Goal: Entertainment & Leisure: Browse casually

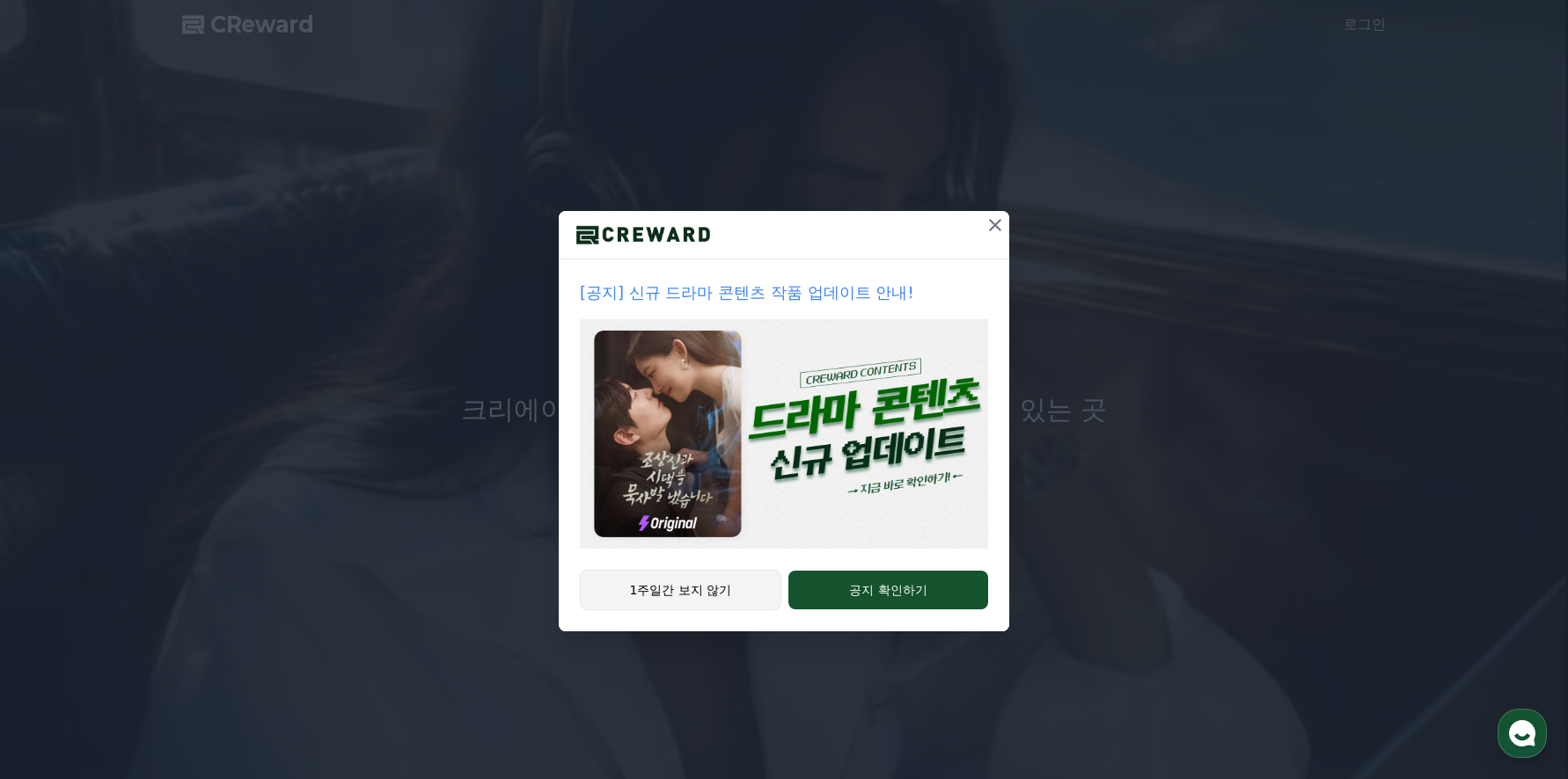
click at [674, 589] on button "1주일간 보지 않기" at bounding box center [680, 590] width 202 height 41
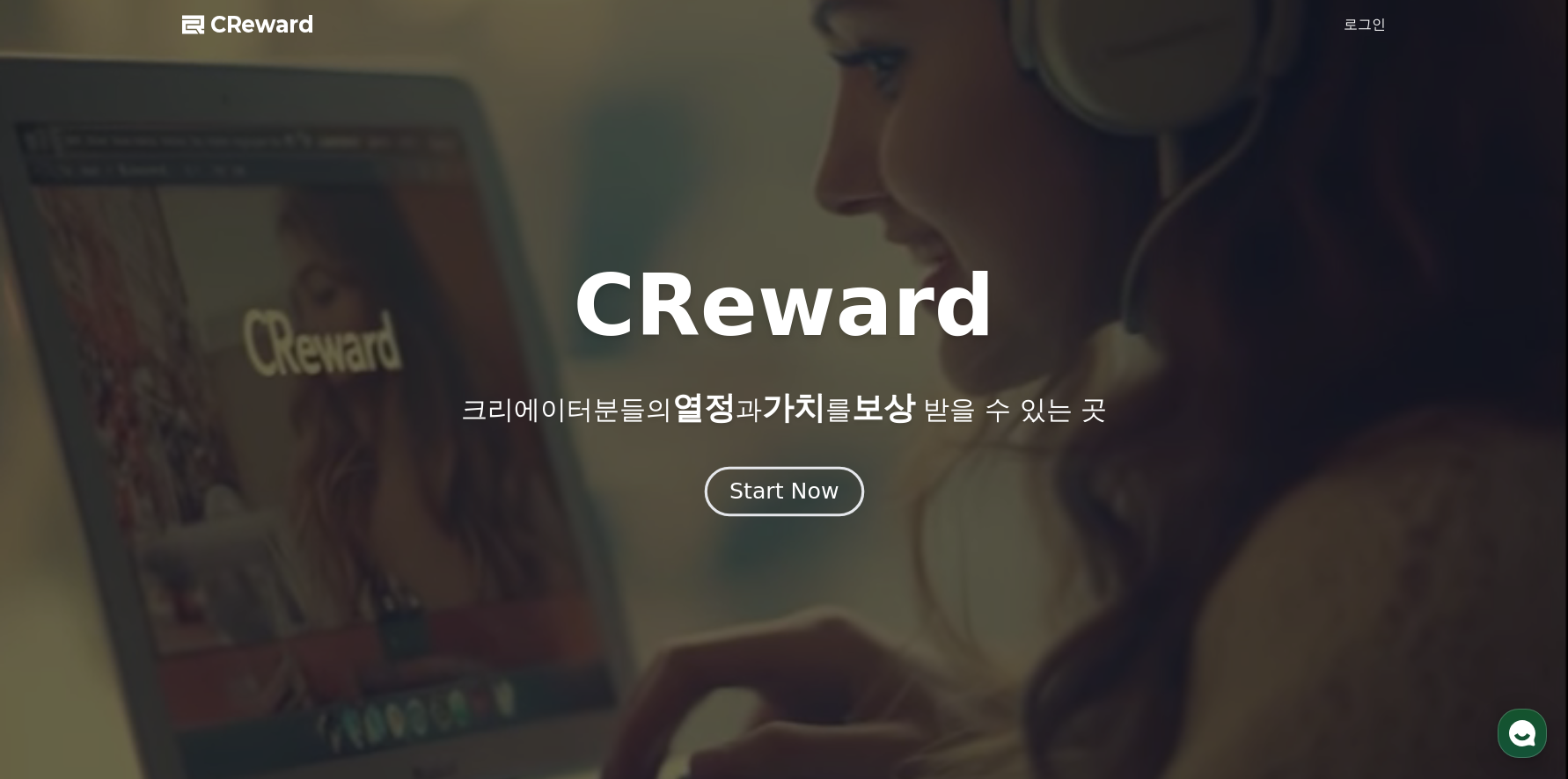
click at [784, 496] on div "Start Now" at bounding box center [784, 491] width 110 height 30
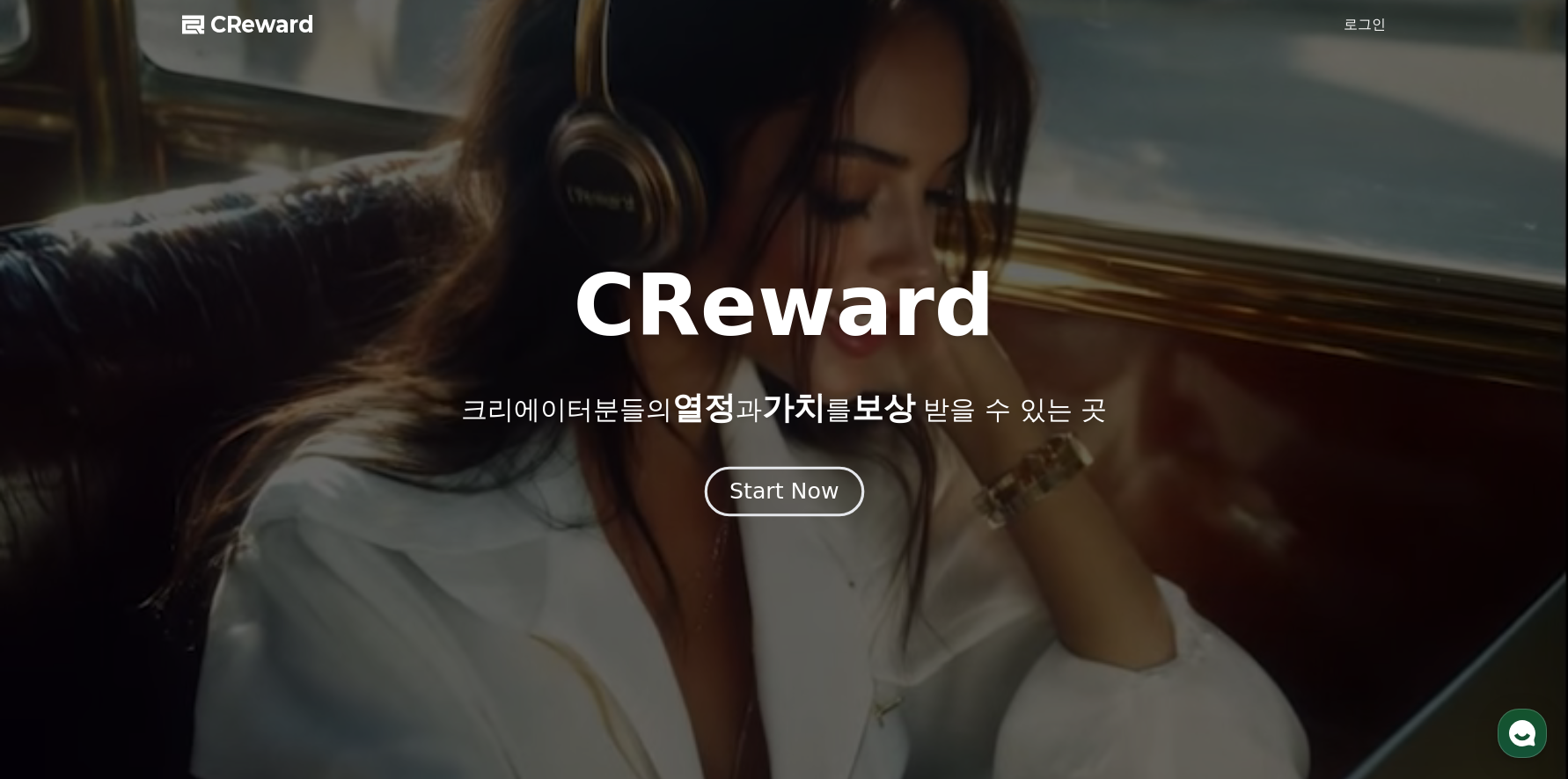
click at [775, 498] on div "Start Now" at bounding box center [784, 491] width 110 height 30
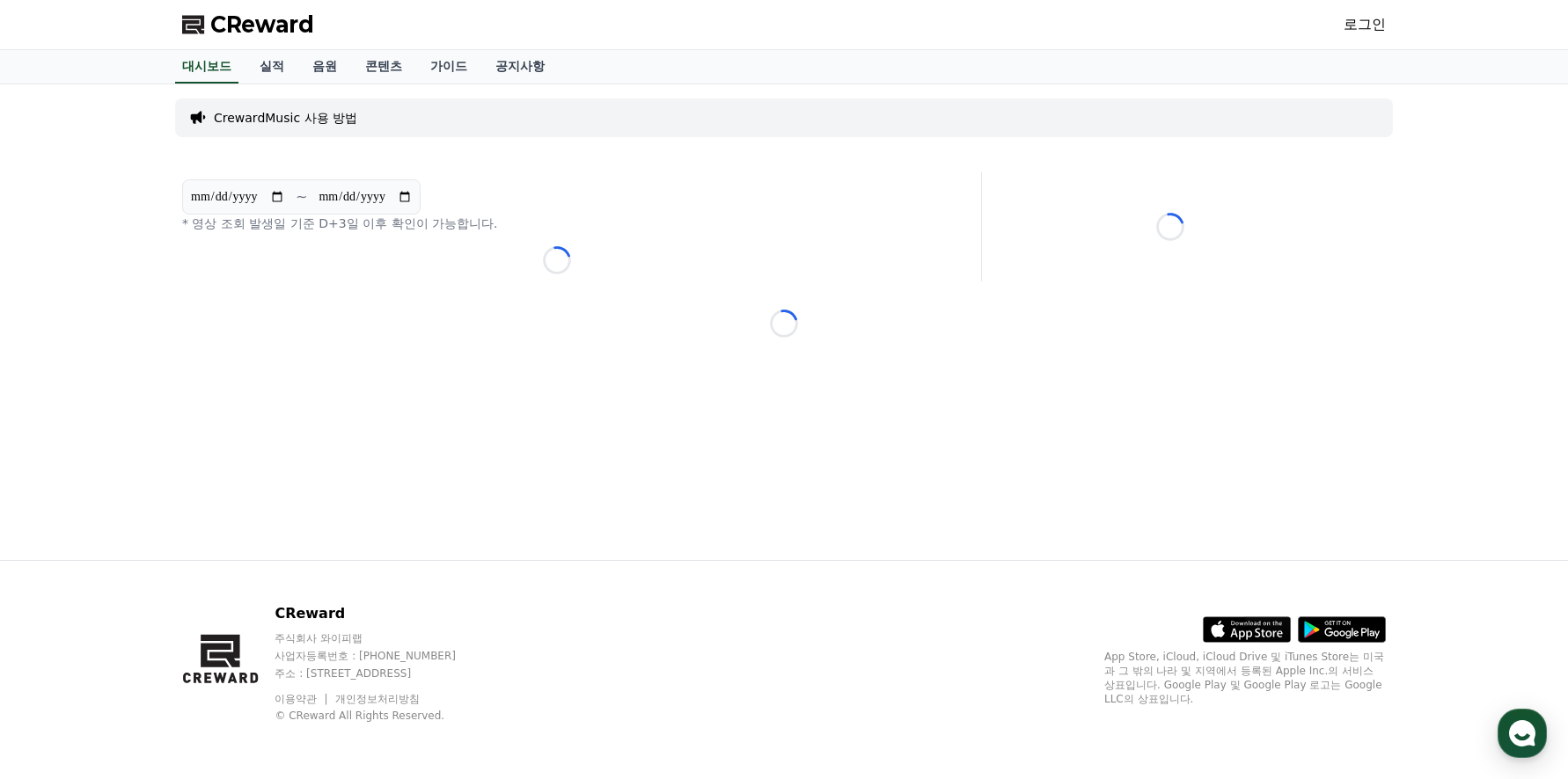
click at [1370, 24] on link "로그인" at bounding box center [1364, 24] width 43 height 21
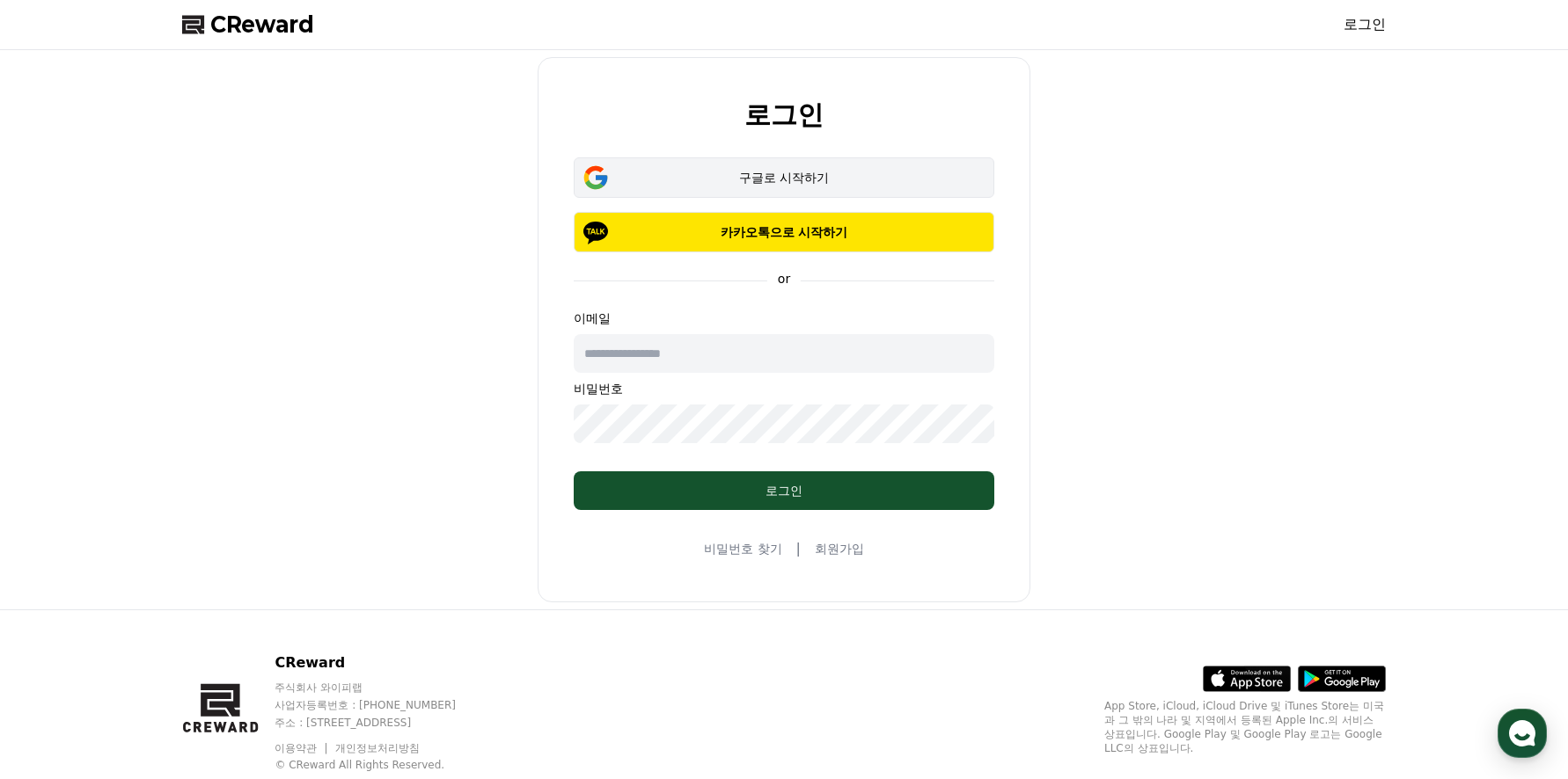
click at [788, 175] on div "구글로 시작하기" at bounding box center [784, 177] width 369 height 17
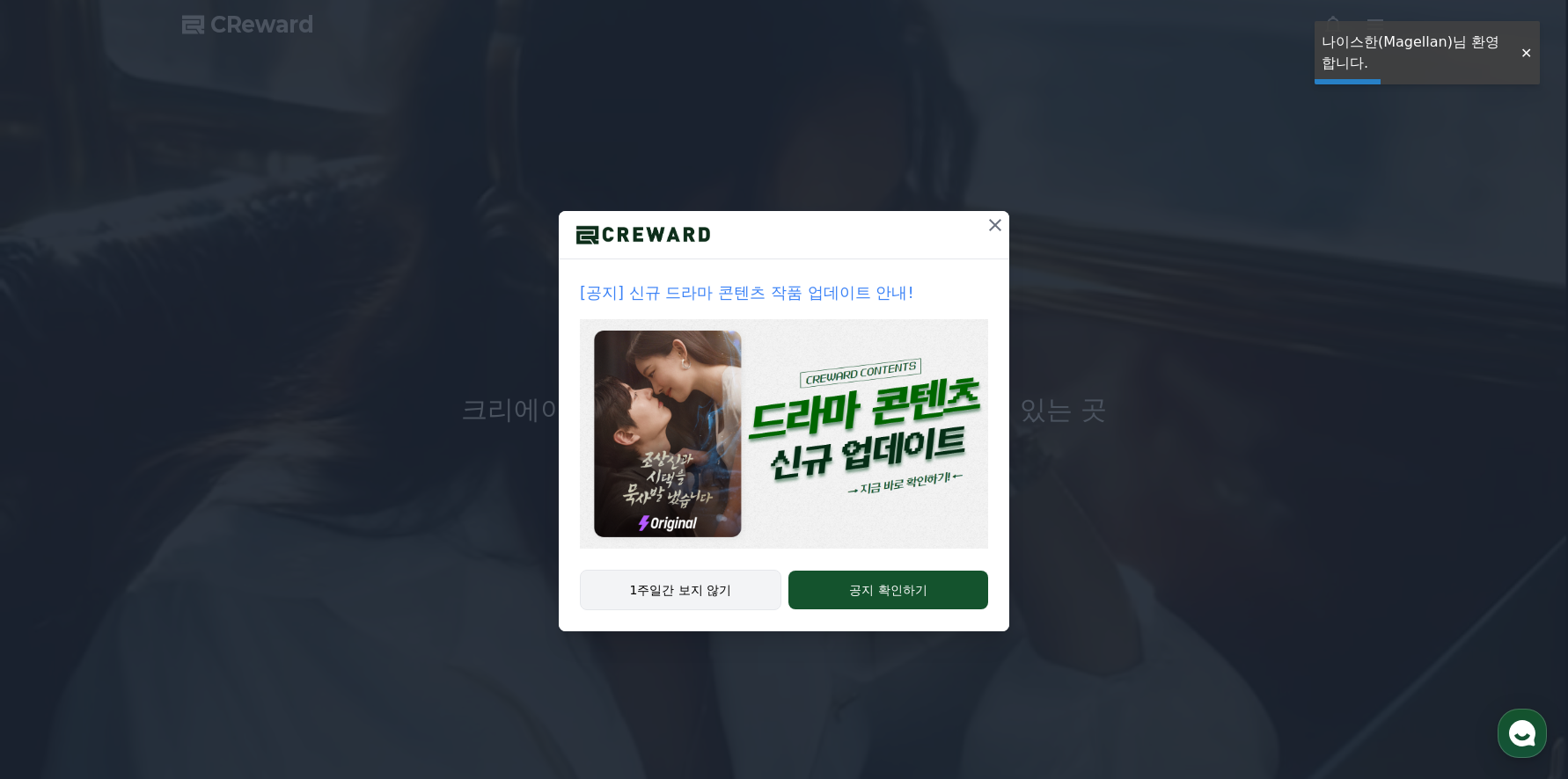
click at [681, 590] on button "1주일간 보지 않기" at bounding box center [680, 590] width 202 height 41
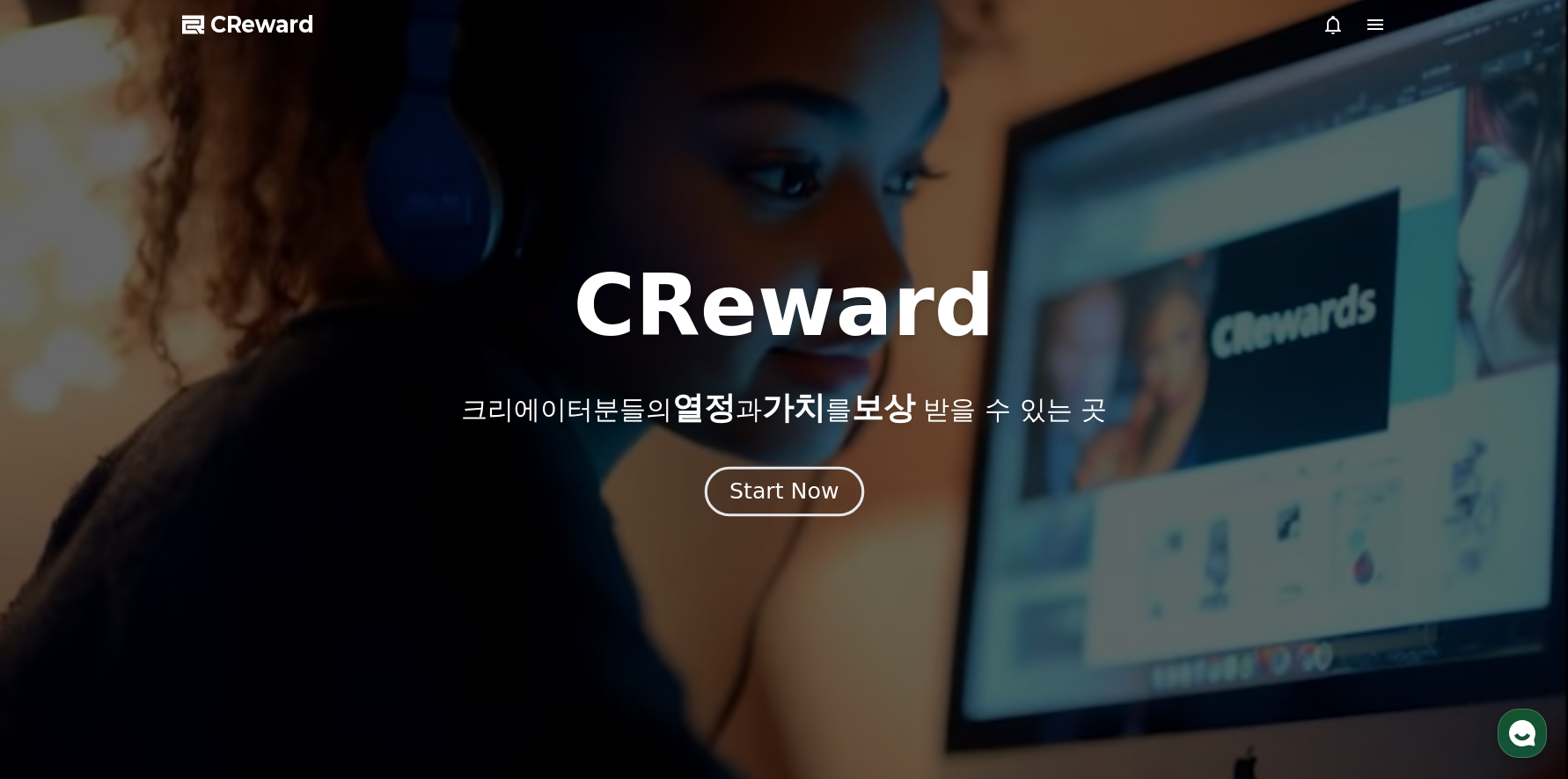
click at [792, 493] on div "Start Now" at bounding box center [784, 491] width 110 height 30
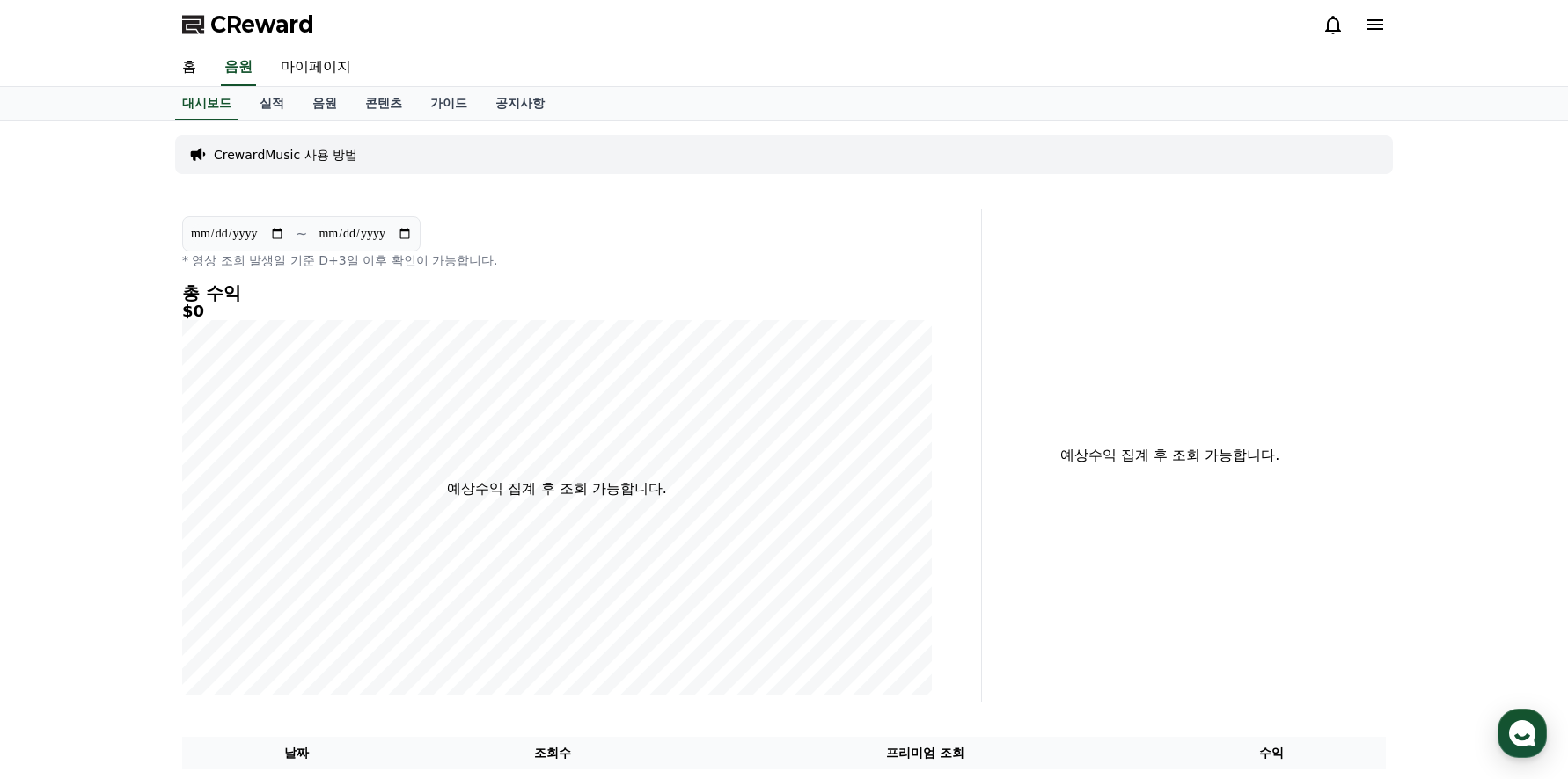
click at [263, 153] on p "CrewardMusic 사용 방법" at bounding box center [285, 154] width 143 height 17
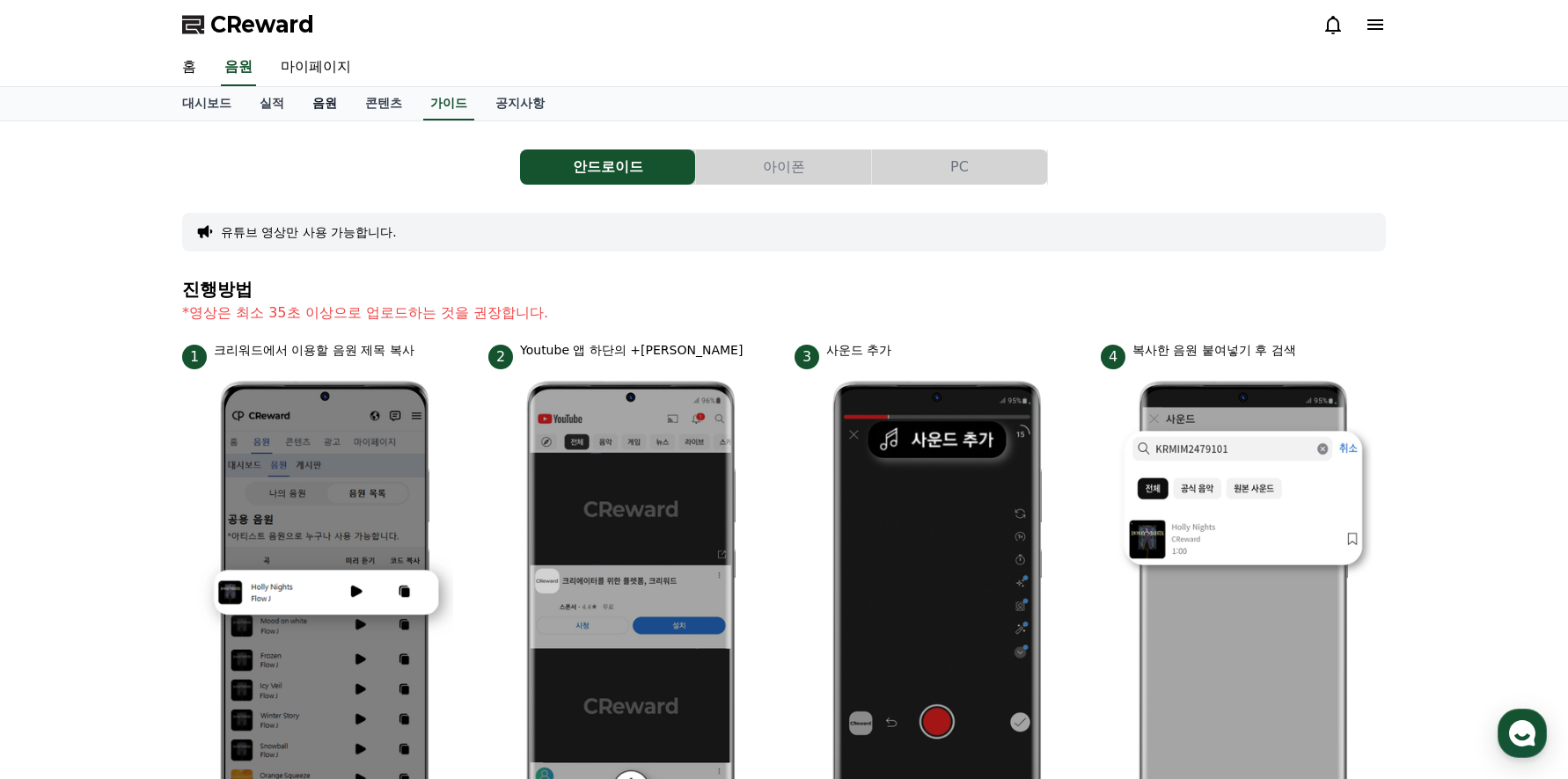
click at [316, 100] on link "음원" at bounding box center [324, 103] width 53 height 33
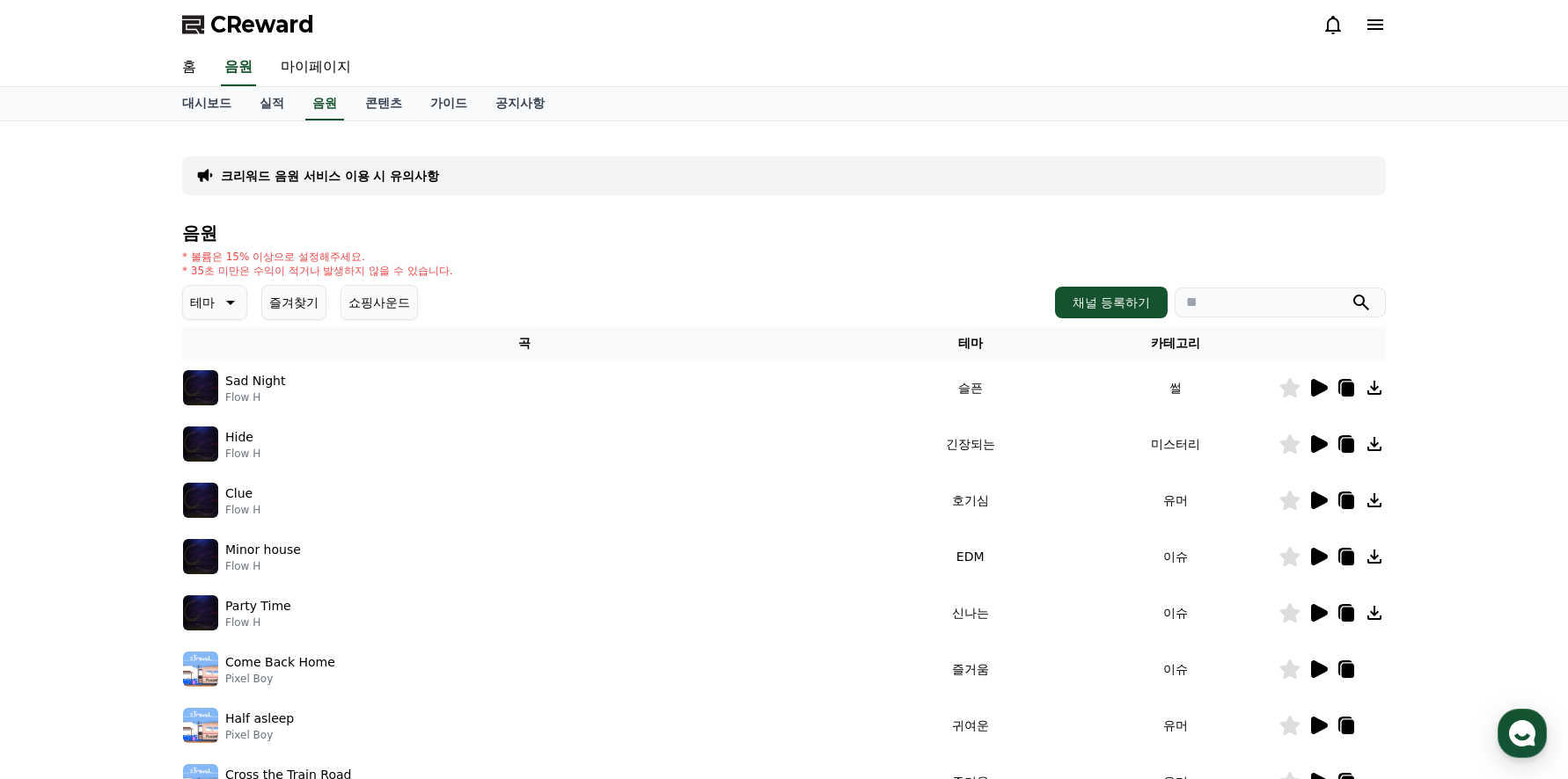
click at [1315, 385] on icon at bounding box center [1319, 387] width 16 height 17
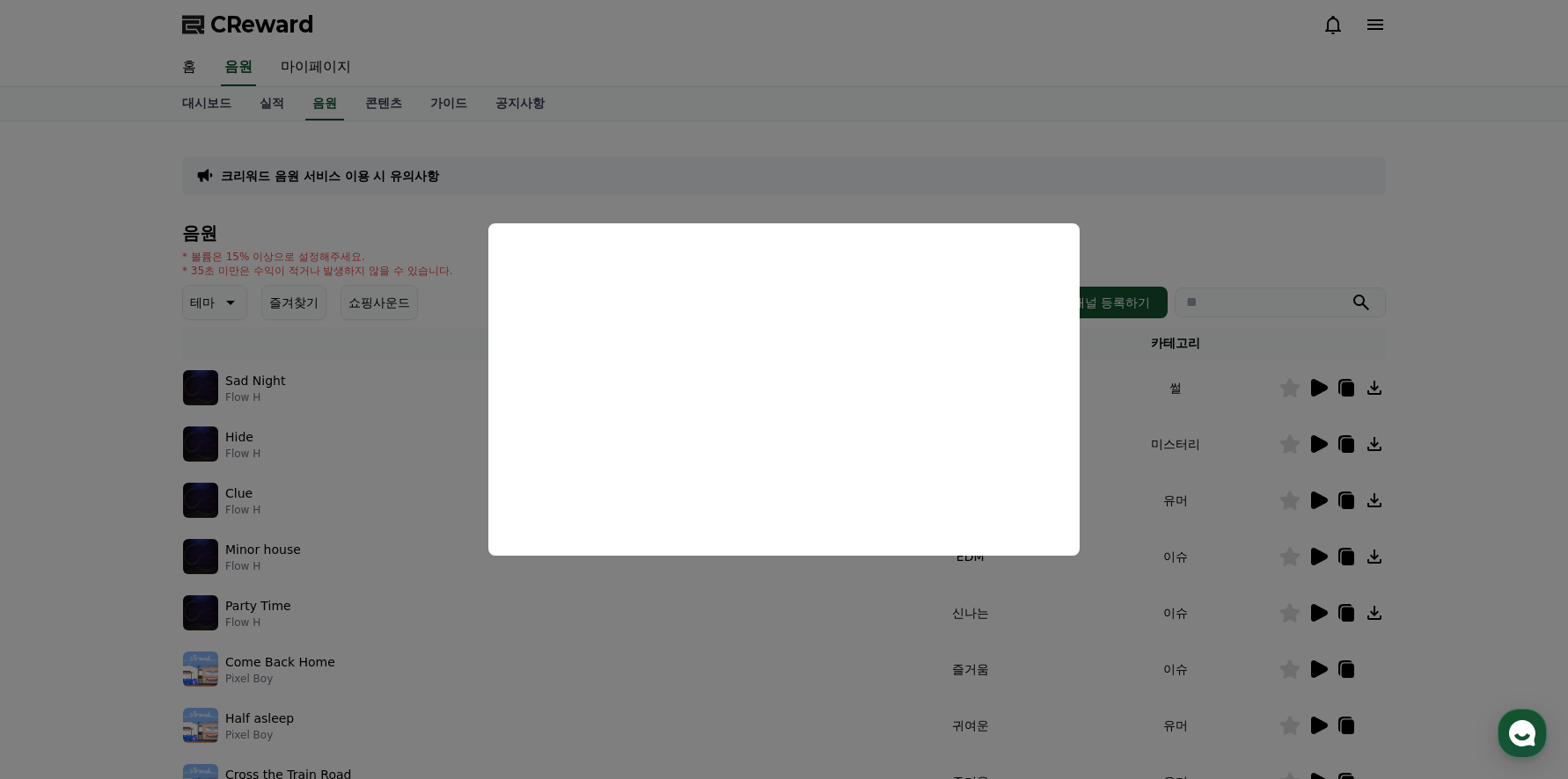
click at [1478, 261] on button "close modal" at bounding box center [784, 389] width 1568 height 779
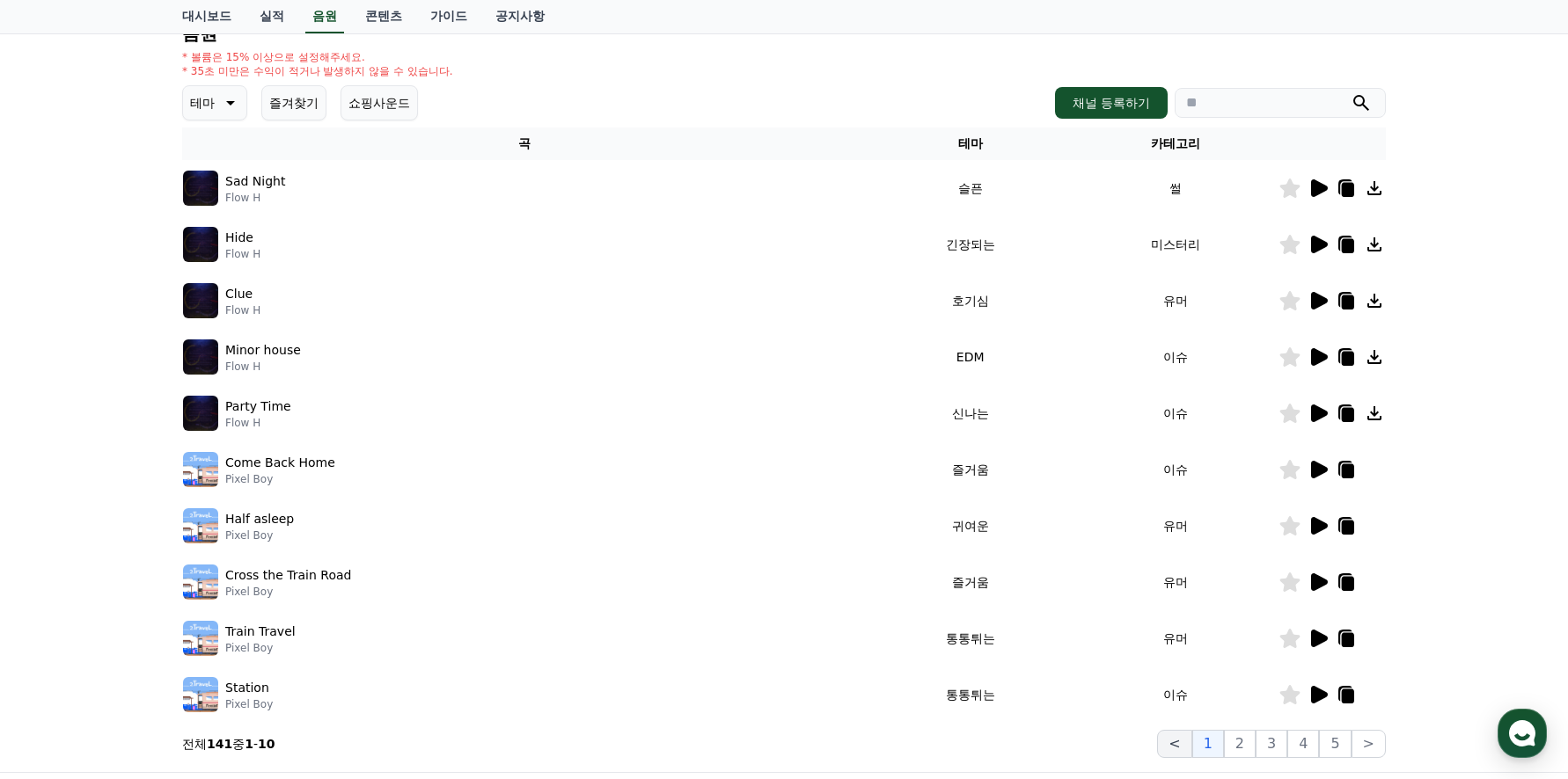
scroll to position [412, 0]
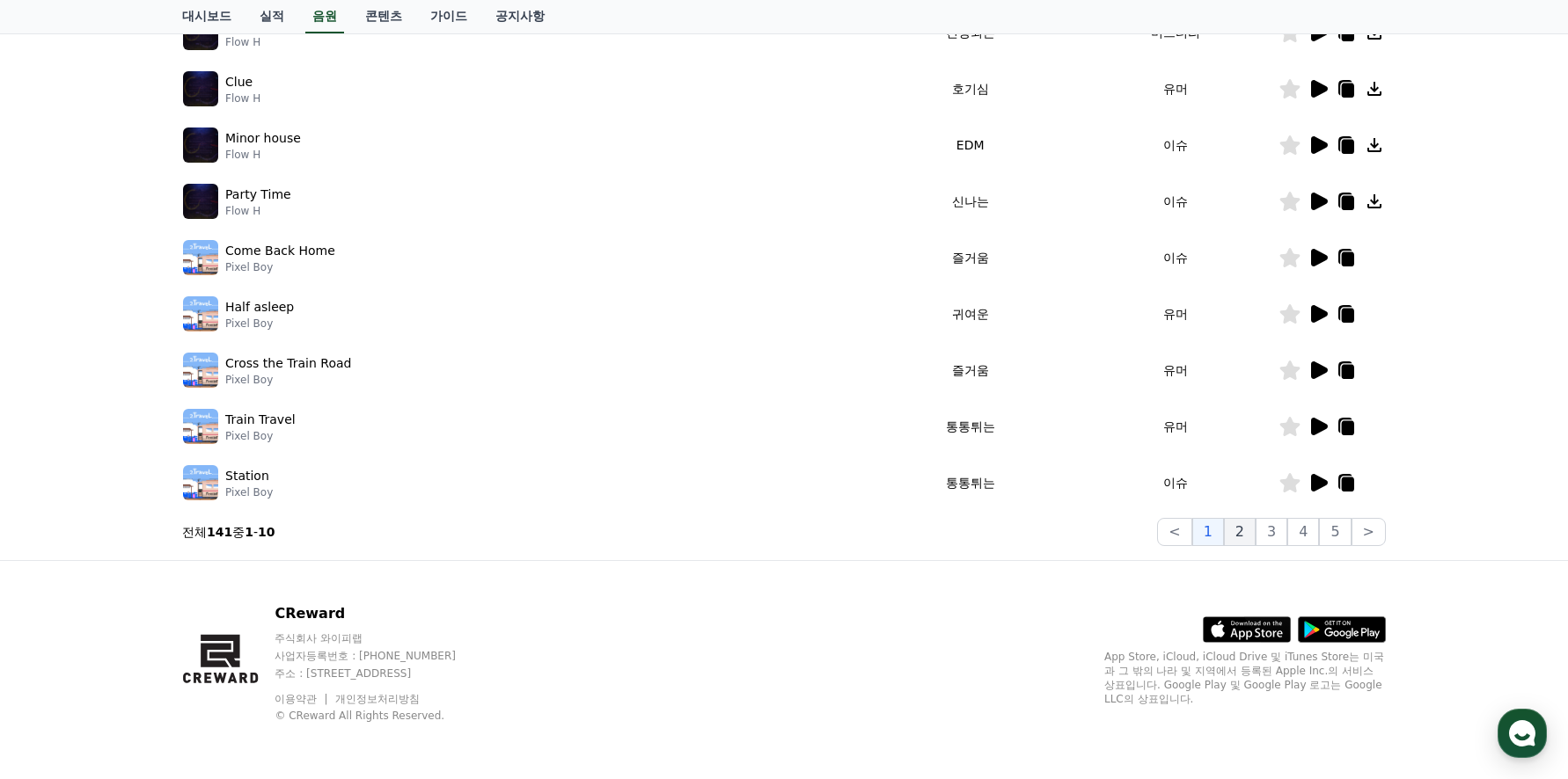
click at [1249, 532] on button "2" at bounding box center [1239, 531] width 32 height 28
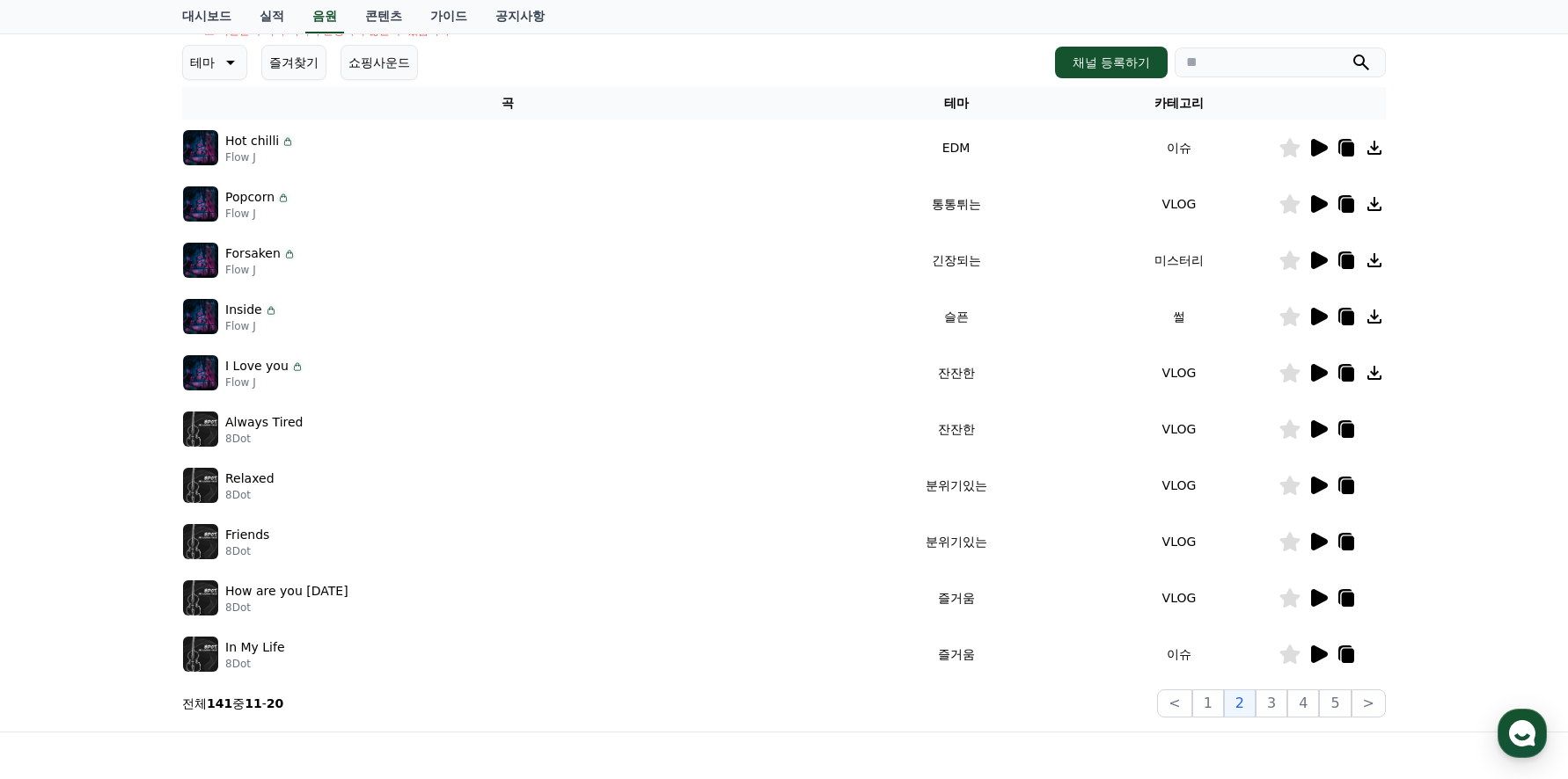
scroll to position [235, 0]
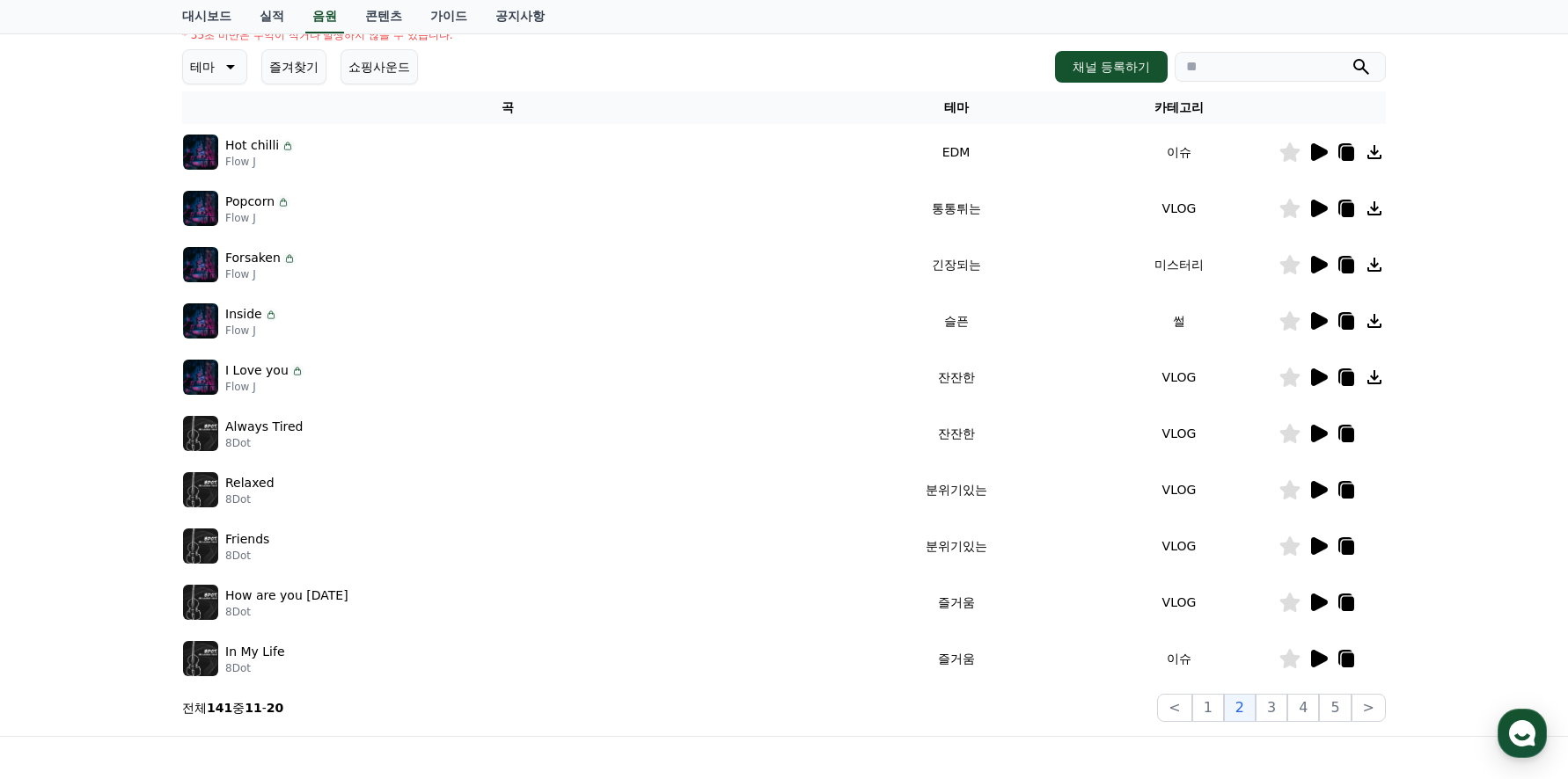
click at [1312, 431] on icon at bounding box center [1319, 432] width 16 height 17
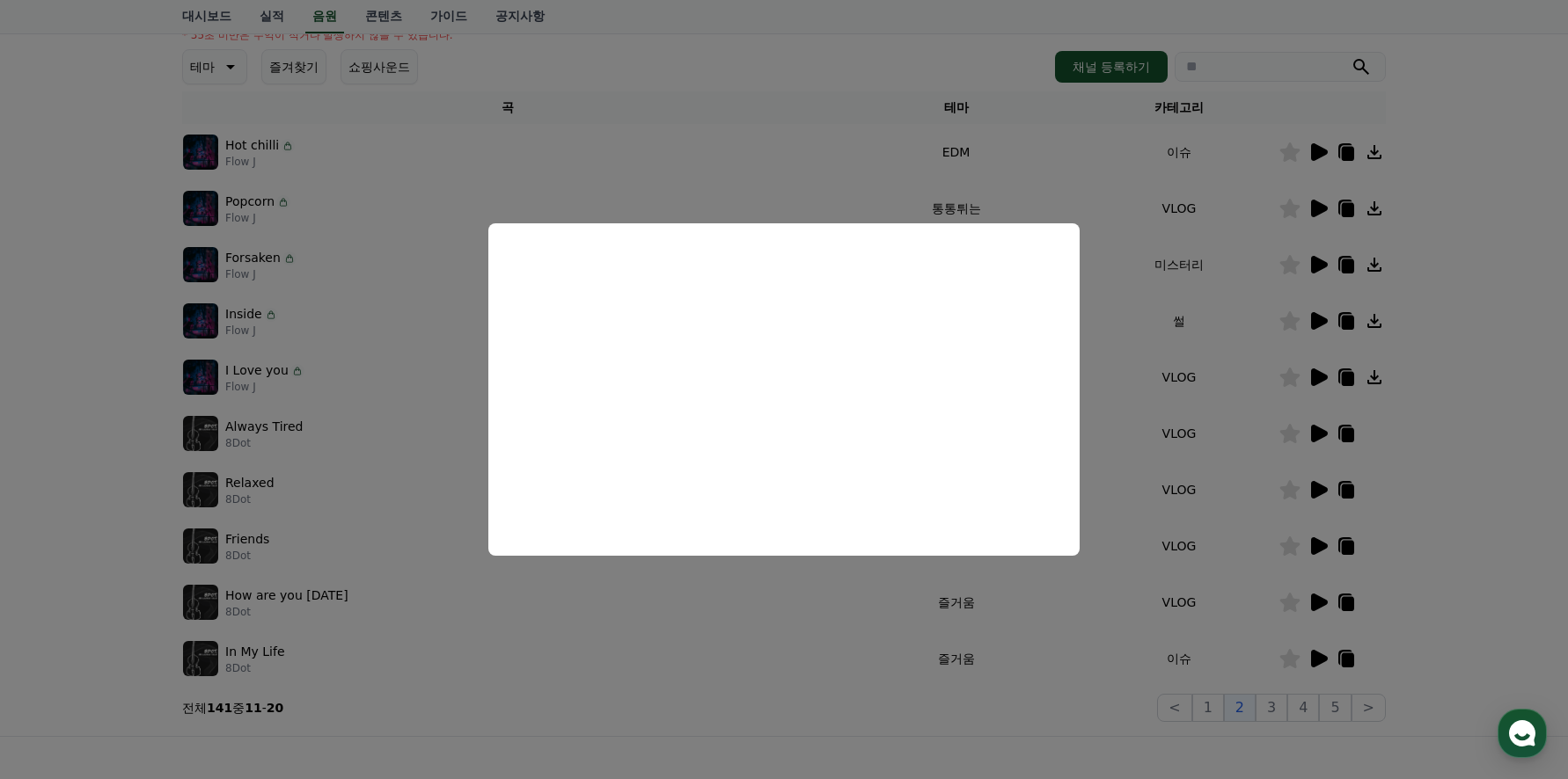
click at [737, 613] on button "close modal" at bounding box center [784, 389] width 1568 height 779
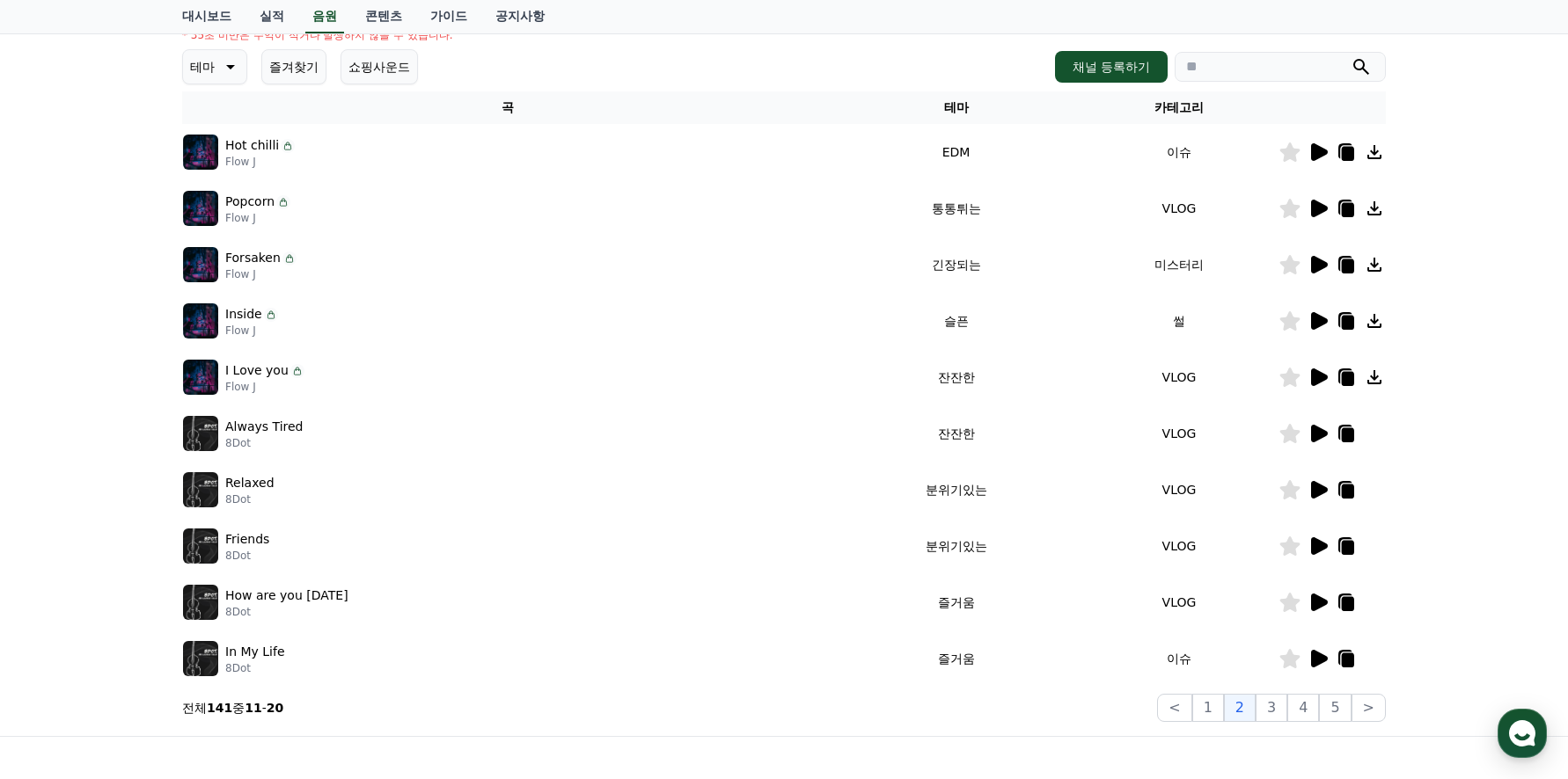
click at [1379, 379] on icon at bounding box center [1373, 376] width 21 height 21
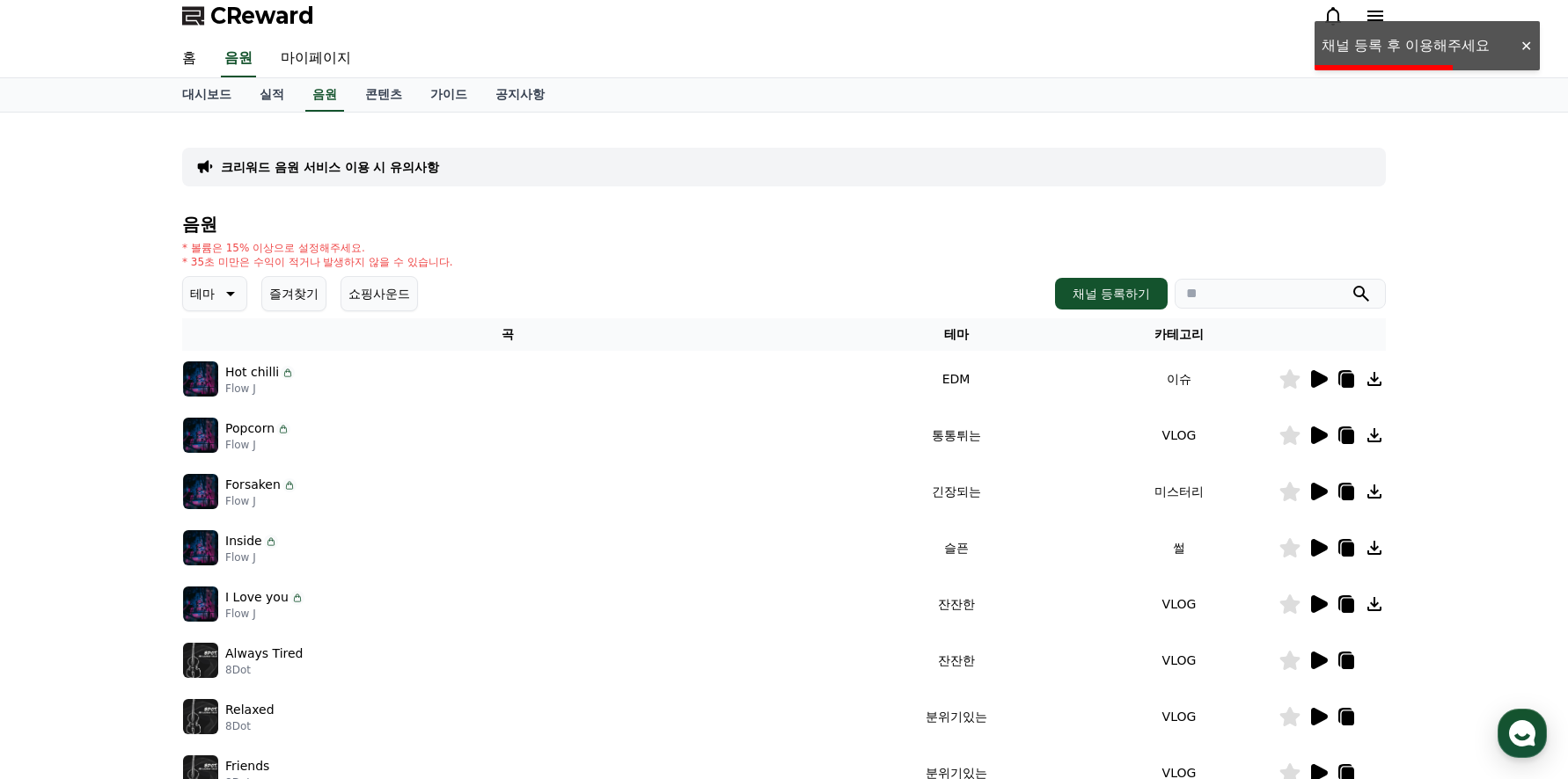
scroll to position [0, 0]
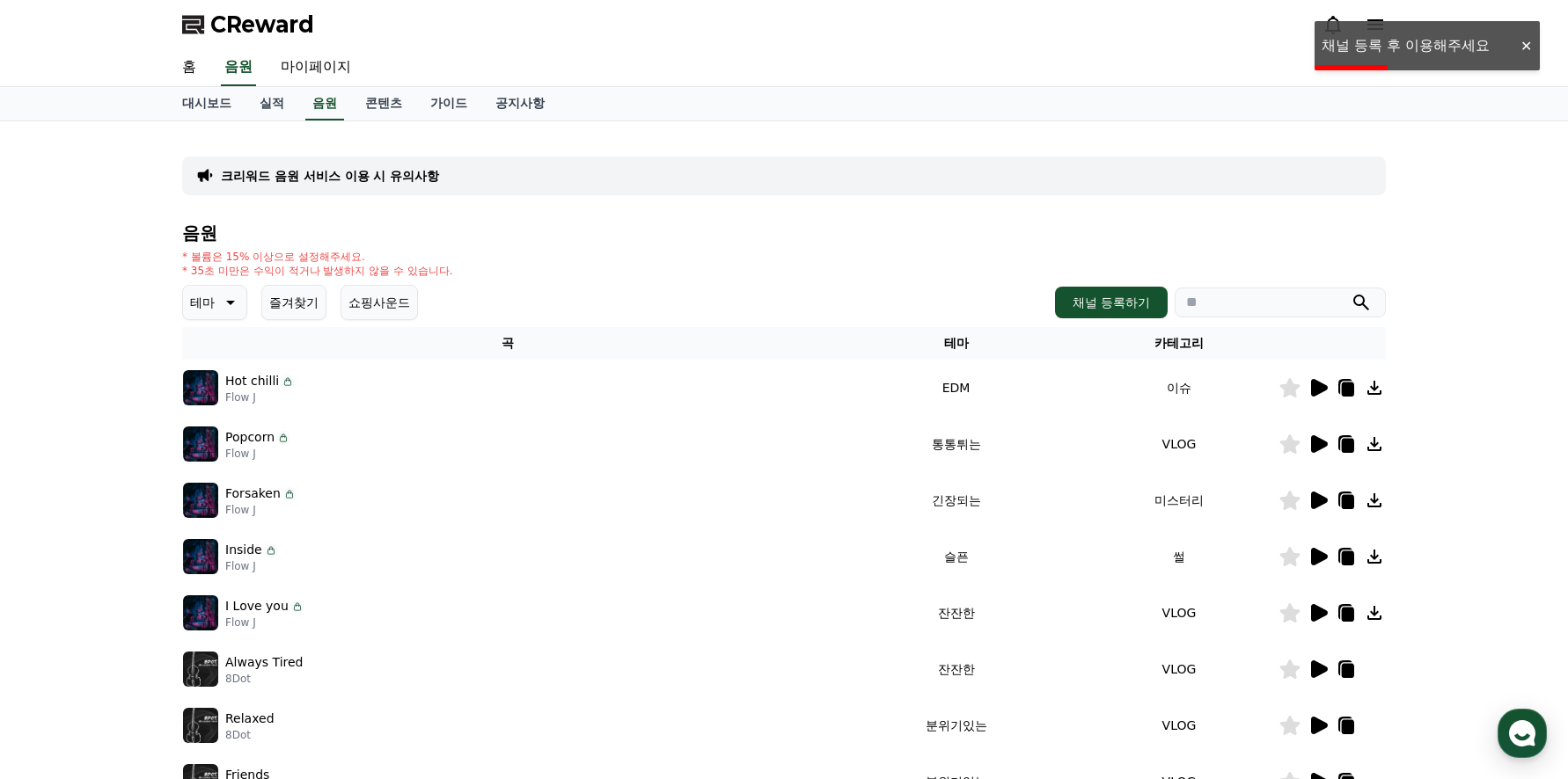
click at [1526, 45] on div at bounding box center [1525, 46] width 28 height 16
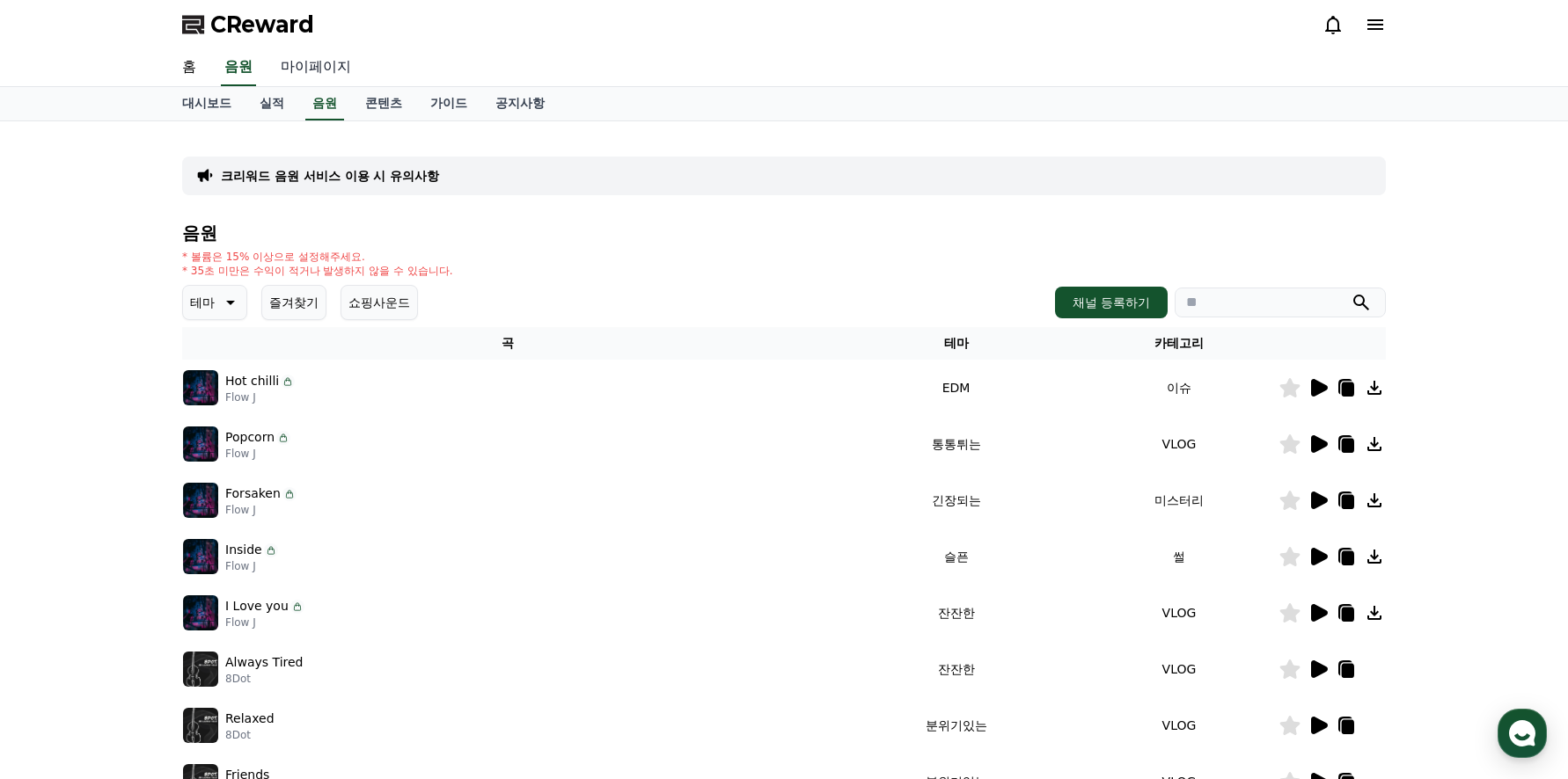
click at [316, 67] on link "마이페이지" at bounding box center [315, 67] width 99 height 37
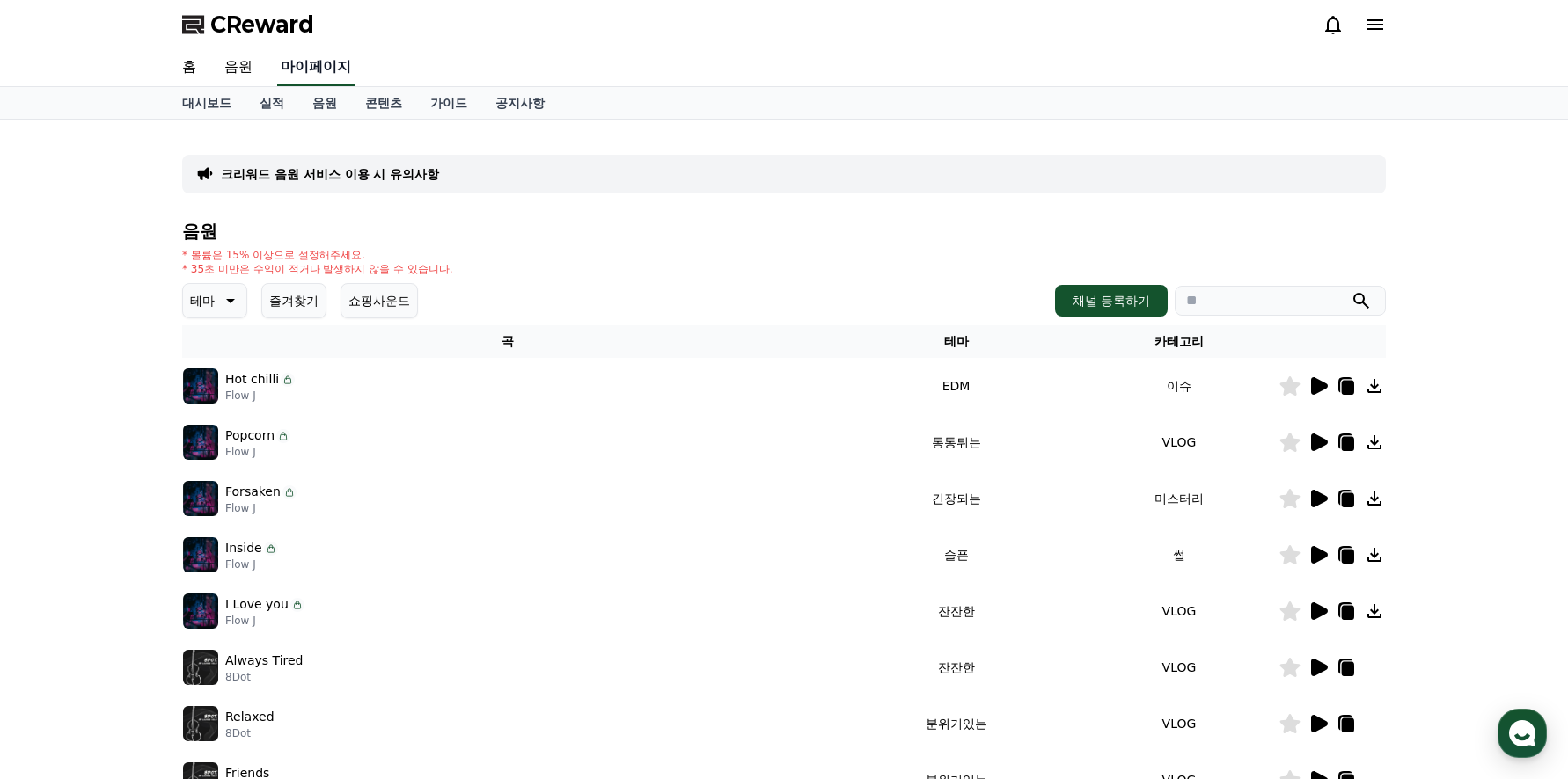
select select "**********"
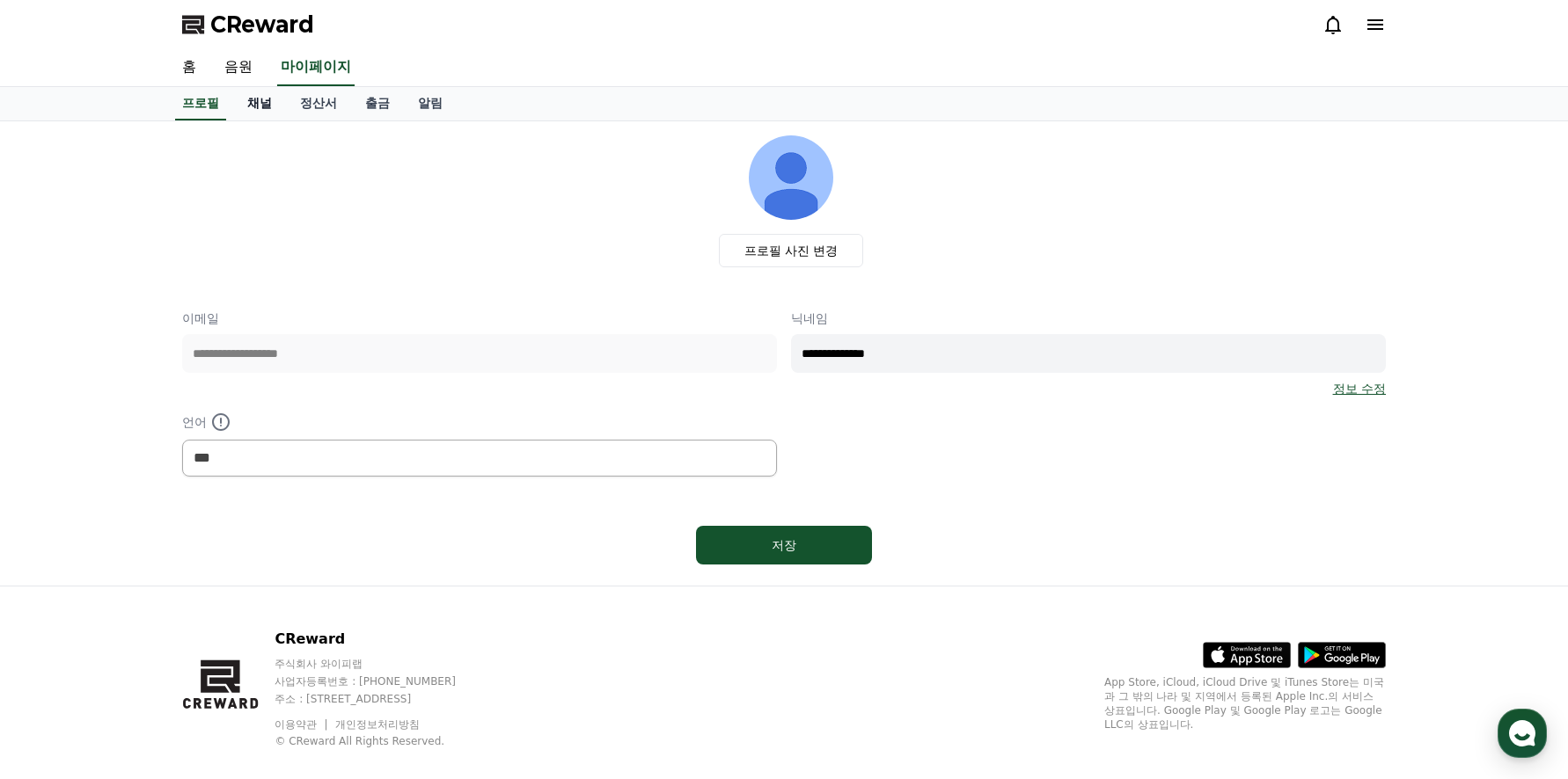
click at [252, 102] on link "채널" at bounding box center [260, 103] width 53 height 33
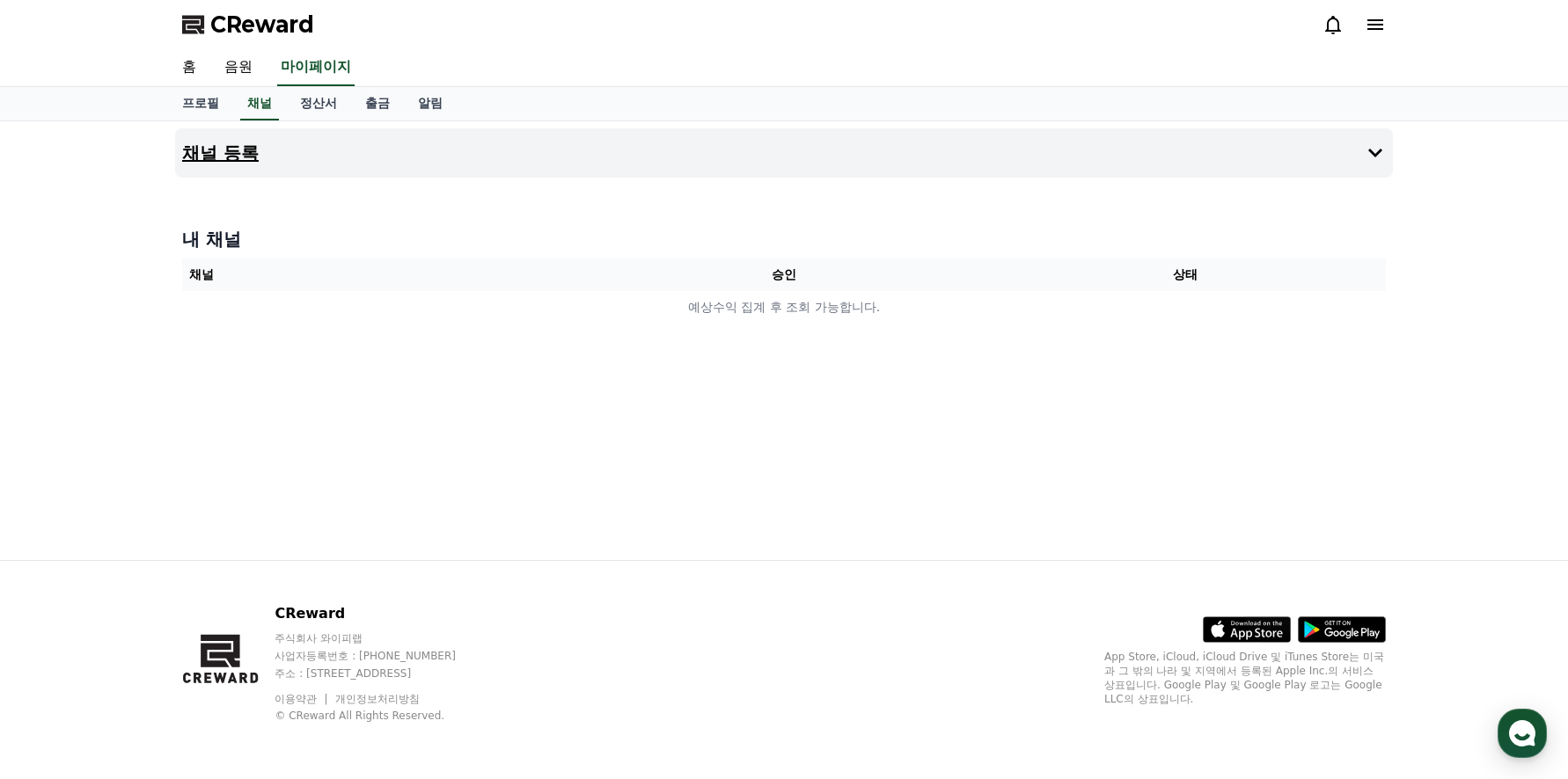
click at [1381, 151] on icon at bounding box center [1375, 153] width 14 height 9
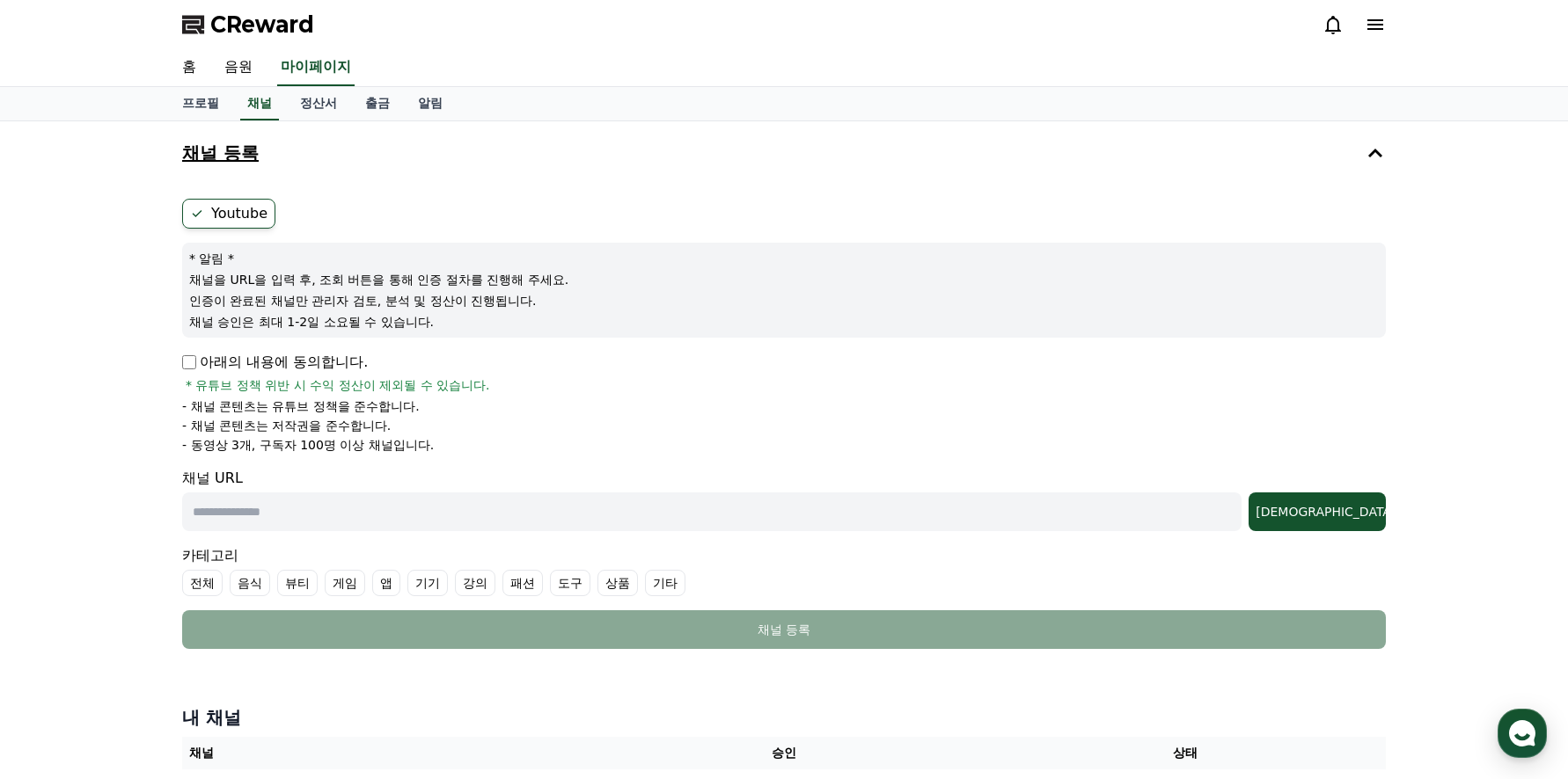
click at [218, 203] on label "Youtube" at bounding box center [228, 214] width 93 height 30
click at [396, 508] on input "text" at bounding box center [712, 511] width 1059 height 39
paste input "**********"
type input "**********"
click at [1354, 515] on div "조회" at bounding box center [1317, 511] width 123 height 17
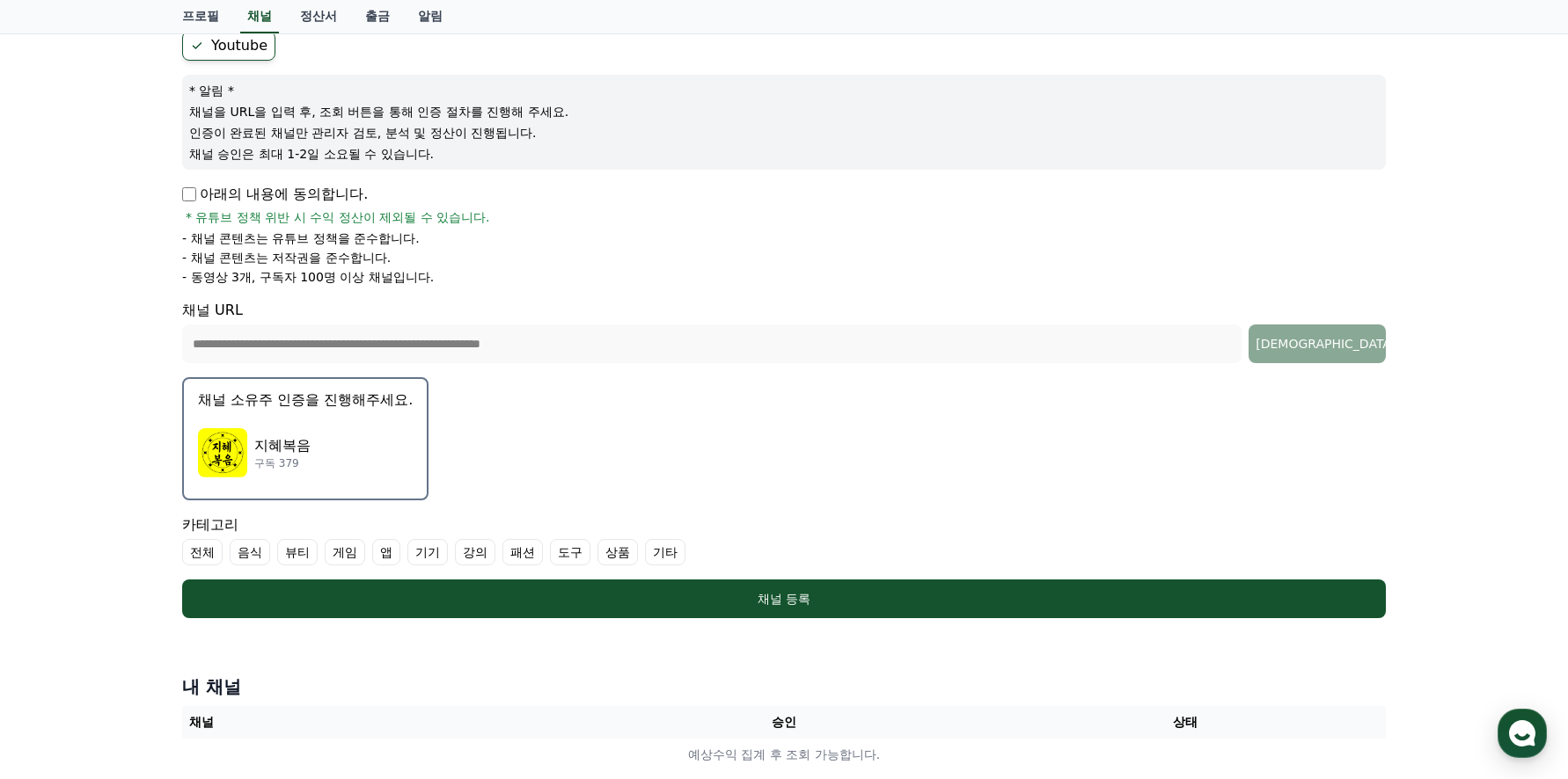
scroll to position [176, 0]
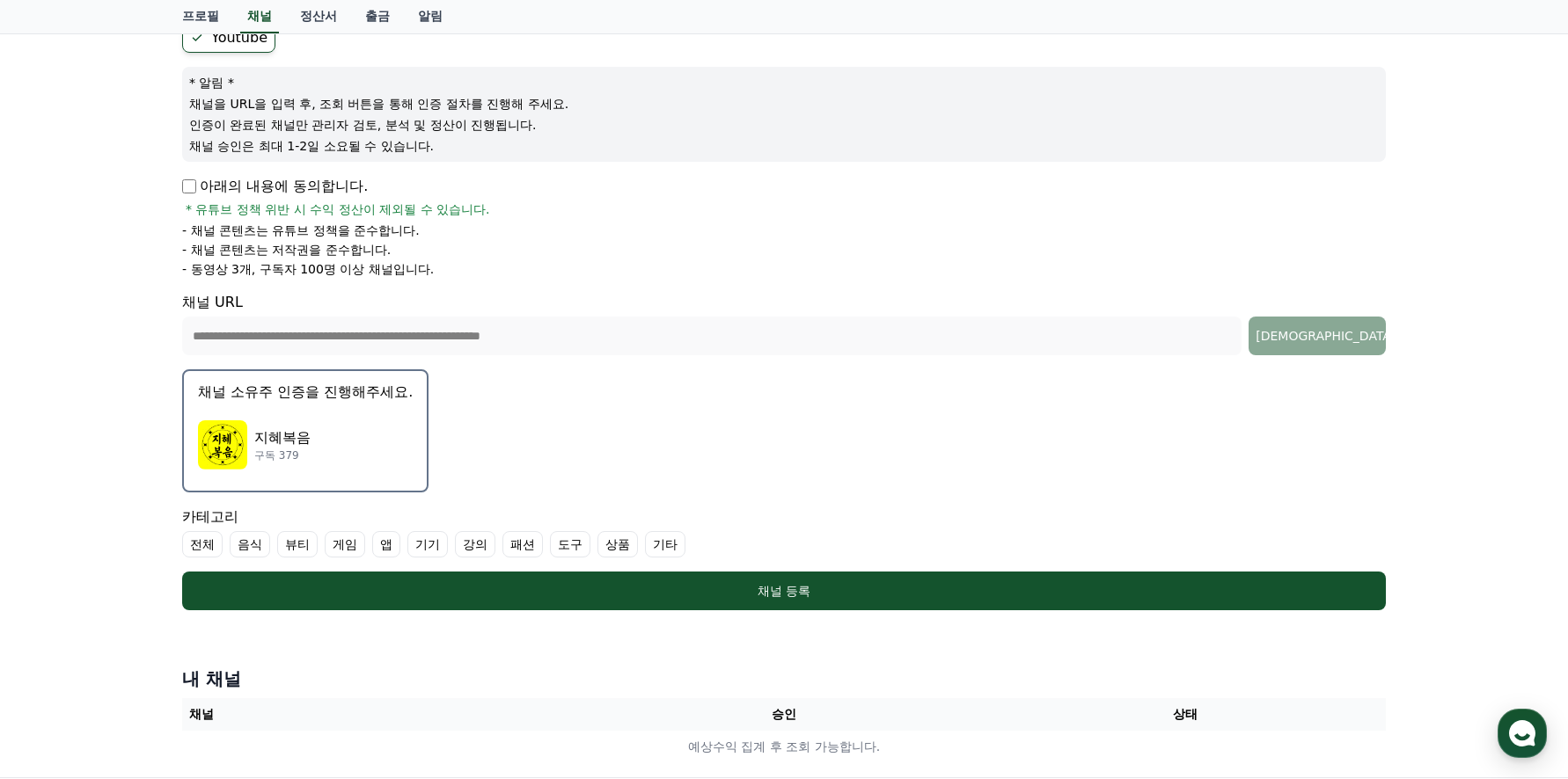
click at [325, 393] on p "채널 소유주 인증을 진행해주세요." at bounding box center [305, 392] width 215 height 21
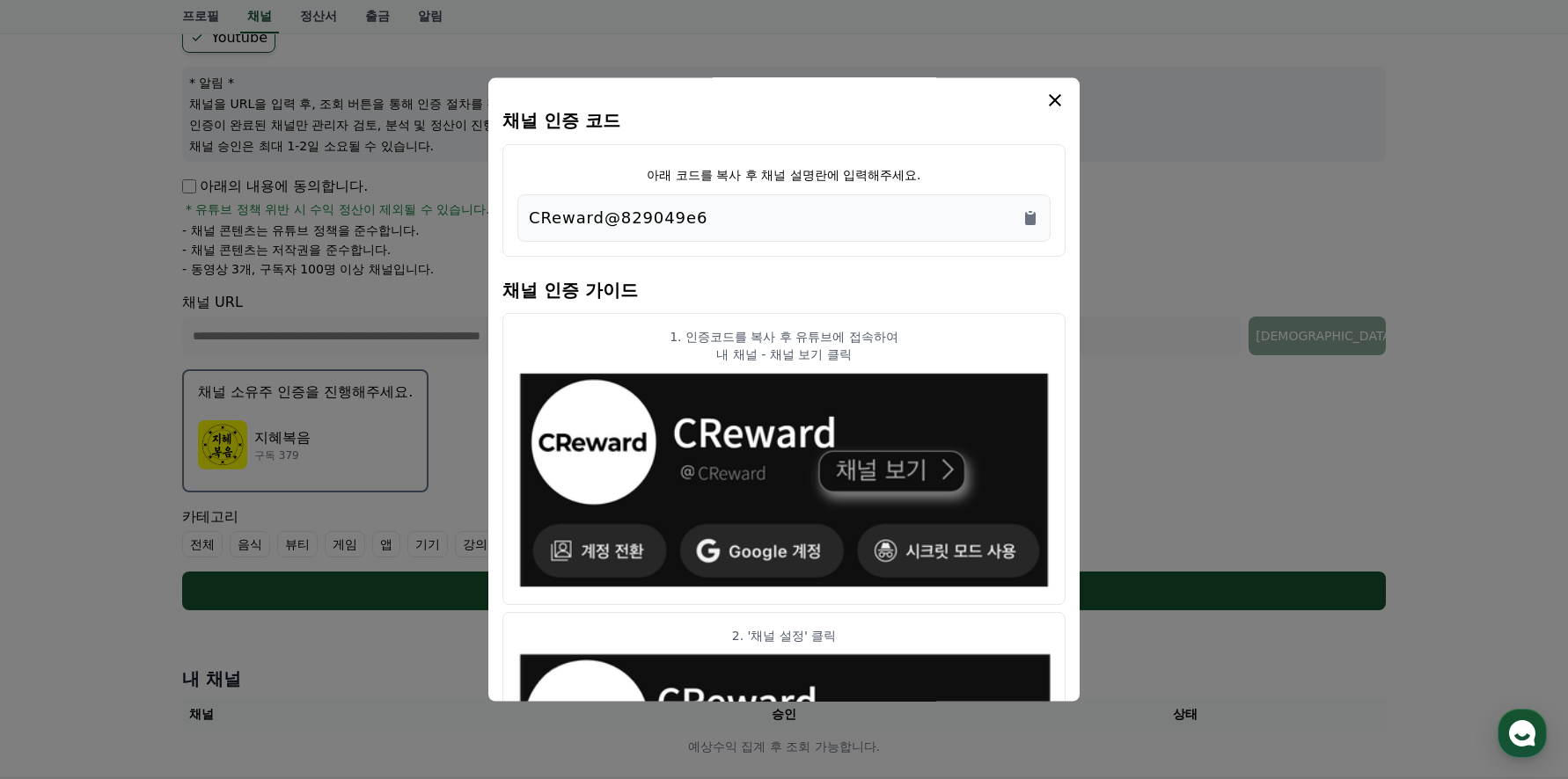
scroll to position [0, 0]
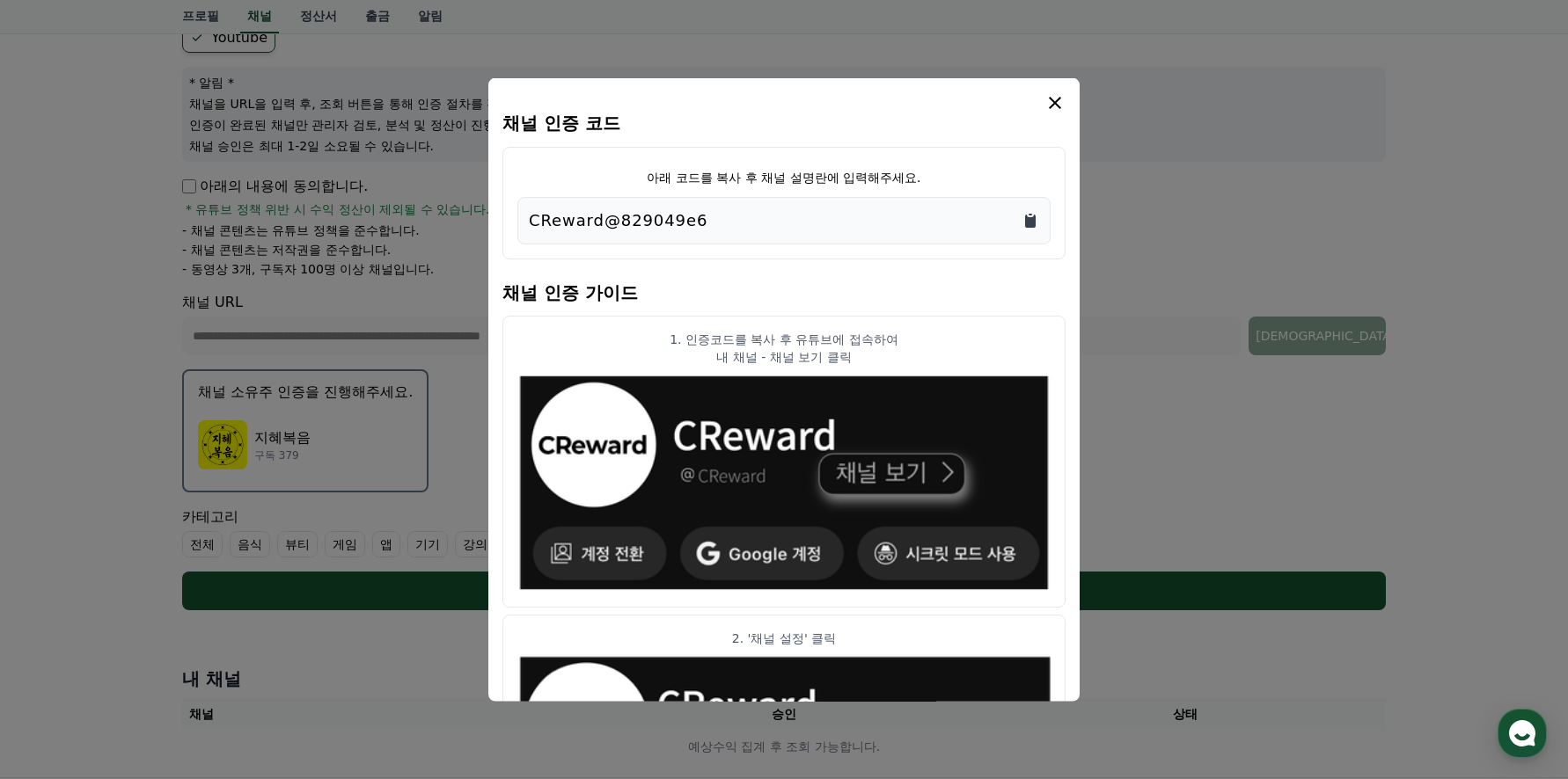
click at [1026, 221] on icon "Copy to clipboard" at bounding box center [1030, 221] width 11 height 14
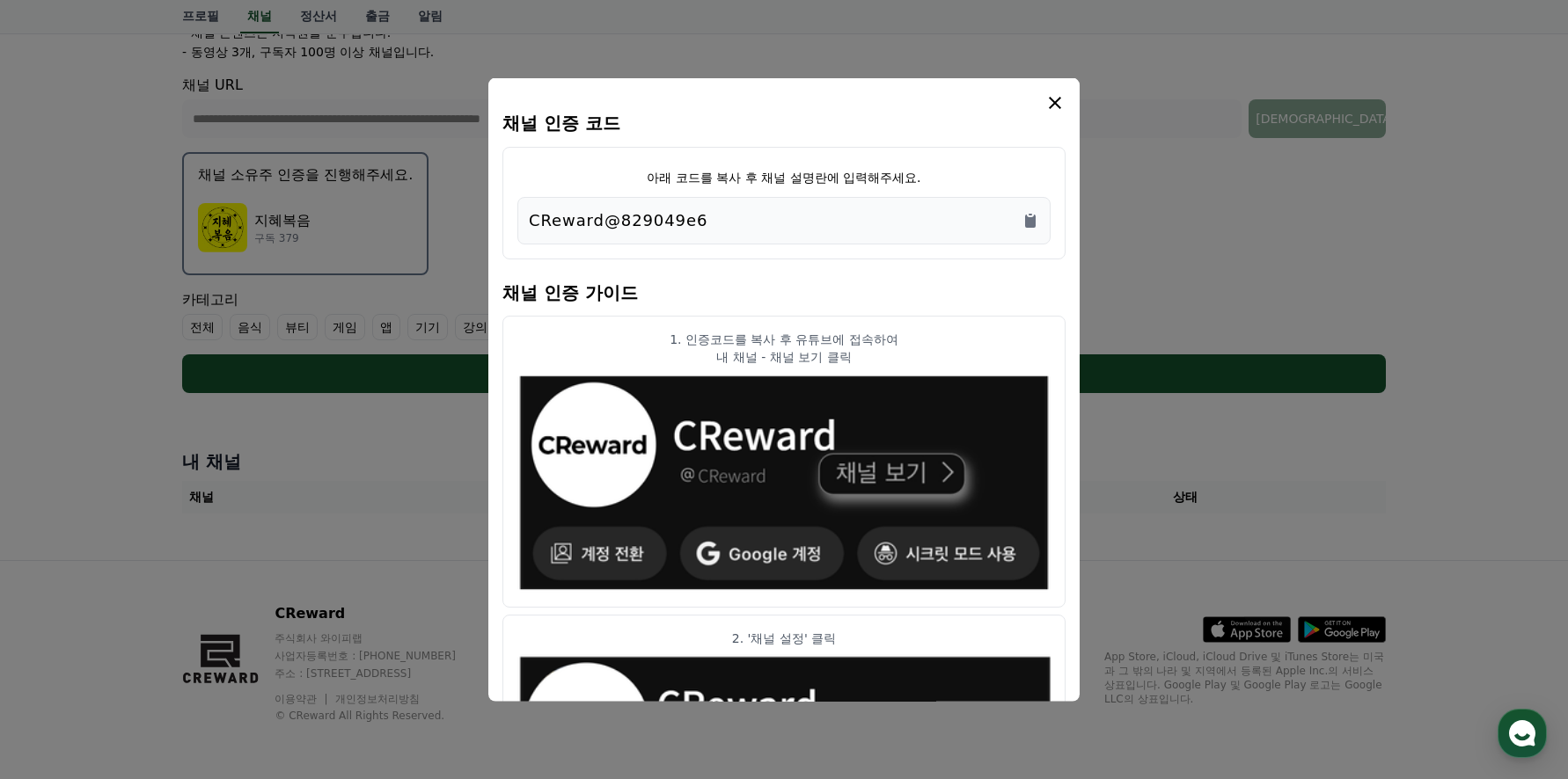
click at [1052, 104] on icon "modal" at bounding box center [1055, 102] width 21 height 21
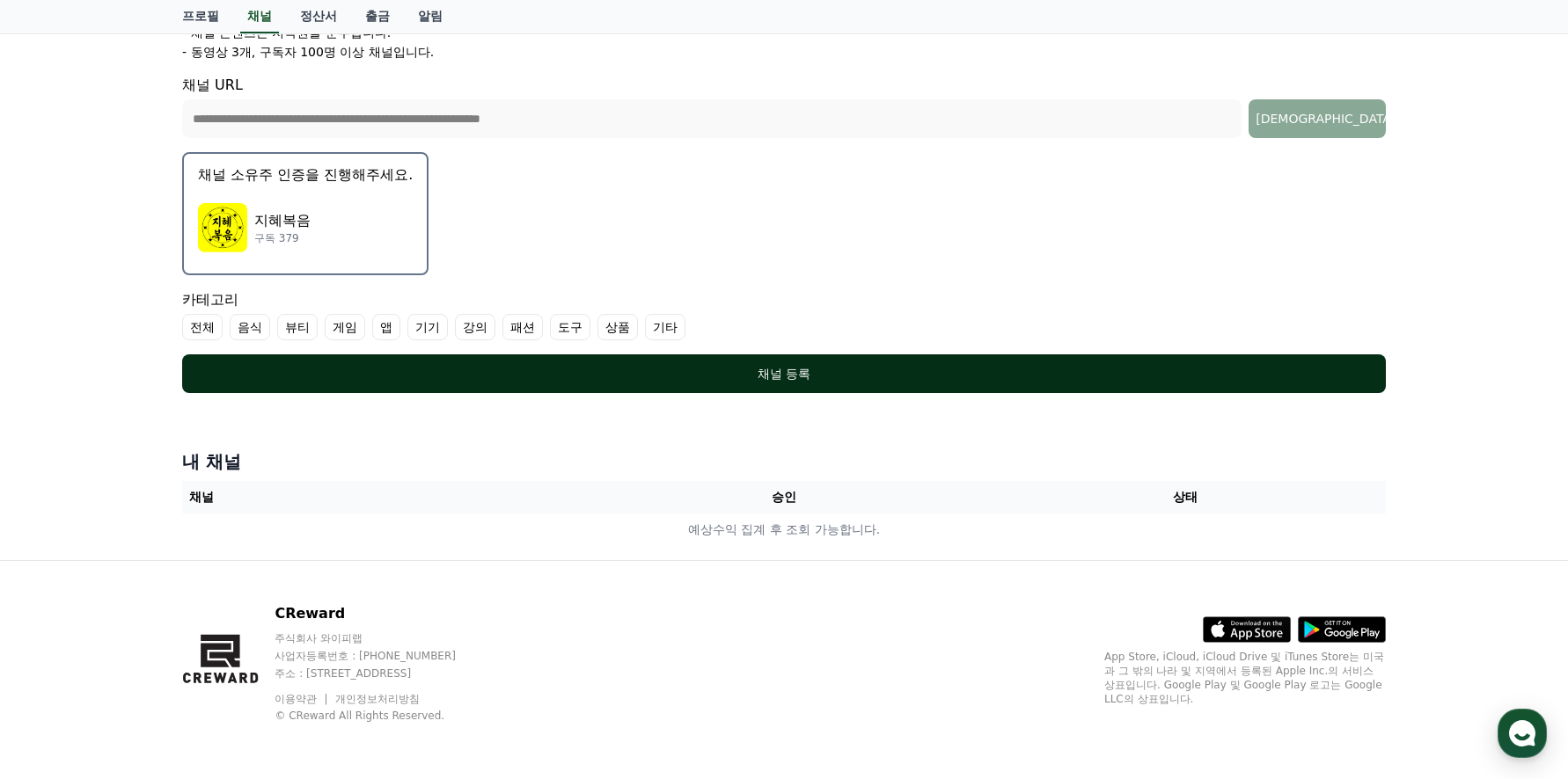
click at [779, 373] on div "채널 등록" at bounding box center [784, 373] width 1133 height 17
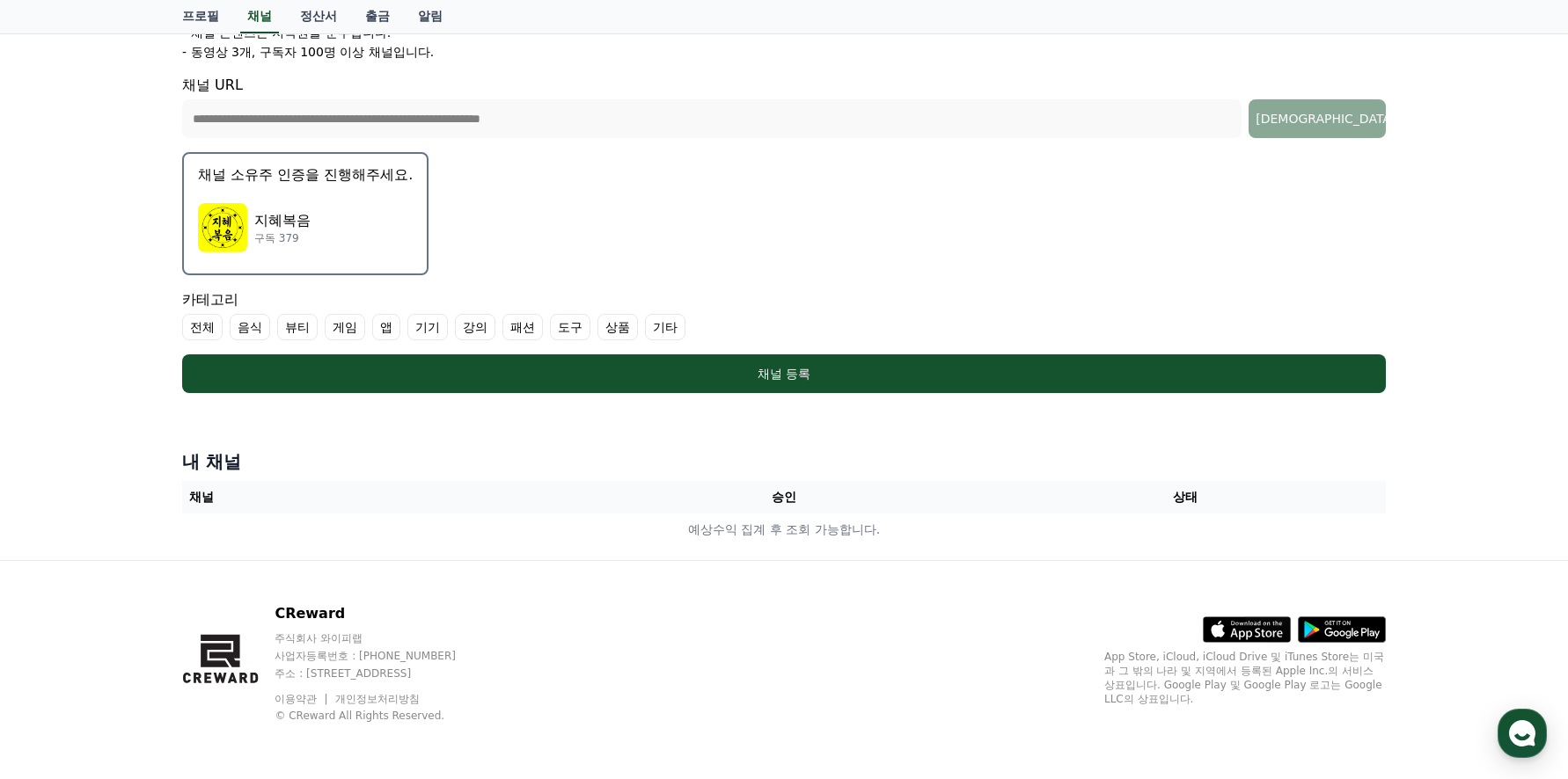
click at [662, 325] on label "기타" at bounding box center [664, 327] width 41 height 26
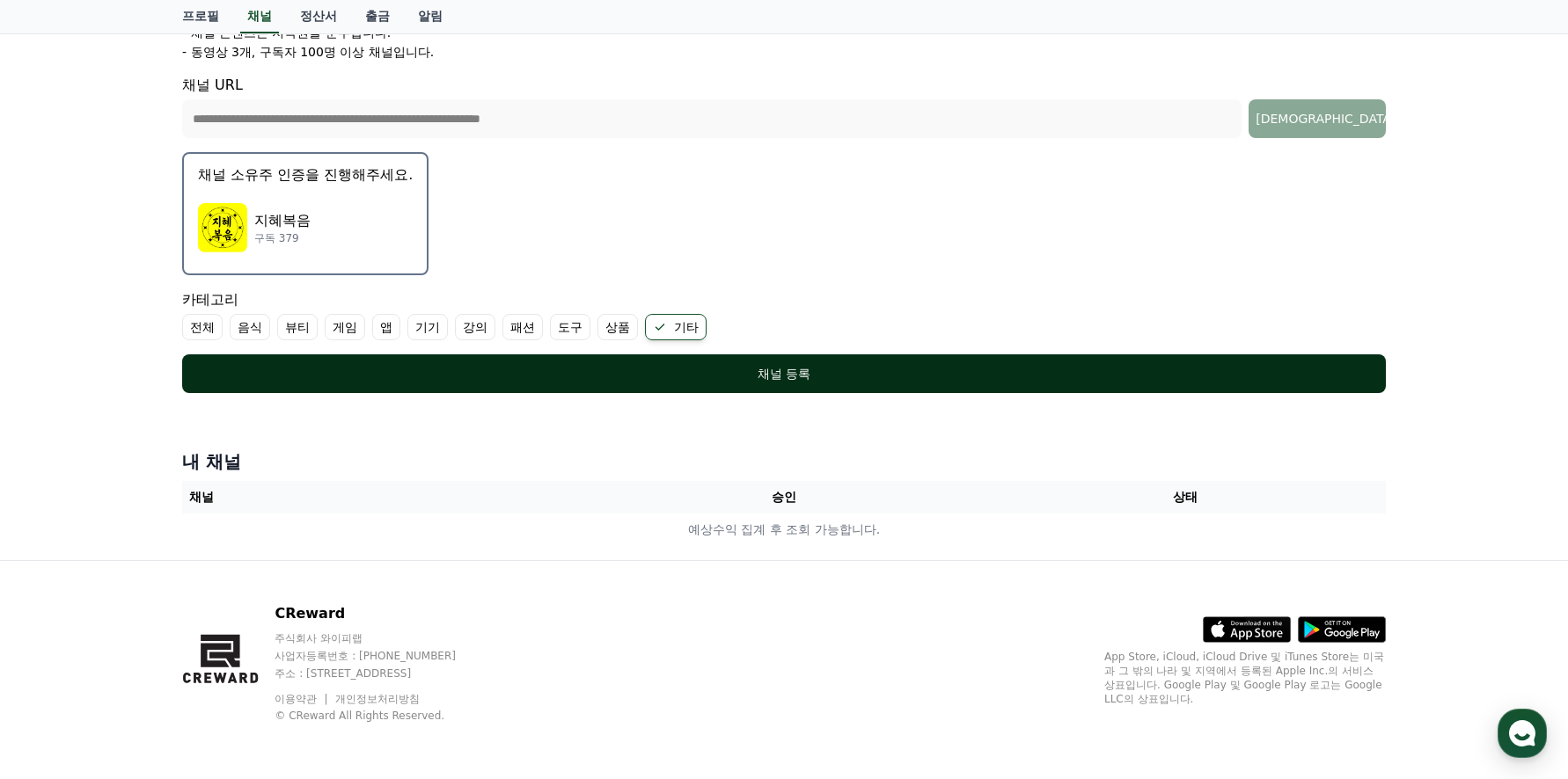
click at [787, 368] on div "채널 등록" at bounding box center [784, 373] width 1133 height 17
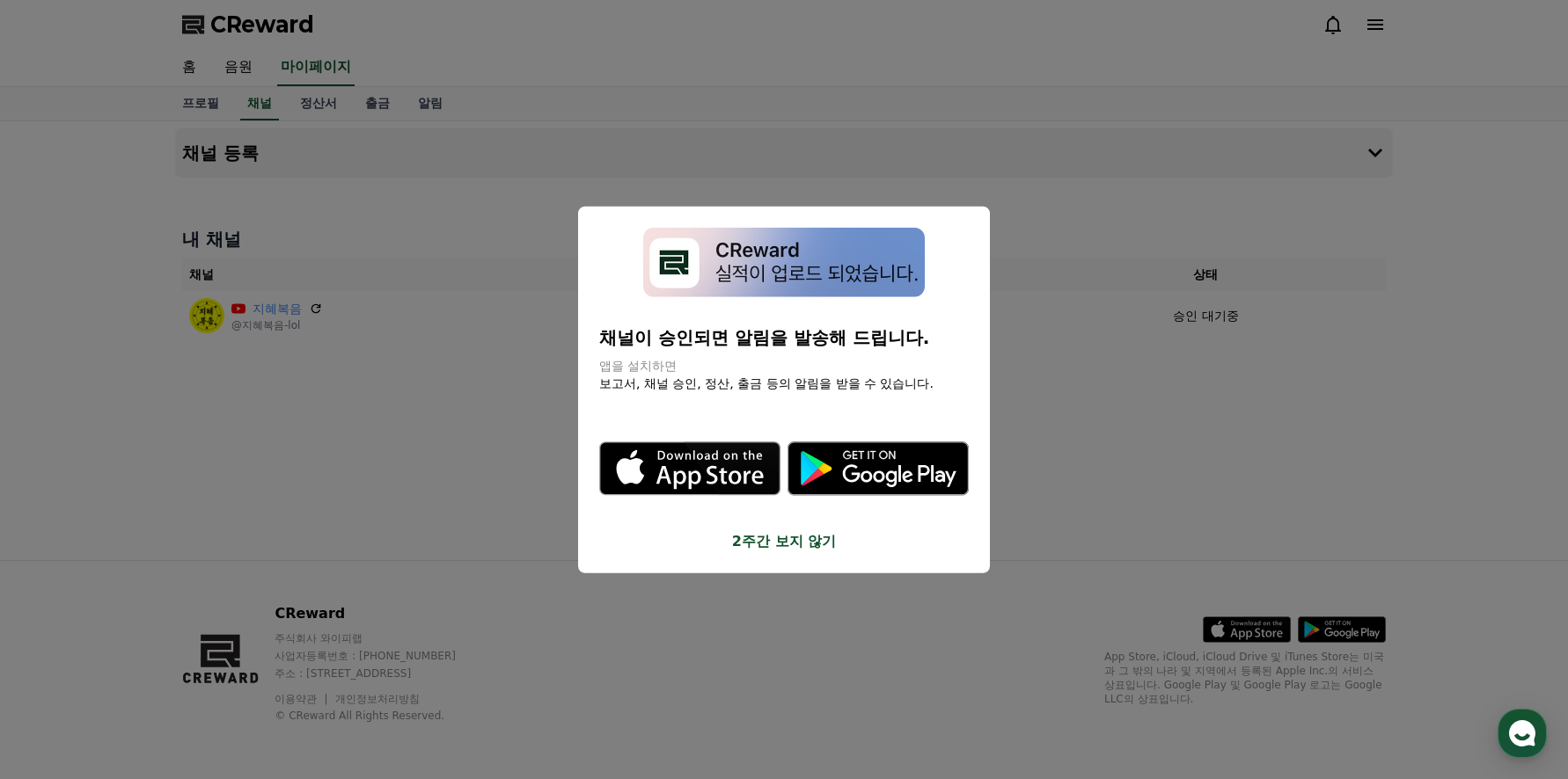
click at [760, 541] on button "2주간 보지 않기" at bounding box center [784, 540] width 369 height 21
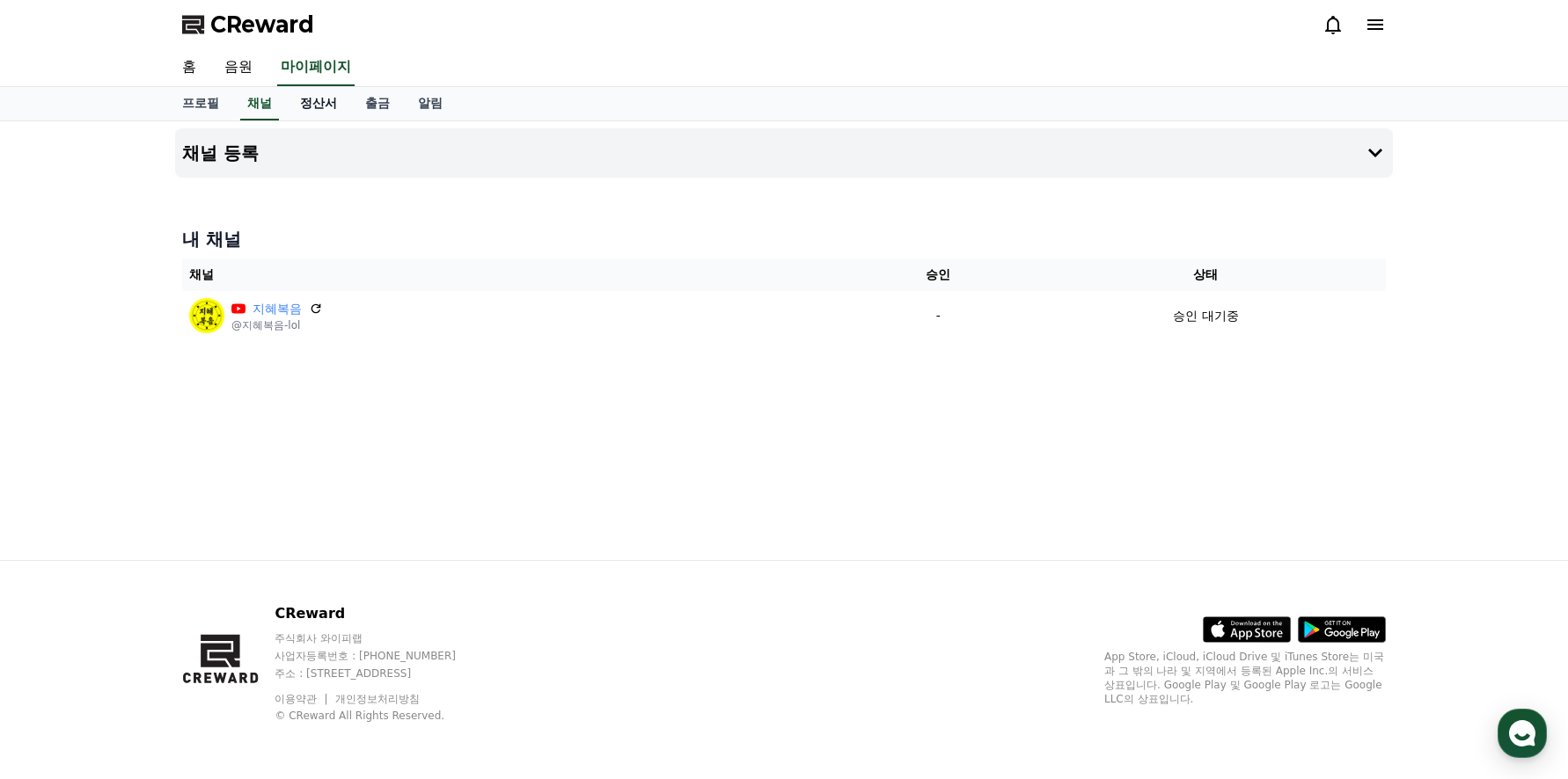
click at [311, 94] on link "정산서" at bounding box center [319, 103] width 65 height 33
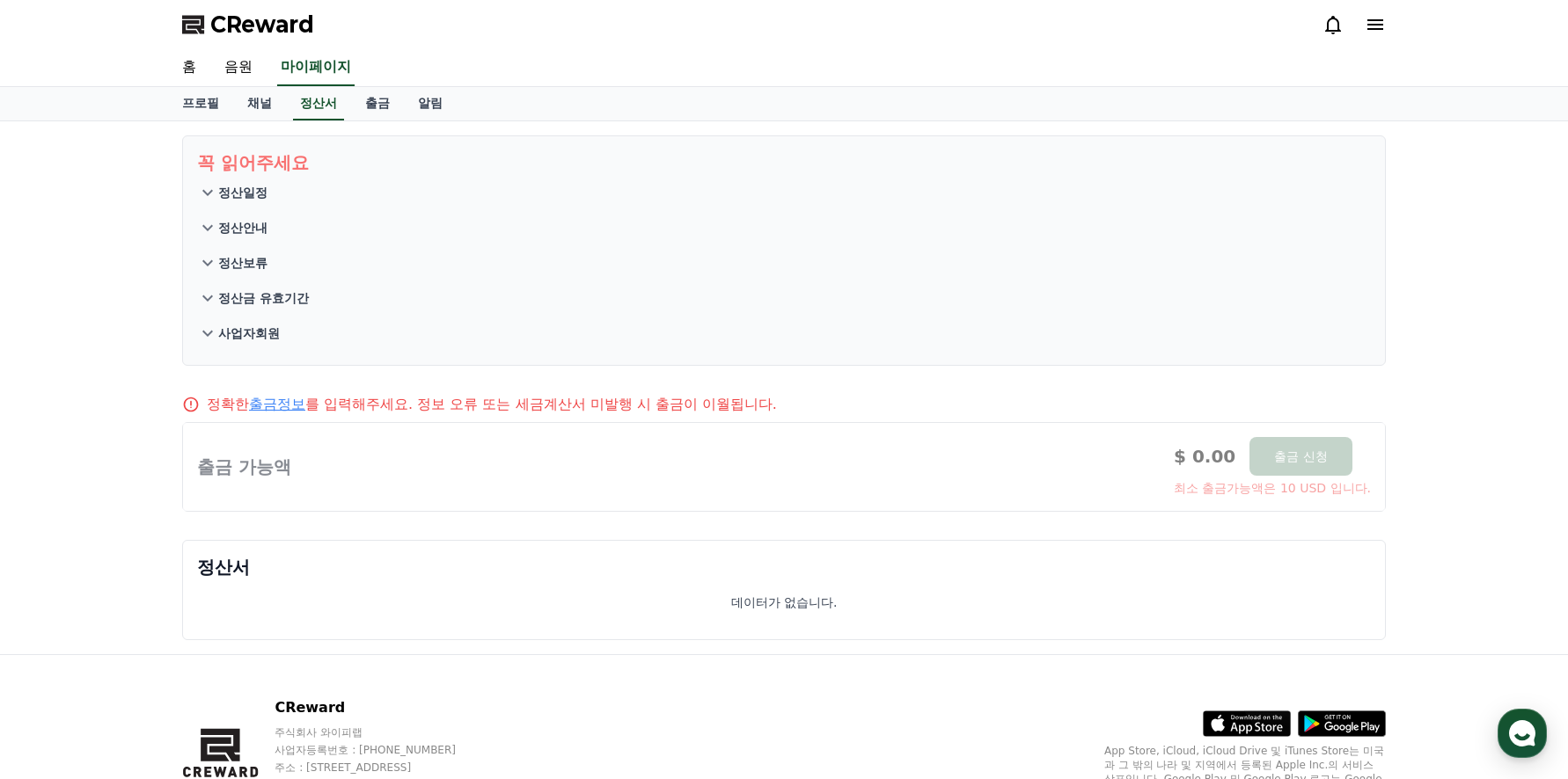
click at [208, 191] on icon at bounding box center [207, 192] width 21 height 21
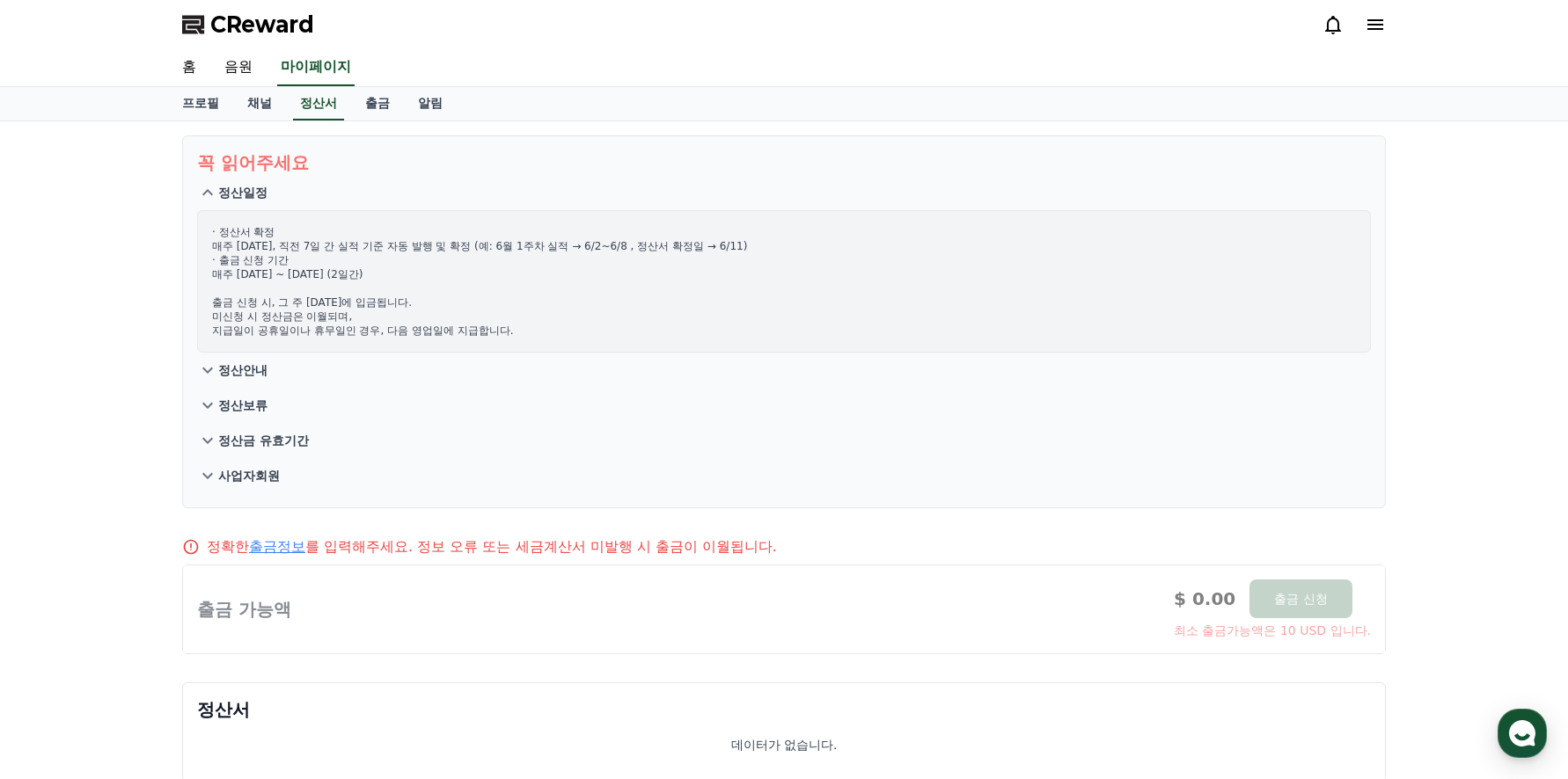
click at [201, 192] on icon at bounding box center [207, 192] width 21 height 21
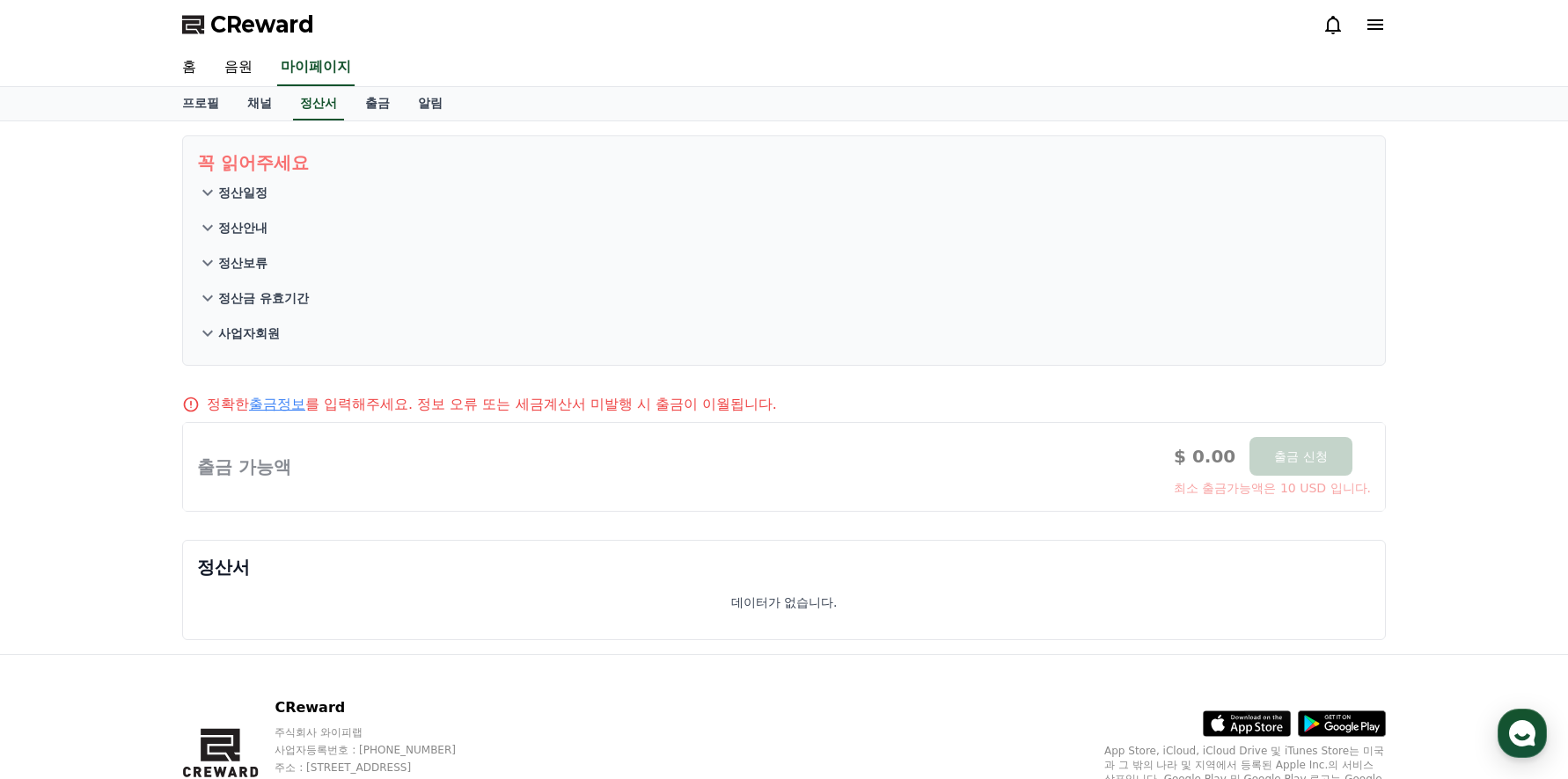
click at [205, 224] on icon at bounding box center [207, 227] width 21 height 21
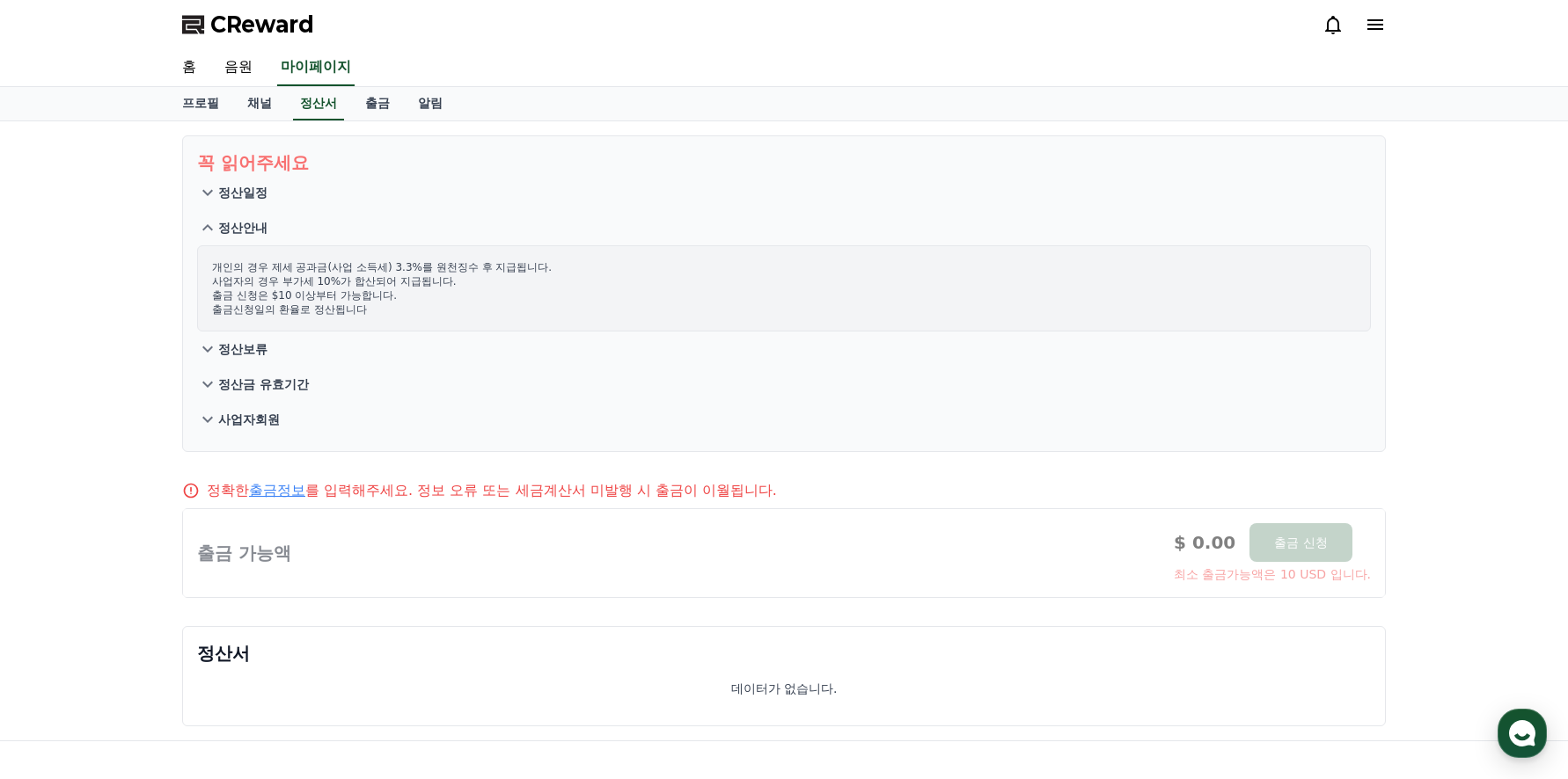
click at [205, 224] on icon at bounding box center [207, 227] width 21 height 21
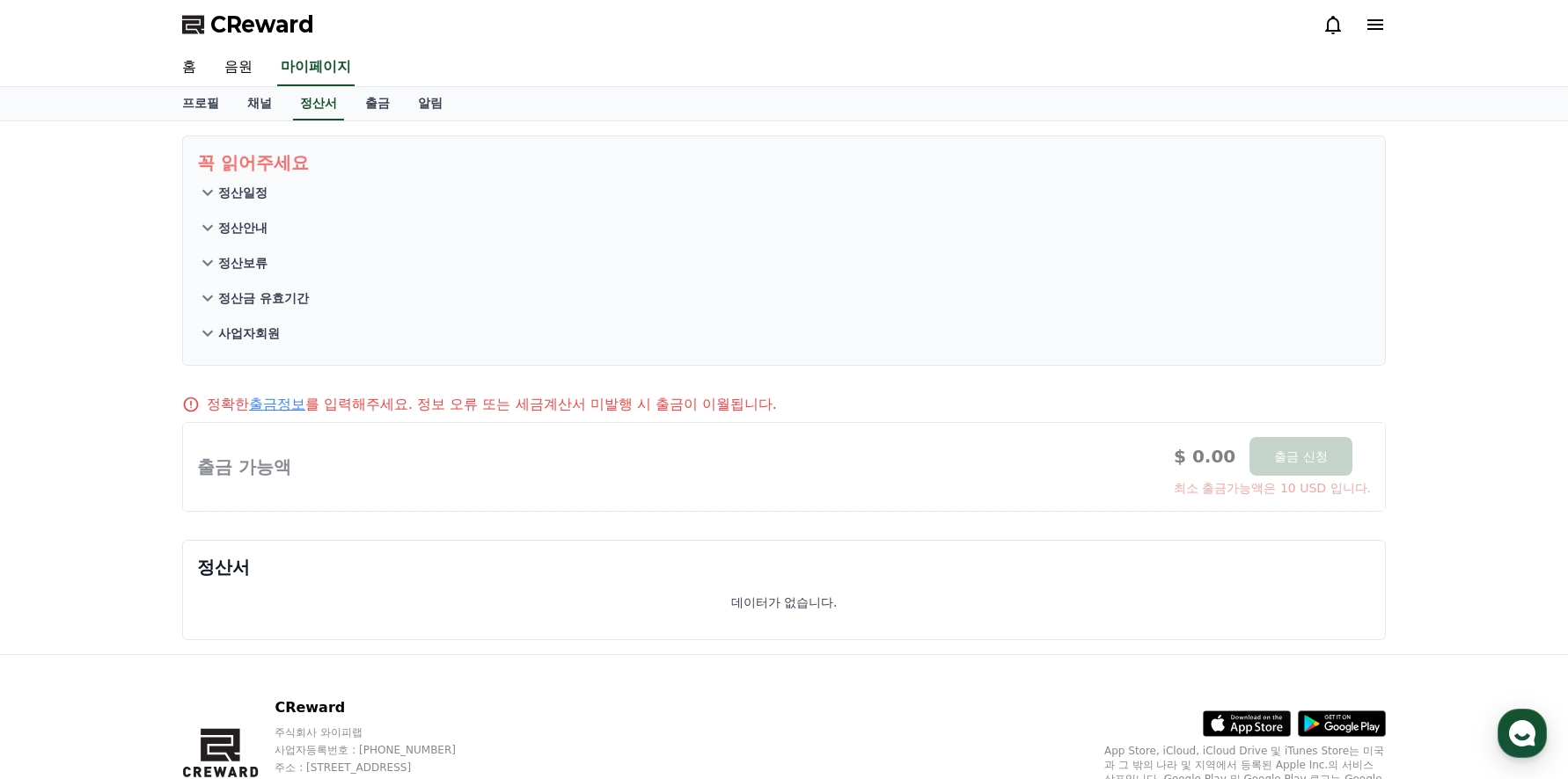
click at [203, 261] on icon at bounding box center [207, 262] width 21 height 21
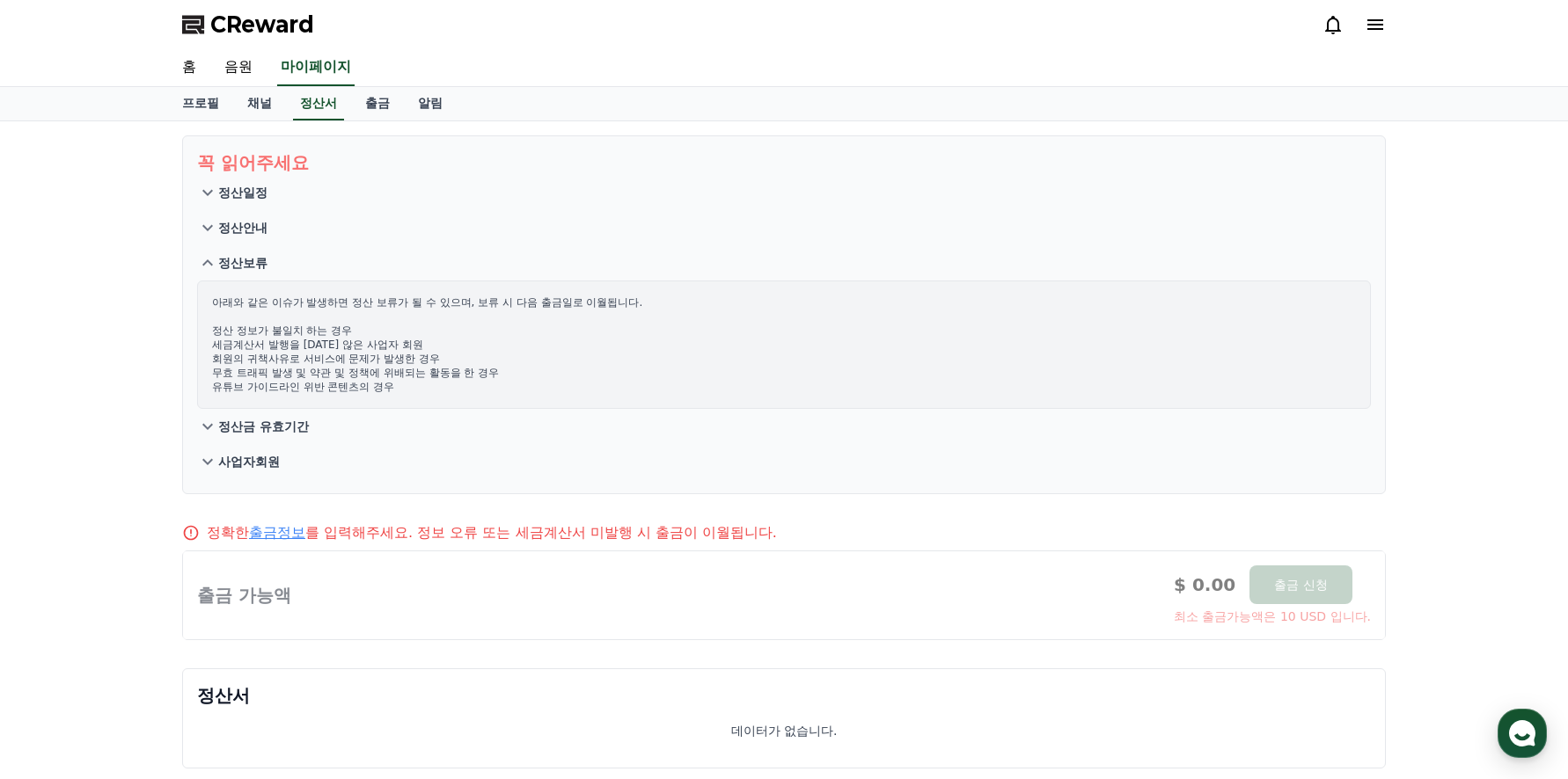
click at [205, 262] on icon at bounding box center [208, 262] width 11 height 6
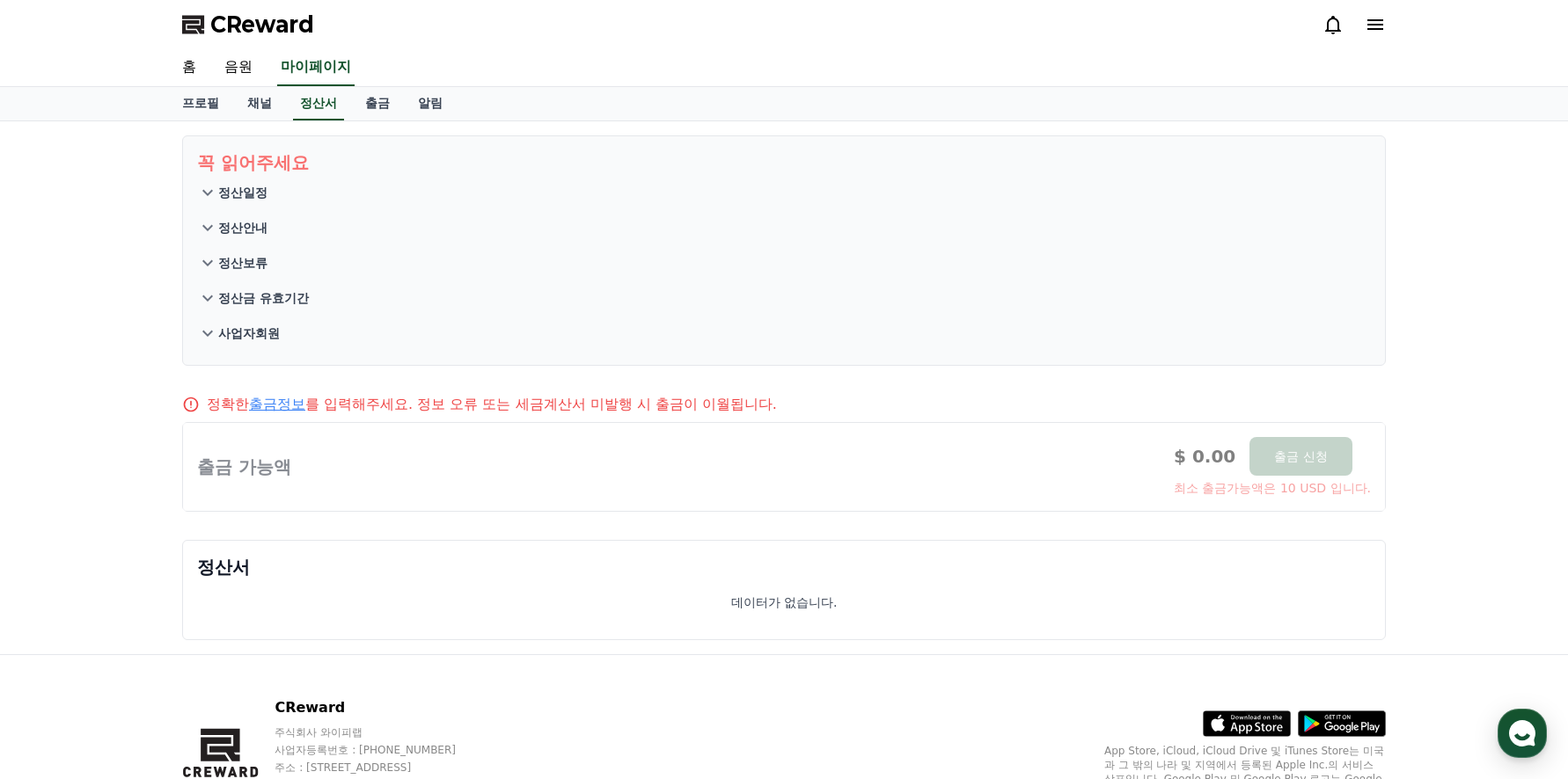
click at [202, 296] on icon at bounding box center [207, 298] width 21 height 21
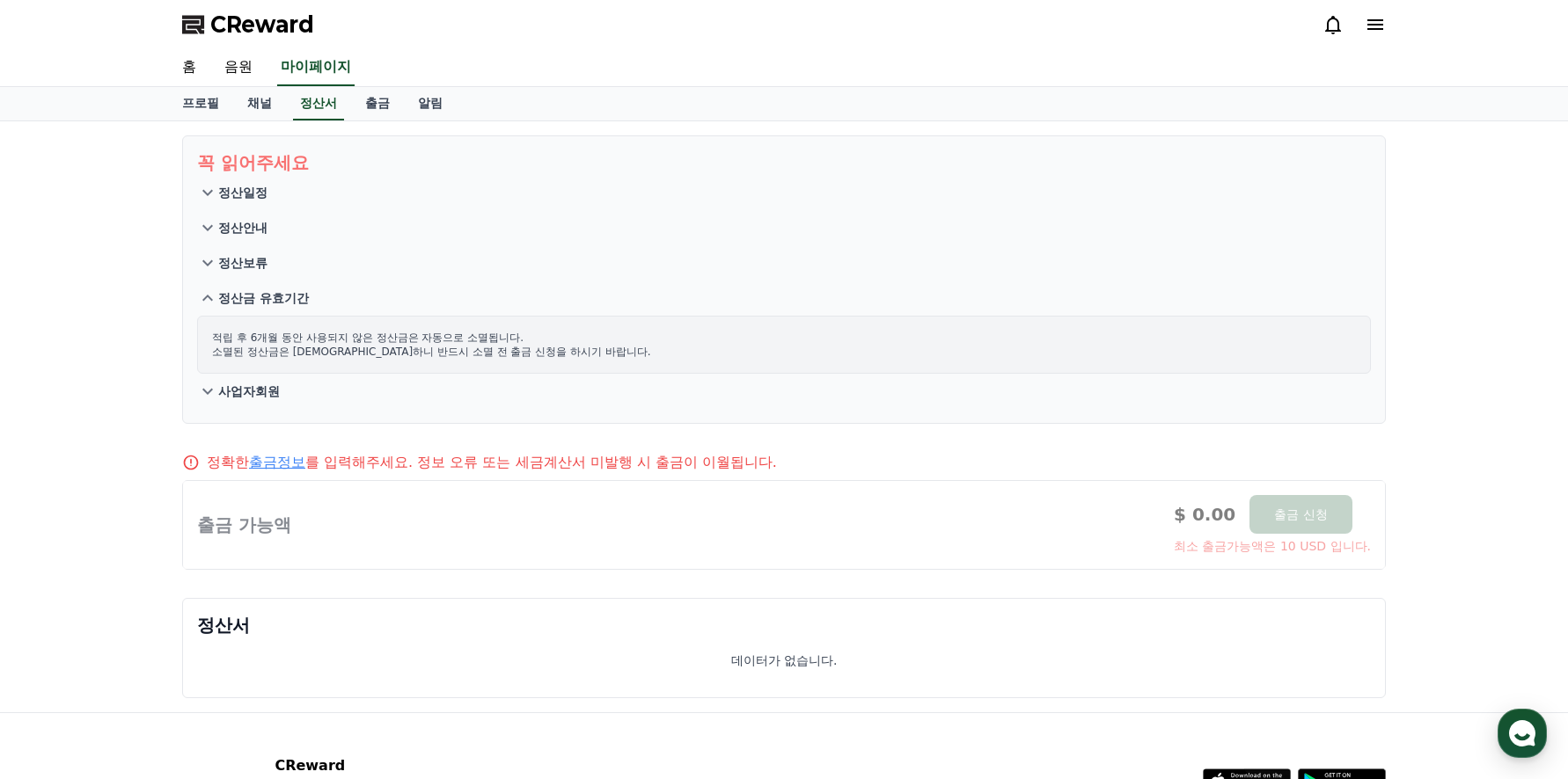
click at [203, 290] on icon at bounding box center [207, 298] width 21 height 21
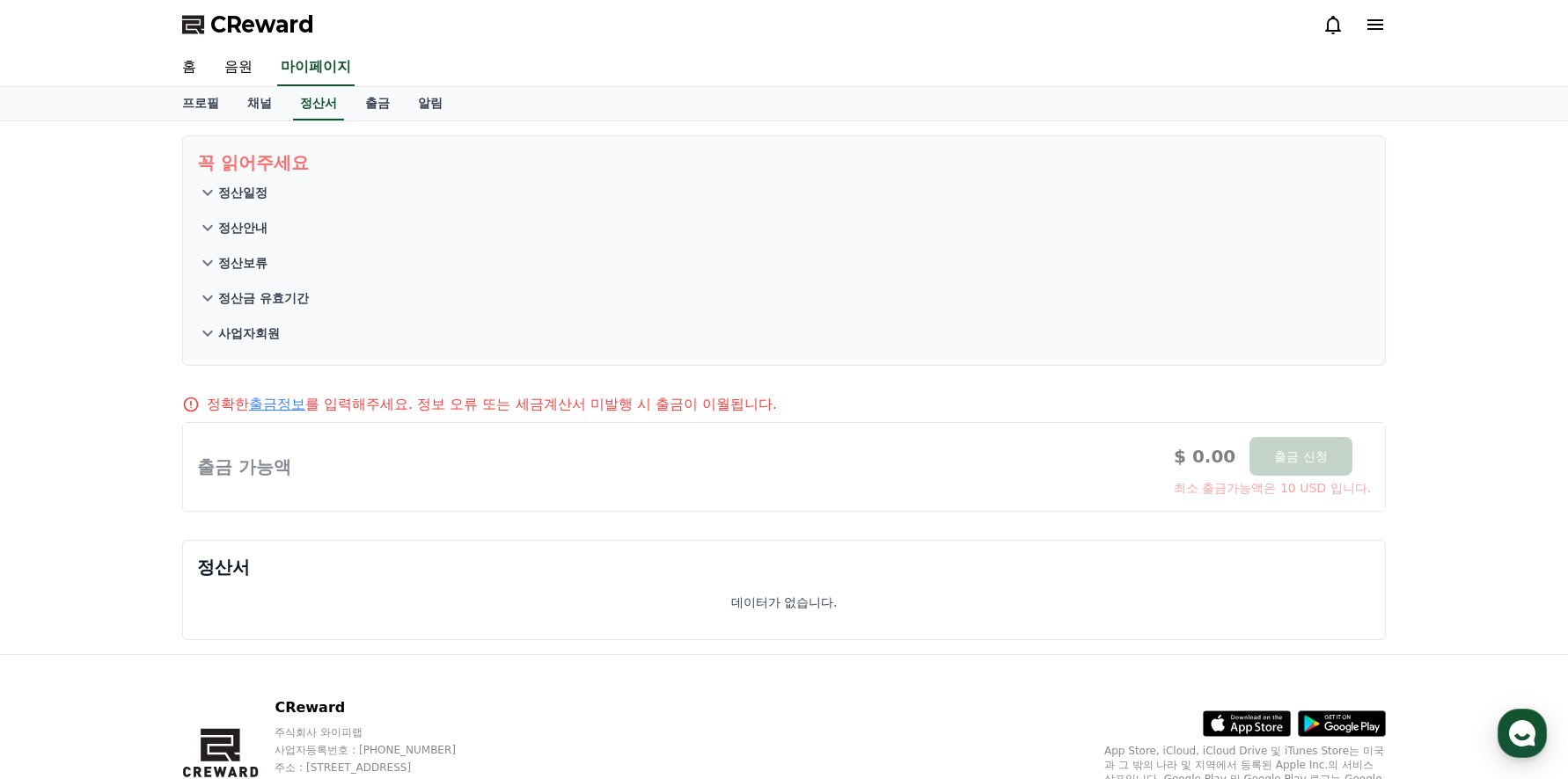
click at [206, 331] on icon at bounding box center [207, 333] width 21 height 21
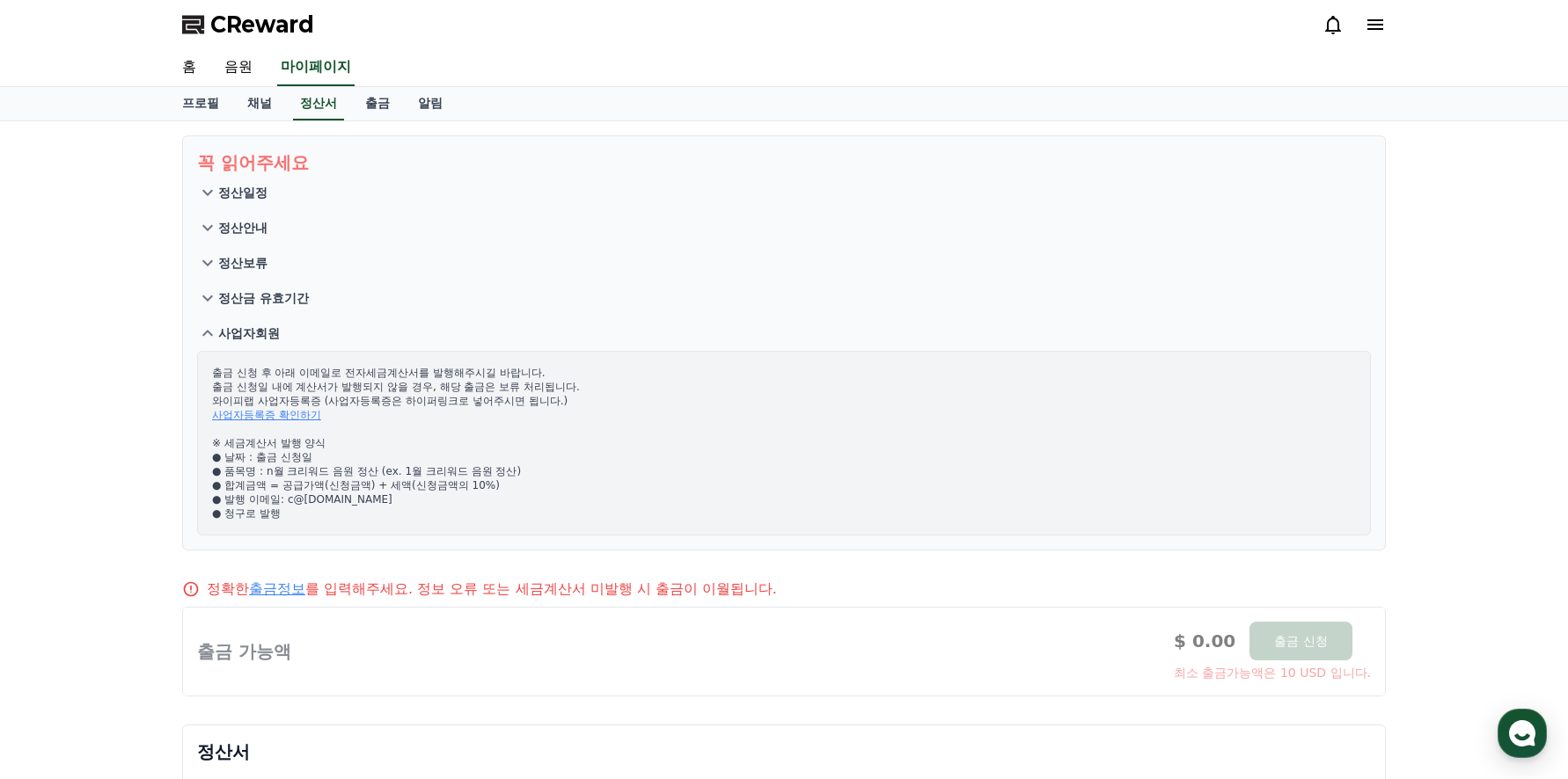
click at [201, 327] on icon at bounding box center [207, 333] width 21 height 21
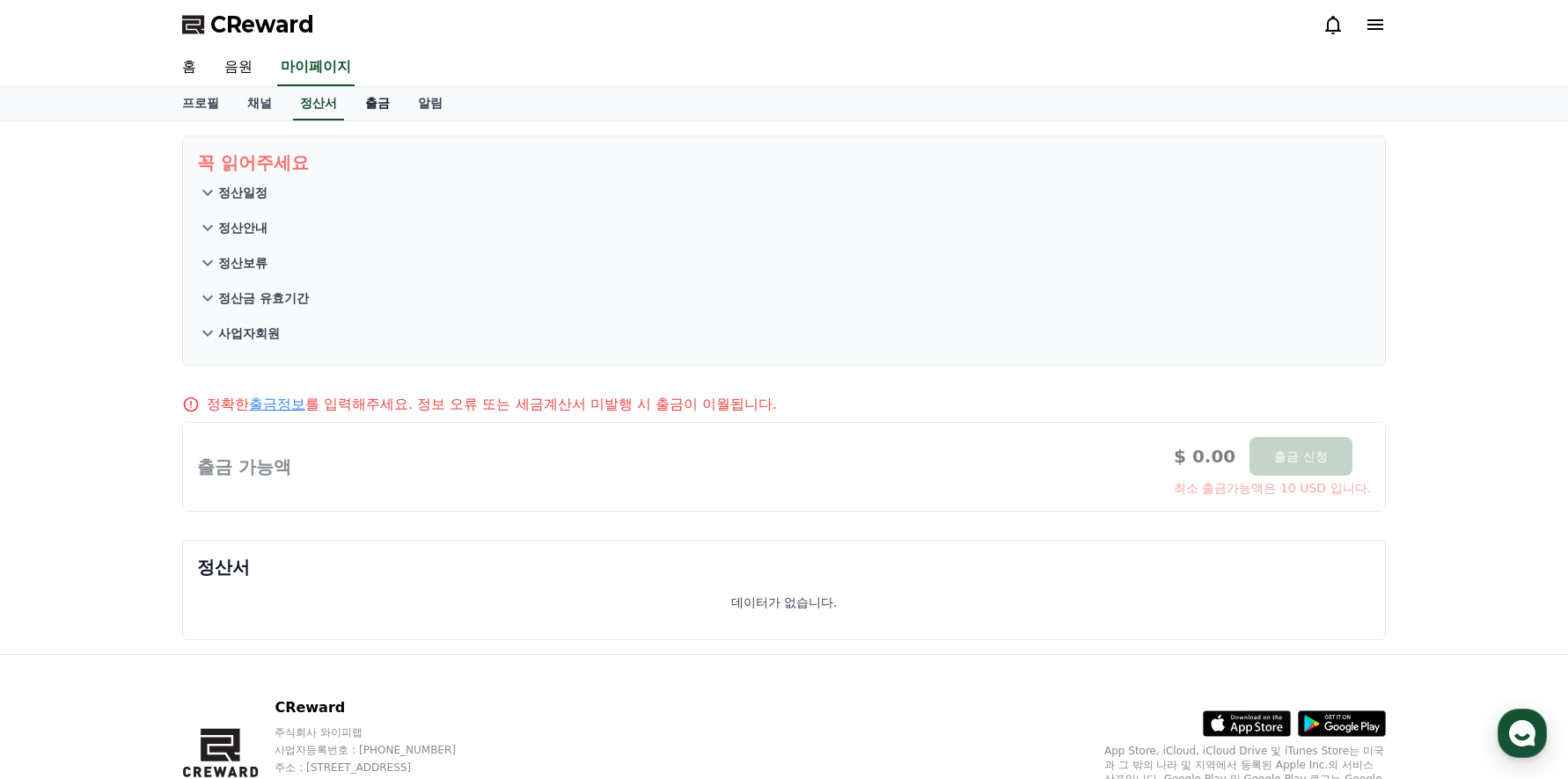
click at [379, 98] on link "출금" at bounding box center [378, 103] width 53 height 33
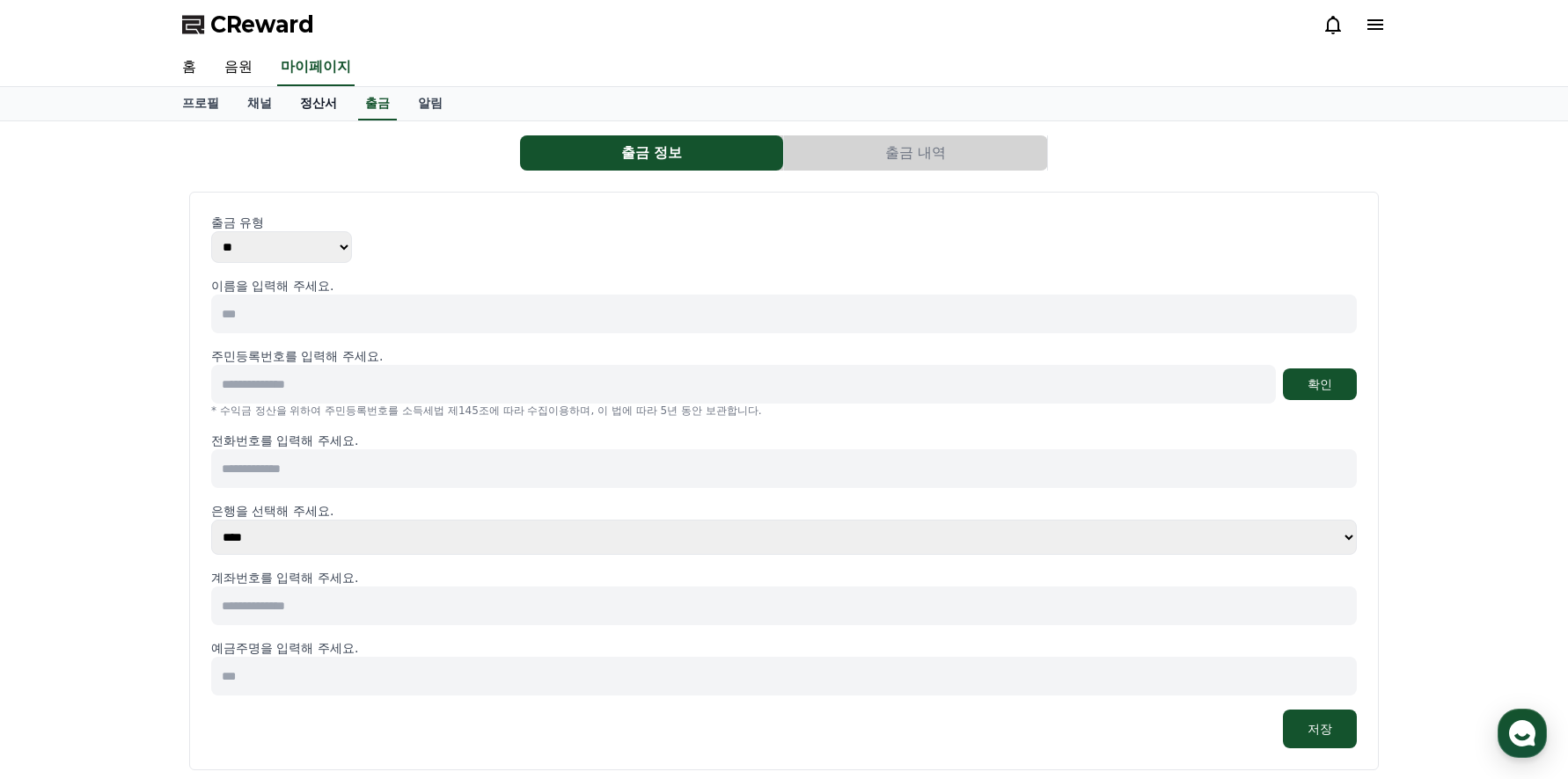
click at [315, 104] on link "정산서" at bounding box center [319, 103] width 65 height 33
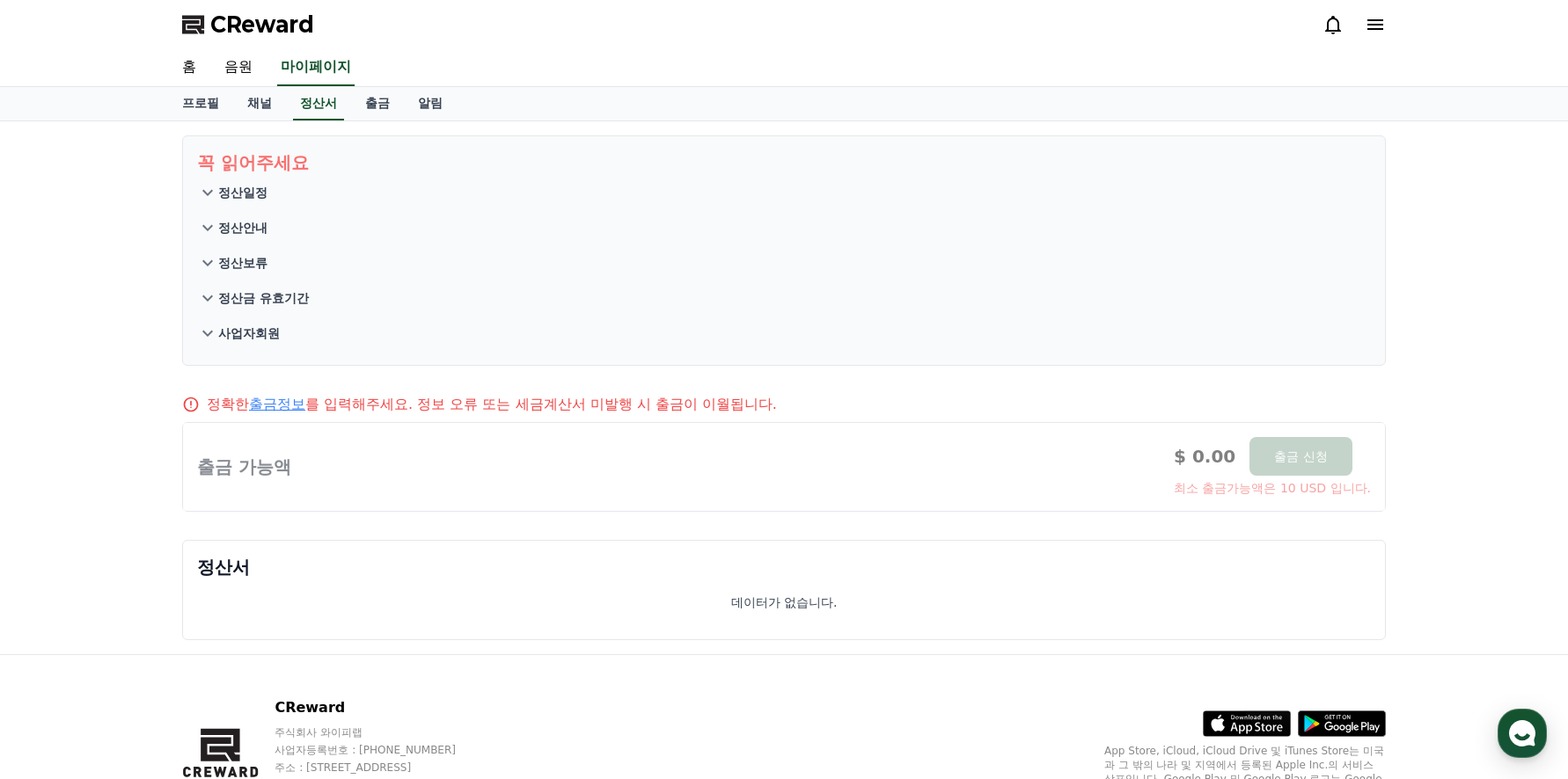
click at [285, 405] on link "출금정보" at bounding box center [277, 404] width 56 height 16
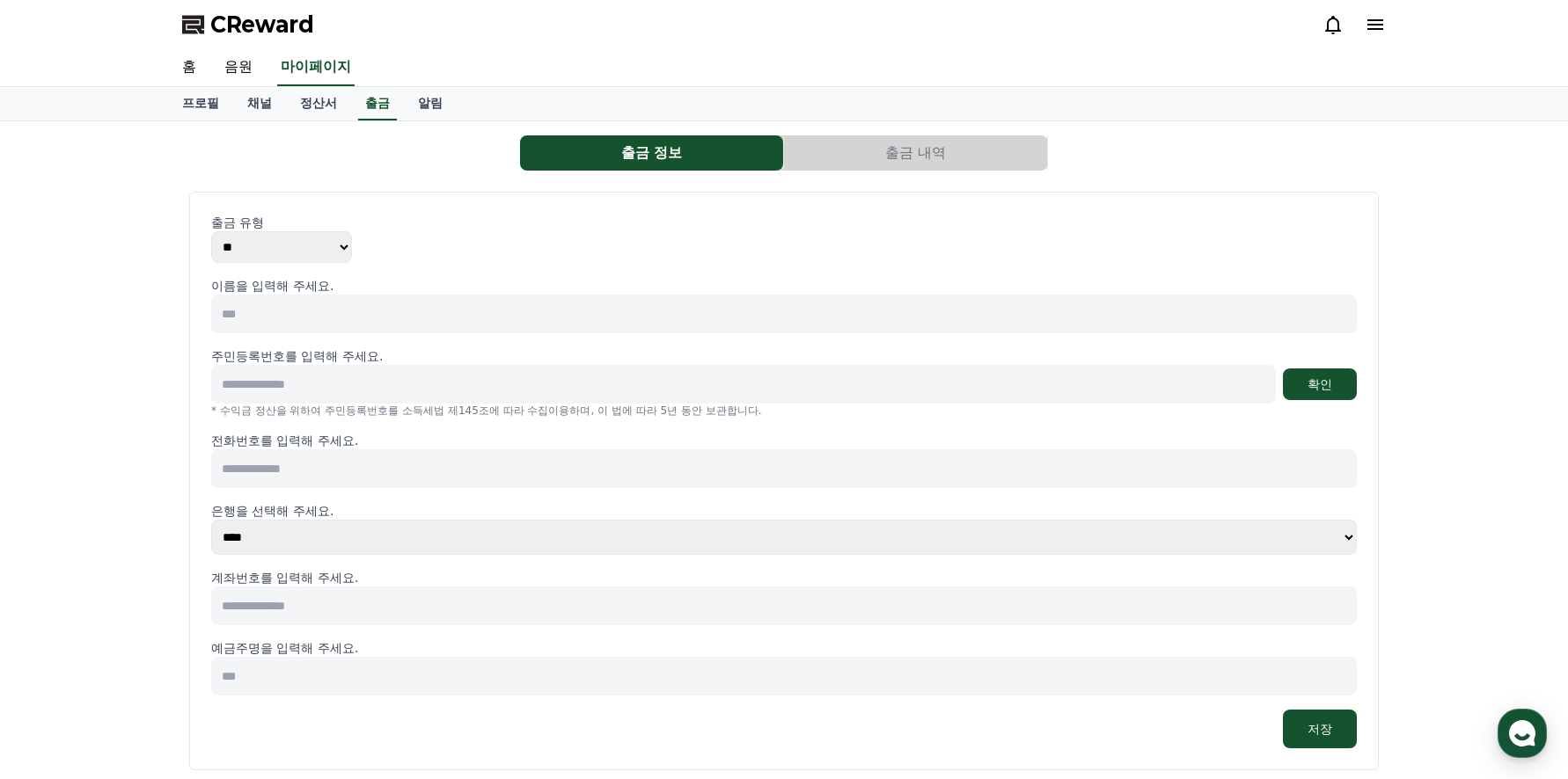
click at [334, 243] on select "** ***" at bounding box center [281, 247] width 140 height 32
click at [449, 322] on input at bounding box center [783, 314] width 1145 height 39
type input "***"
click at [410, 385] on input at bounding box center [743, 384] width 1065 height 39
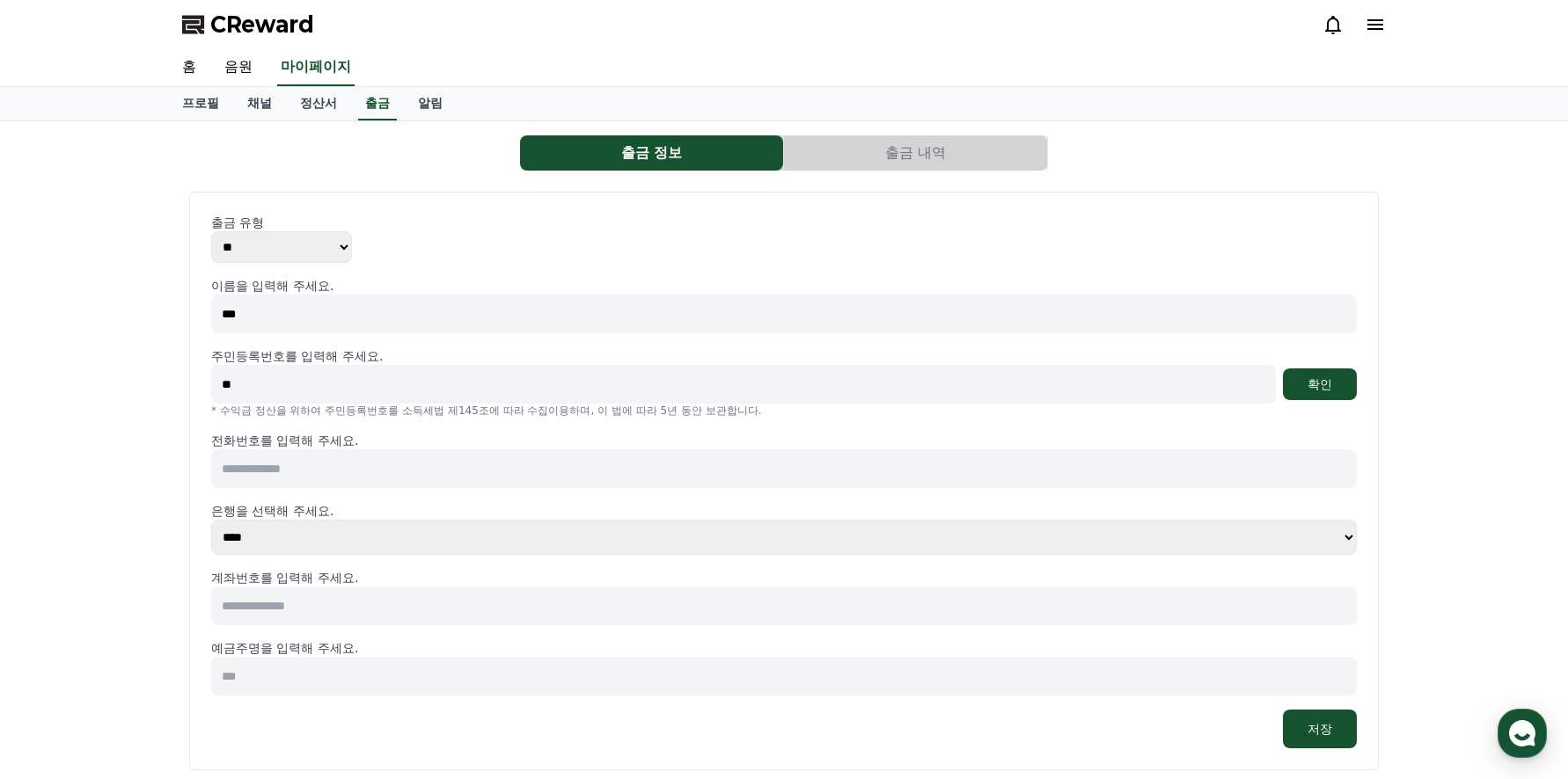
type input "*"
type input "**********"
click at [1321, 376] on button "확인" at bounding box center [1320, 384] width 74 height 32
click at [386, 481] on input at bounding box center [783, 469] width 1145 height 39
drag, startPoint x: 113, startPoint y: 483, endPoint x: 124, endPoint y: 480, distance: 11.4
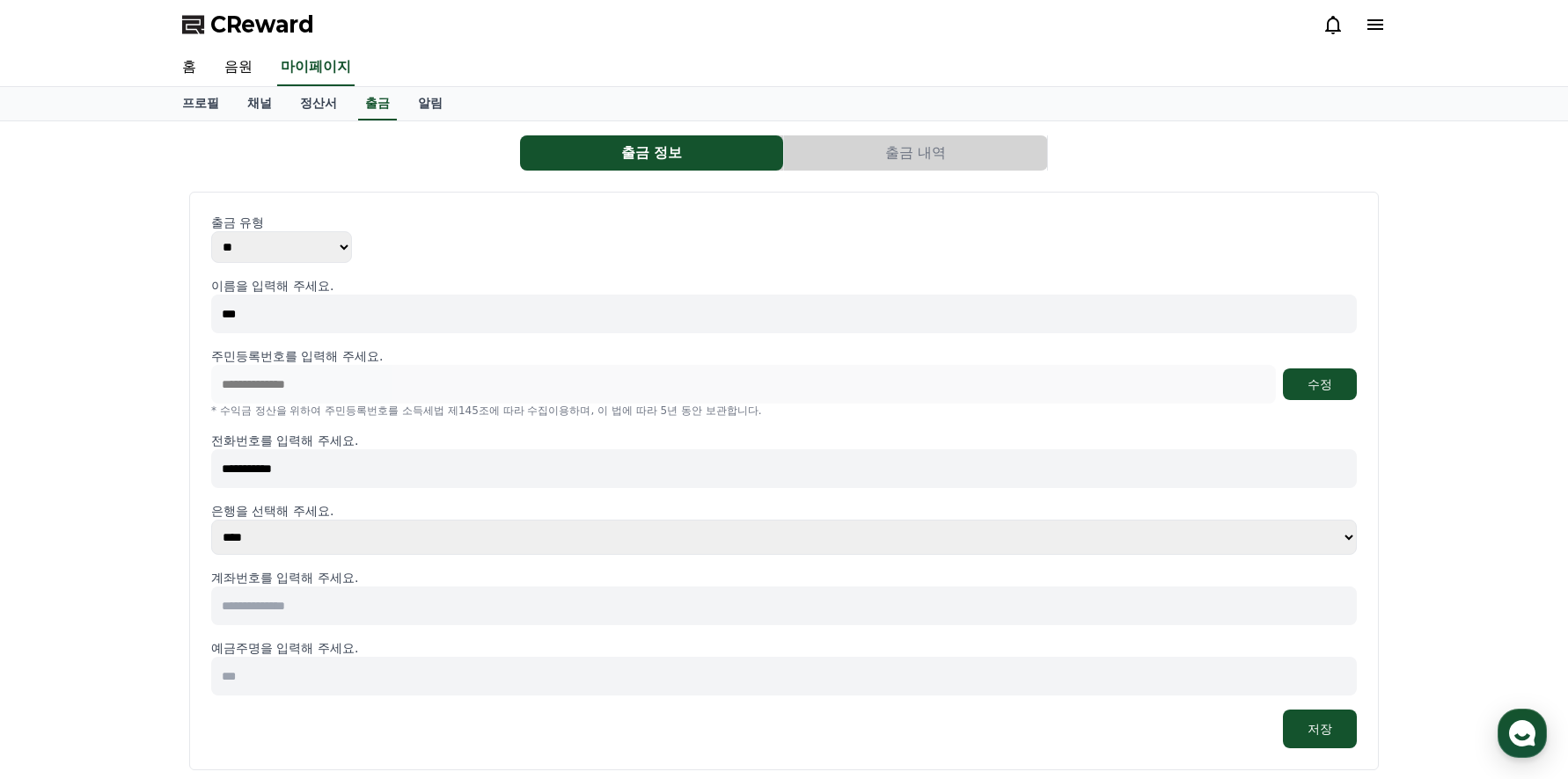
click at [113, 483] on div "**********" at bounding box center [784, 456] width 1568 height 670
click at [245, 474] on input "**********" at bounding box center [783, 469] width 1145 height 39
type input "**********"
click at [1334, 539] on select "**** **** **** **** **** **** **** ** ** ** ** **** *** **** **** *****" at bounding box center [783, 537] width 1145 height 35
select select "********"
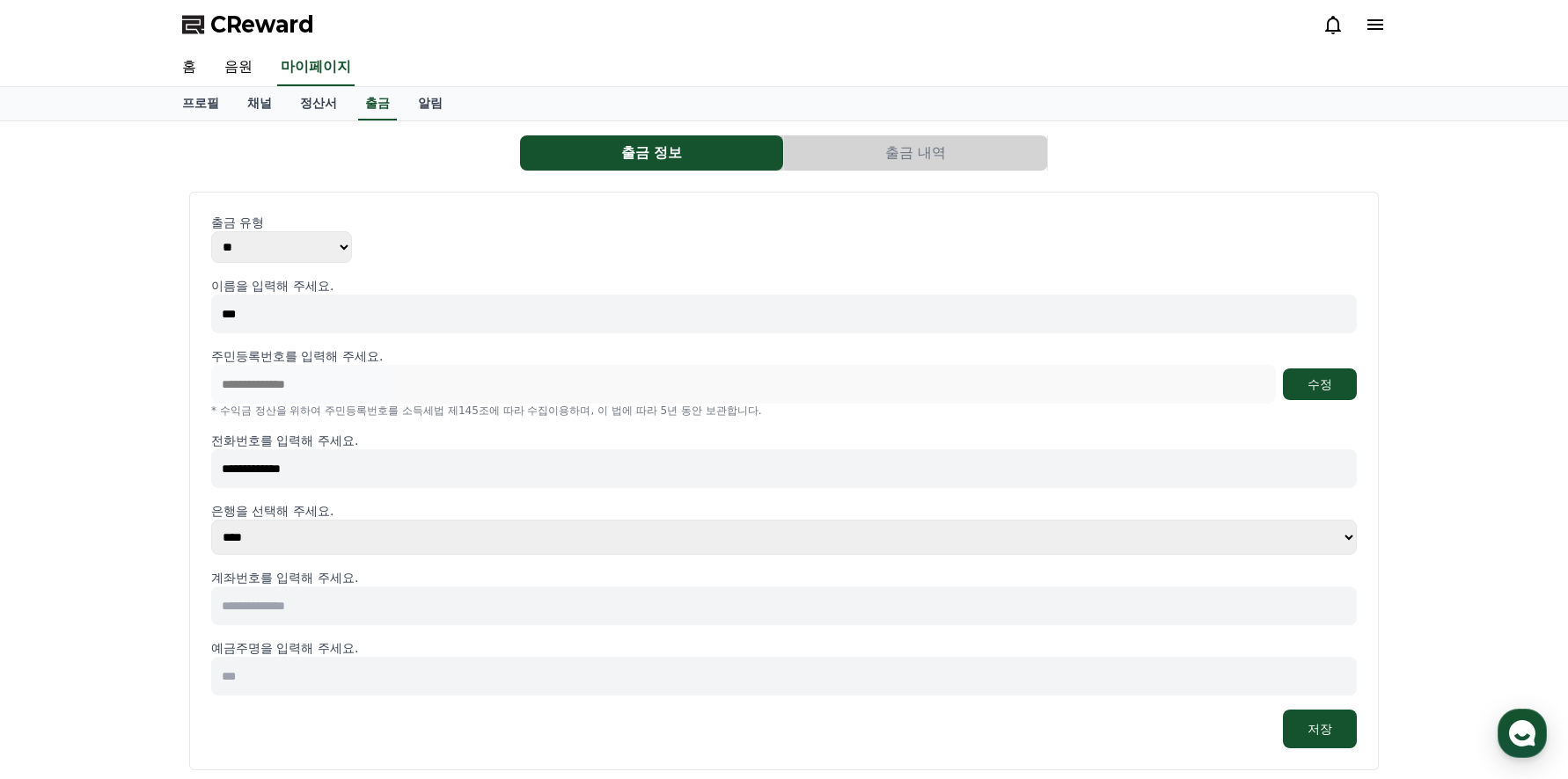
click at [211, 519] on select "**** **** **** **** **** **** **** ** ** ** ** **** *** **** **** *****" at bounding box center [783, 537] width 1145 height 35
click at [392, 603] on input at bounding box center [783, 605] width 1145 height 39
type input "**********"
click at [1431, 546] on div "**********" at bounding box center [784, 456] width 1568 height 670
click at [428, 679] on input at bounding box center [783, 676] width 1145 height 39
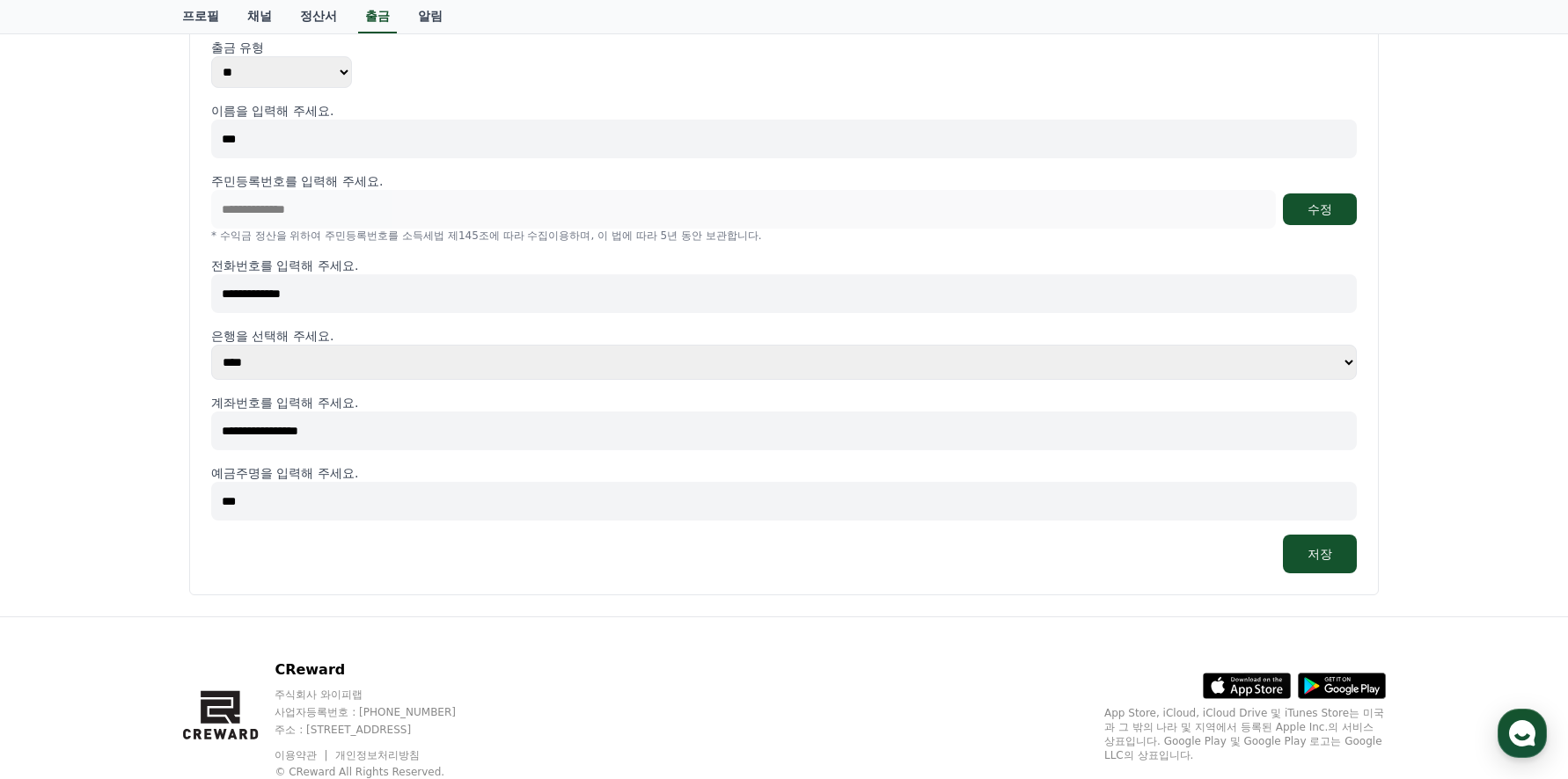
scroll to position [176, 0]
type input "***"
click at [1323, 559] on button "저장" at bounding box center [1320, 553] width 74 height 39
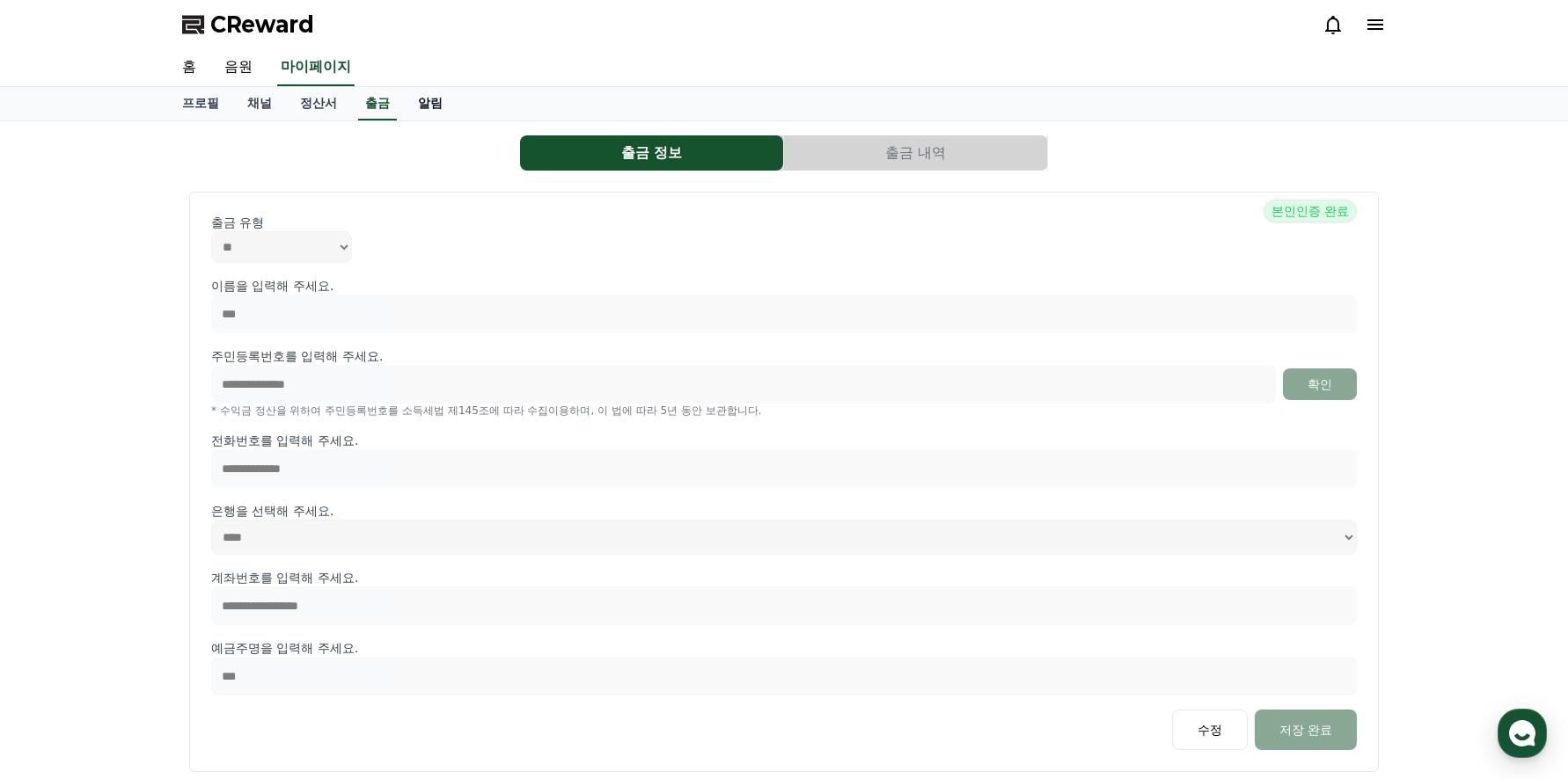
click at [428, 100] on link "알림" at bounding box center [430, 103] width 53 height 33
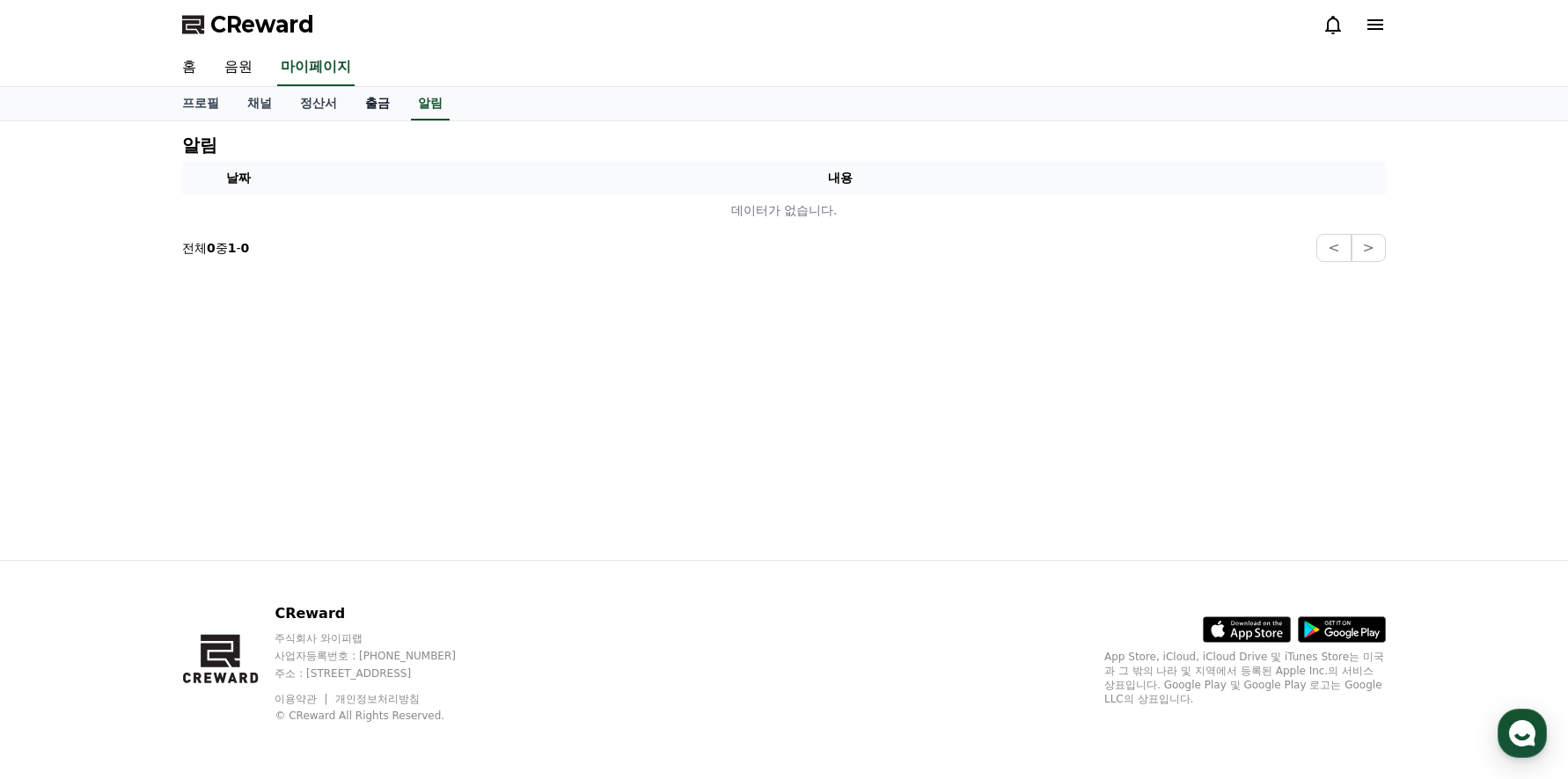
click at [371, 100] on link "출금" at bounding box center [378, 103] width 53 height 33
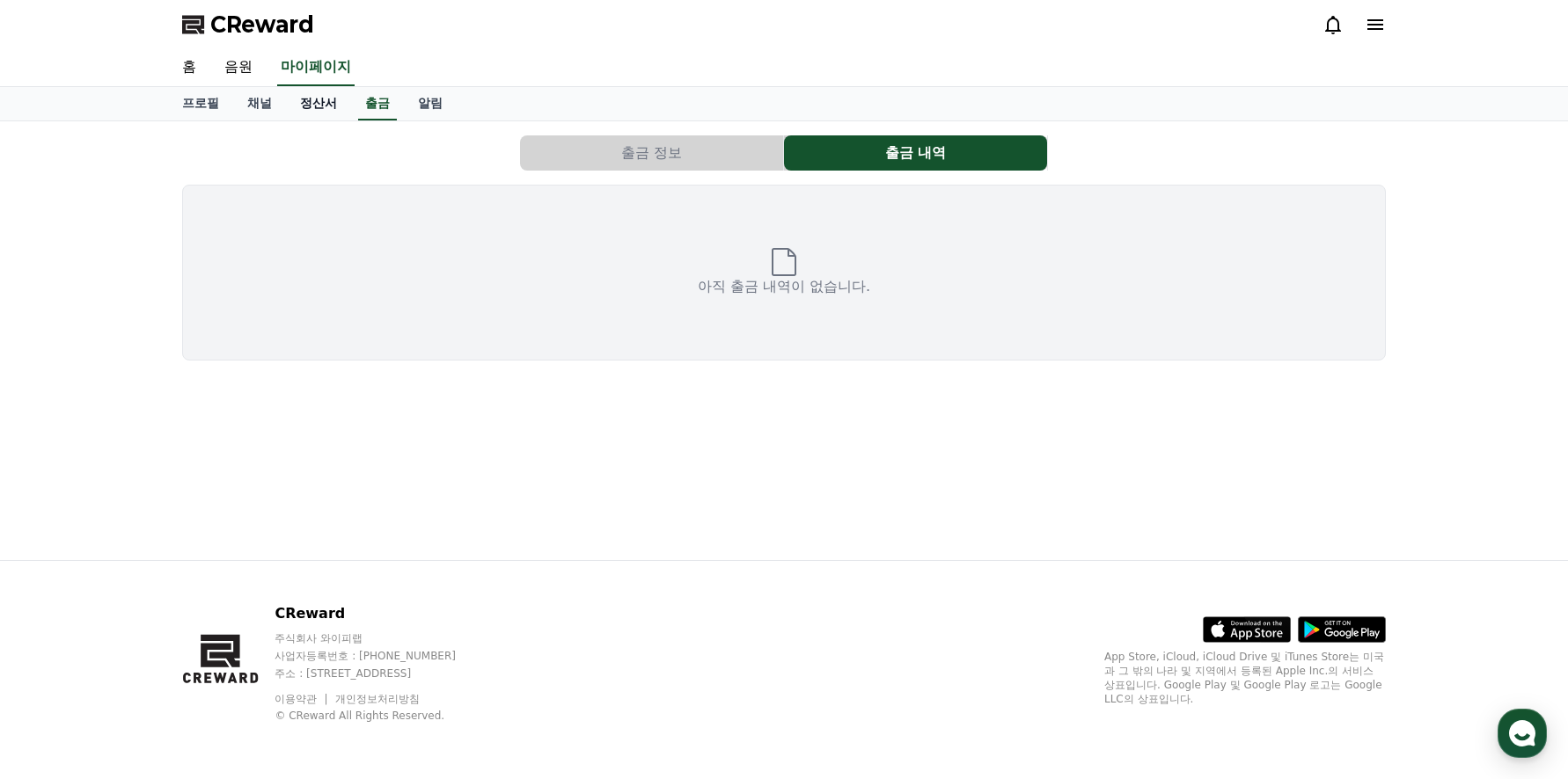
click at [328, 105] on link "정산서" at bounding box center [319, 103] width 65 height 33
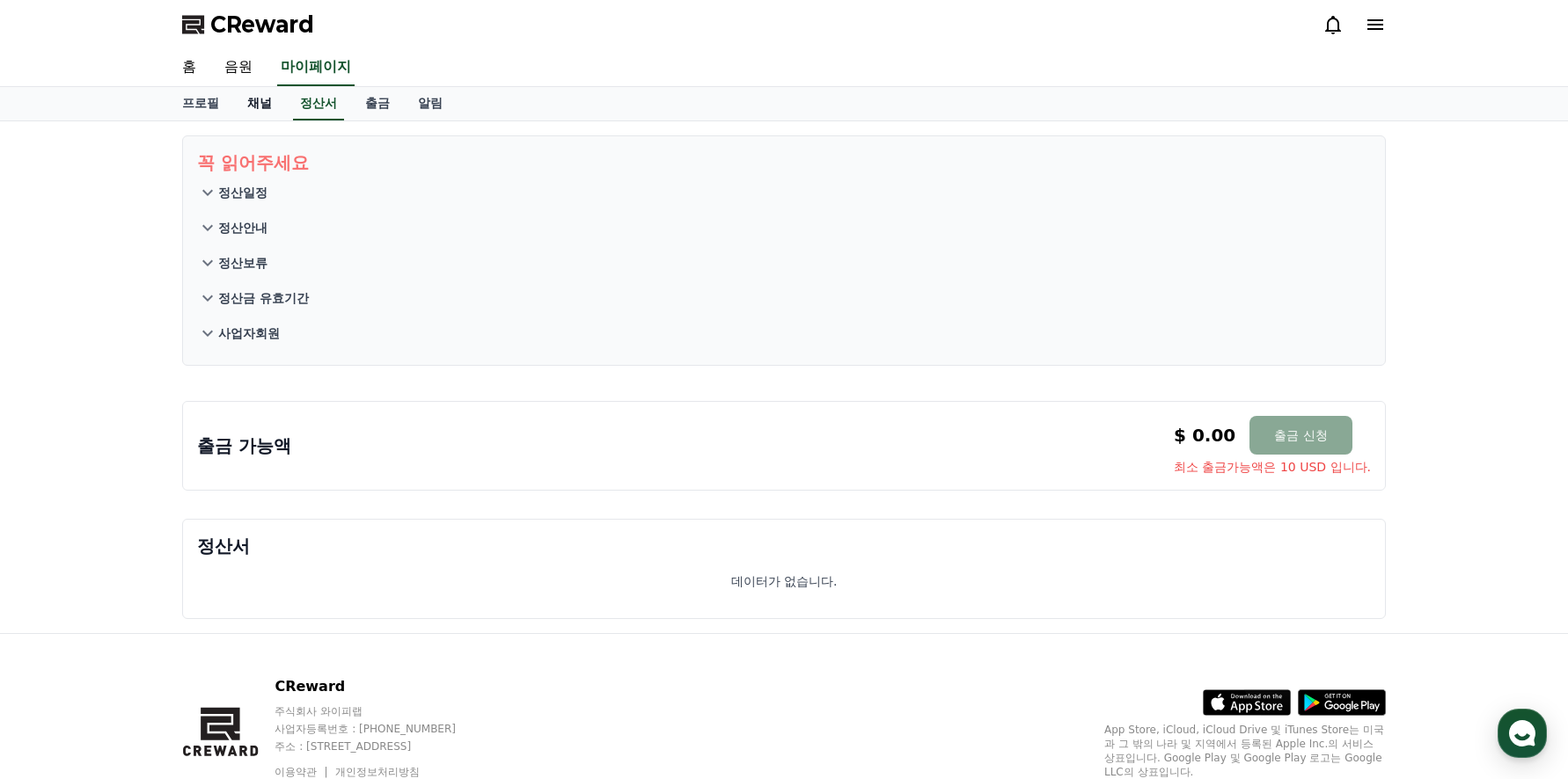
click at [263, 106] on link "채널" at bounding box center [260, 103] width 53 height 33
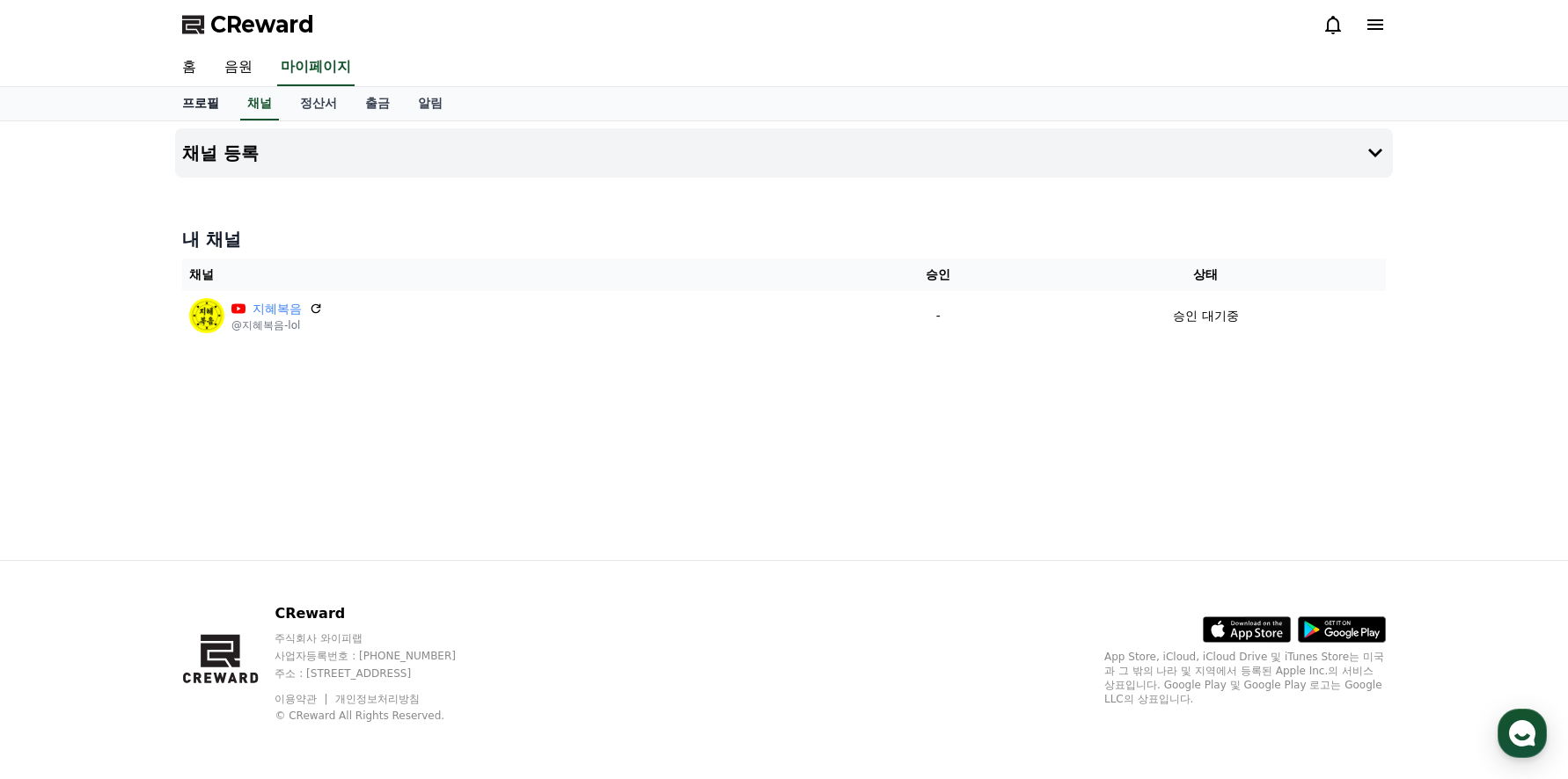
click at [199, 105] on link "프로필" at bounding box center [201, 103] width 65 height 33
select select "**********"
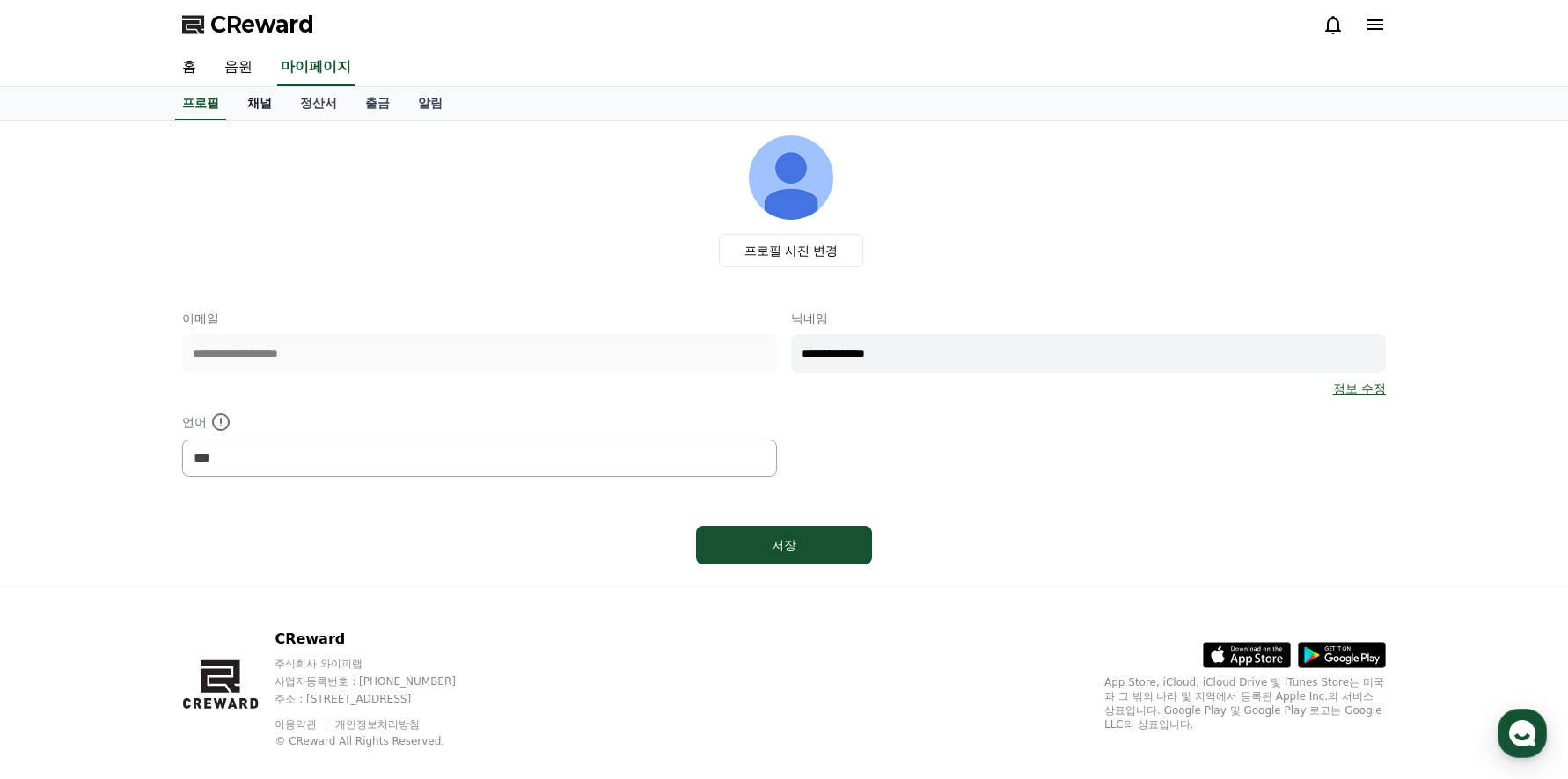
click at [256, 108] on link "채널" at bounding box center [260, 103] width 53 height 33
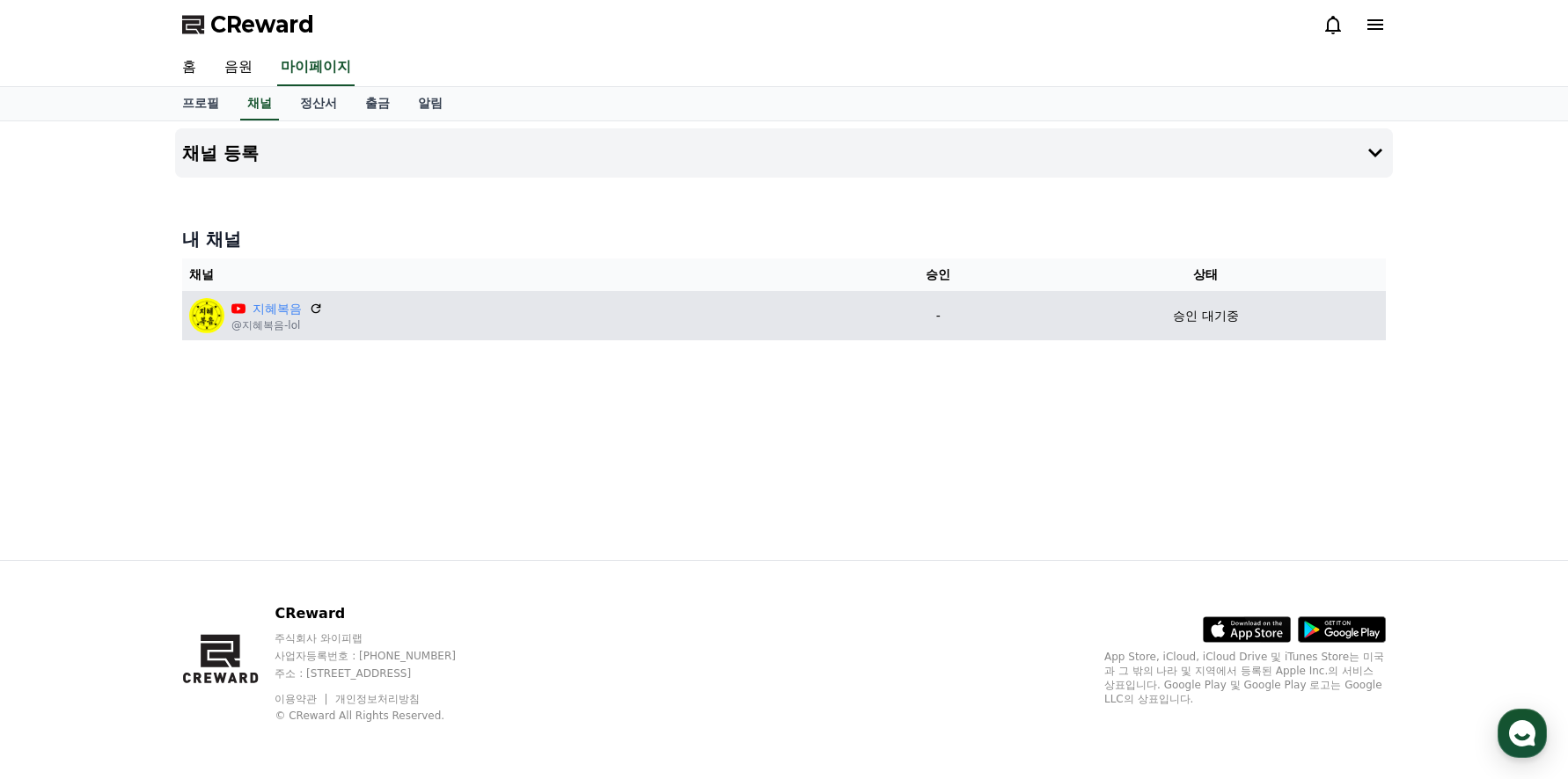
click at [201, 316] on img at bounding box center [206, 315] width 35 height 35
click at [241, 309] on icon at bounding box center [239, 308] width 14 height 10
click at [269, 308] on link "지혜복음" at bounding box center [277, 309] width 49 height 18
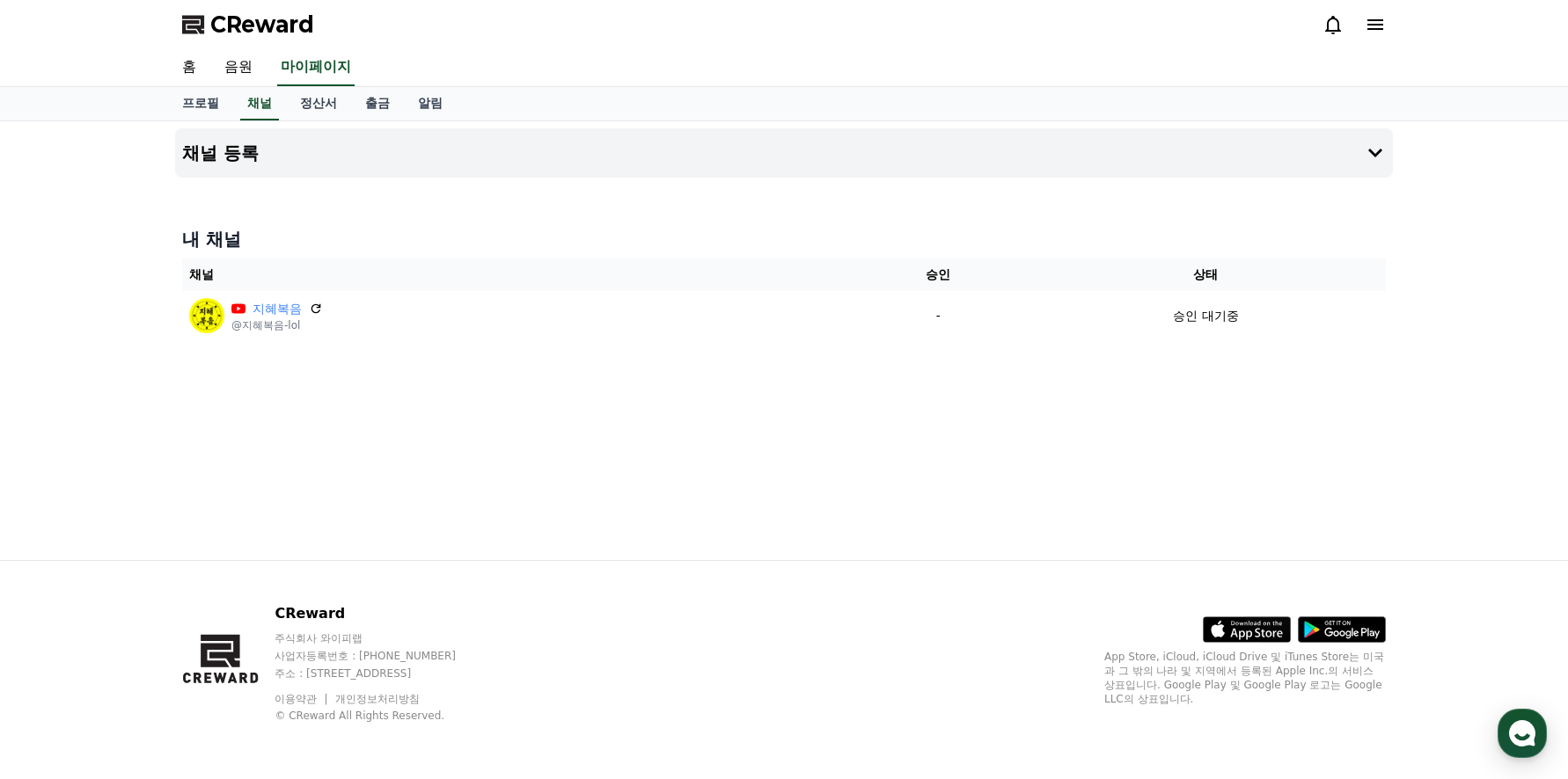
drag, startPoint x: 1554, startPoint y: 0, endPoint x: 1127, endPoint y: 24, distance: 427.7
click at [1127, 24] on div "CReward" at bounding box center [784, 24] width 1232 height 49
click at [202, 105] on link "프로필" at bounding box center [201, 103] width 65 height 33
select select "**********"
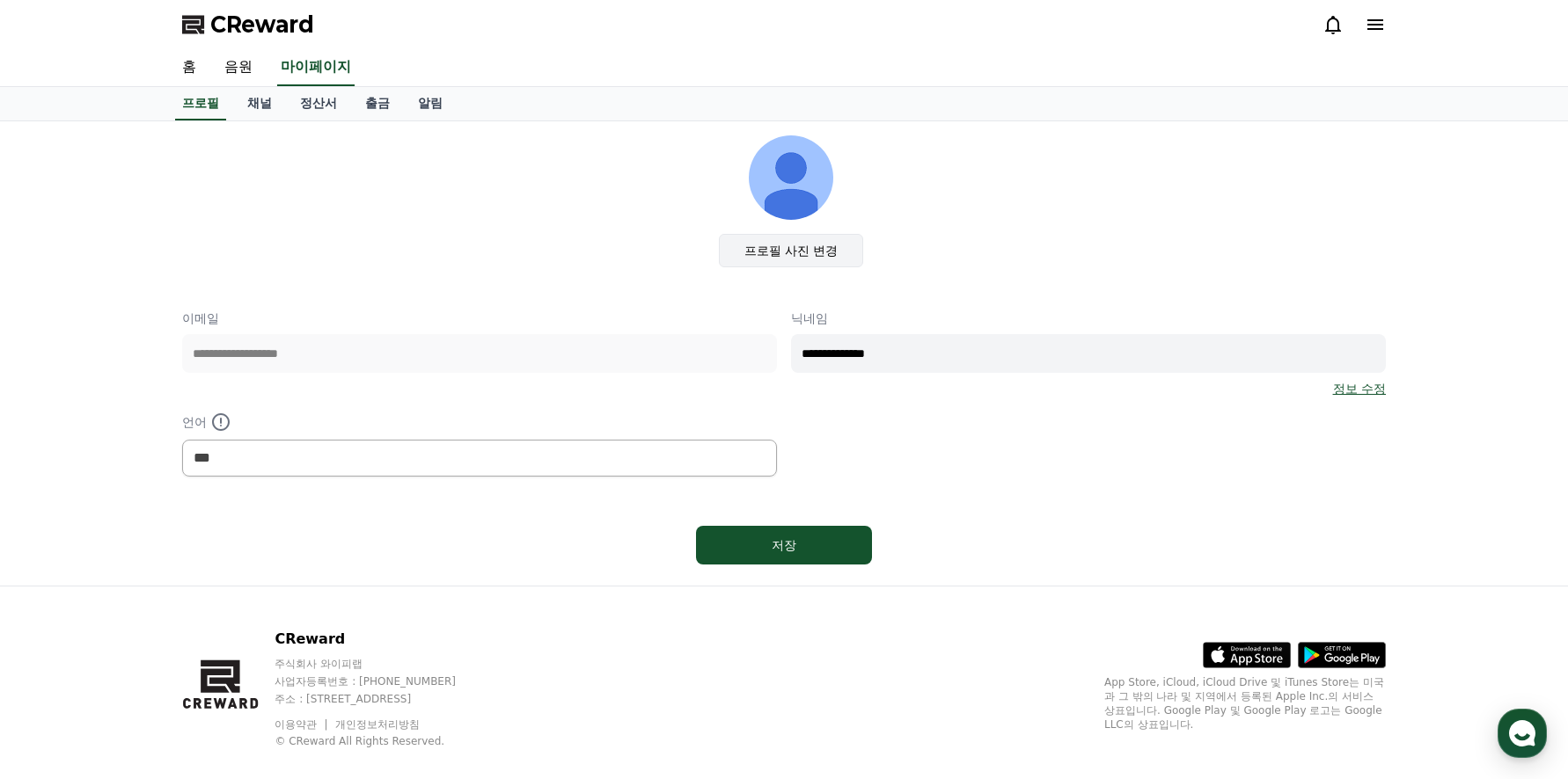
click at [812, 252] on label "프로필 사진 변경" at bounding box center [791, 250] width 145 height 33
click at [0, 0] on input "프로필 사진 변경" at bounding box center [0, 0] width 0 height 0
click at [192, 67] on link "홈" at bounding box center [189, 67] width 43 height 37
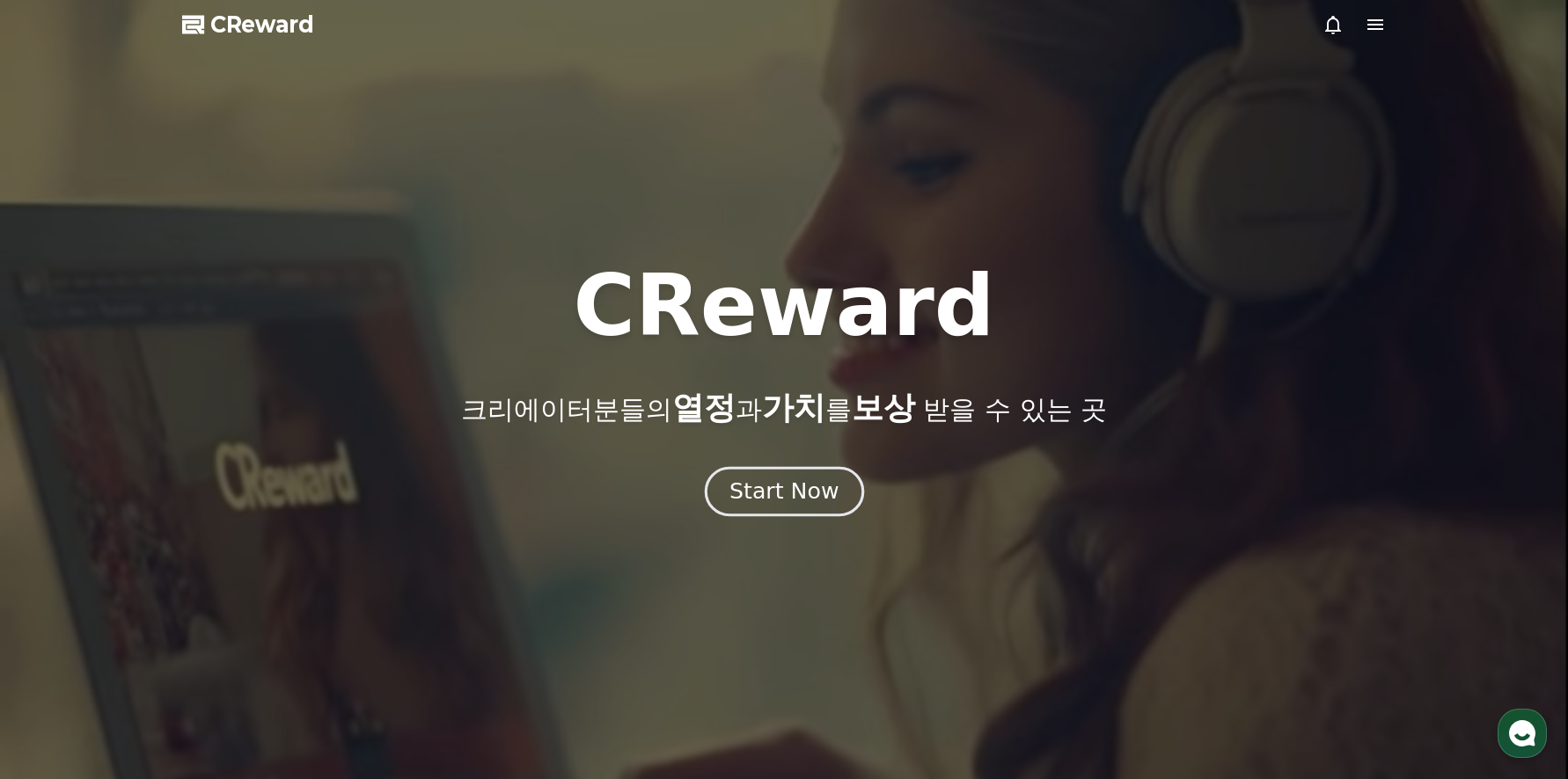
click at [779, 501] on div "Start Now" at bounding box center [784, 491] width 110 height 30
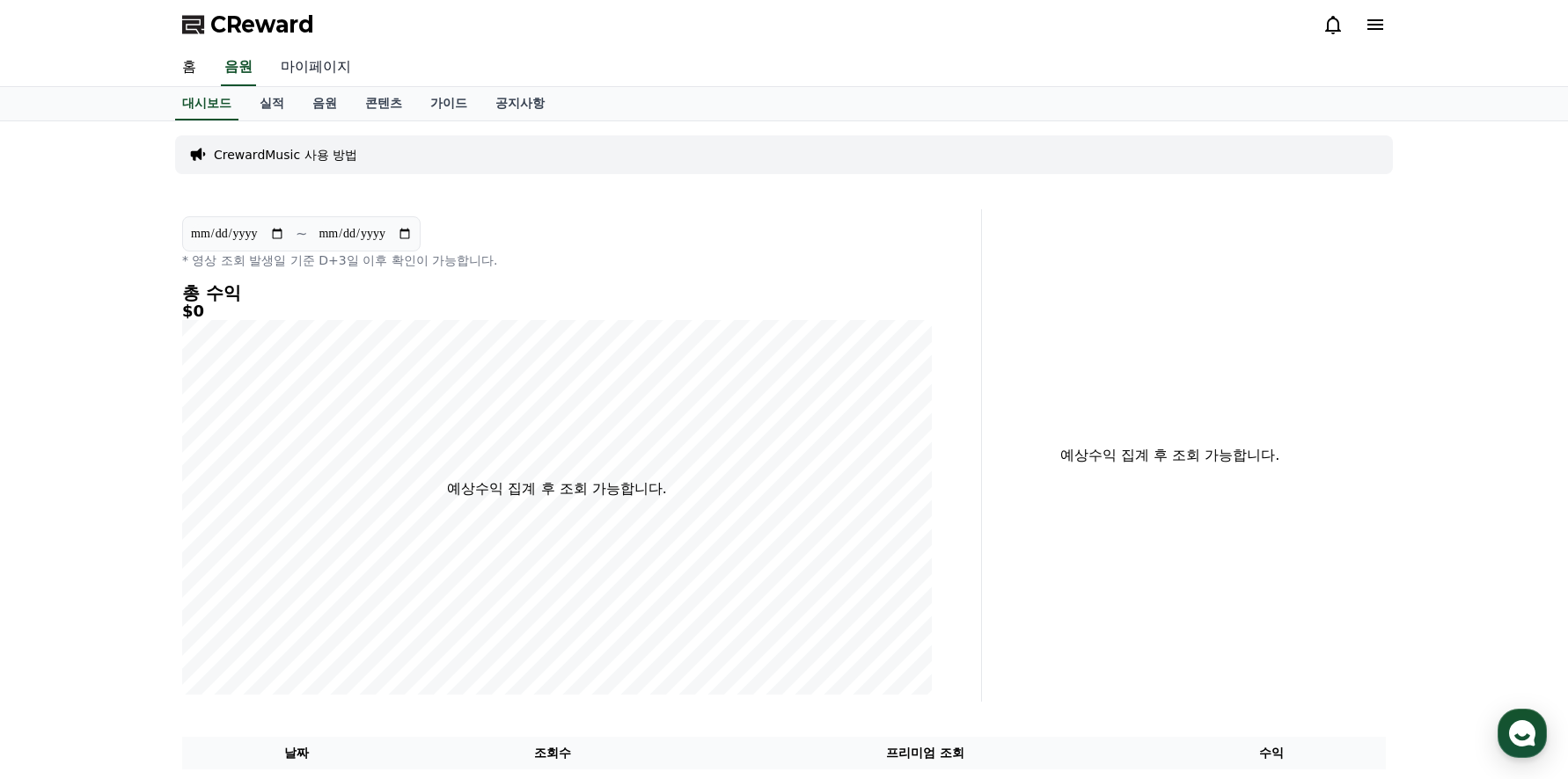
click at [308, 62] on link "마이페이지" at bounding box center [315, 67] width 99 height 37
select select "**********"
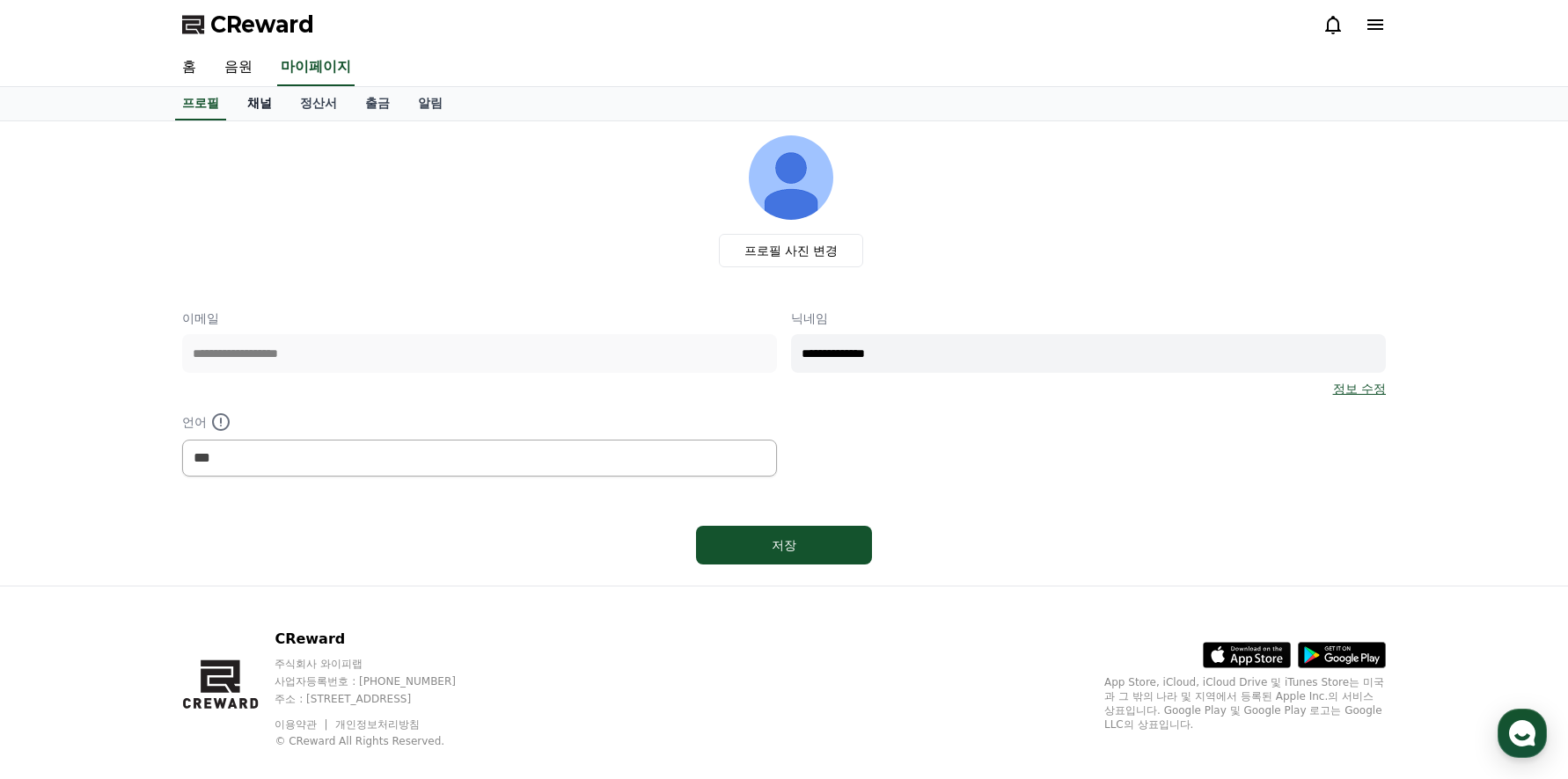
click at [261, 109] on link "채널" at bounding box center [260, 103] width 53 height 33
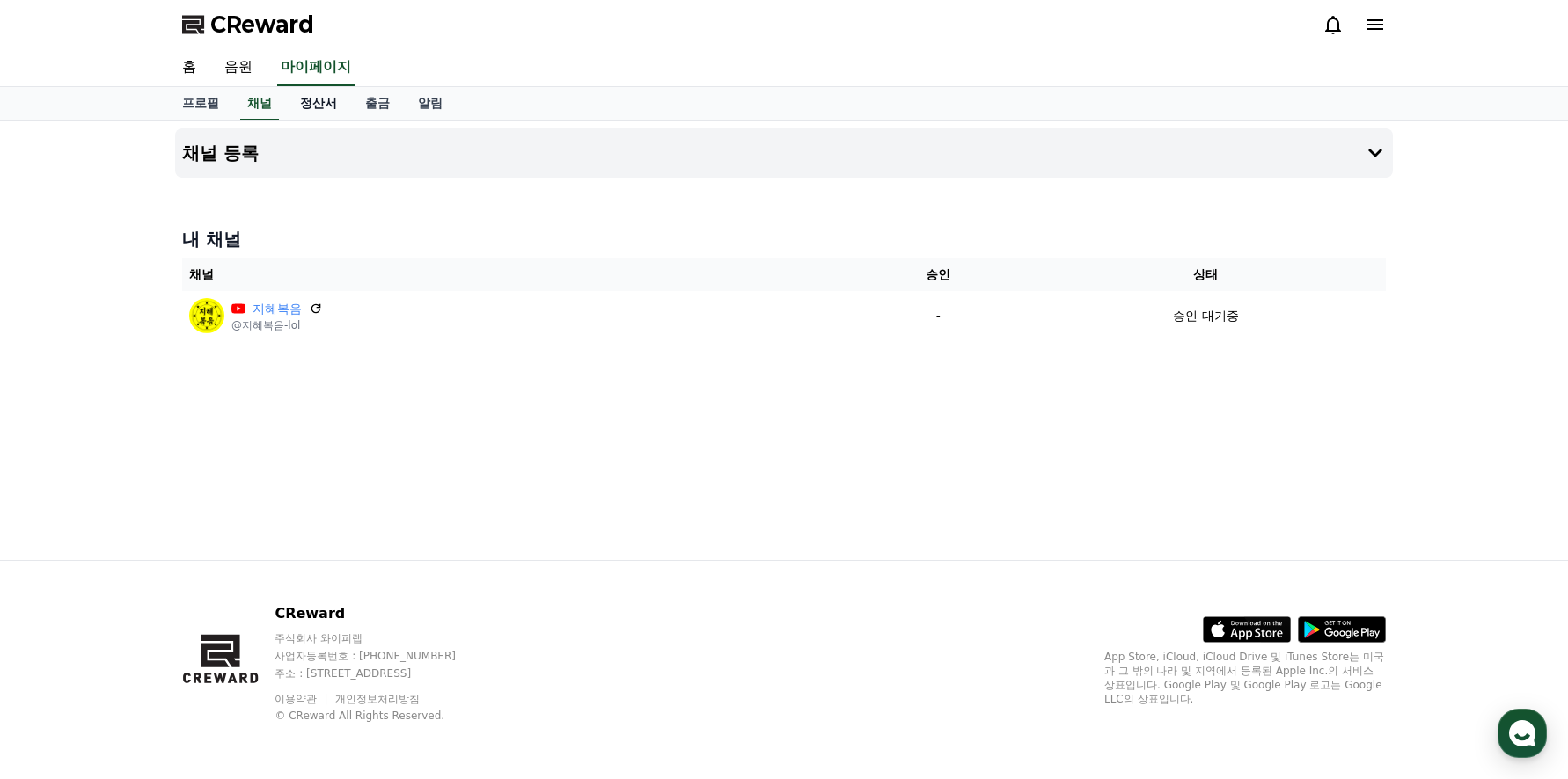
click at [312, 109] on link "정산서" at bounding box center [319, 103] width 65 height 33
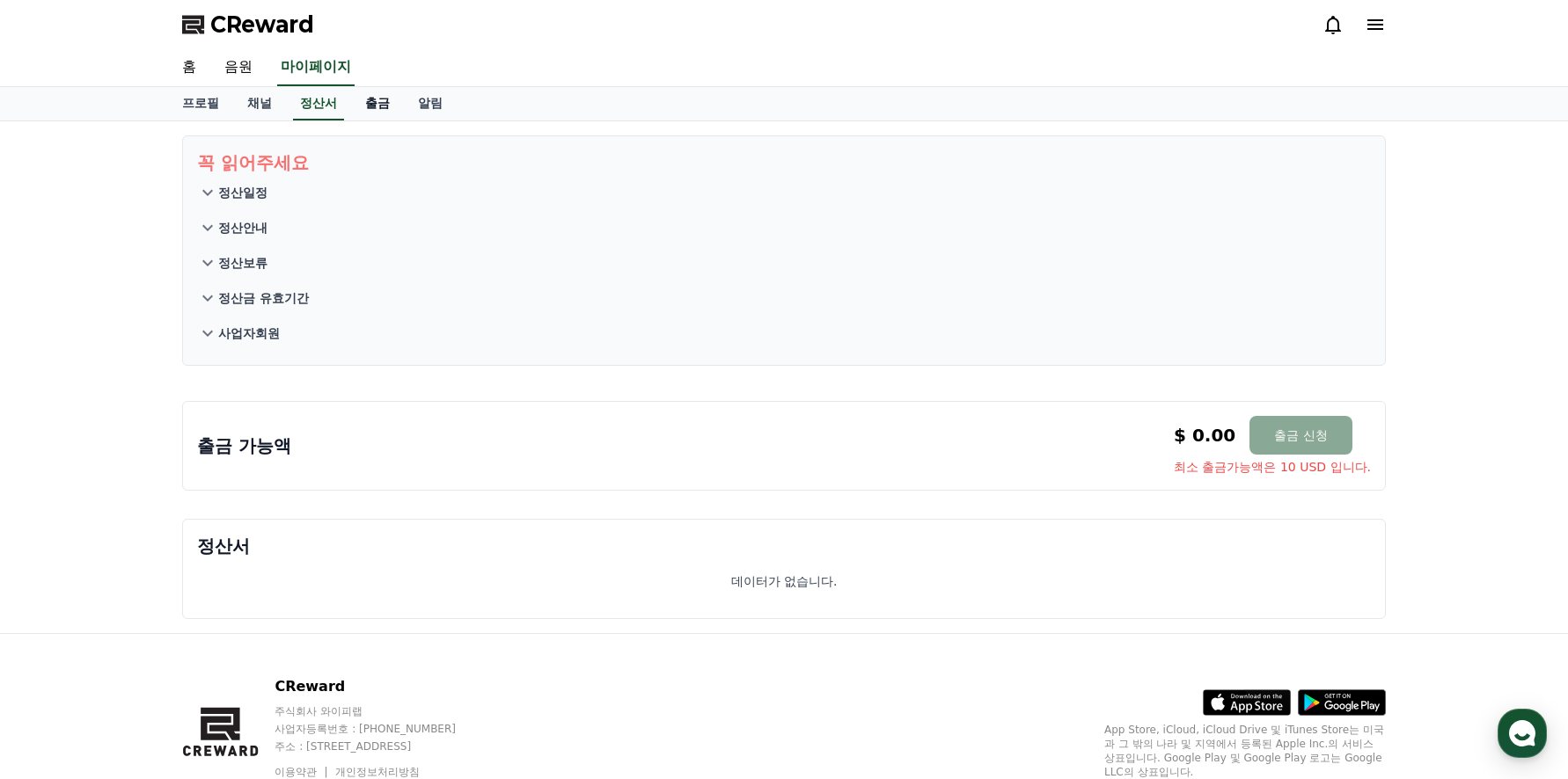
click at [372, 106] on link "출금" at bounding box center [378, 103] width 53 height 33
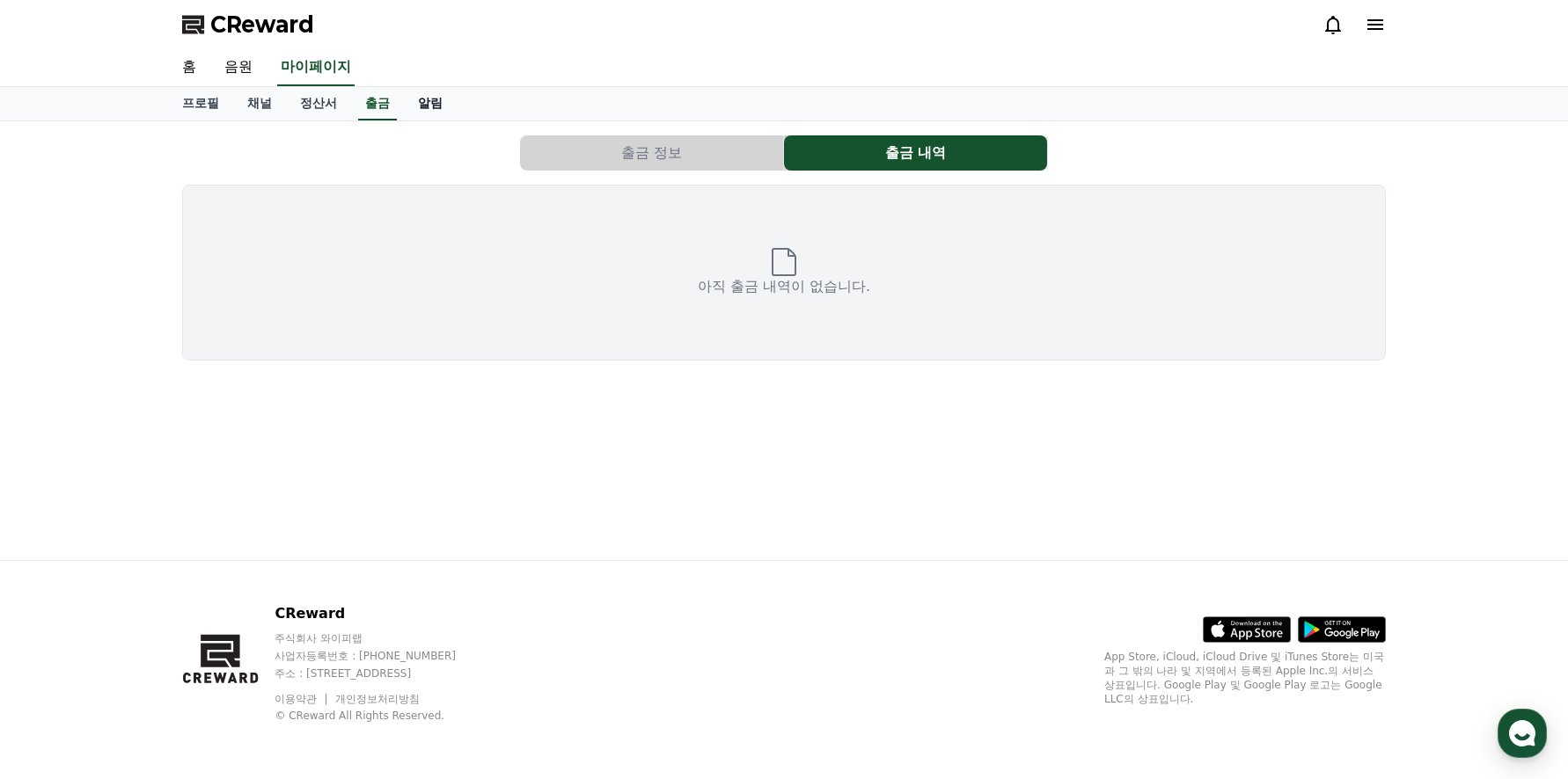
click at [424, 103] on link "알림" at bounding box center [430, 103] width 53 height 33
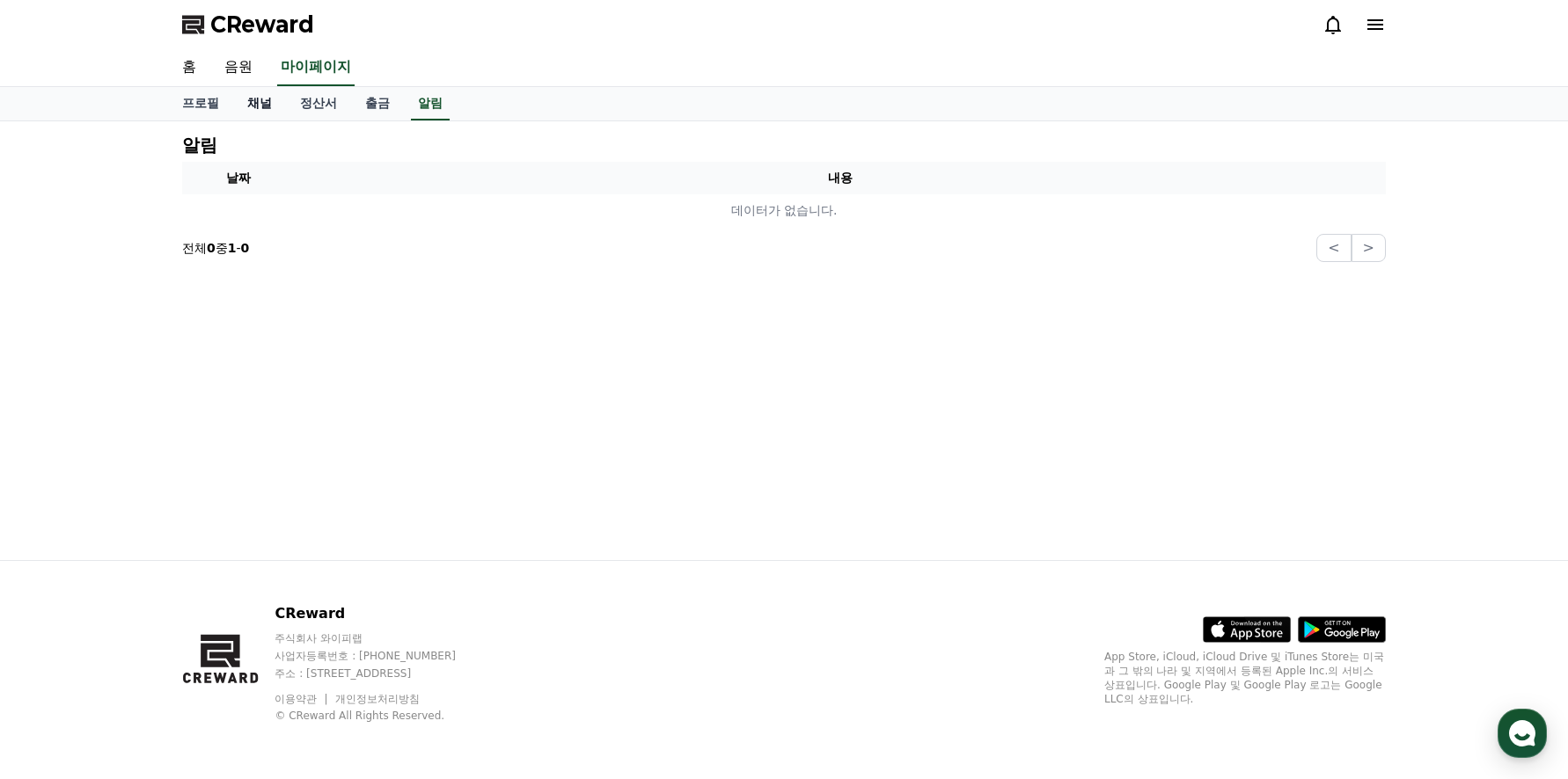
click at [263, 101] on link "채널" at bounding box center [260, 103] width 53 height 33
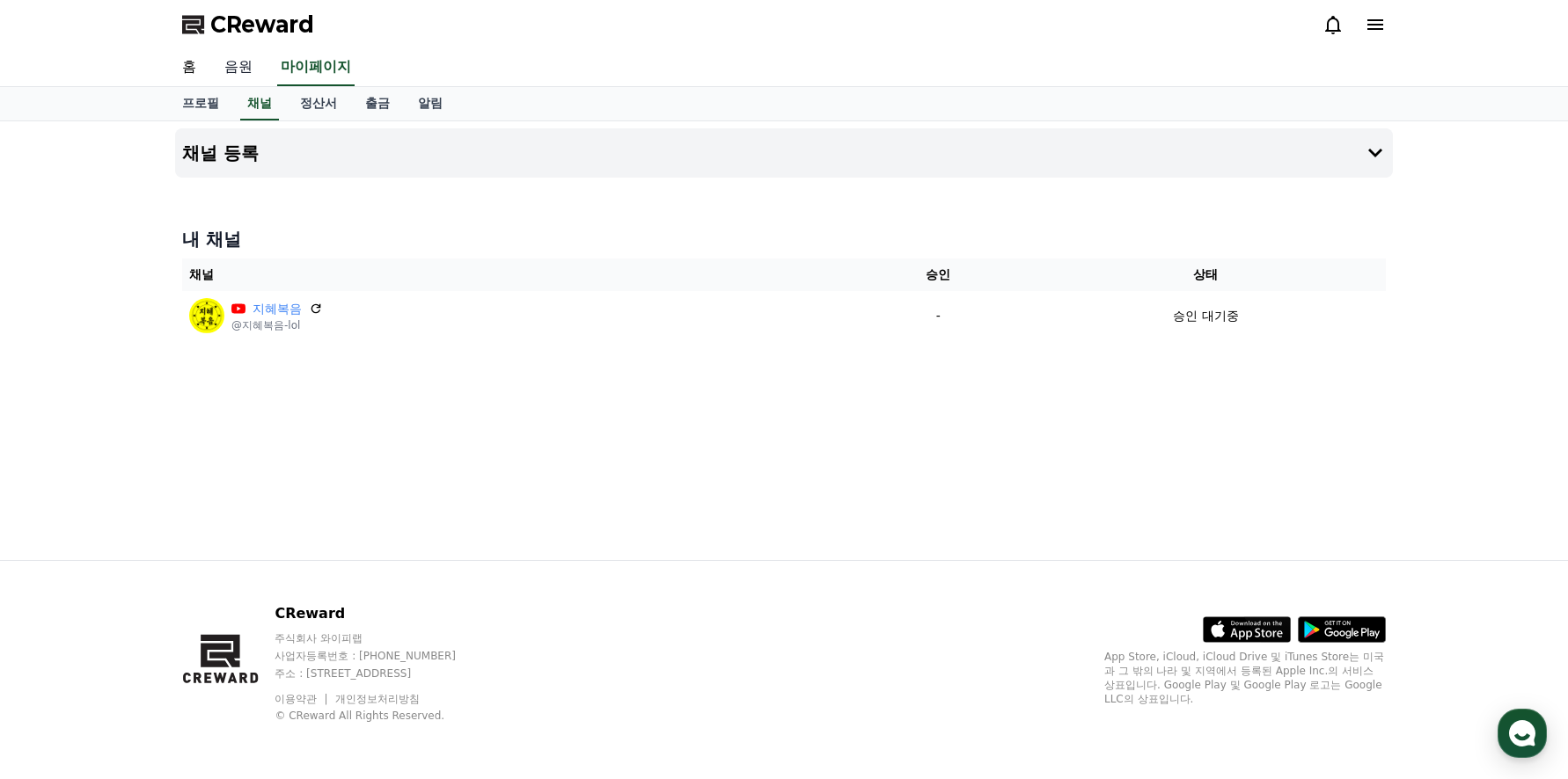
click at [239, 69] on link "음원" at bounding box center [238, 67] width 56 height 37
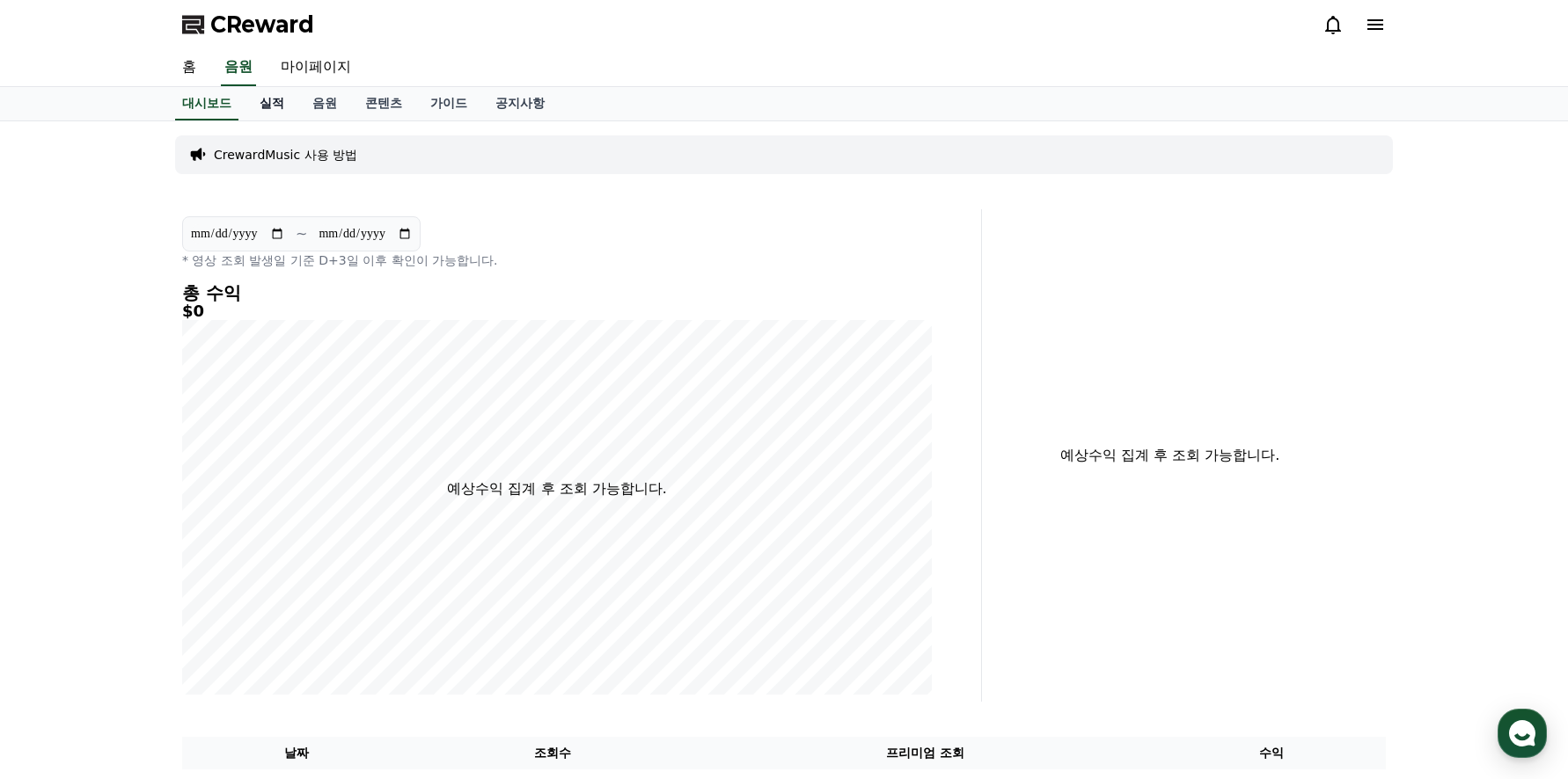
drag, startPoint x: 268, startPoint y: 106, endPoint x: 278, endPoint y: 109, distance: 10.4
click at [270, 106] on link "실적" at bounding box center [272, 103] width 53 height 33
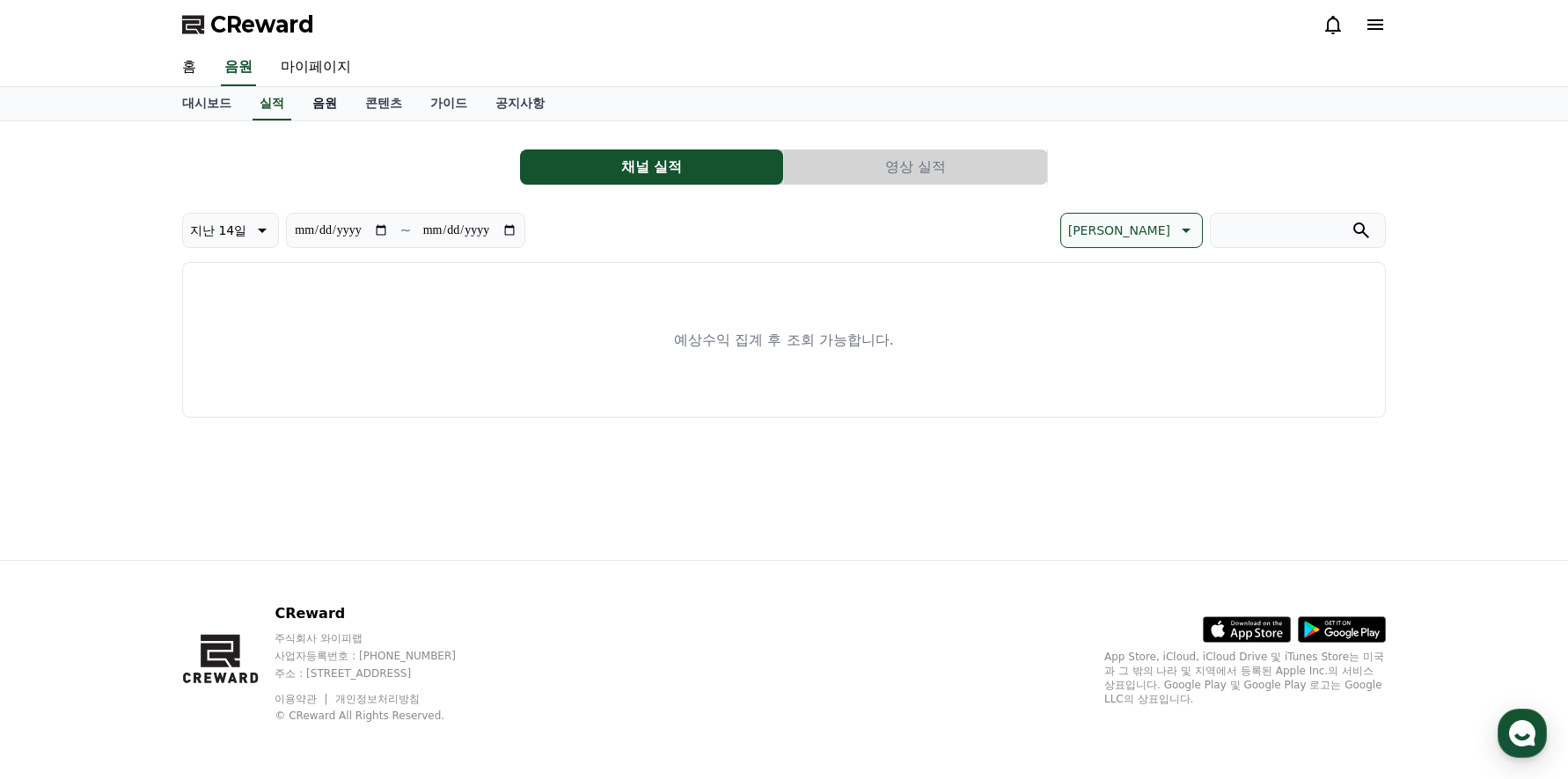
click at [324, 108] on link "음원" at bounding box center [324, 103] width 53 height 33
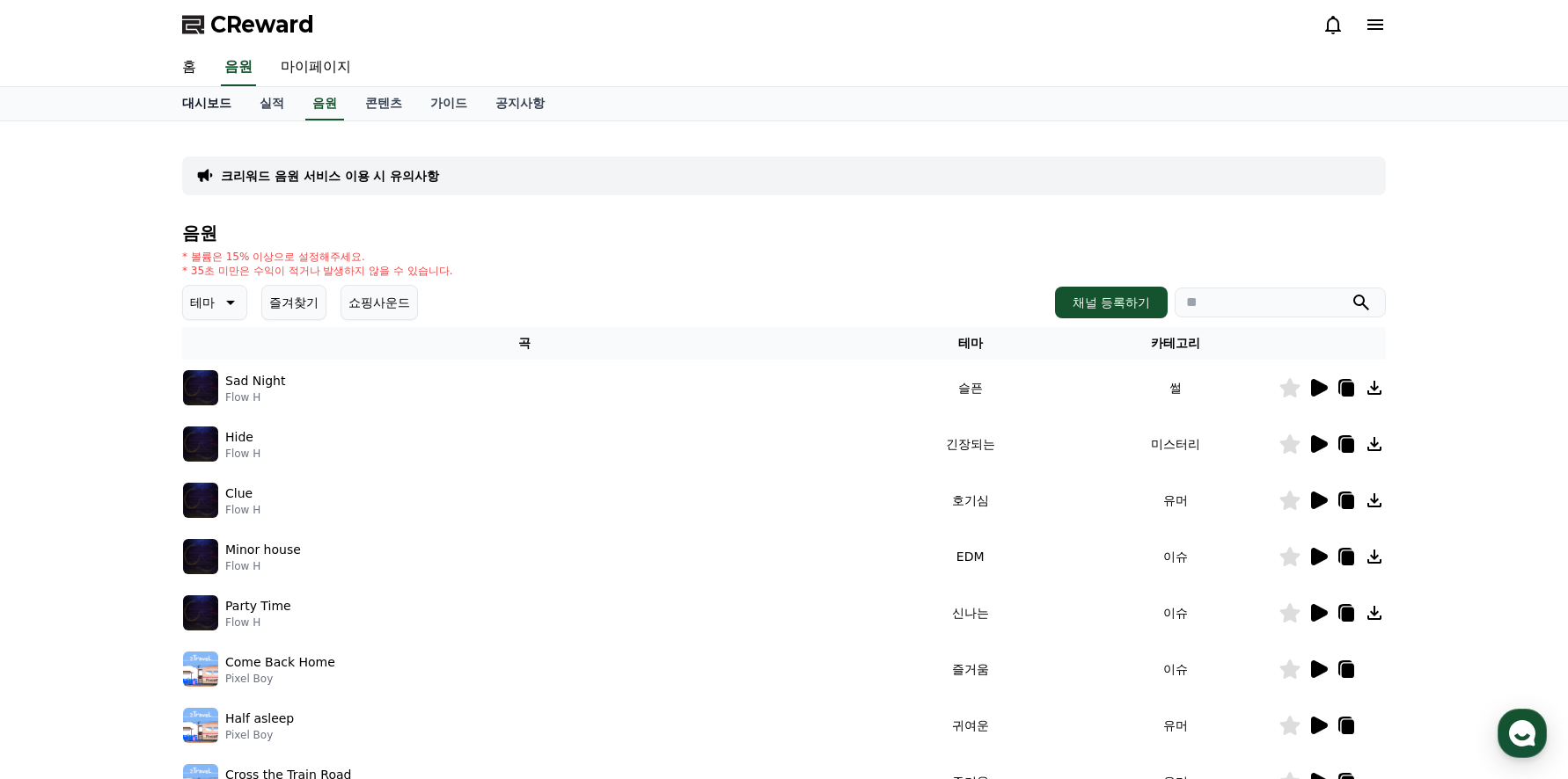
click at [196, 104] on link "대시보드" at bounding box center [207, 103] width 78 height 33
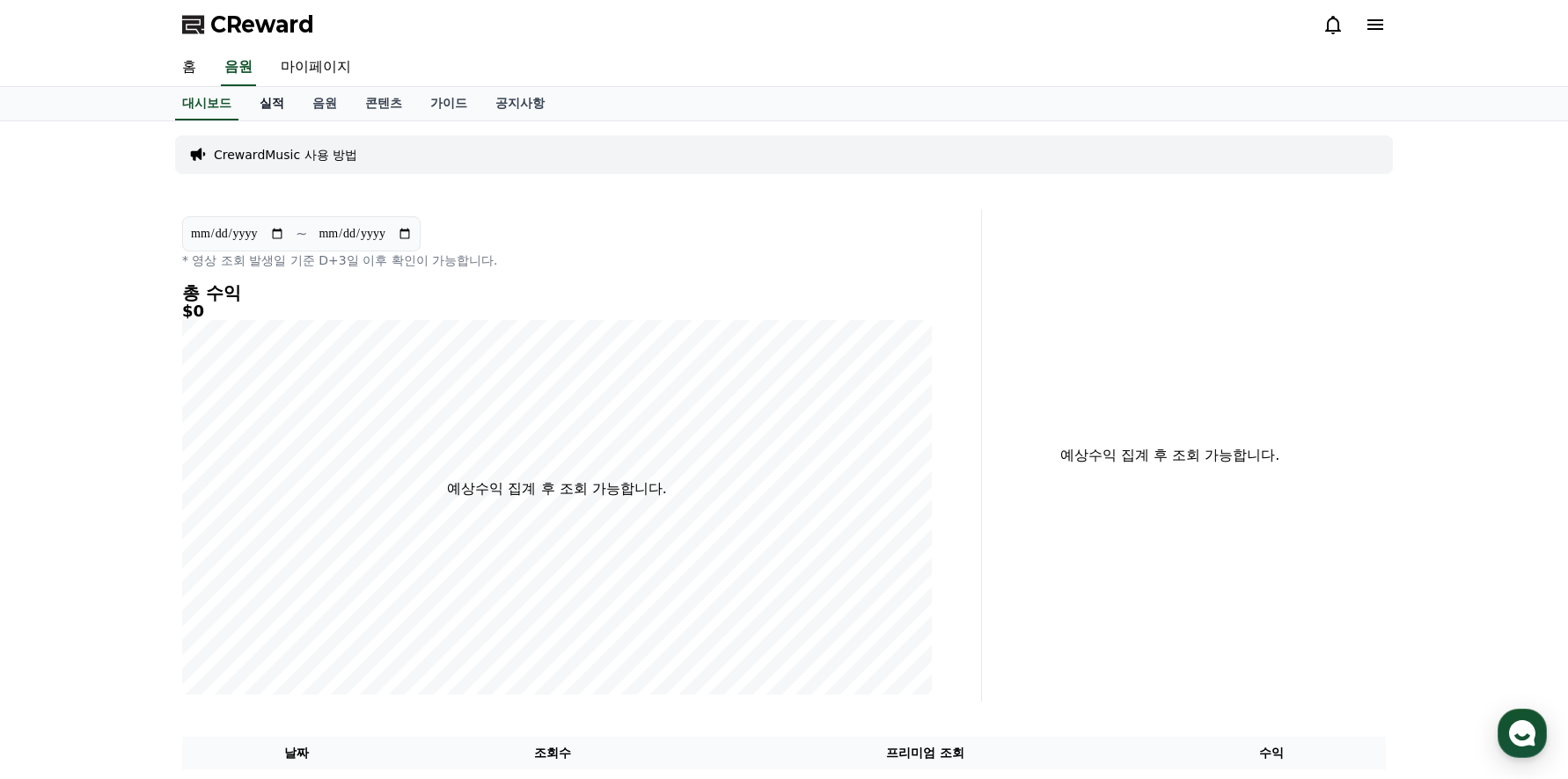
click at [276, 103] on link "실적" at bounding box center [272, 103] width 53 height 33
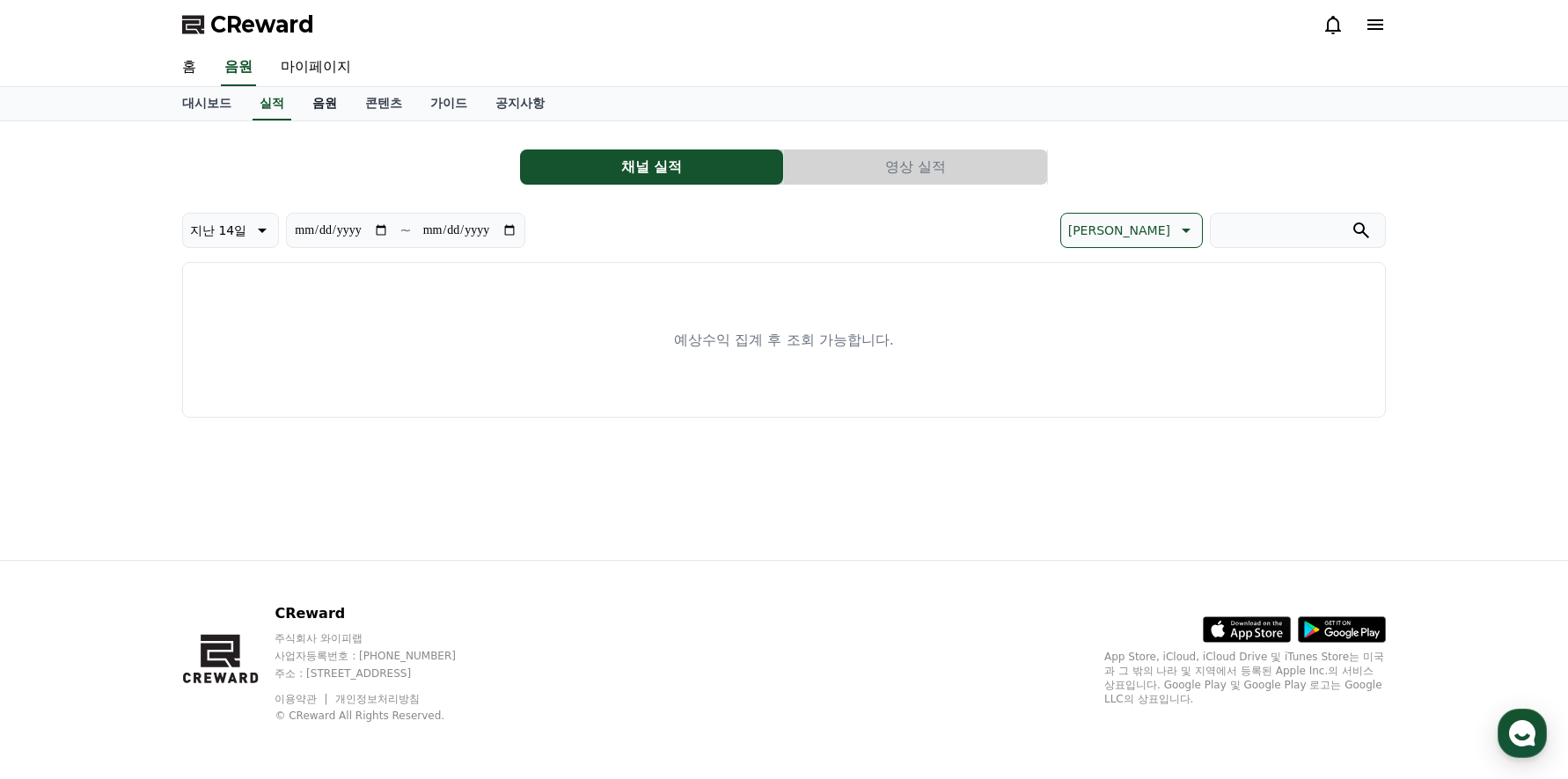
click at [329, 102] on link "음원" at bounding box center [324, 103] width 53 height 33
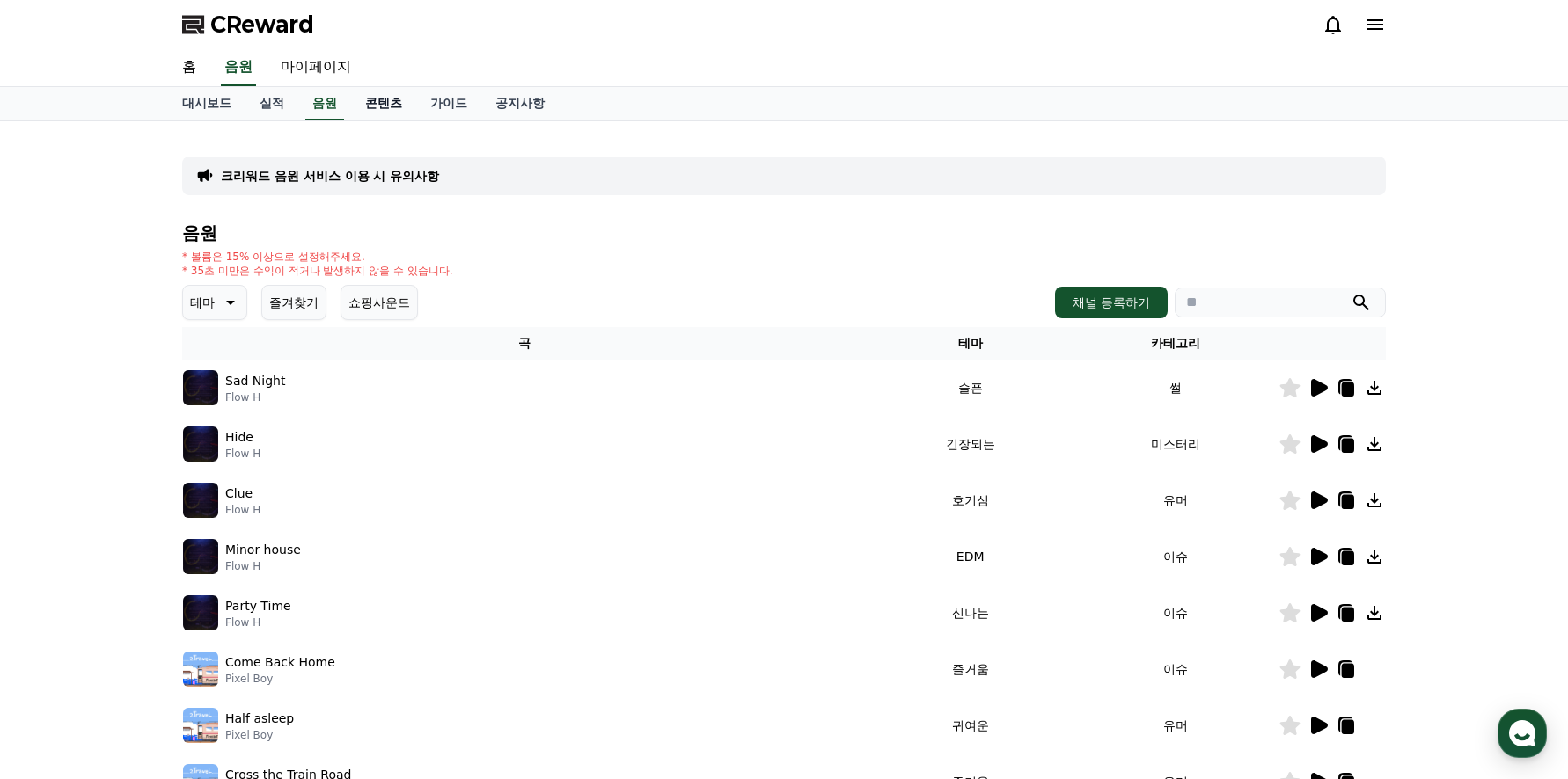
click at [384, 98] on link "콘텐츠" at bounding box center [384, 103] width 65 height 33
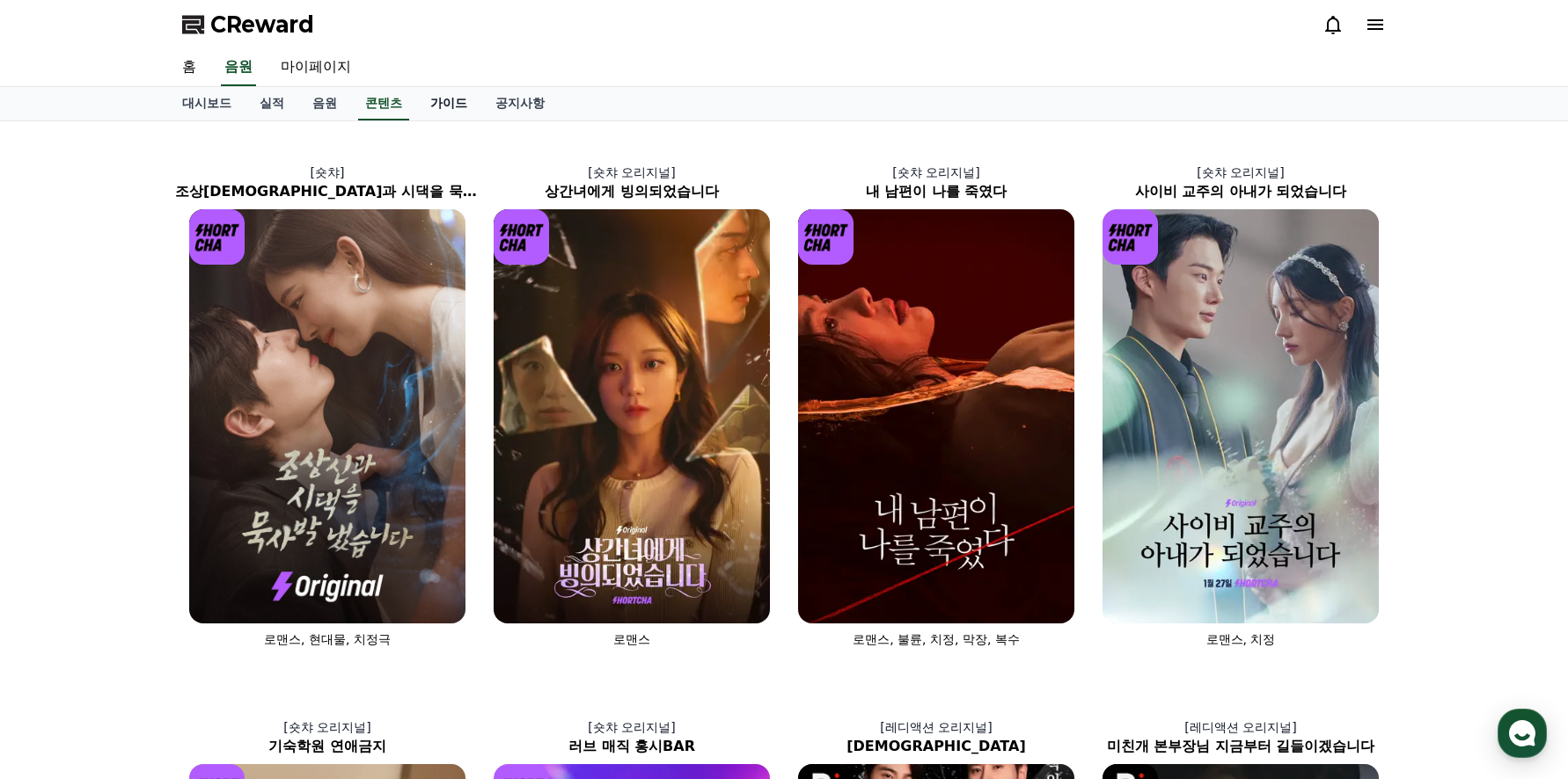
click at [431, 104] on link "가이드" at bounding box center [449, 103] width 65 height 33
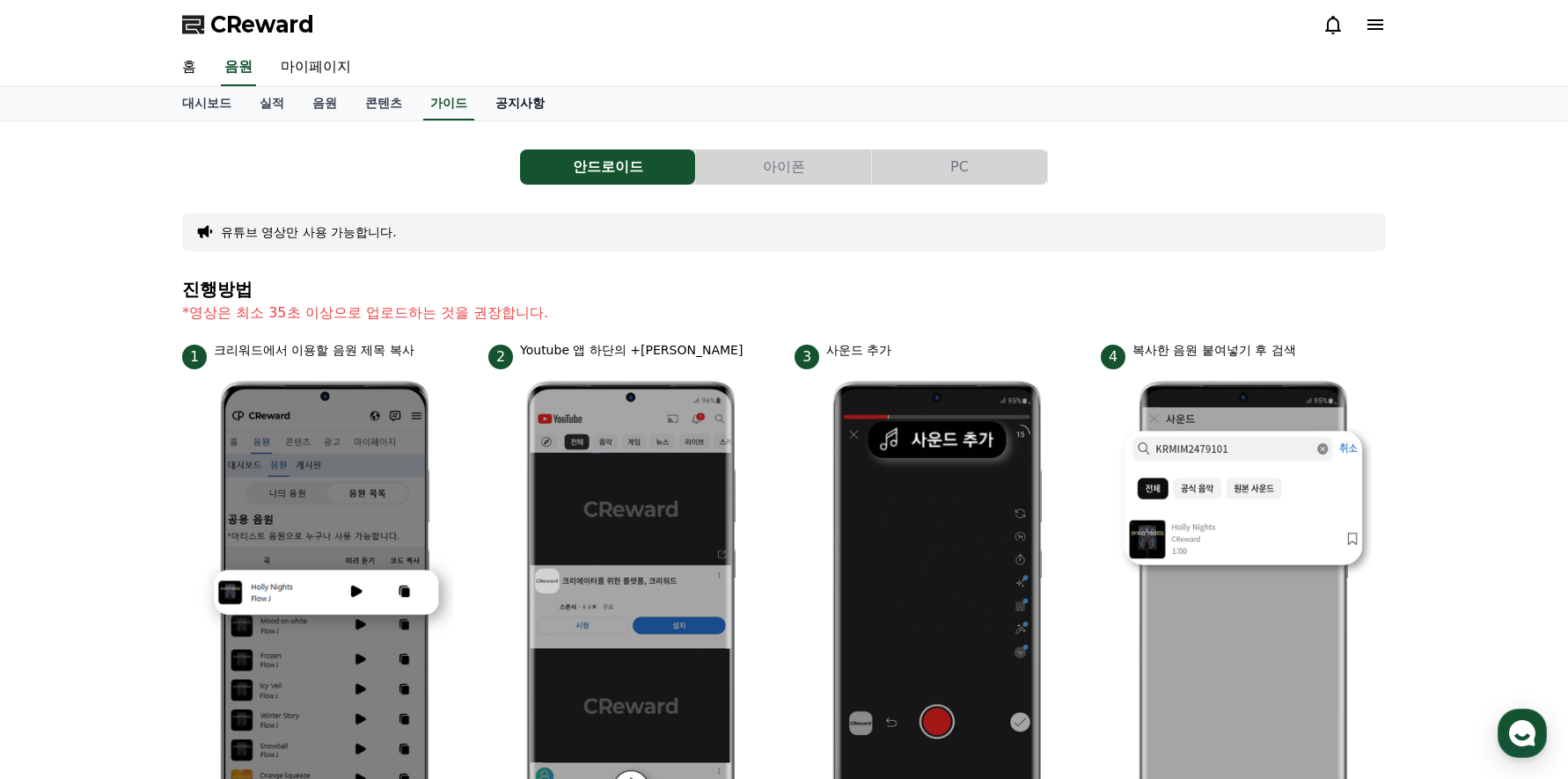
click at [508, 94] on link "공지사항" at bounding box center [521, 103] width 78 height 33
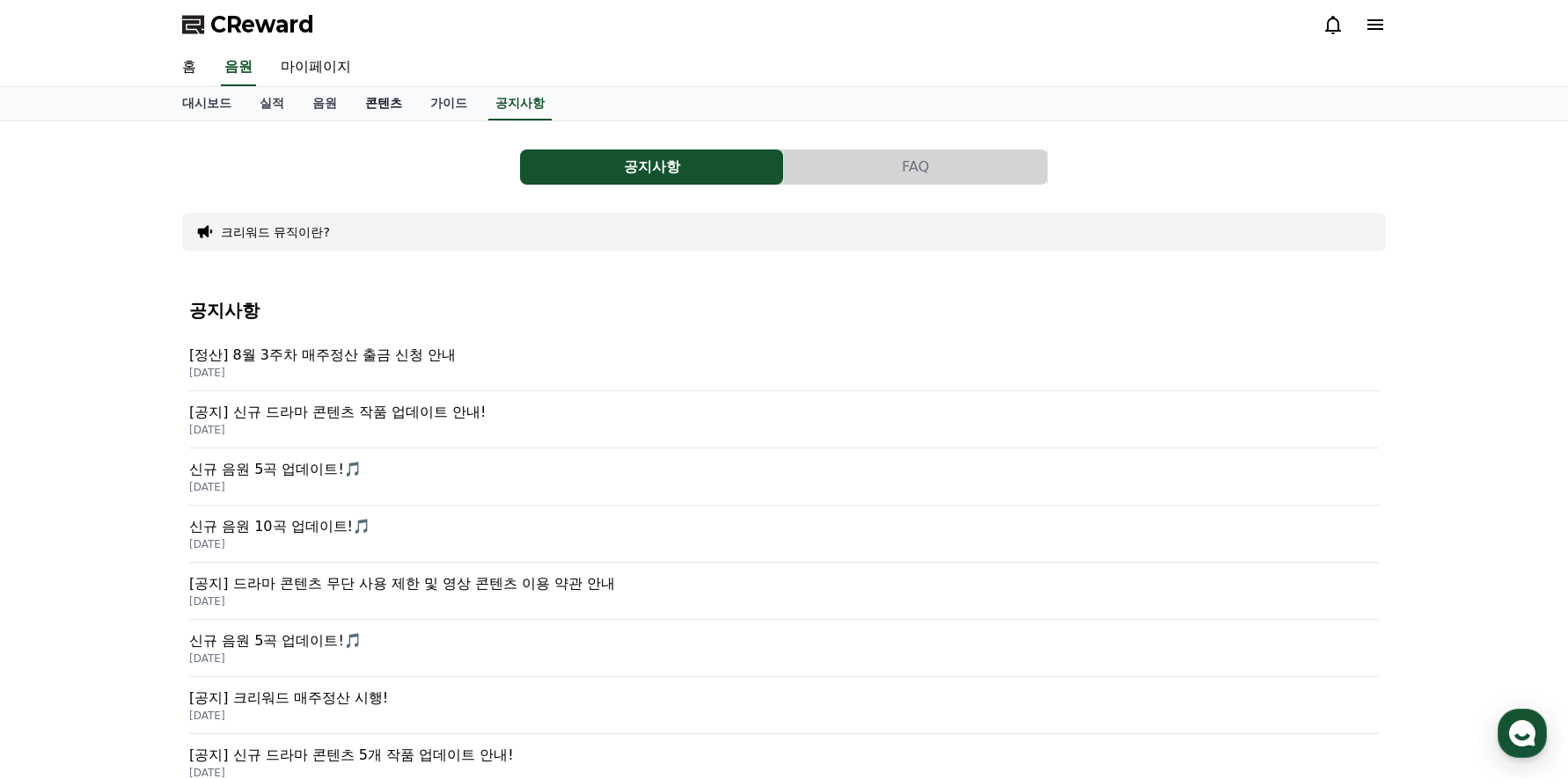
drag, startPoint x: 434, startPoint y: 98, endPoint x: 410, endPoint y: 99, distance: 24.0
click at [435, 98] on link "가이드" at bounding box center [449, 103] width 65 height 33
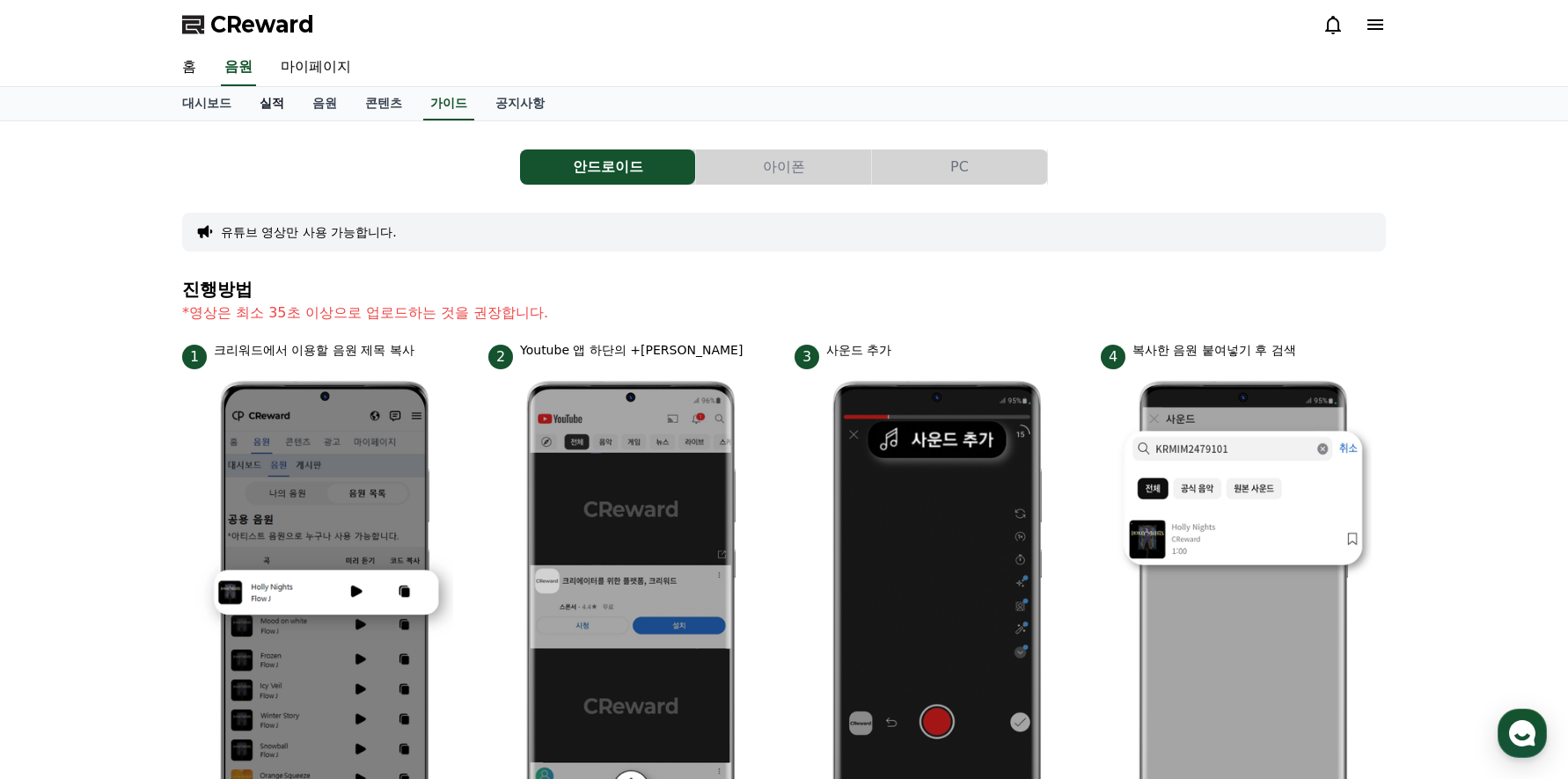
click at [270, 109] on link "실적" at bounding box center [272, 103] width 53 height 33
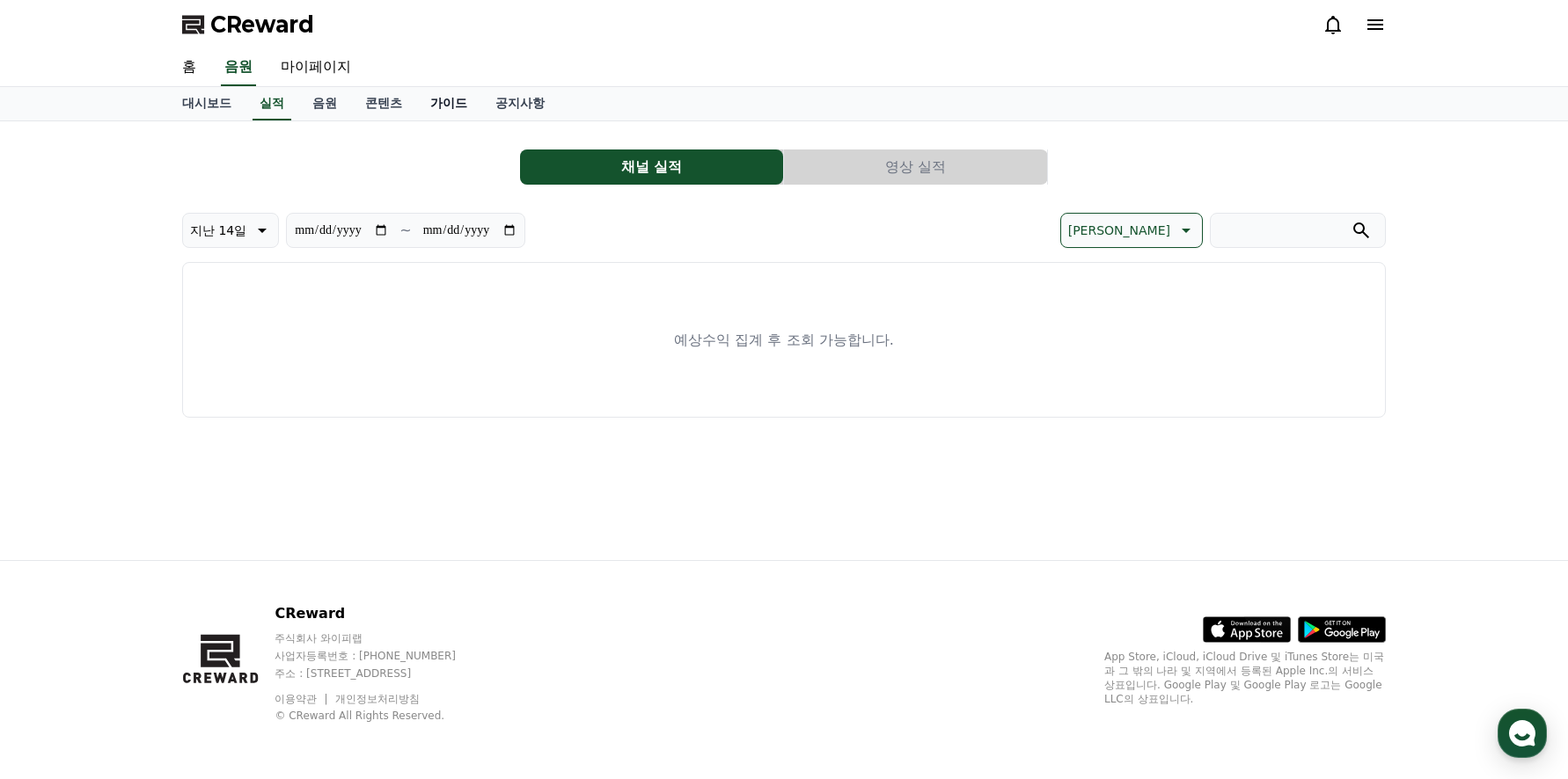
click at [446, 104] on link "가이드" at bounding box center [449, 103] width 65 height 33
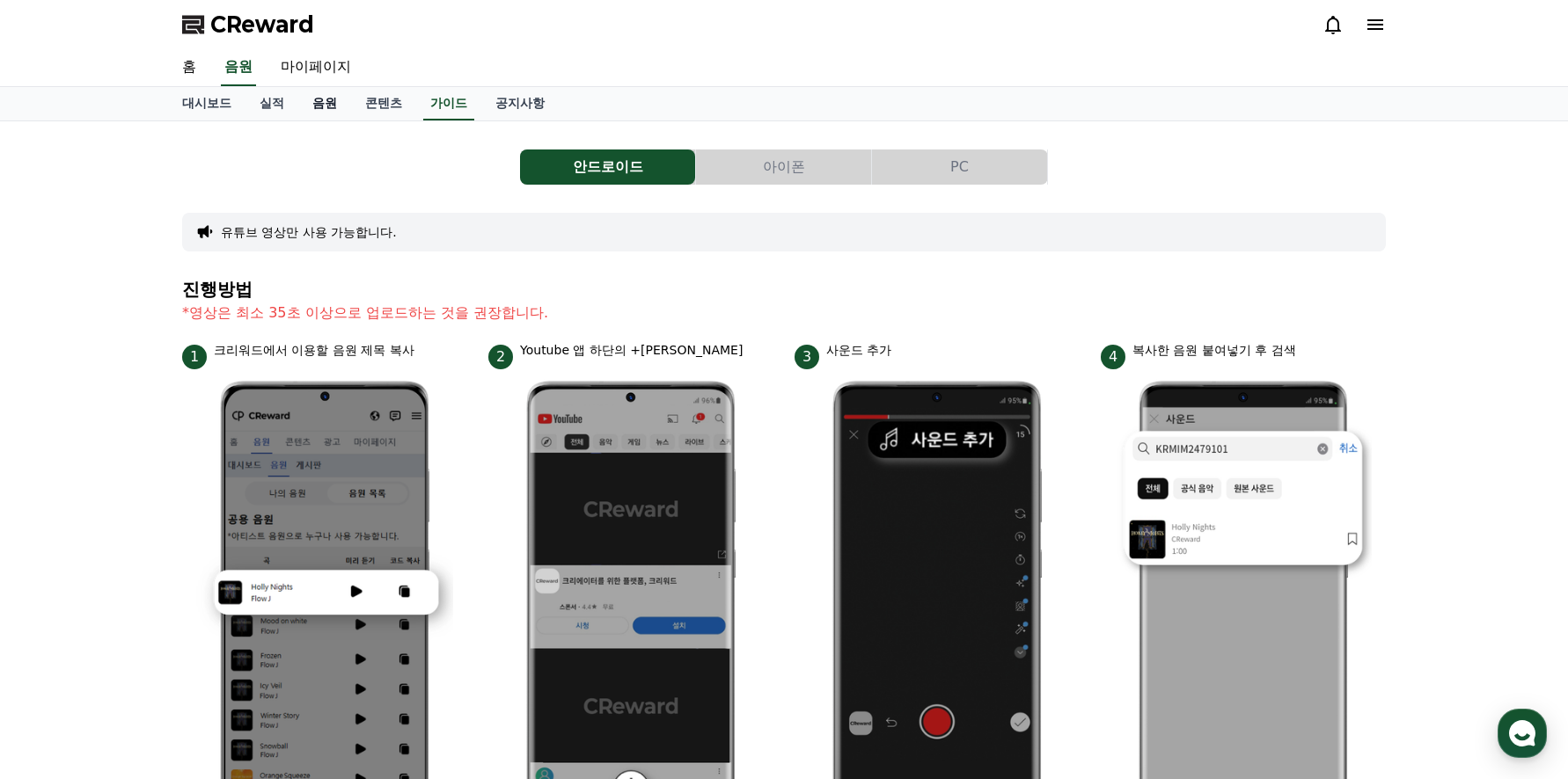
click at [335, 100] on link "음원" at bounding box center [324, 103] width 53 height 33
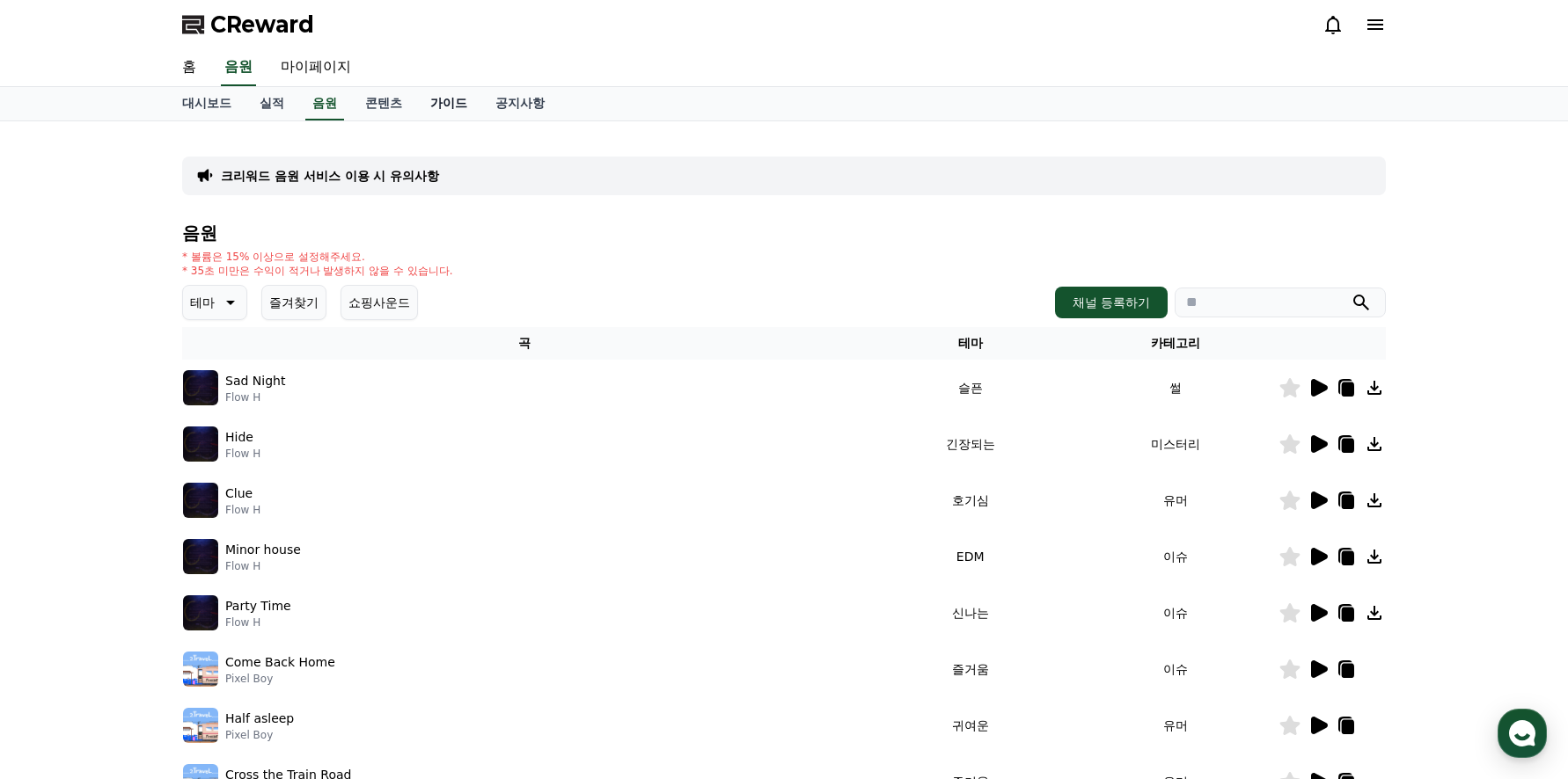
click at [447, 102] on link "가이드" at bounding box center [449, 103] width 65 height 33
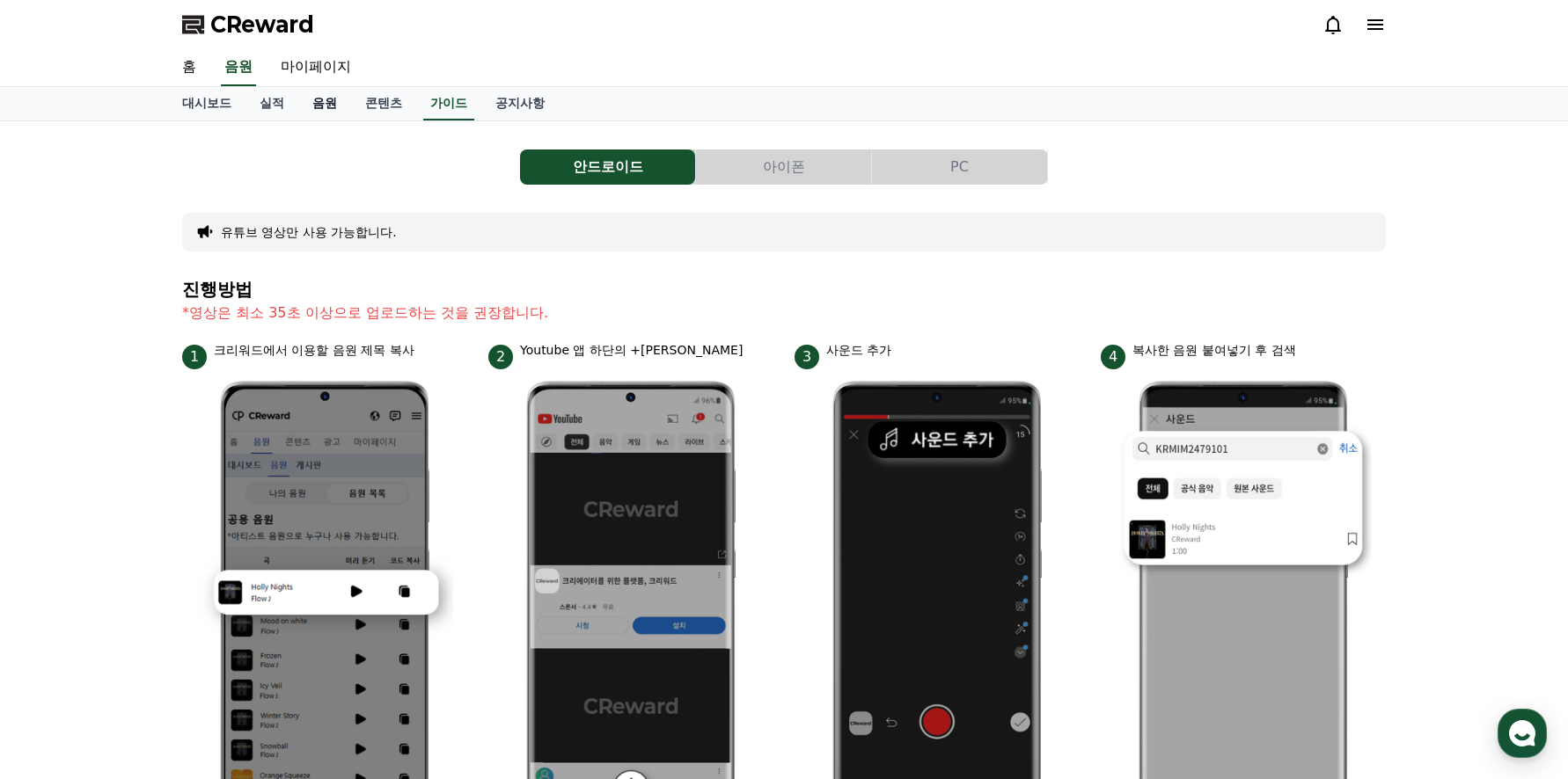
click at [317, 104] on link "음원" at bounding box center [324, 103] width 53 height 33
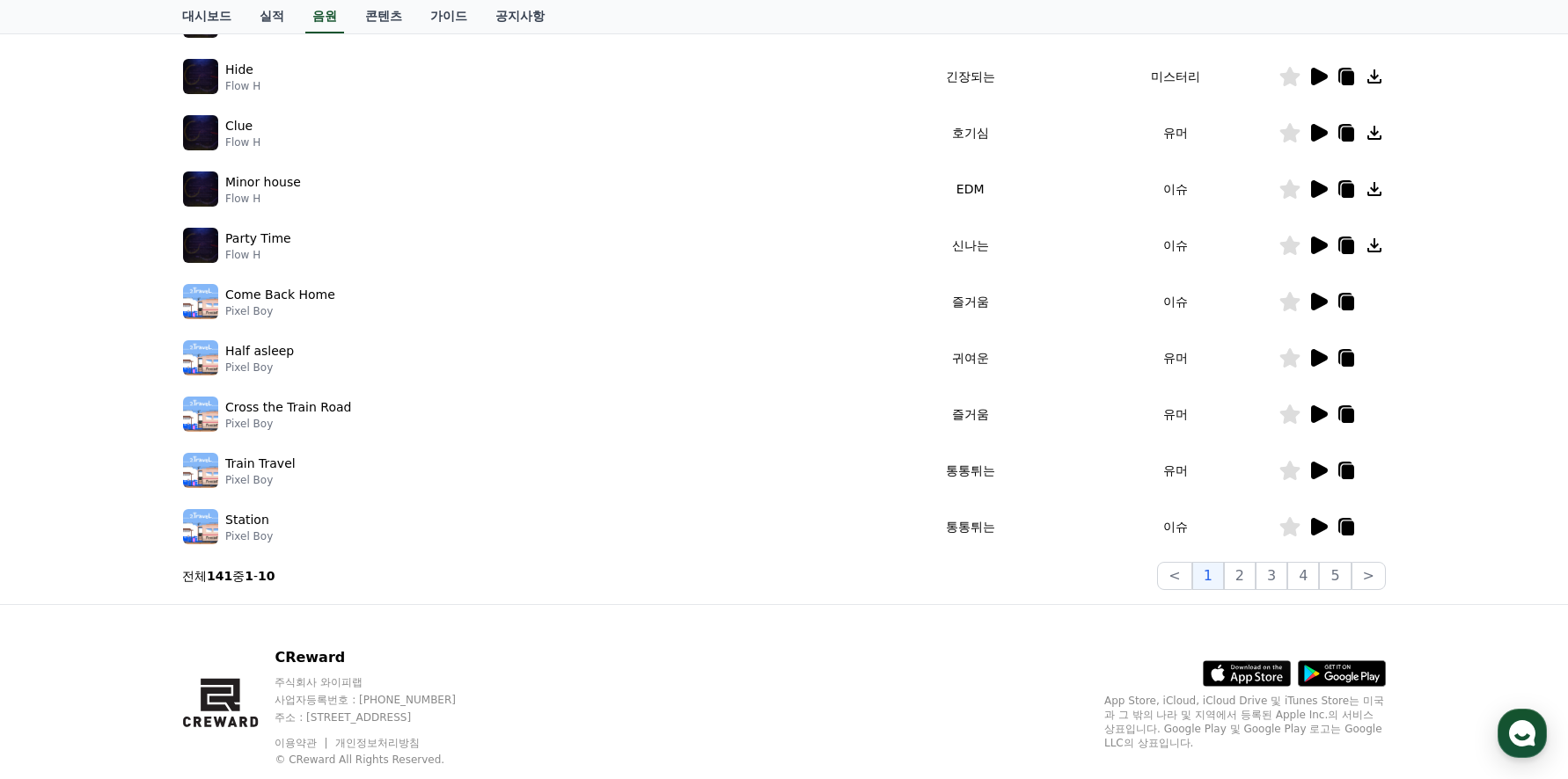
scroll to position [412, 0]
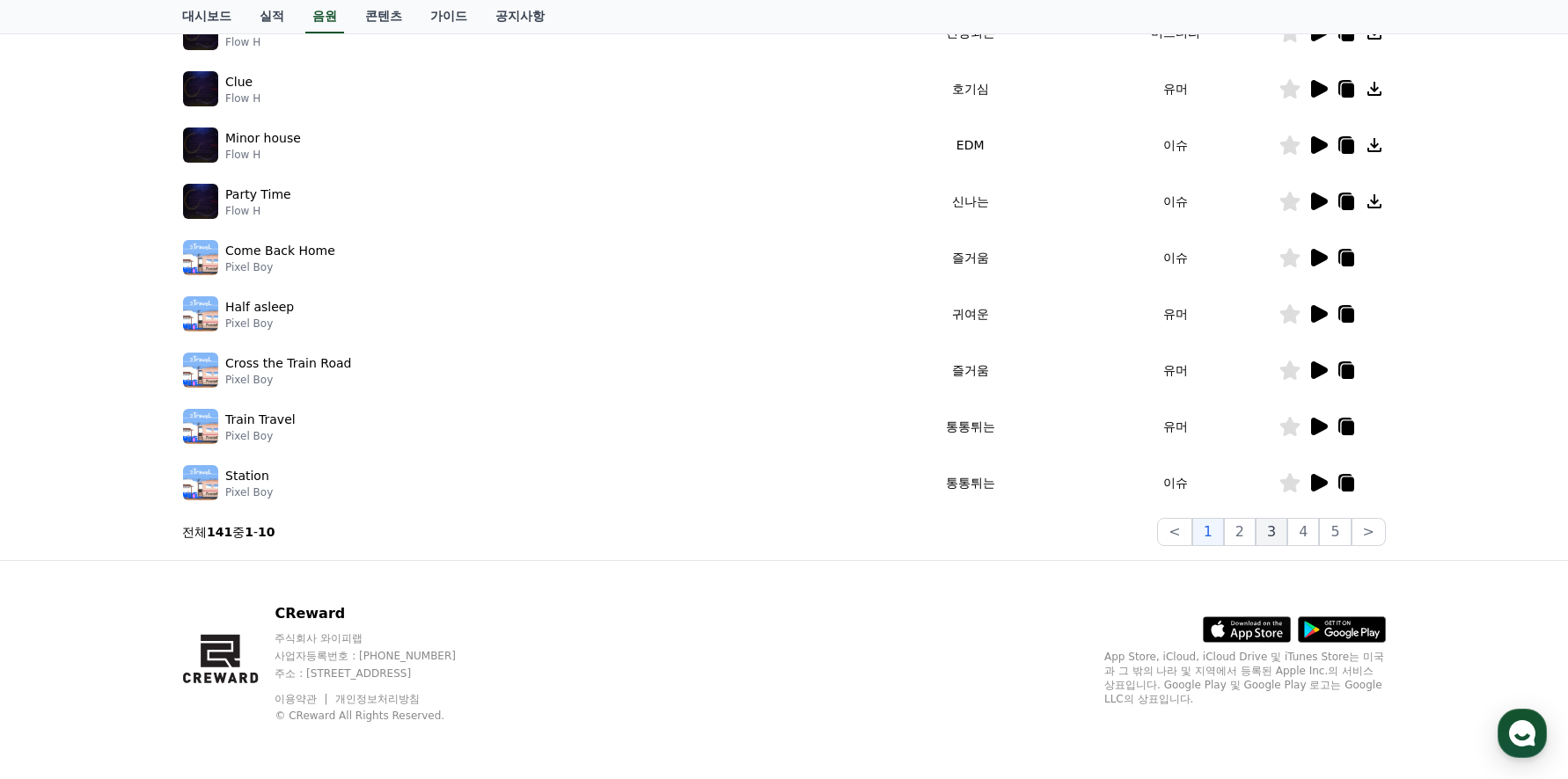
click at [1279, 533] on button "3" at bounding box center [1271, 531] width 32 height 28
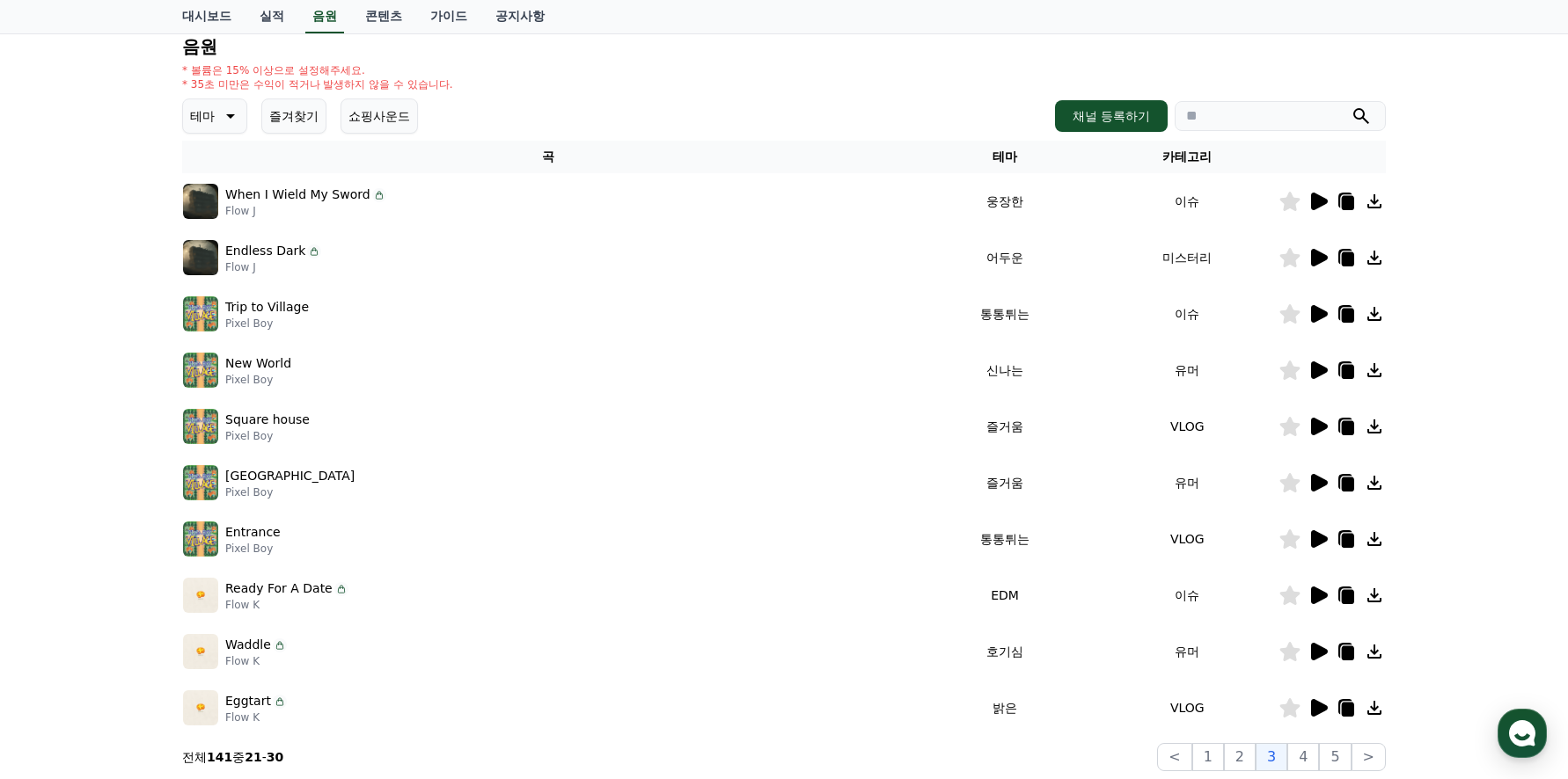
scroll to position [147, 0]
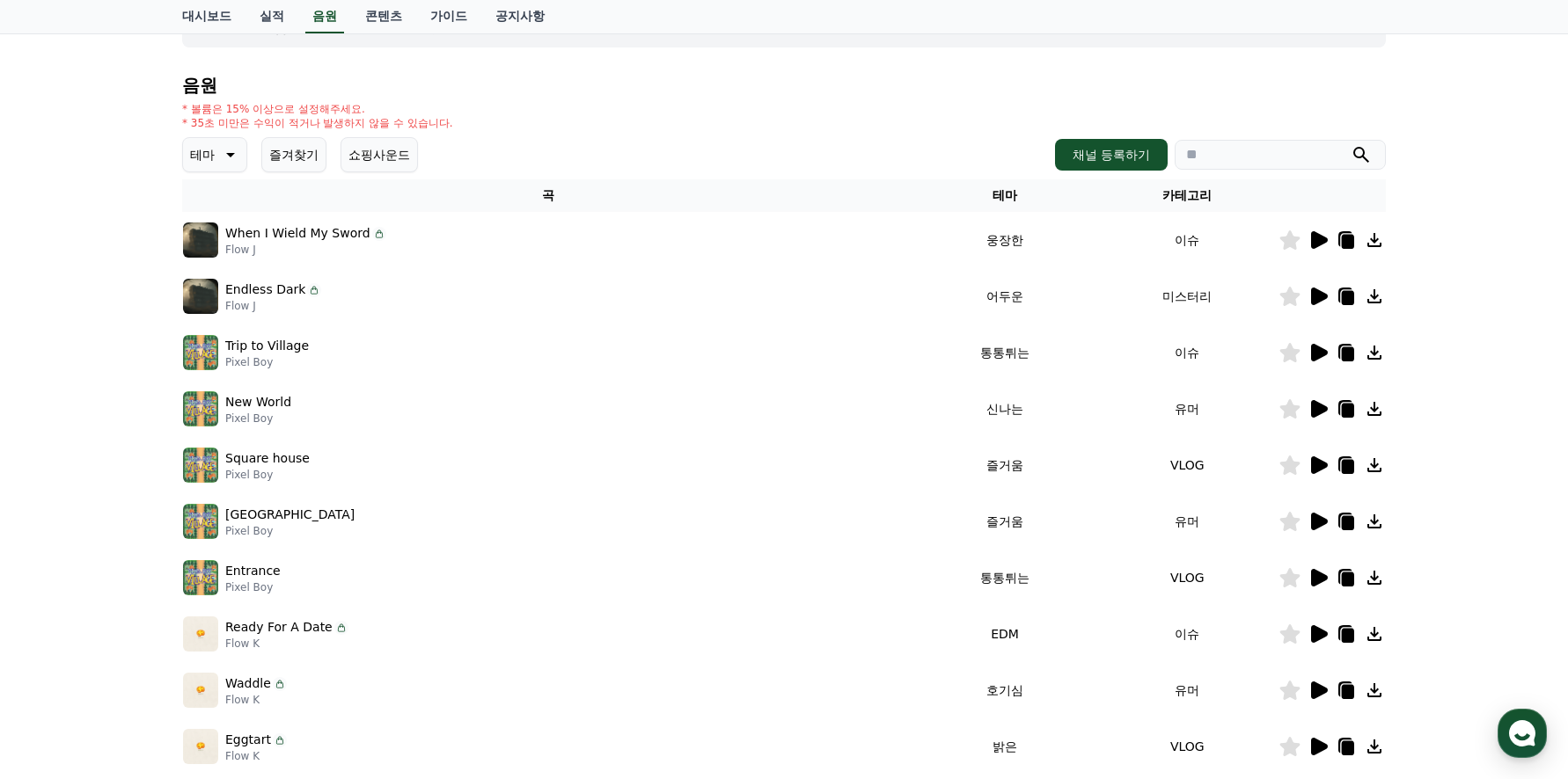
click at [1314, 235] on icon at bounding box center [1319, 240] width 16 height 17
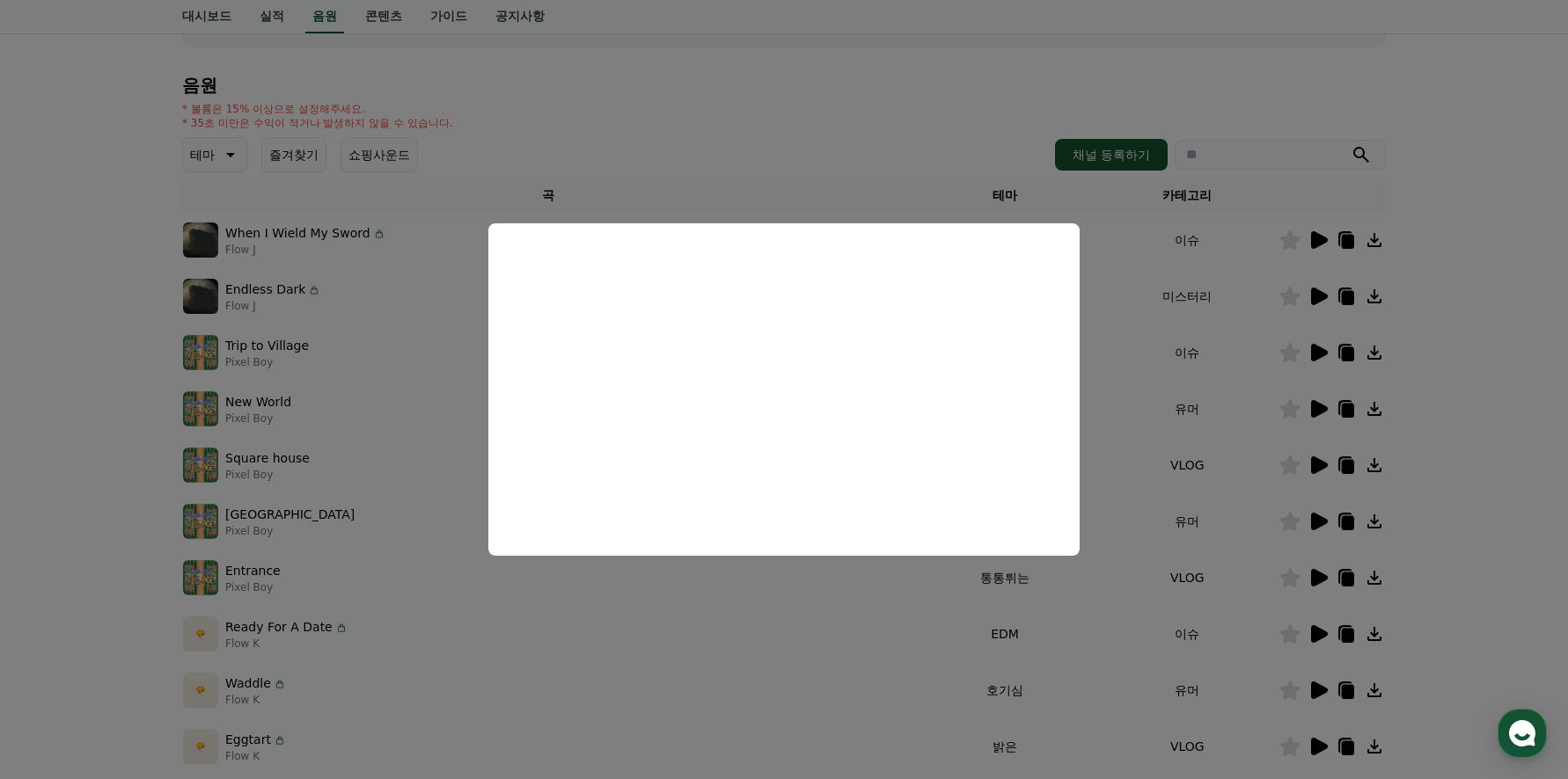
drag, startPoint x: 642, startPoint y: 649, endPoint x: 666, endPoint y: 634, distance: 28.3
click at [643, 649] on button "close modal" at bounding box center [784, 389] width 1568 height 779
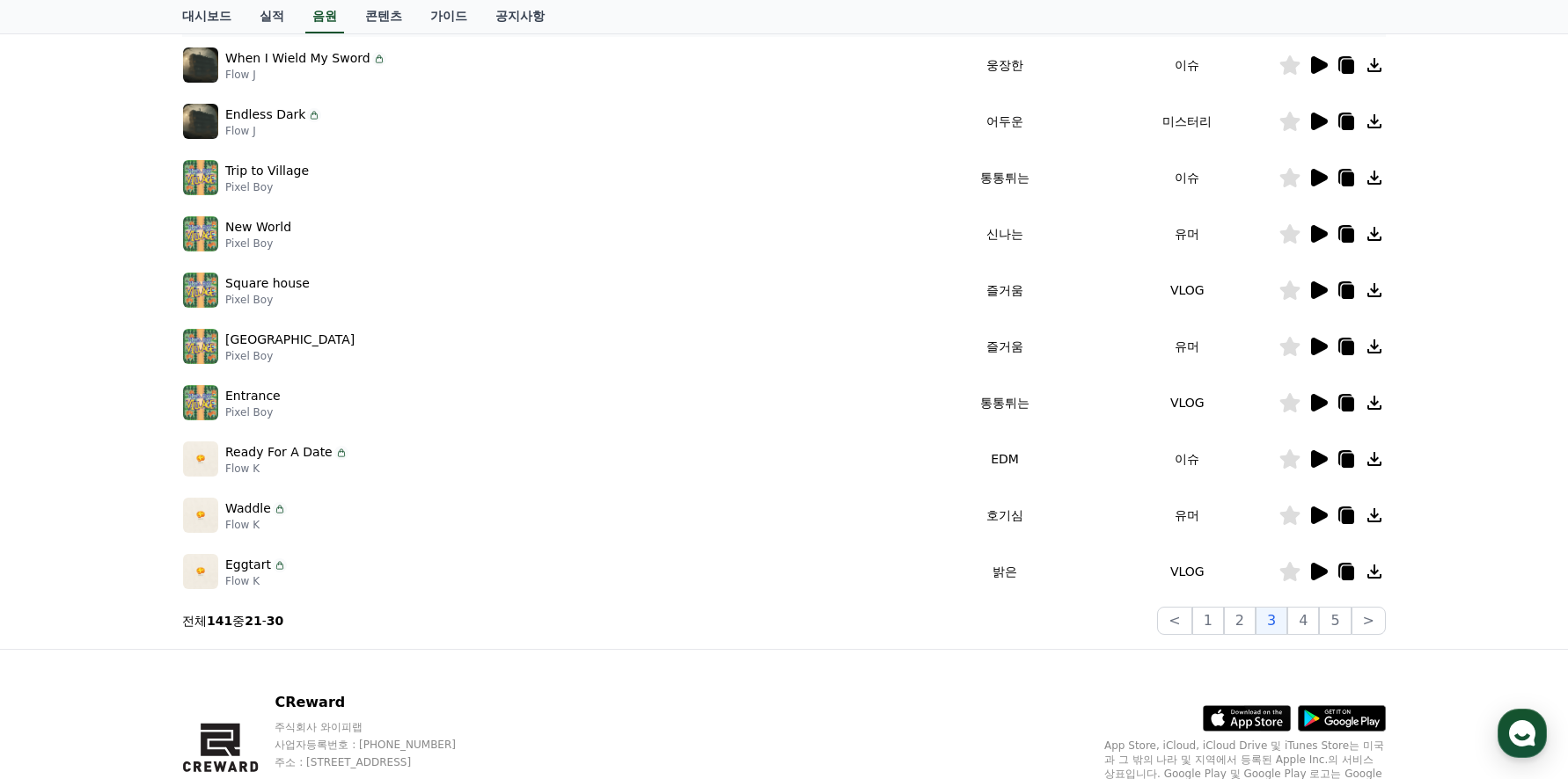
scroll to position [324, 0]
click at [1320, 572] on icon at bounding box center [1319, 570] width 16 height 17
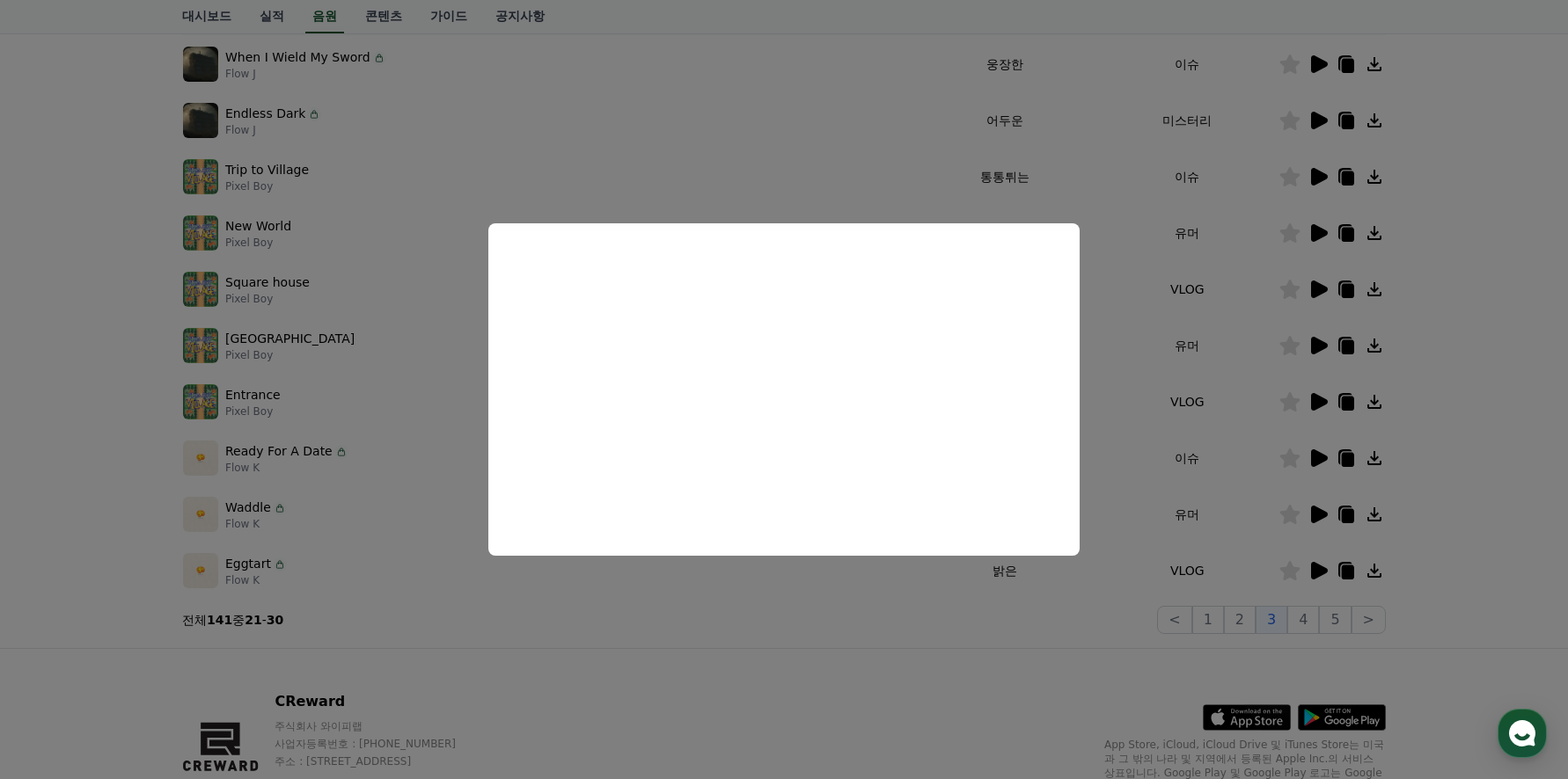
click at [756, 600] on button "close modal" at bounding box center [784, 389] width 1568 height 779
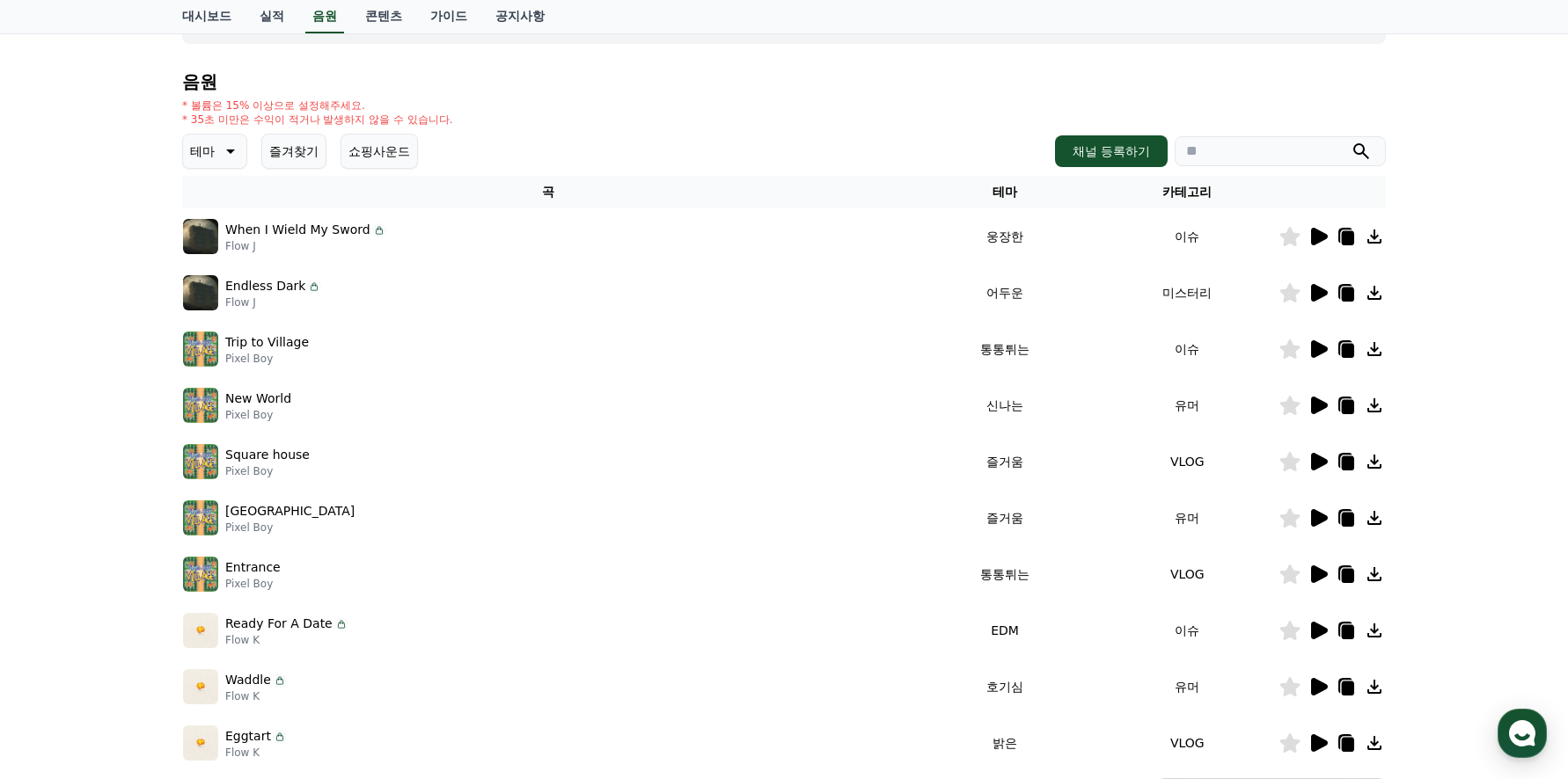
scroll to position [147, 0]
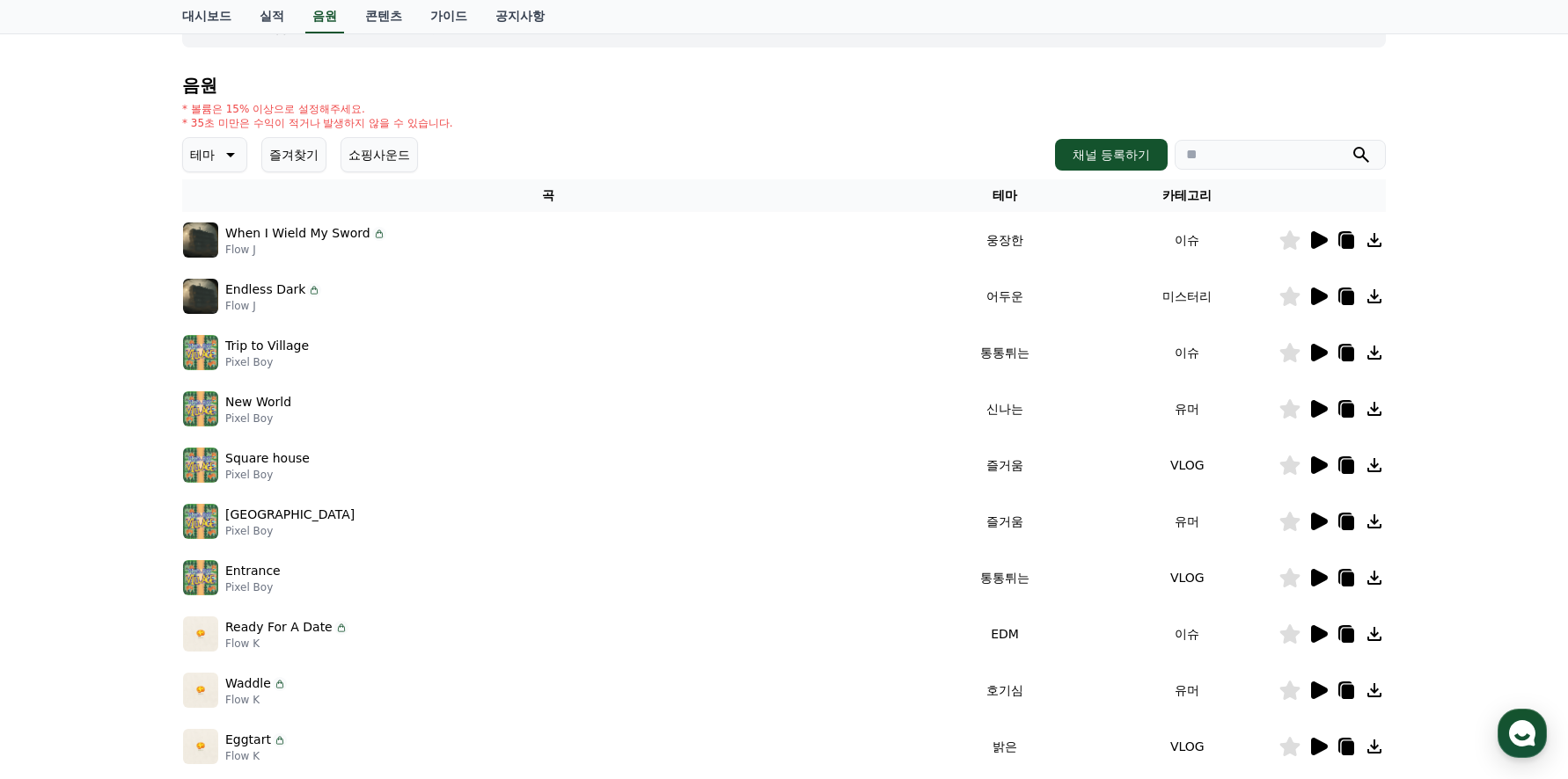
click at [1005, 194] on th "테마" at bounding box center [1004, 195] width 182 height 33
click at [231, 152] on icon at bounding box center [228, 154] width 21 height 21
click at [209, 241] on button "잔잔한" at bounding box center [210, 251] width 51 height 39
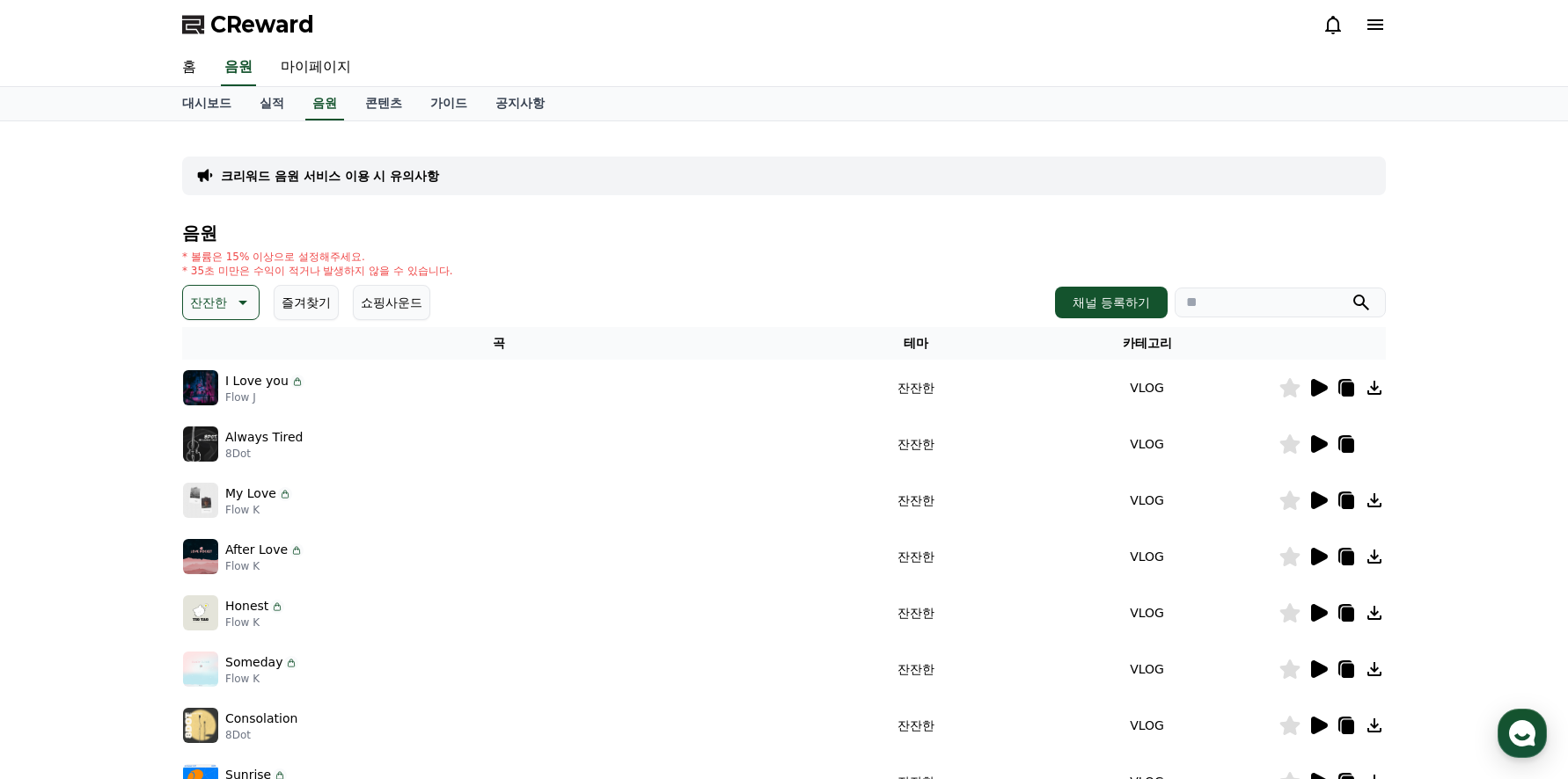
click at [1318, 390] on icon at bounding box center [1319, 387] width 16 height 17
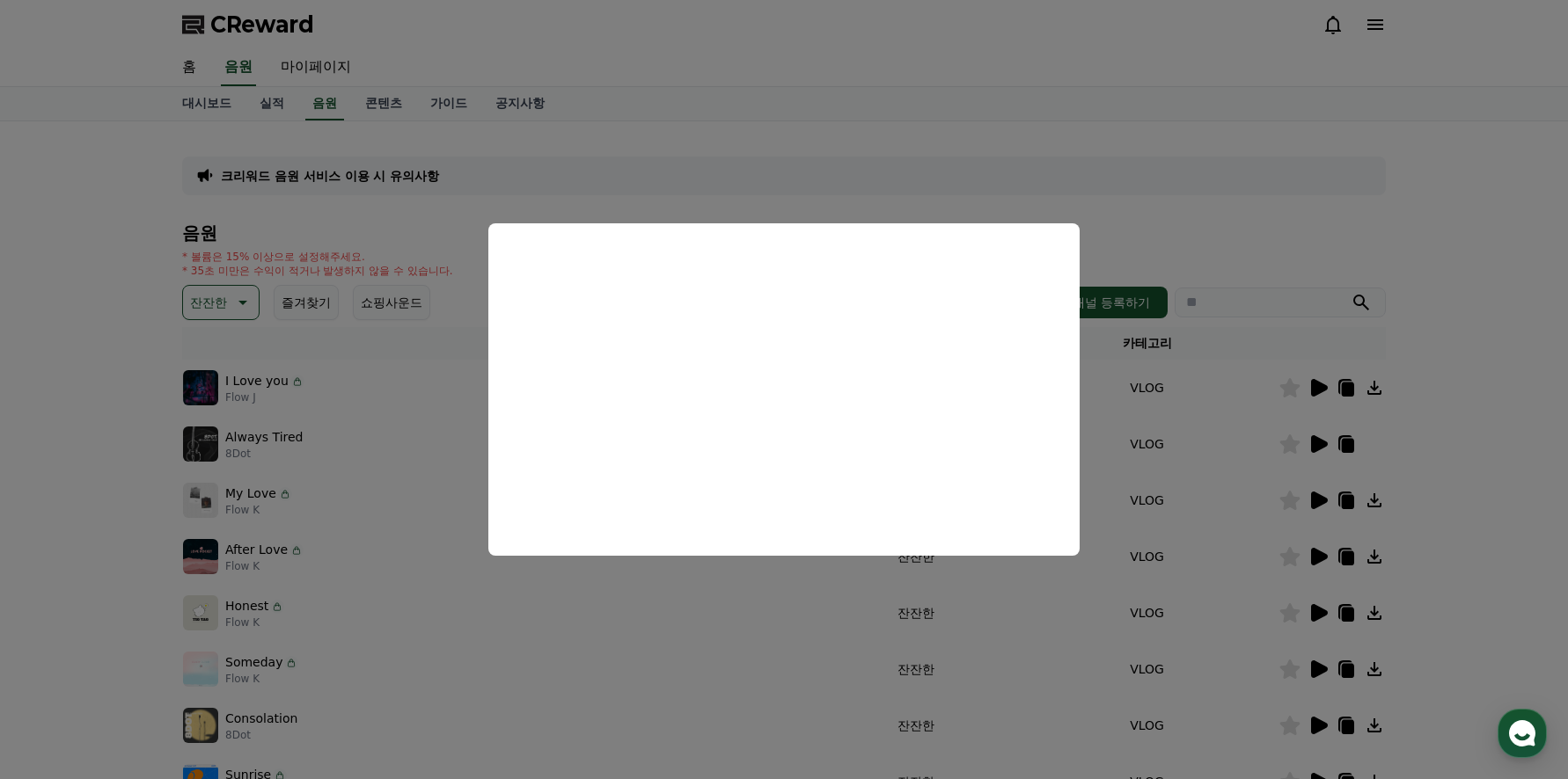
click at [748, 595] on button "close modal" at bounding box center [784, 389] width 1568 height 779
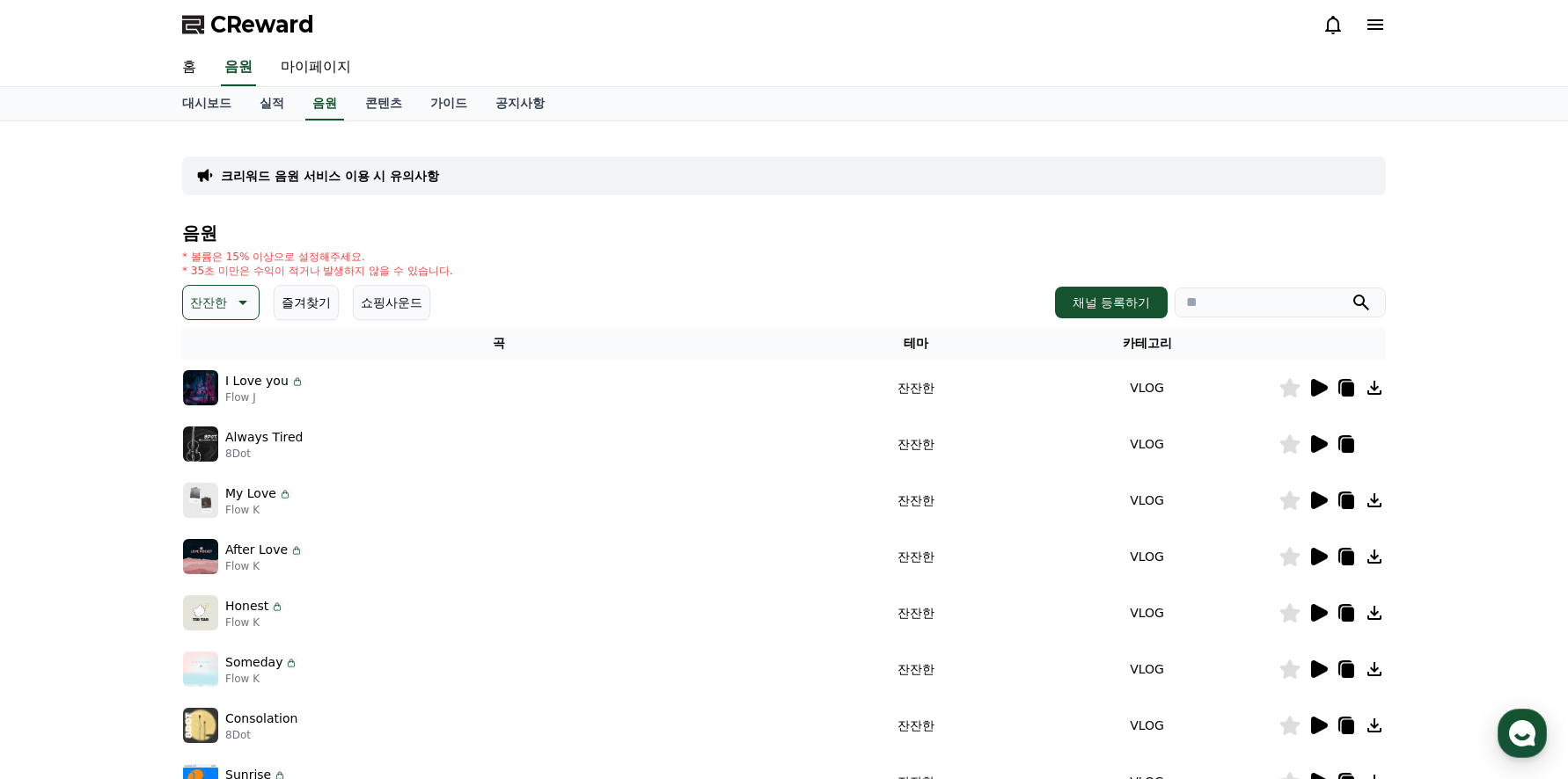
scroll to position [88, 0]
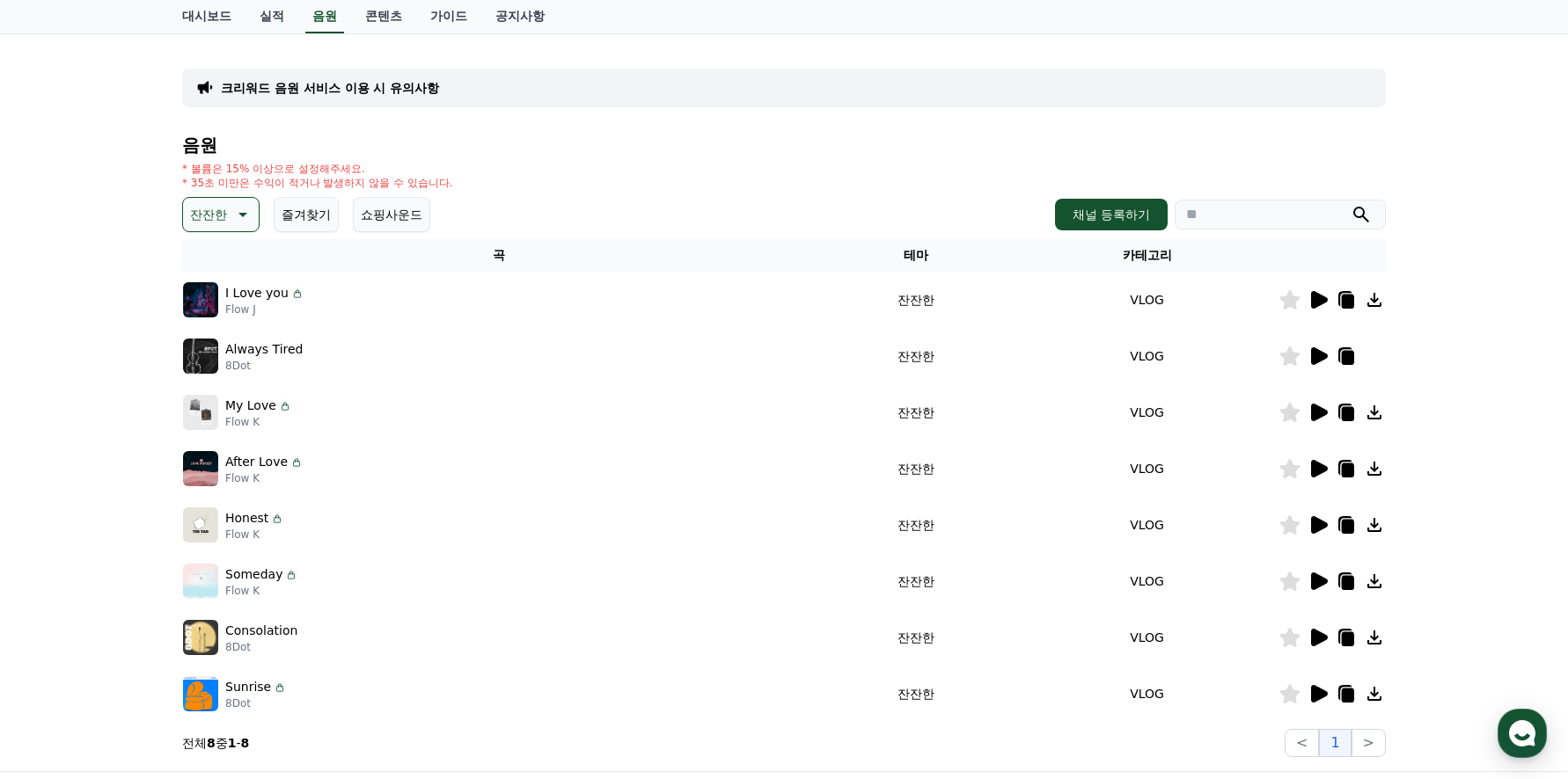
click at [1314, 413] on icon at bounding box center [1319, 412] width 16 height 17
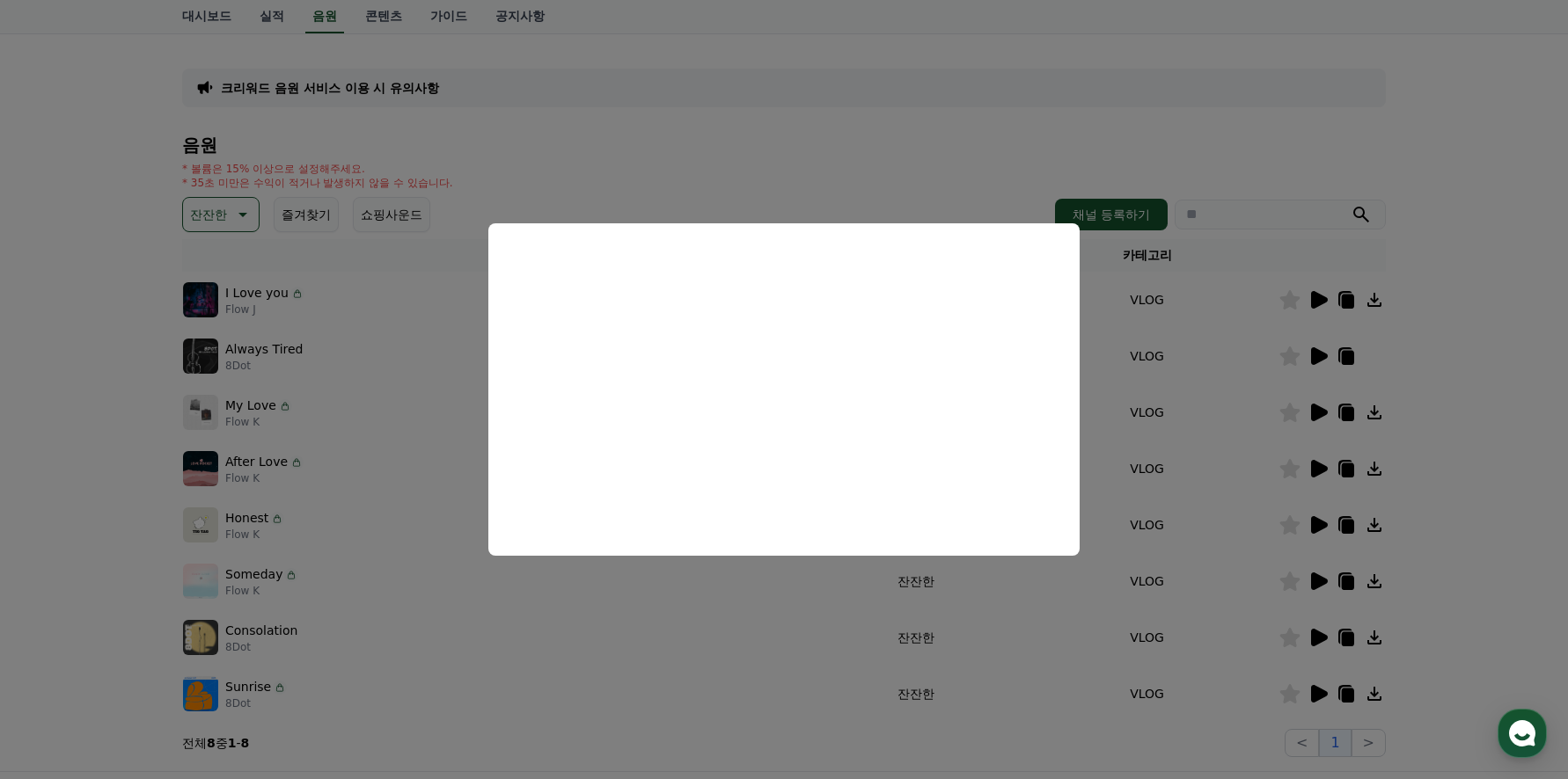
click at [721, 585] on button "close modal" at bounding box center [784, 389] width 1568 height 779
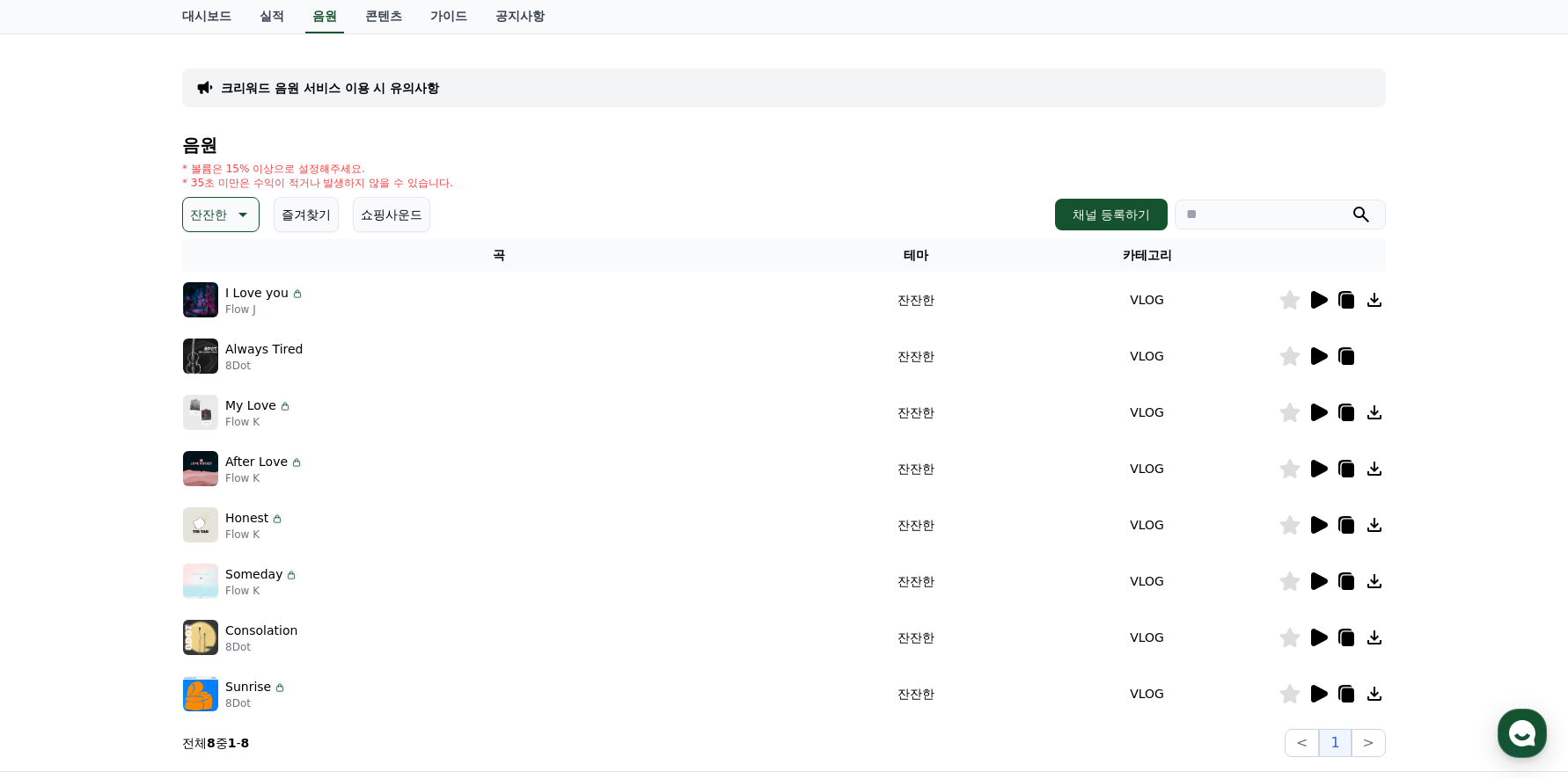
click at [1318, 474] on icon at bounding box center [1319, 468] width 16 height 17
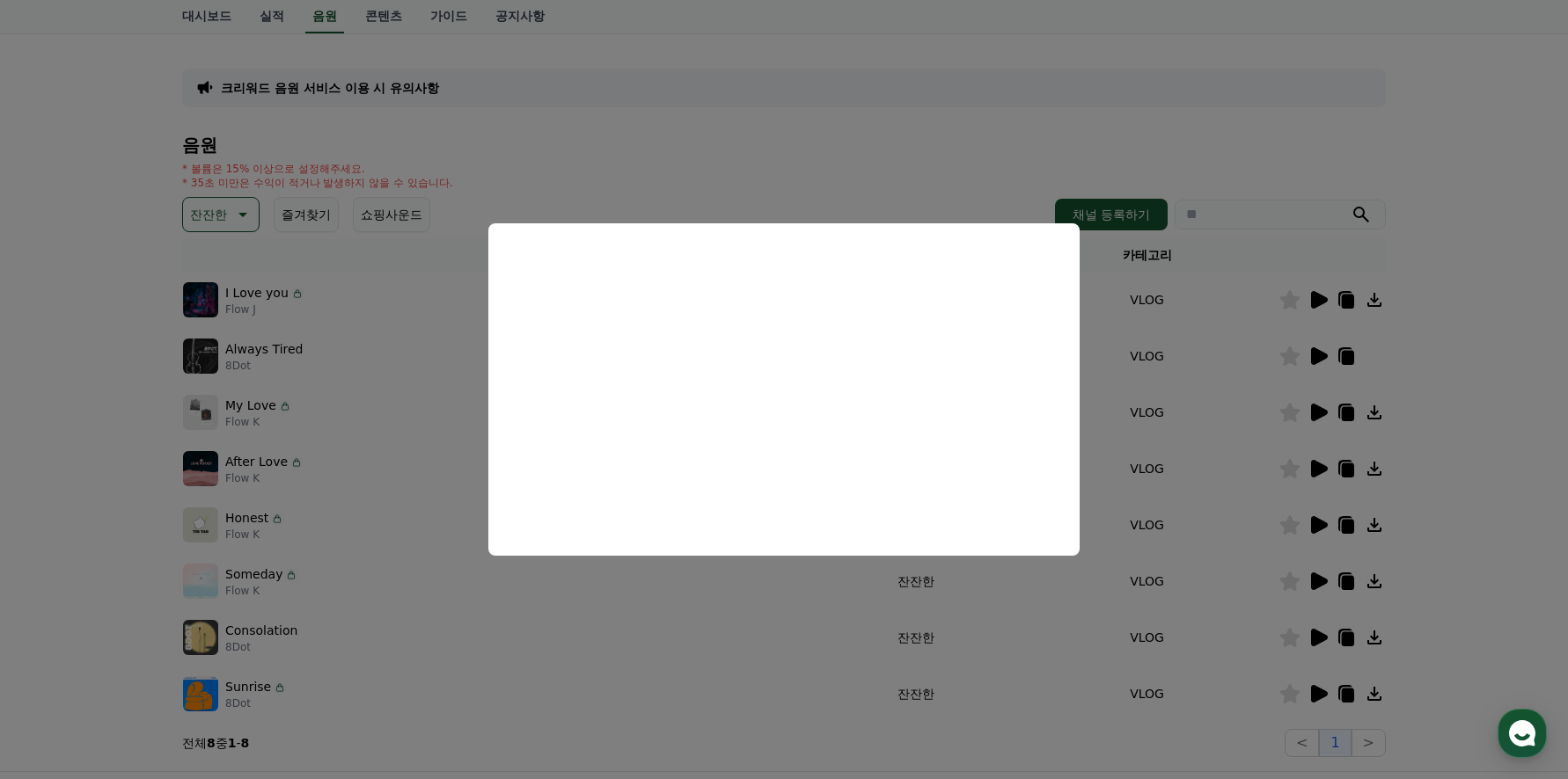
click at [404, 519] on button "close modal" at bounding box center [784, 389] width 1568 height 779
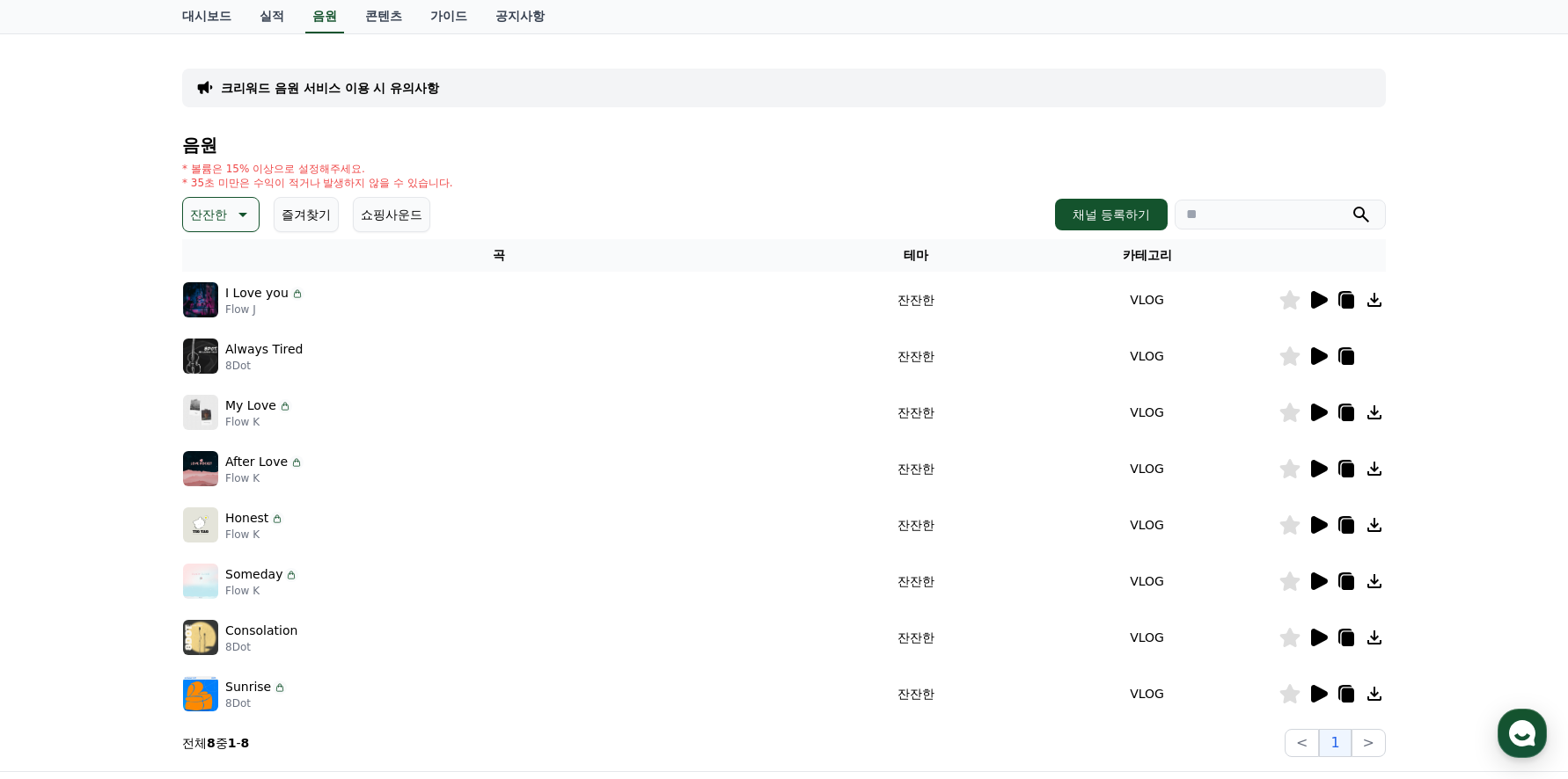
click at [1318, 528] on icon at bounding box center [1319, 524] width 16 height 17
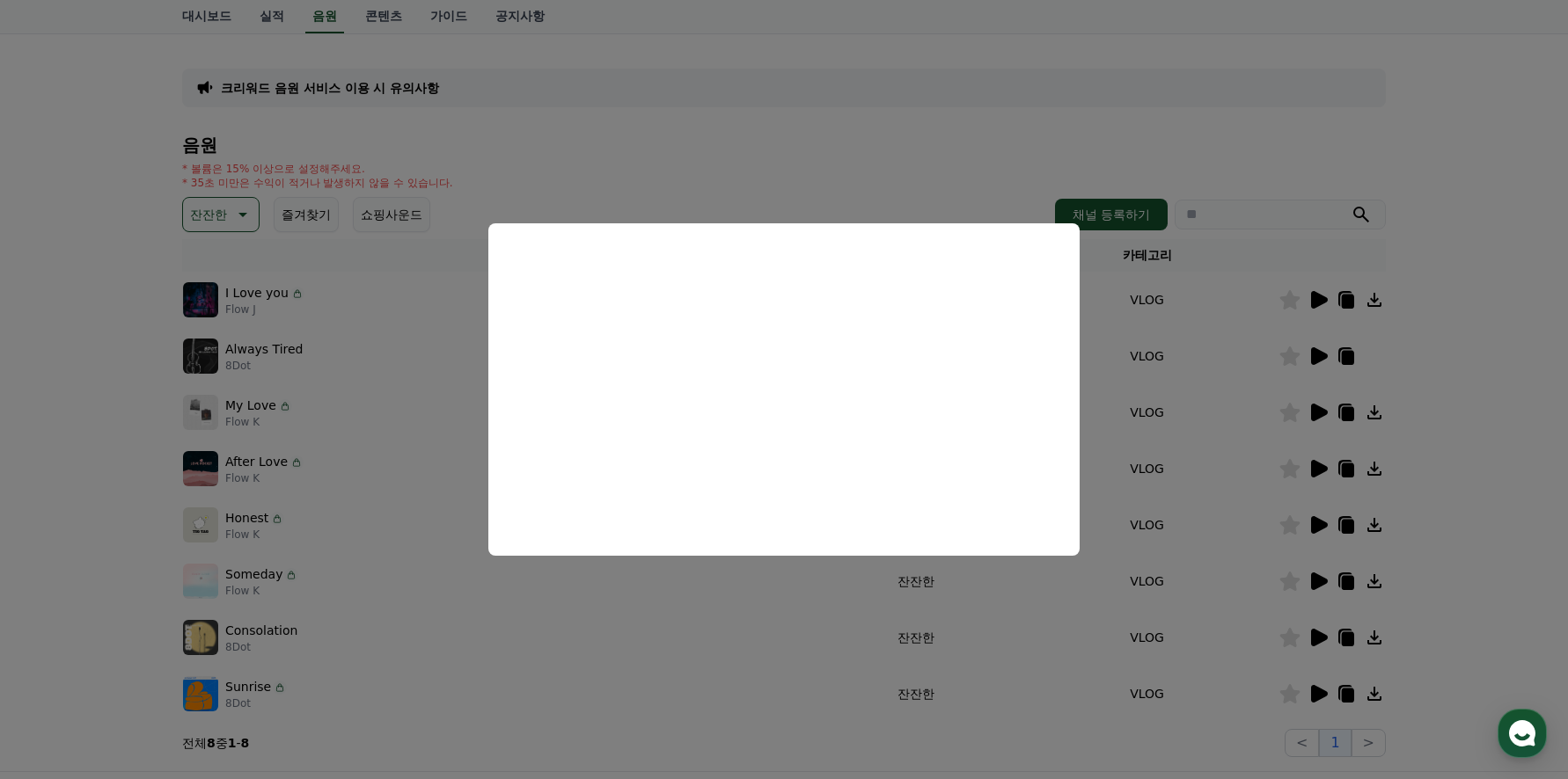
click at [655, 639] on button "close modal" at bounding box center [784, 389] width 1568 height 779
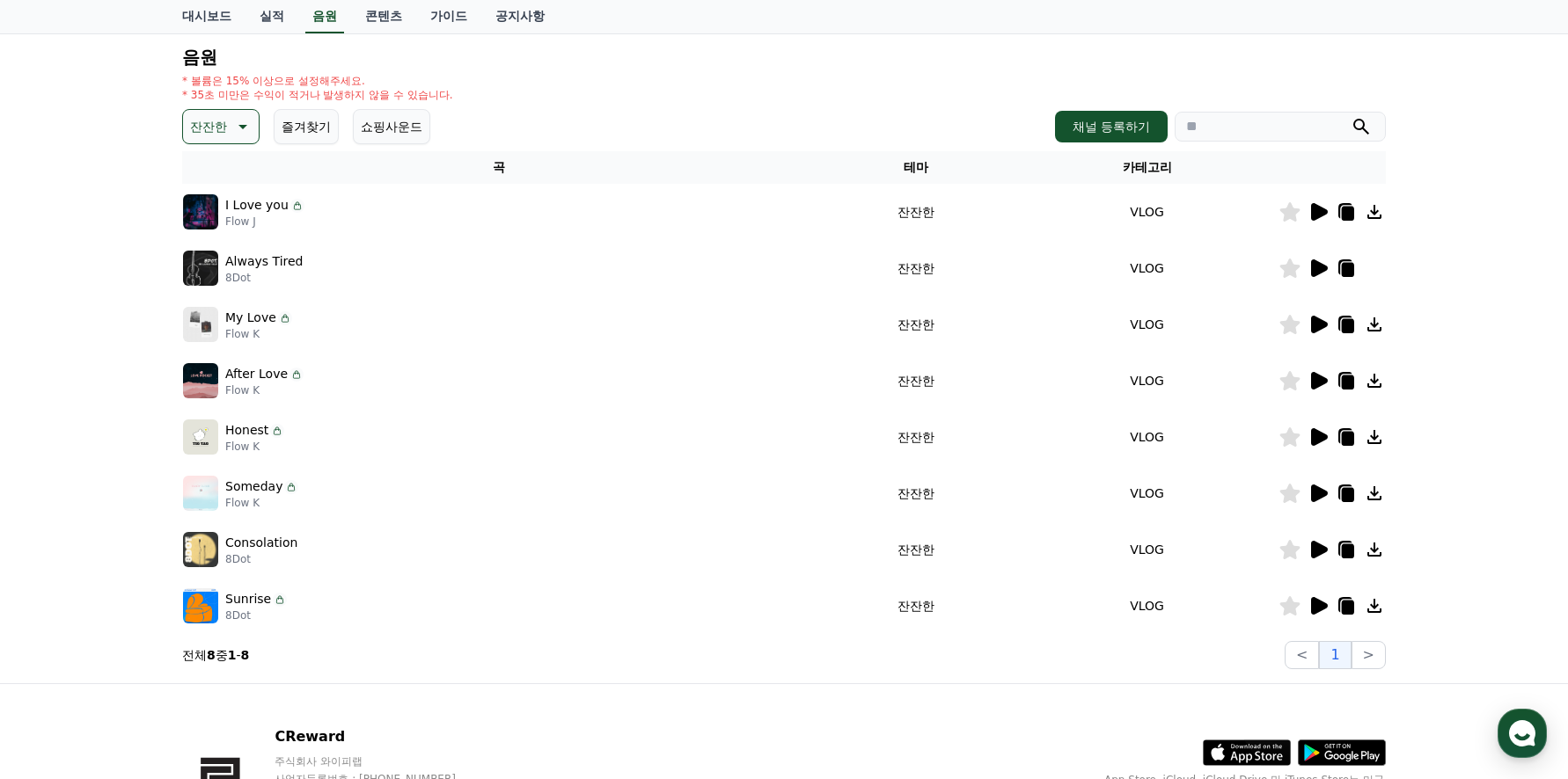
scroll to position [0, 0]
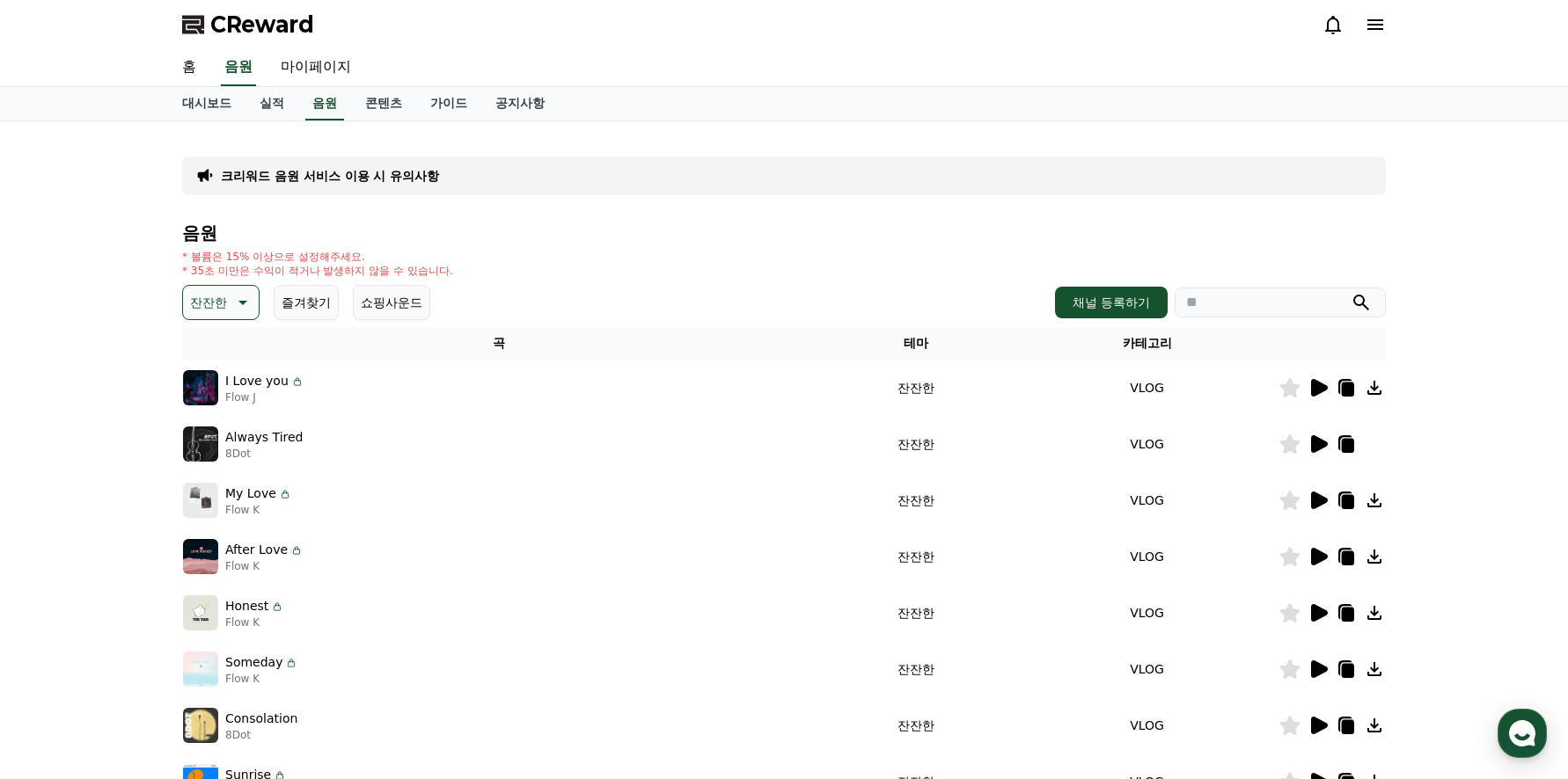
click at [248, 298] on icon at bounding box center [241, 302] width 21 height 21
click at [221, 485] on button "감동적인" at bounding box center [216, 489] width 63 height 39
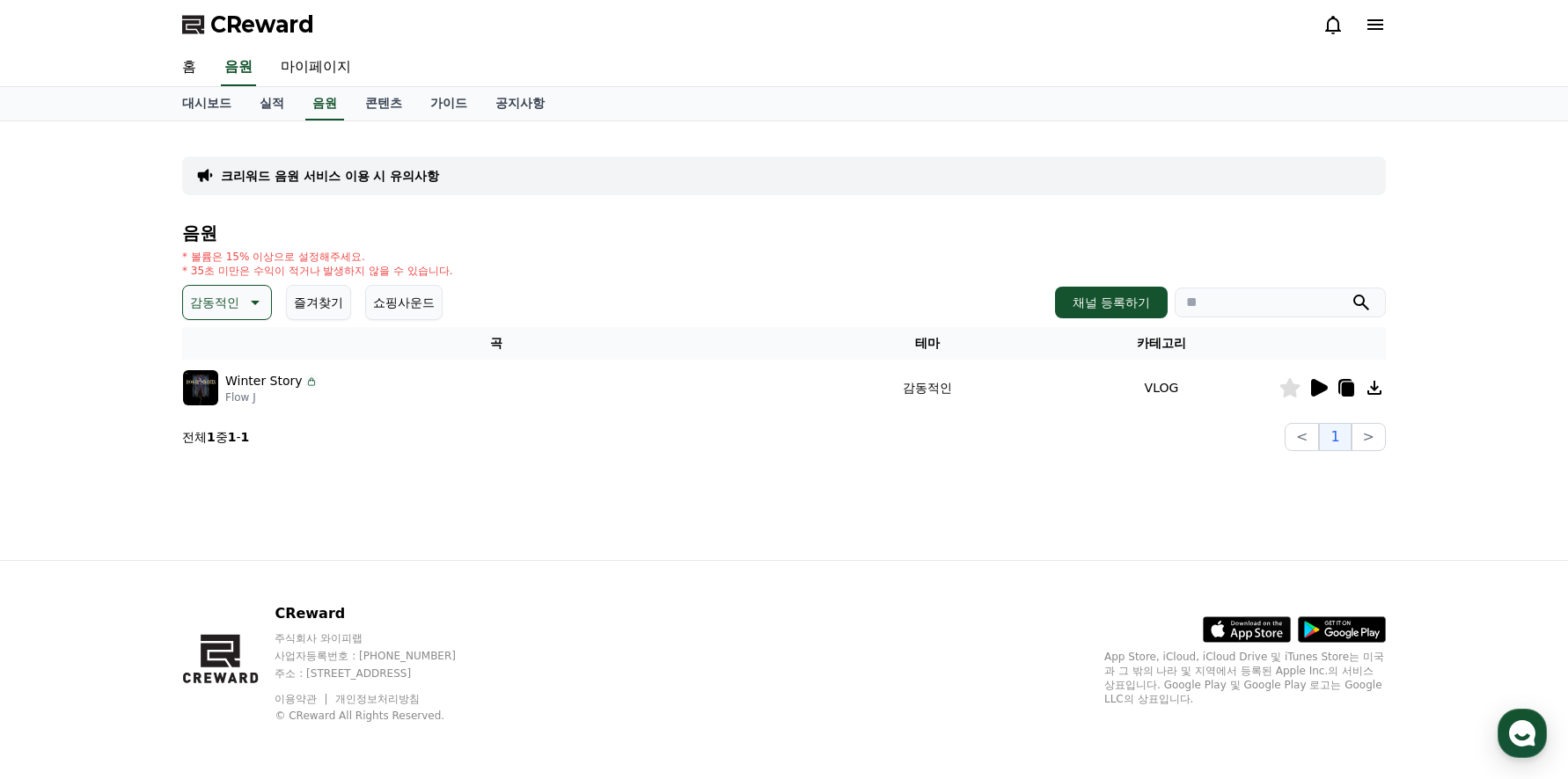
click at [1315, 385] on icon at bounding box center [1319, 387] width 16 height 17
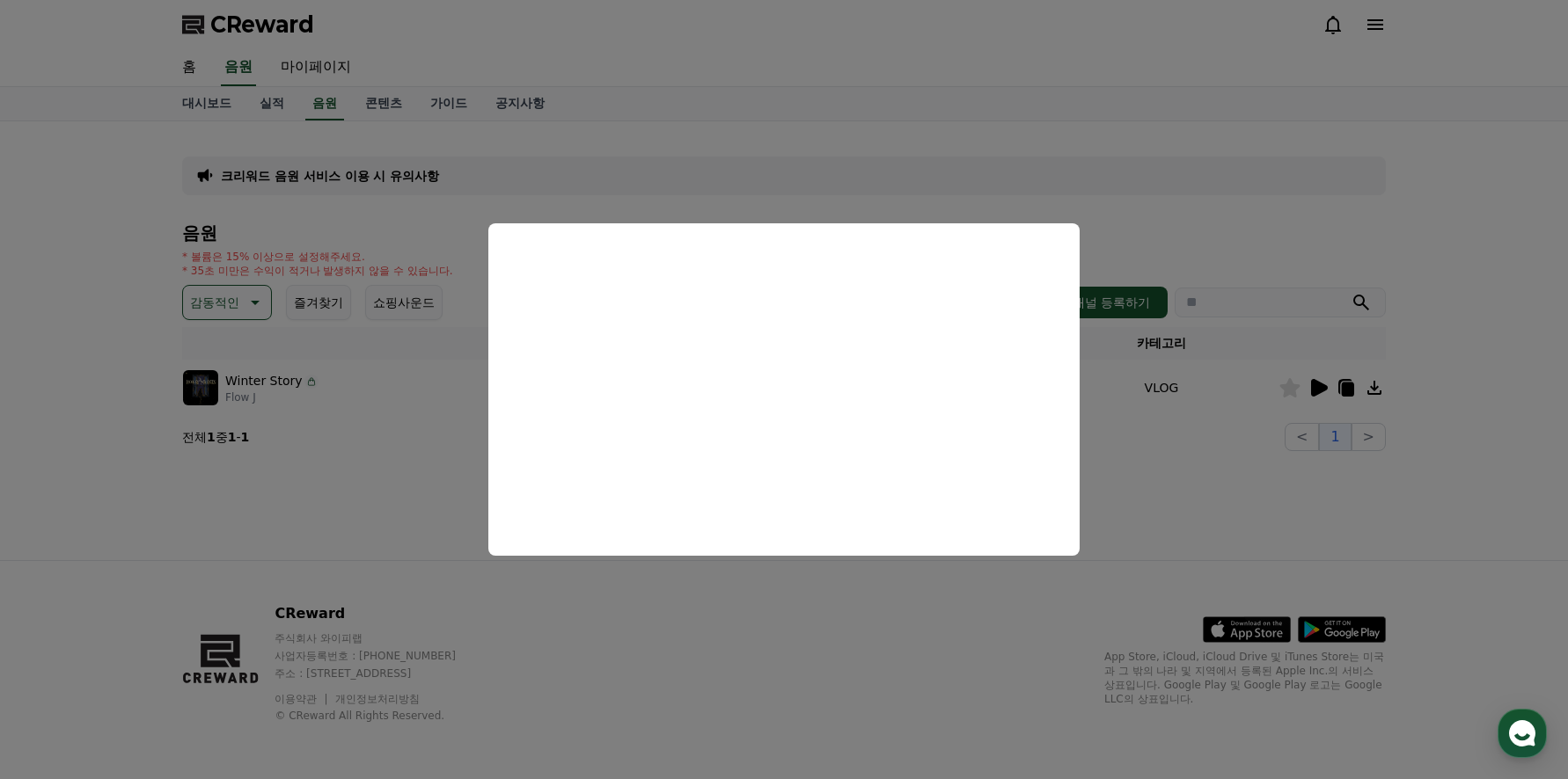
click at [395, 467] on button "close modal" at bounding box center [784, 389] width 1568 height 779
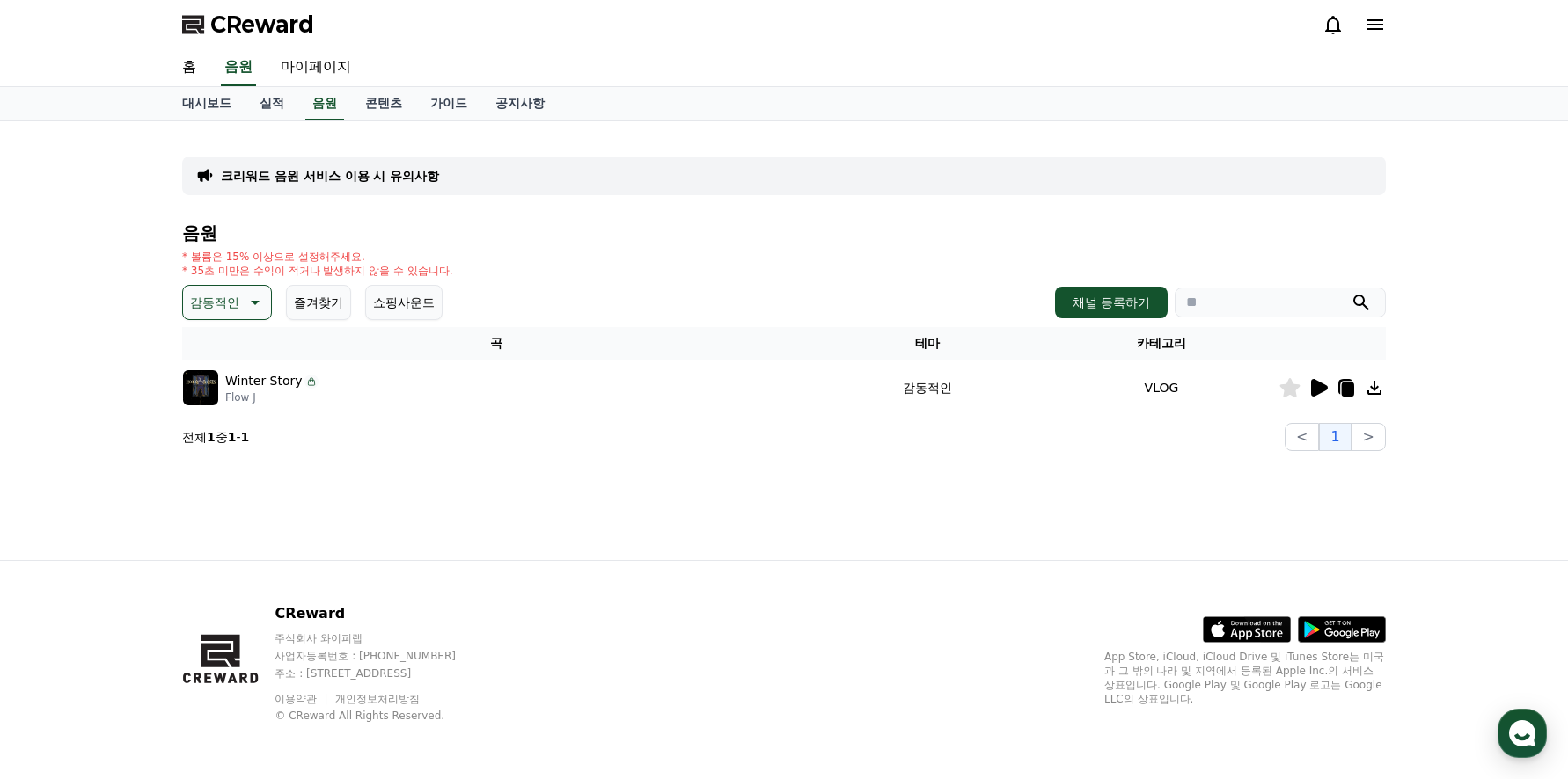
click at [254, 305] on icon at bounding box center [253, 302] width 21 height 21
click at [215, 436] on button "슬픈" at bounding box center [204, 440] width 39 height 39
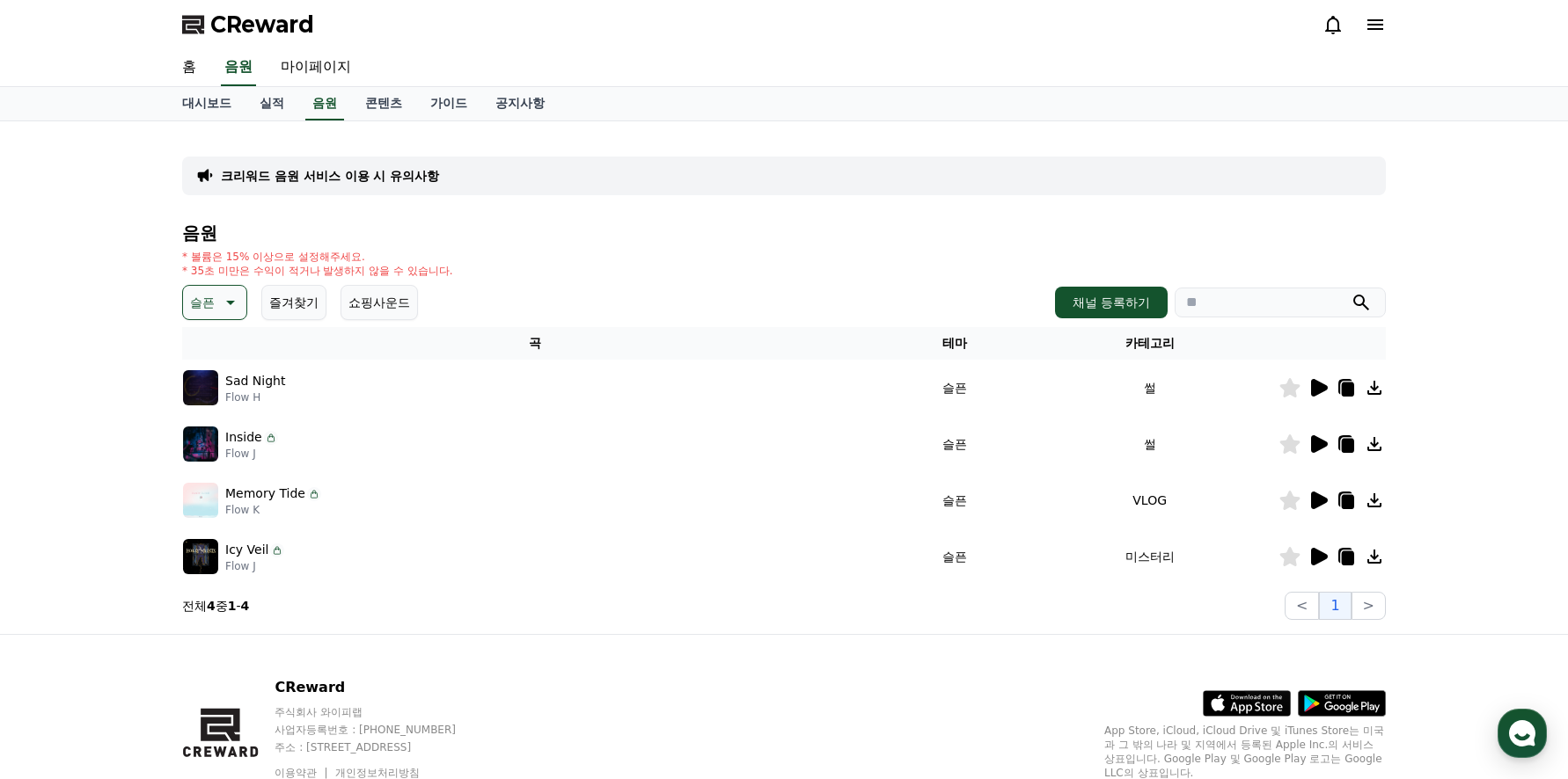
click at [1320, 384] on icon at bounding box center [1319, 387] width 16 height 17
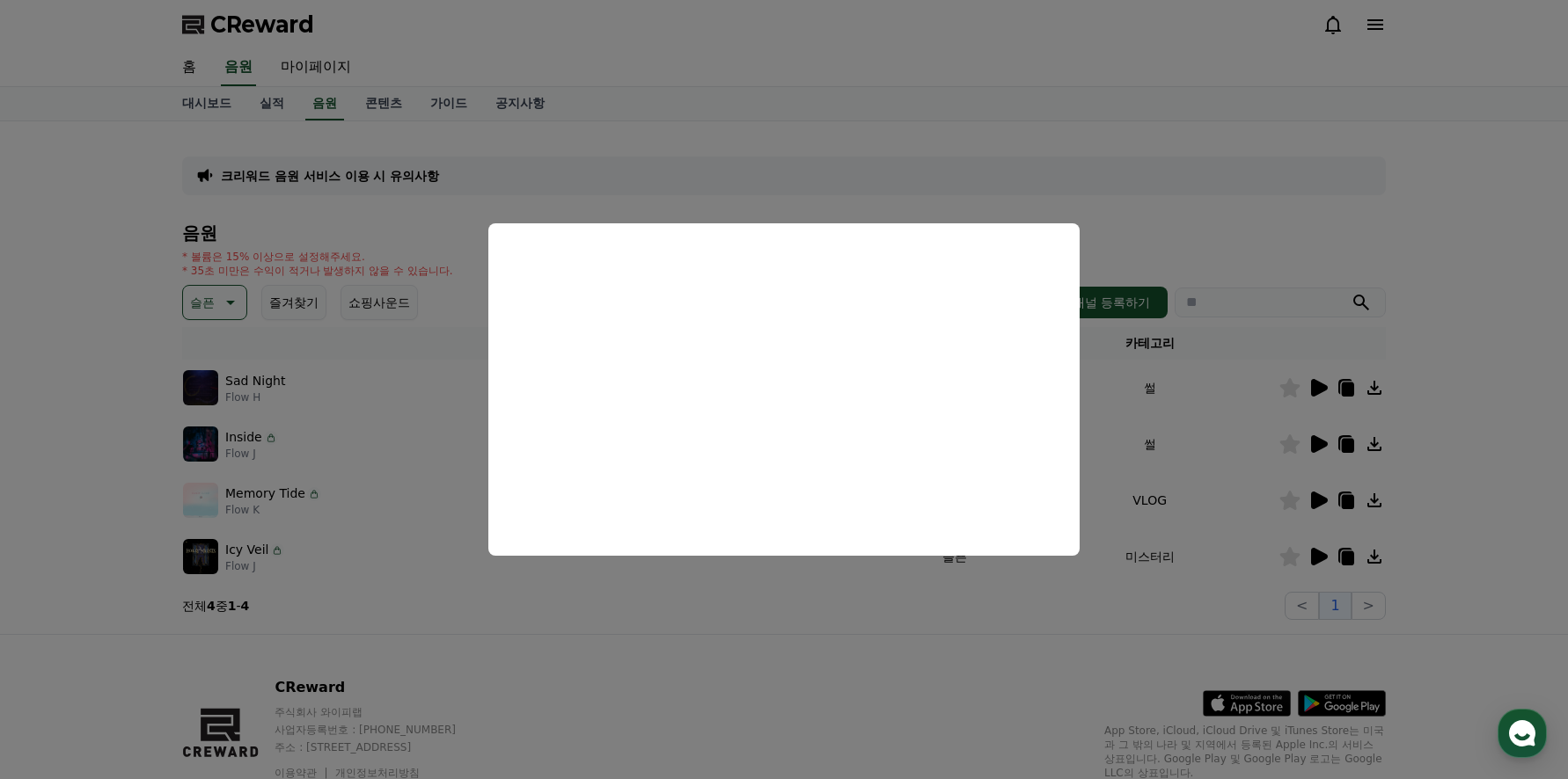
click at [1318, 442] on button "close modal" at bounding box center [784, 389] width 1568 height 779
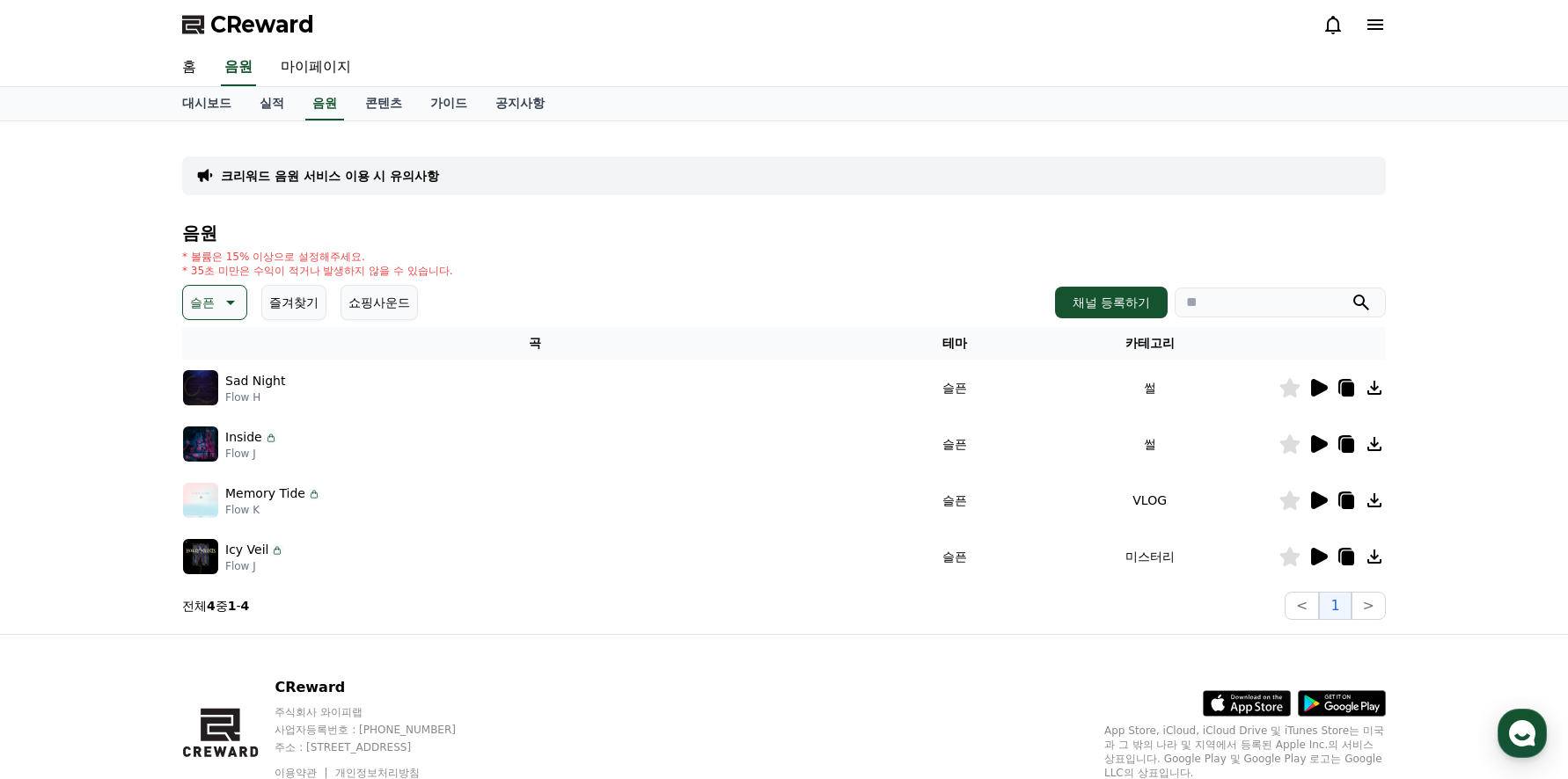
click at [1316, 443] on icon at bounding box center [1319, 443] width 16 height 17
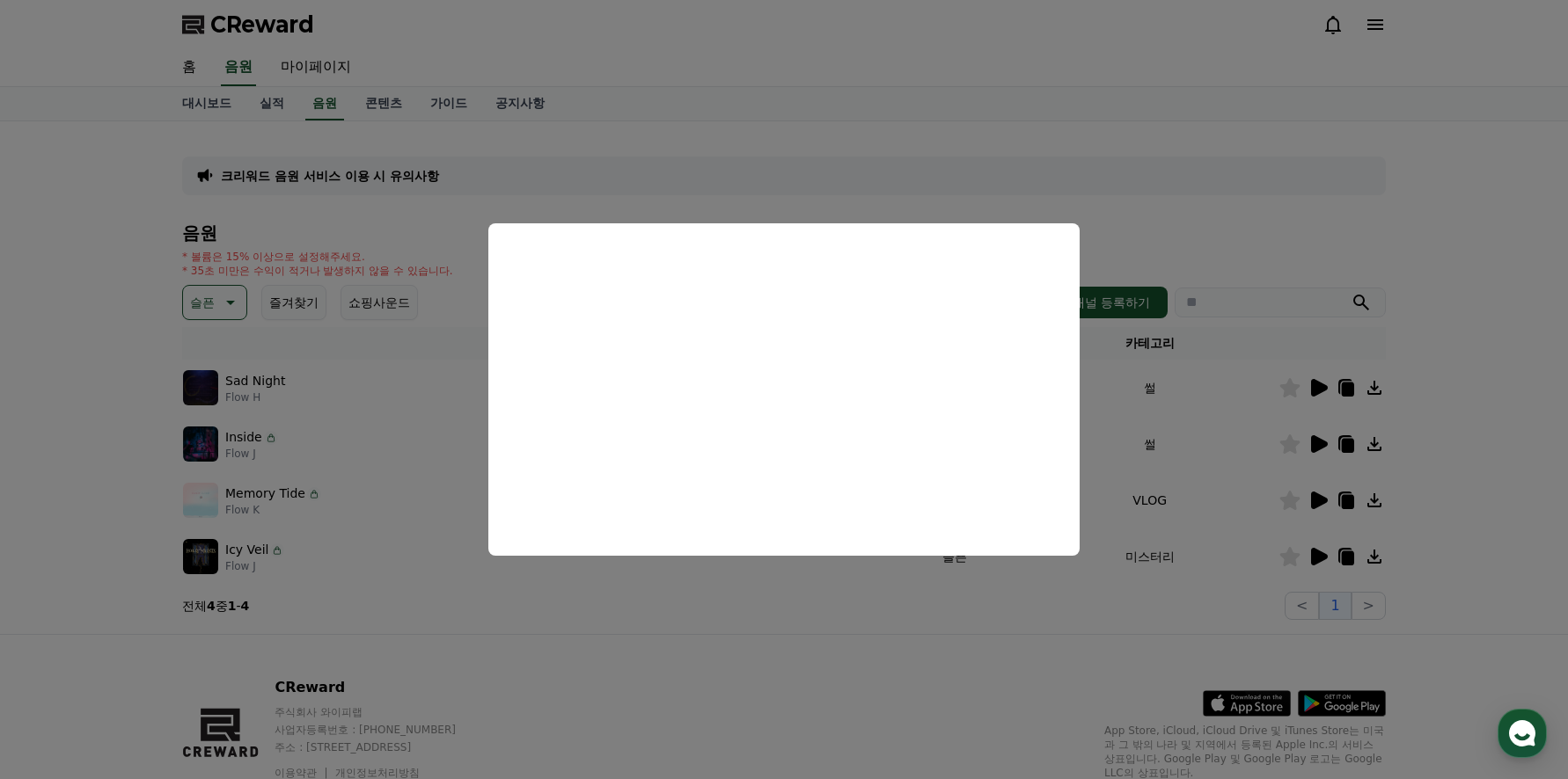
drag, startPoint x: 1322, startPoint y: 499, endPoint x: 1311, endPoint y: 500, distance: 11.0
click at [1321, 499] on button "close modal" at bounding box center [784, 389] width 1568 height 779
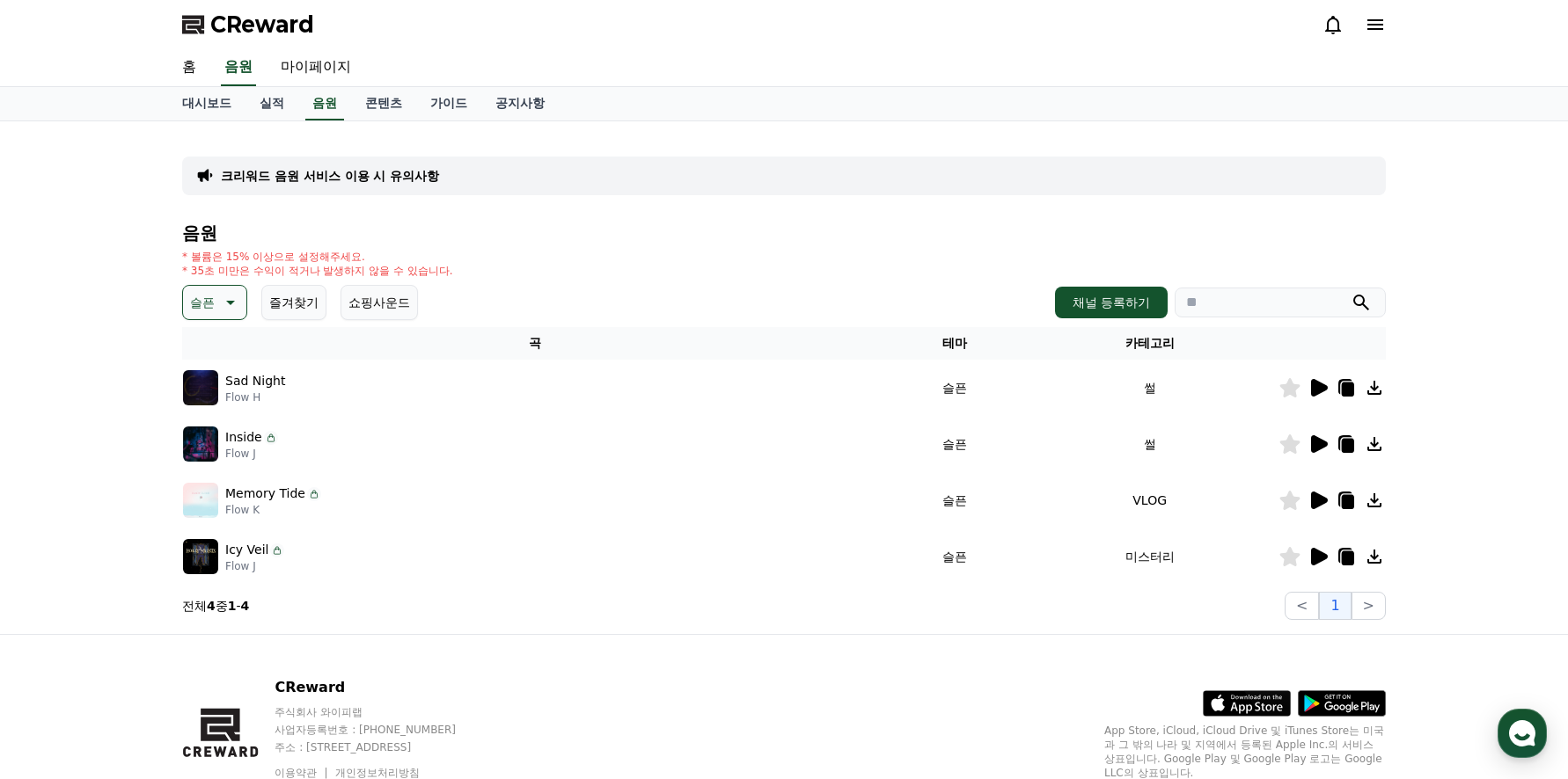
click at [1317, 496] on icon at bounding box center [1319, 499] width 16 height 17
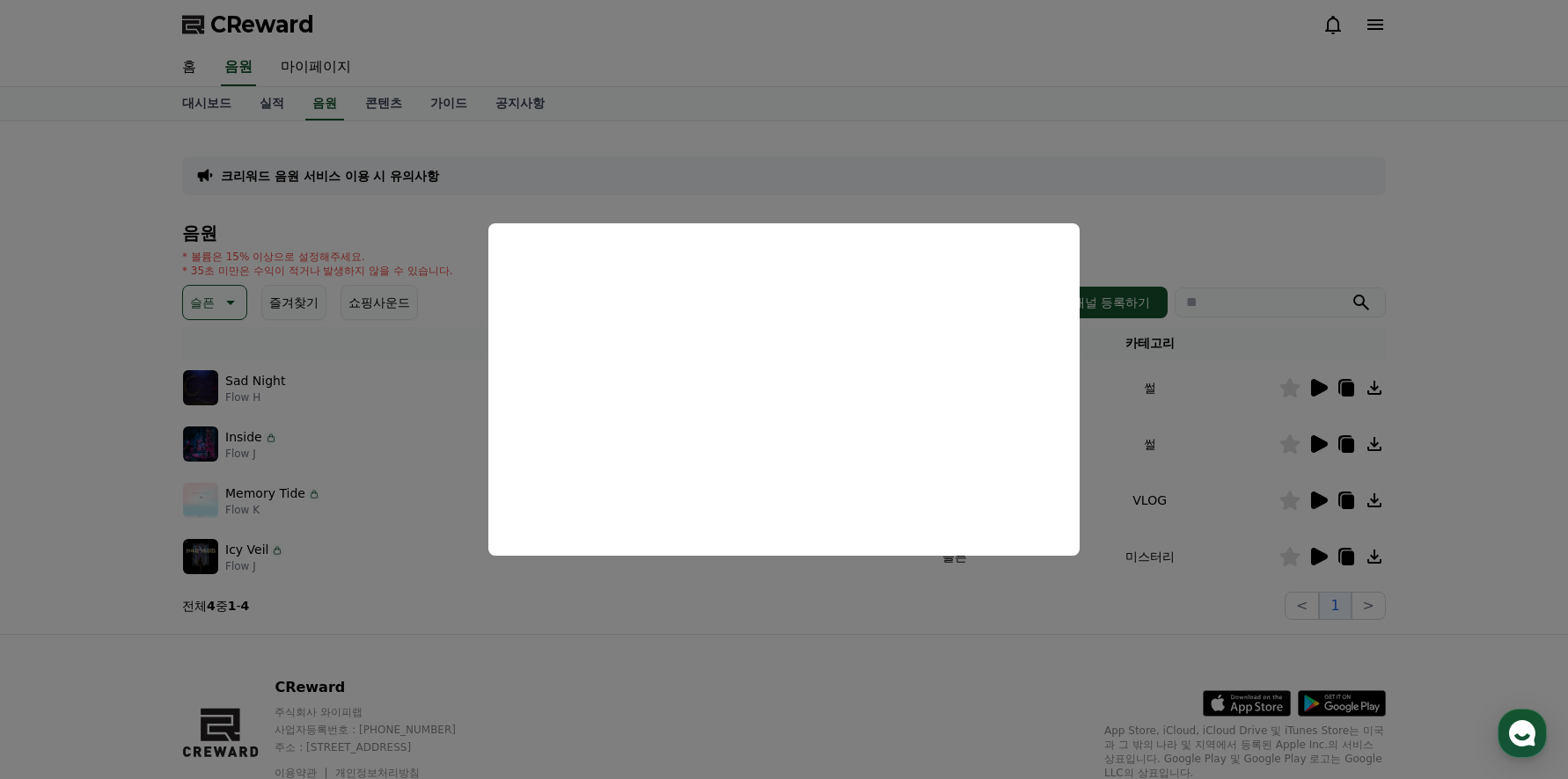
click at [1318, 552] on button "close modal" at bounding box center [784, 389] width 1568 height 779
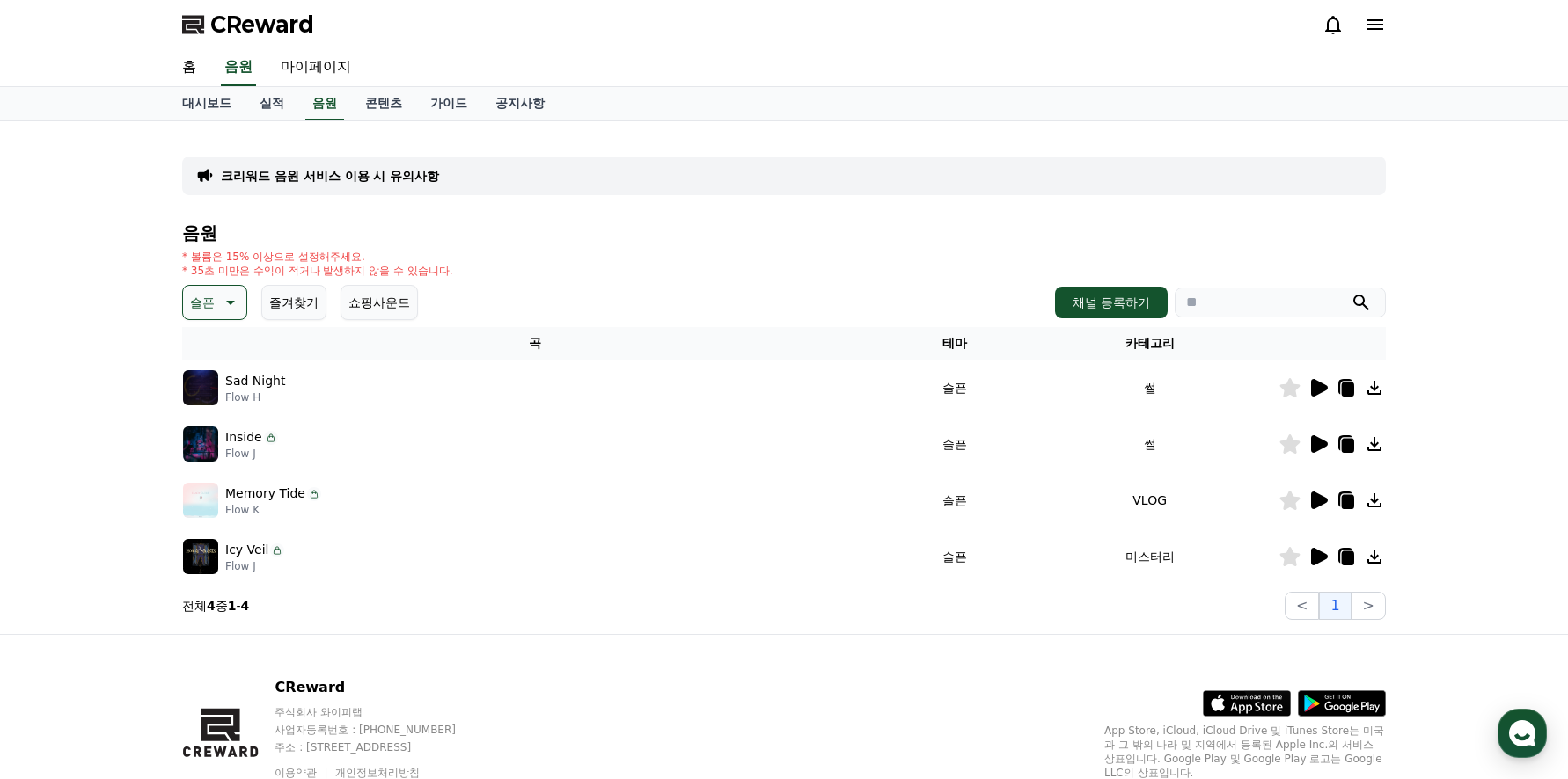
click at [1317, 553] on icon at bounding box center [1319, 556] width 16 height 17
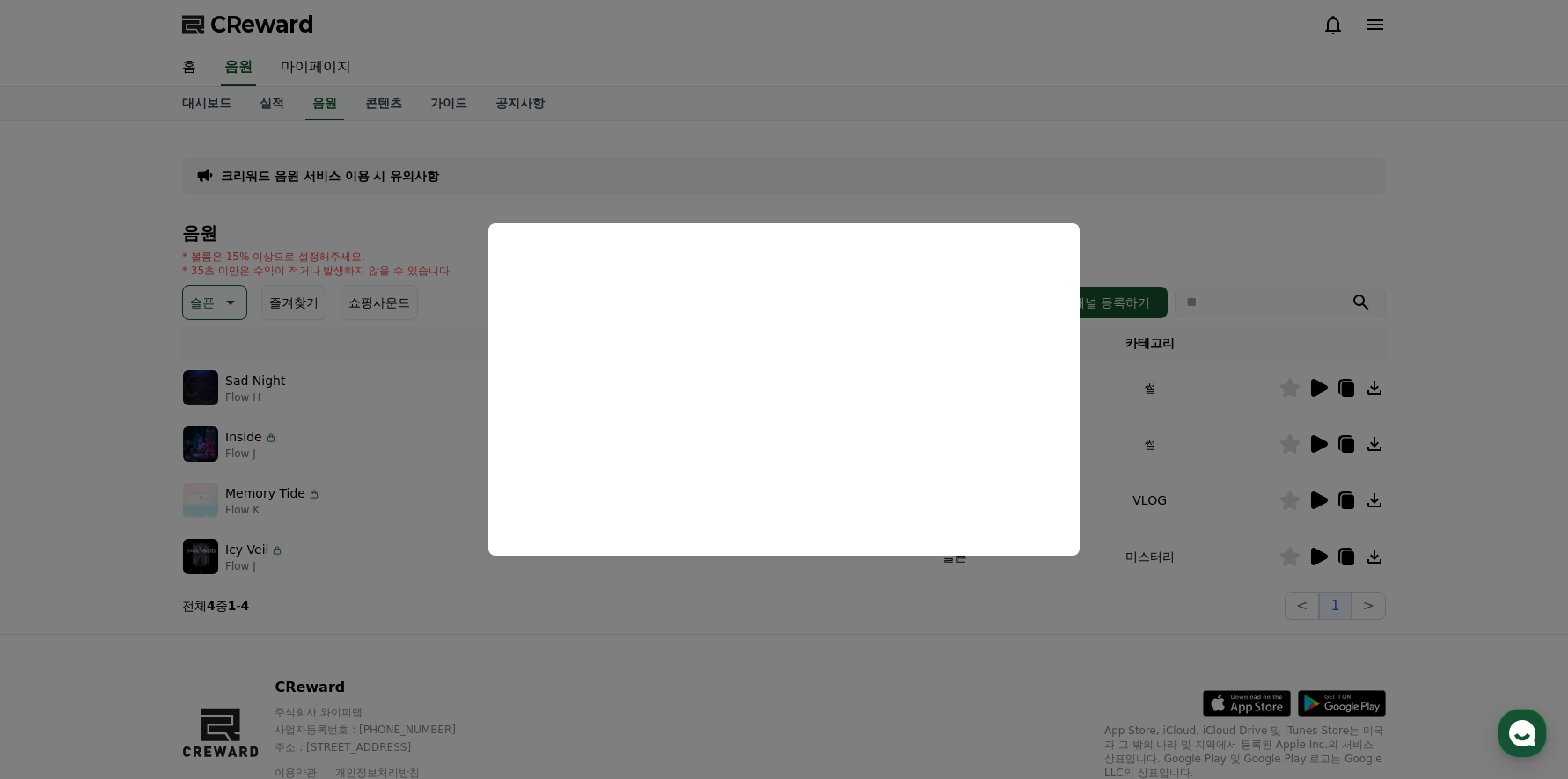
click at [1082, 583] on button "close modal" at bounding box center [784, 389] width 1568 height 779
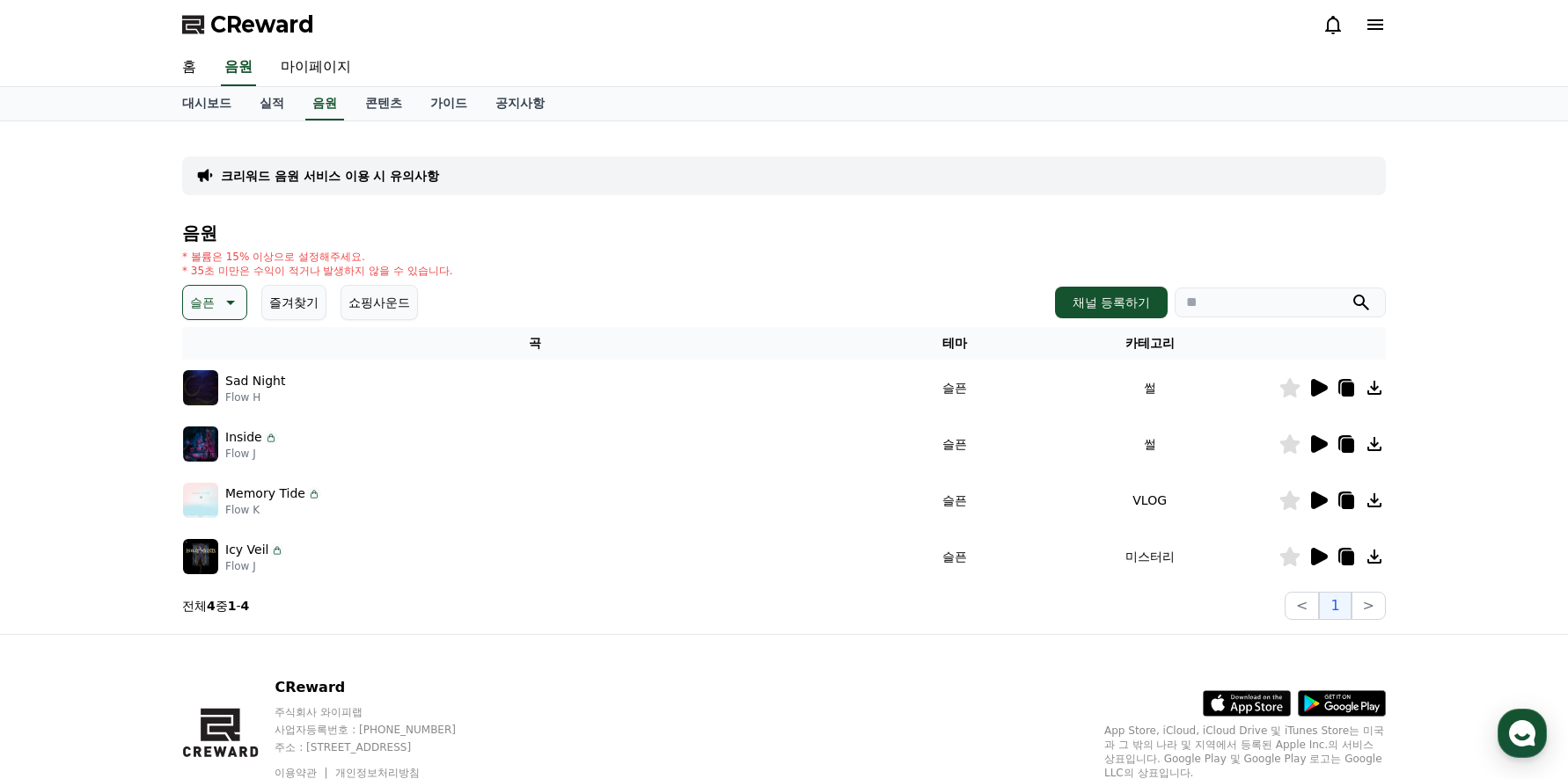
click at [1319, 499] on icon at bounding box center [1319, 499] width 16 height 17
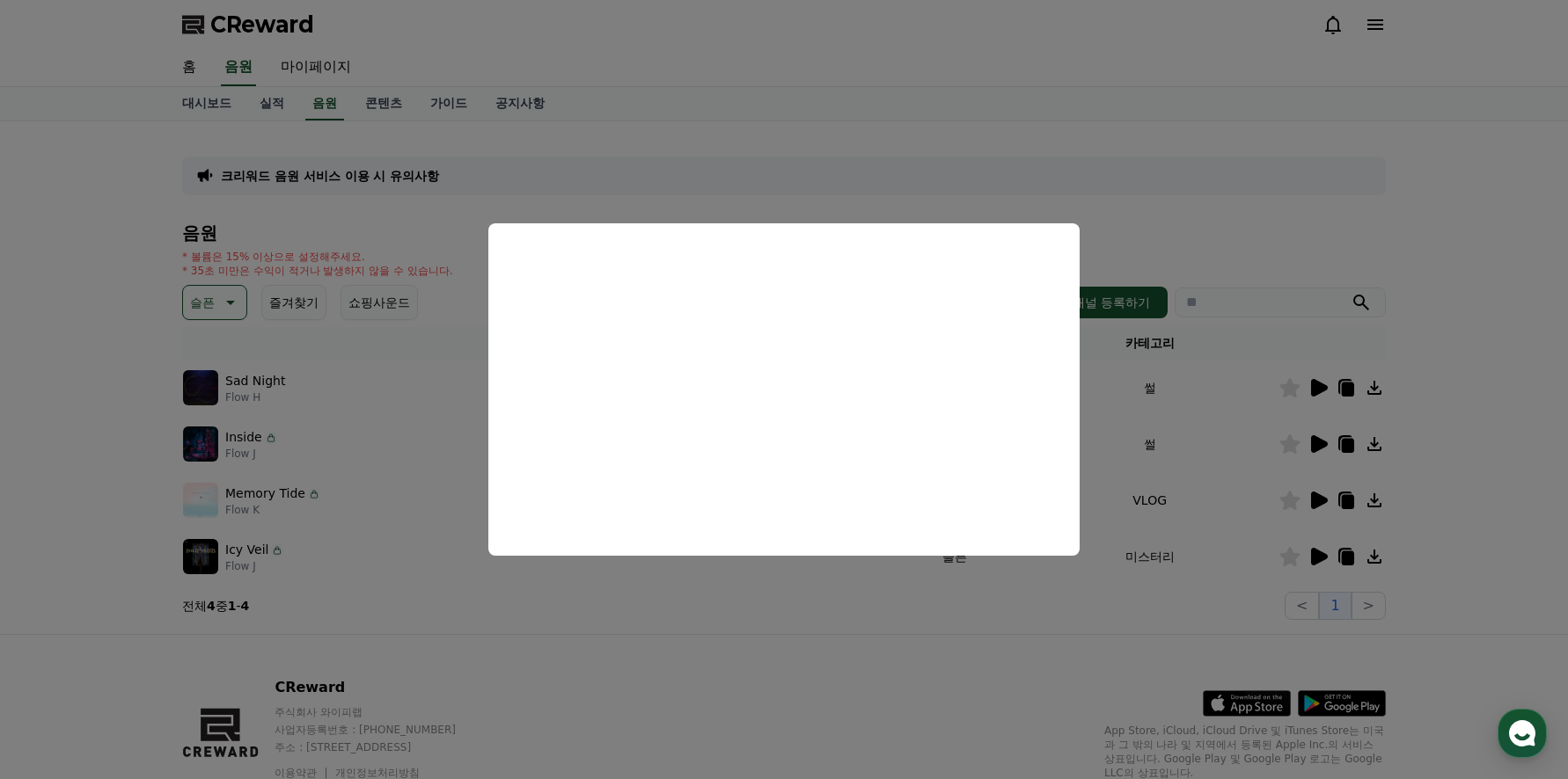
click at [423, 464] on button "close modal" at bounding box center [784, 389] width 1568 height 779
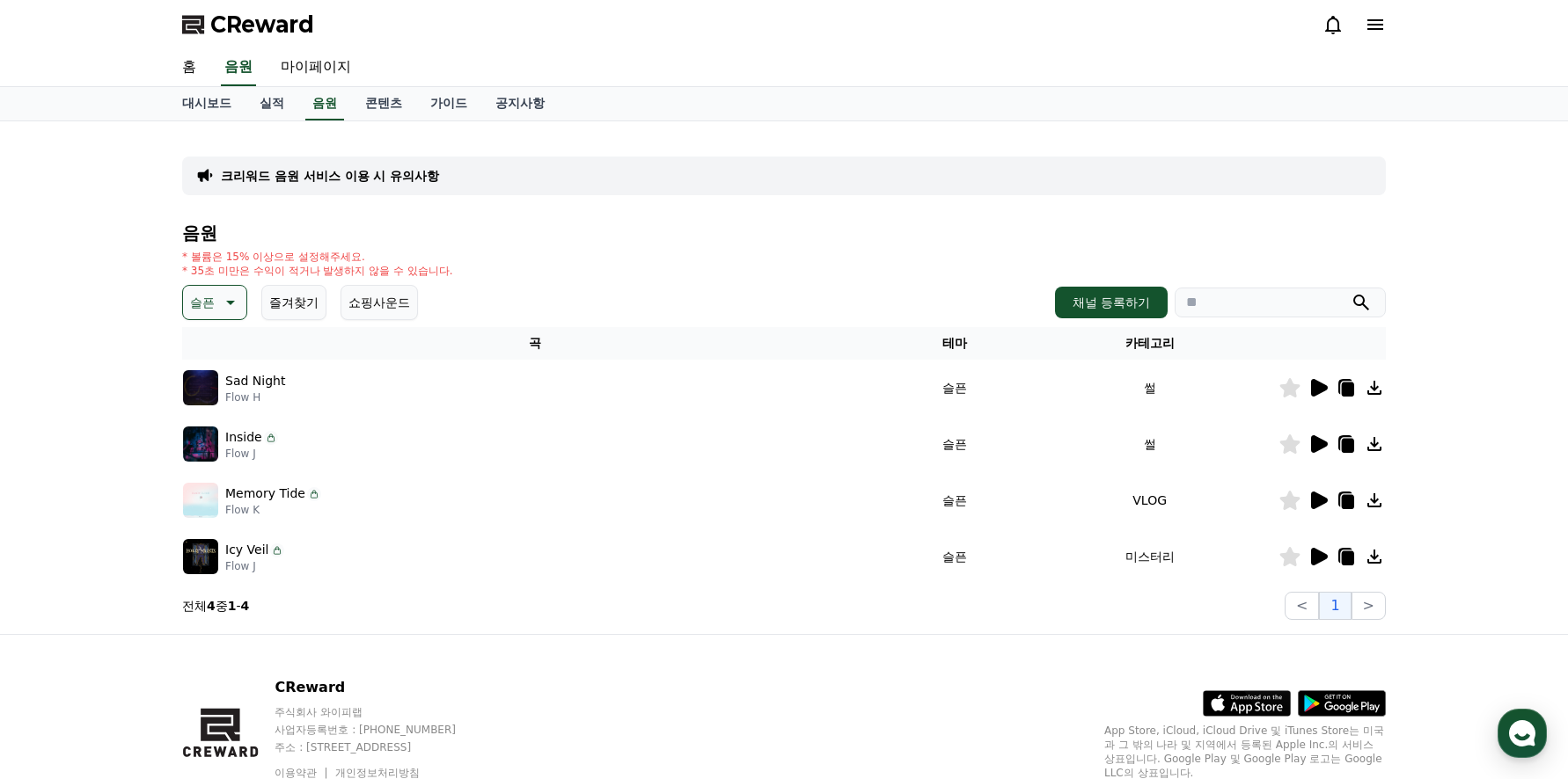
click at [238, 299] on button "슬픈" at bounding box center [215, 302] width 65 height 35
click at [212, 477] on button "분위기있는" at bounding box center [223, 479] width 76 height 39
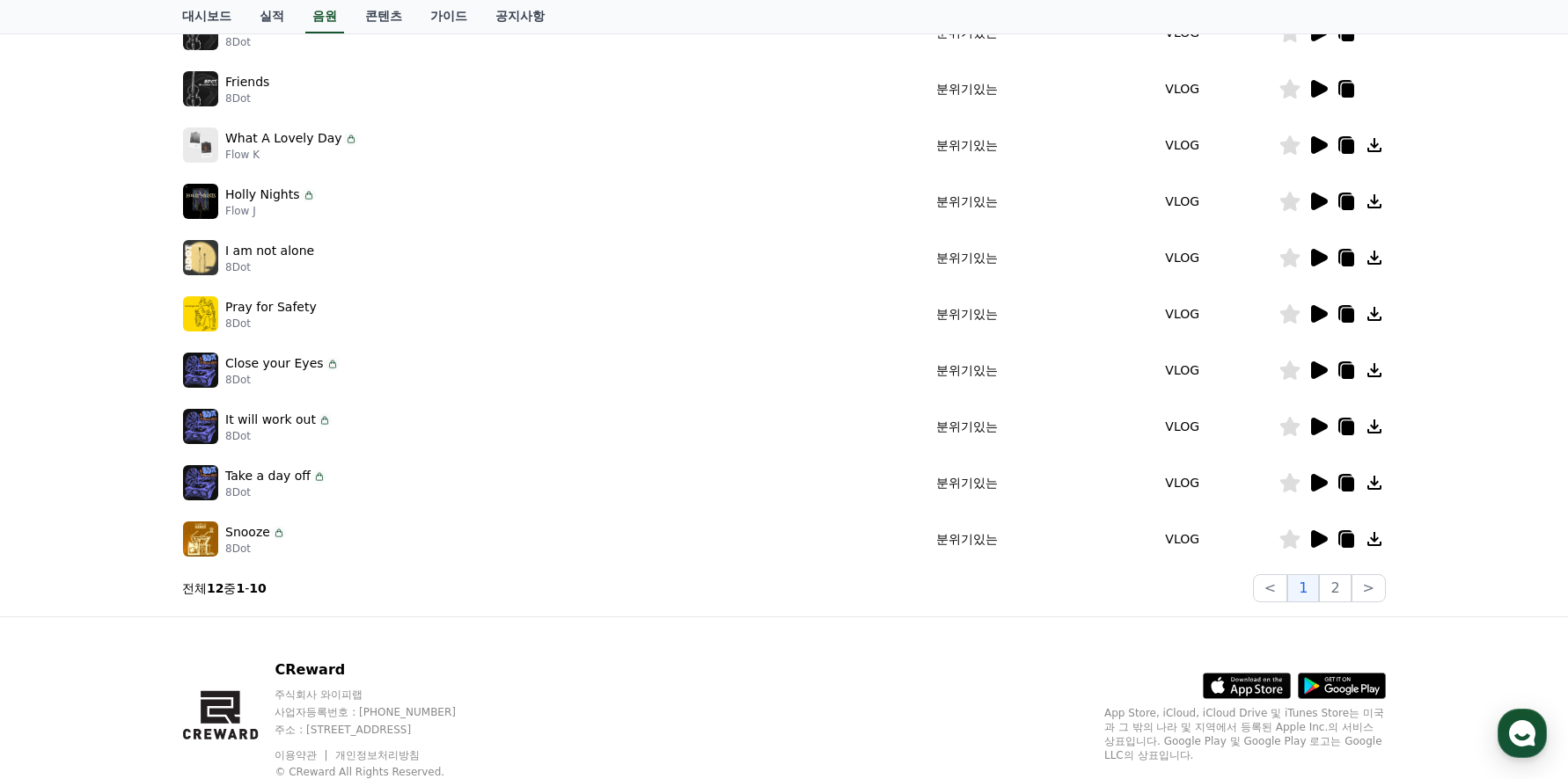
scroll to position [324, 0]
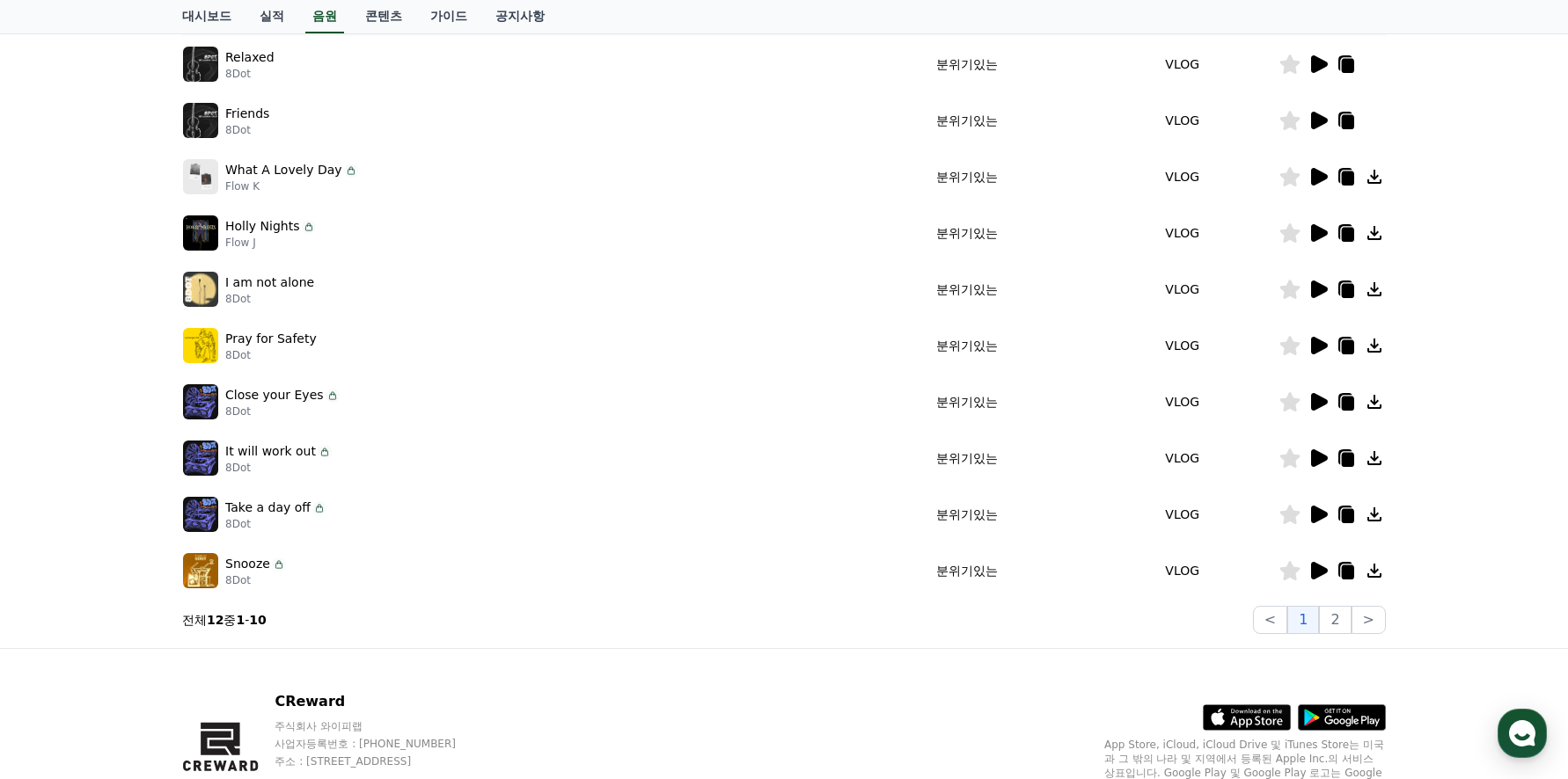
click at [1315, 571] on icon at bounding box center [1319, 570] width 16 height 17
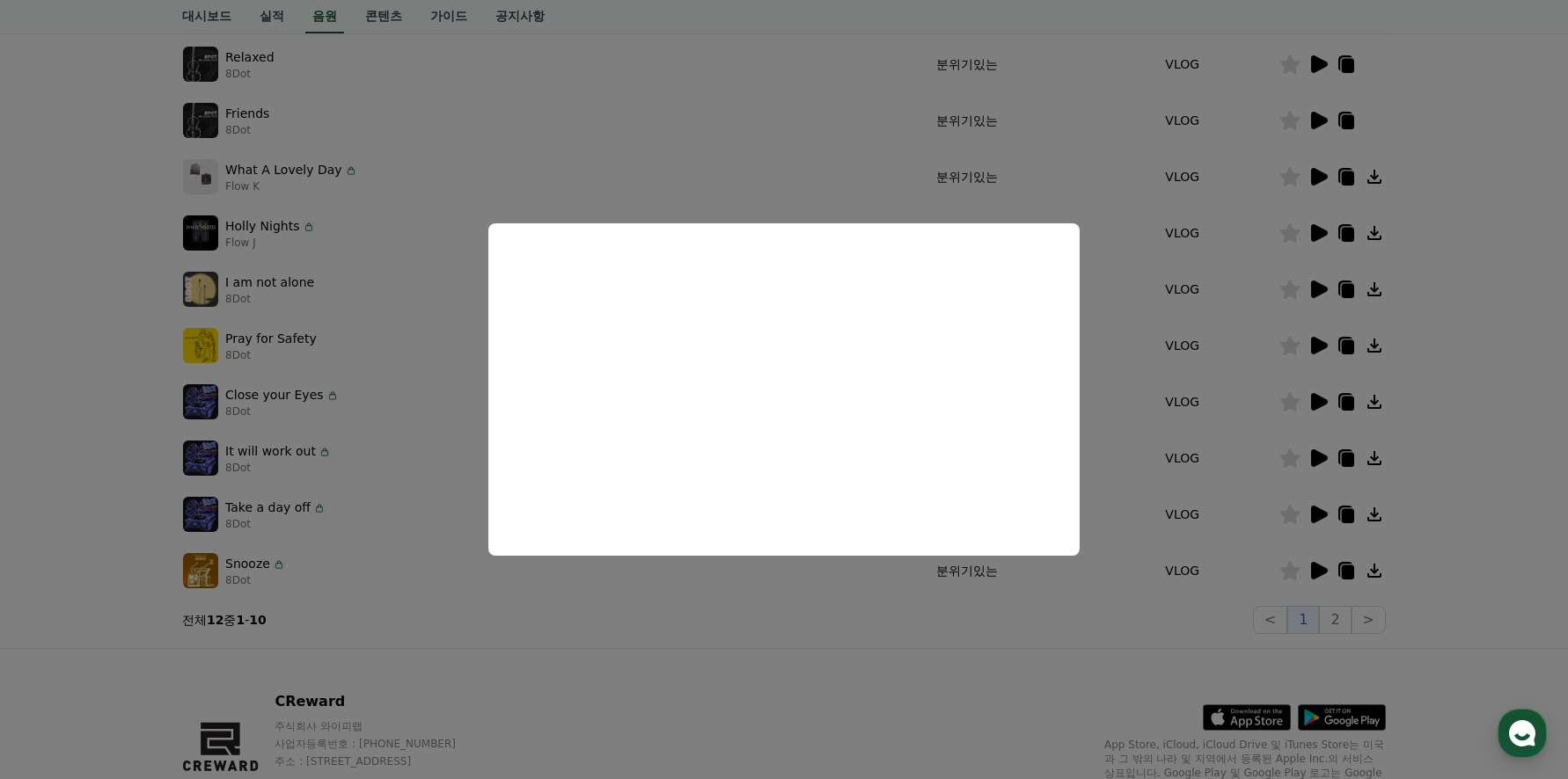
click at [1312, 510] on button "close modal" at bounding box center [784, 389] width 1568 height 779
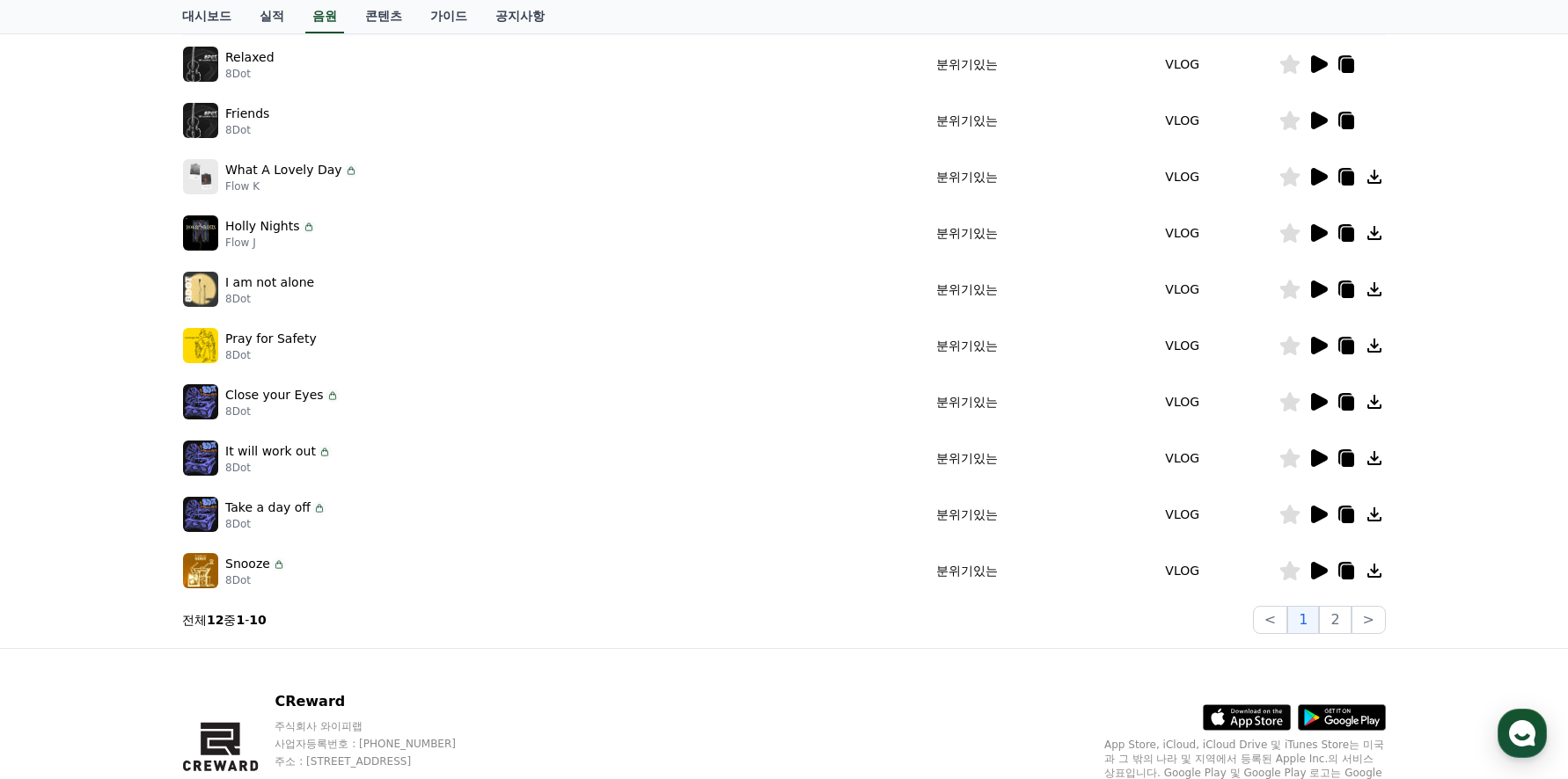
click at [1314, 509] on icon at bounding box center [1319, 514] width 16 height 17
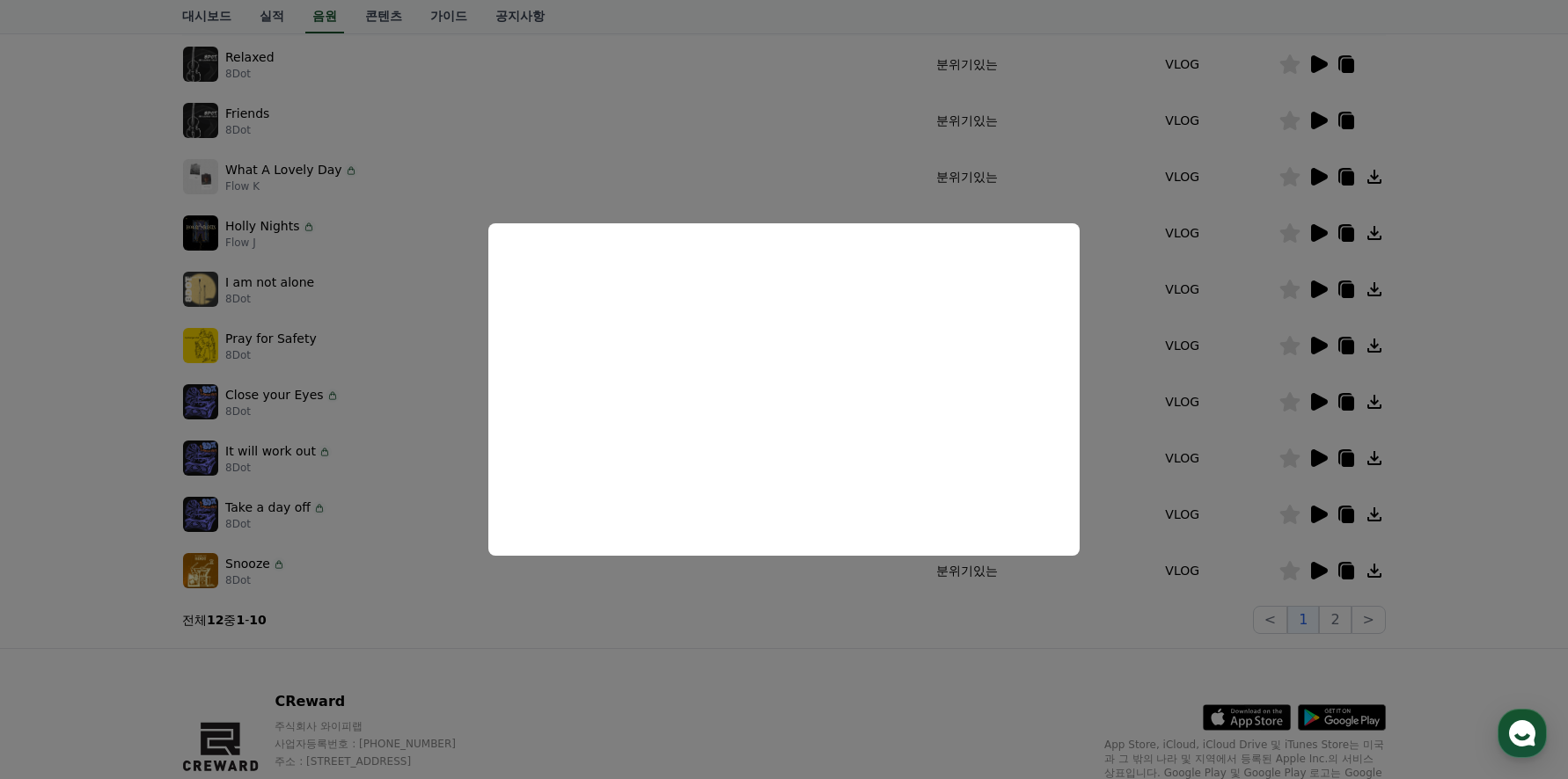
drag, startPoint x: 1310, startPoint y: 452, endPoint x: 1324, endPoint y: 460, distance: 16.1
click at [1311, 452] on button "close modal" at bounding box center [784, 389] width 1568 height 779
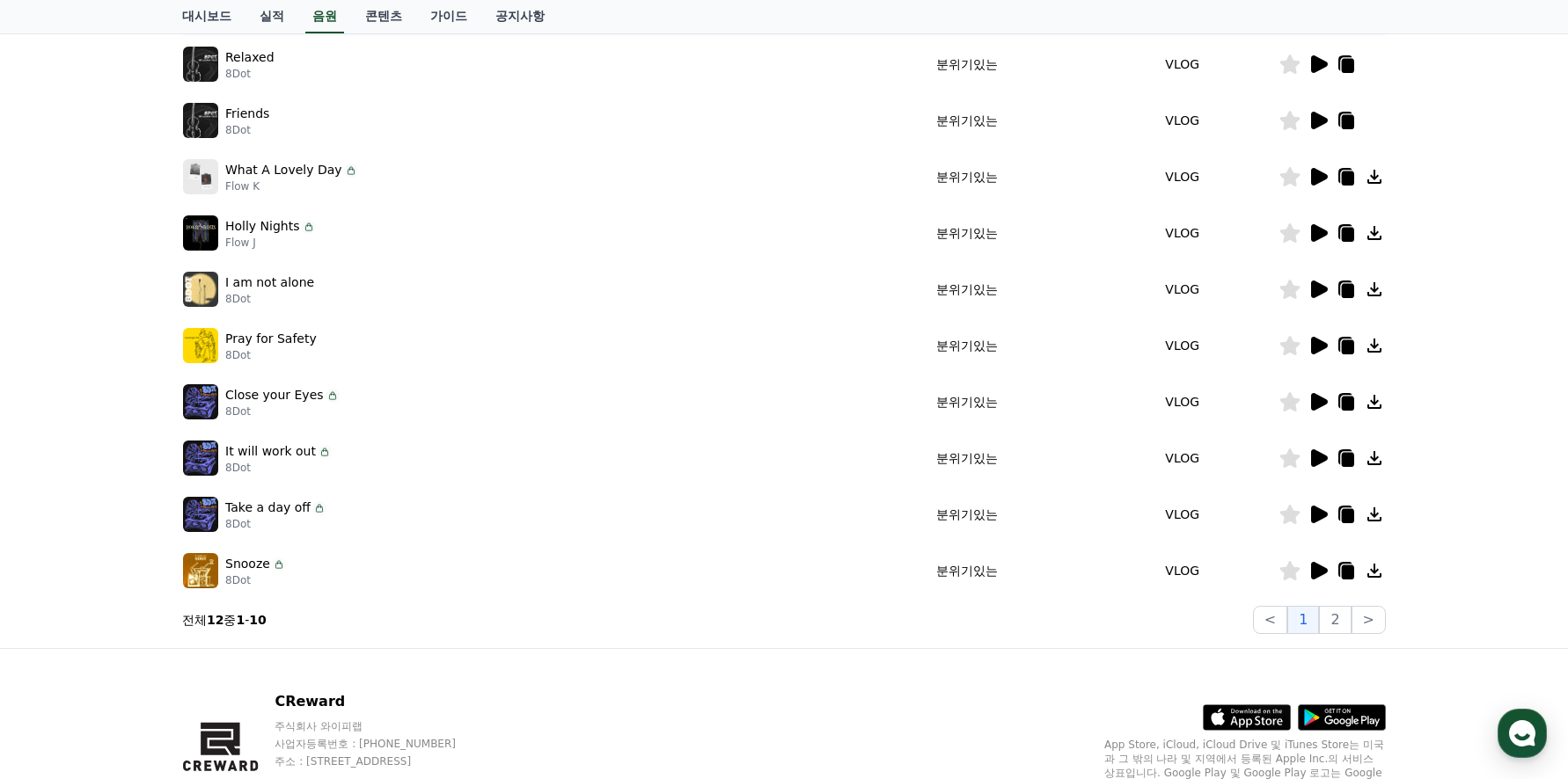
click at [1314, 455] on icon at bounding box center [1319, 458] width 16 height 17
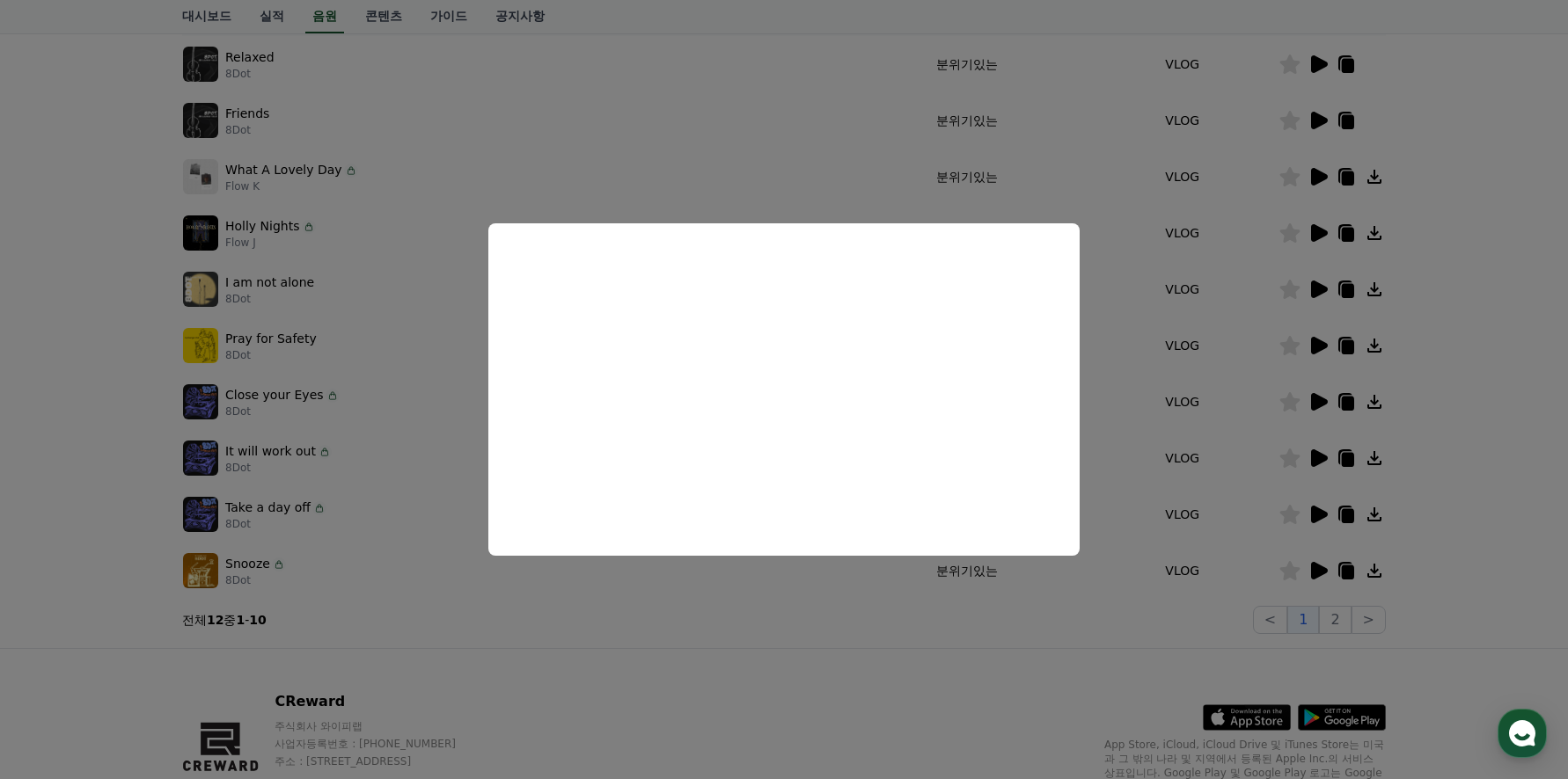
click at [1194, 313] on button "close modal" at bounding box center [784, 389] width 1568 height 779
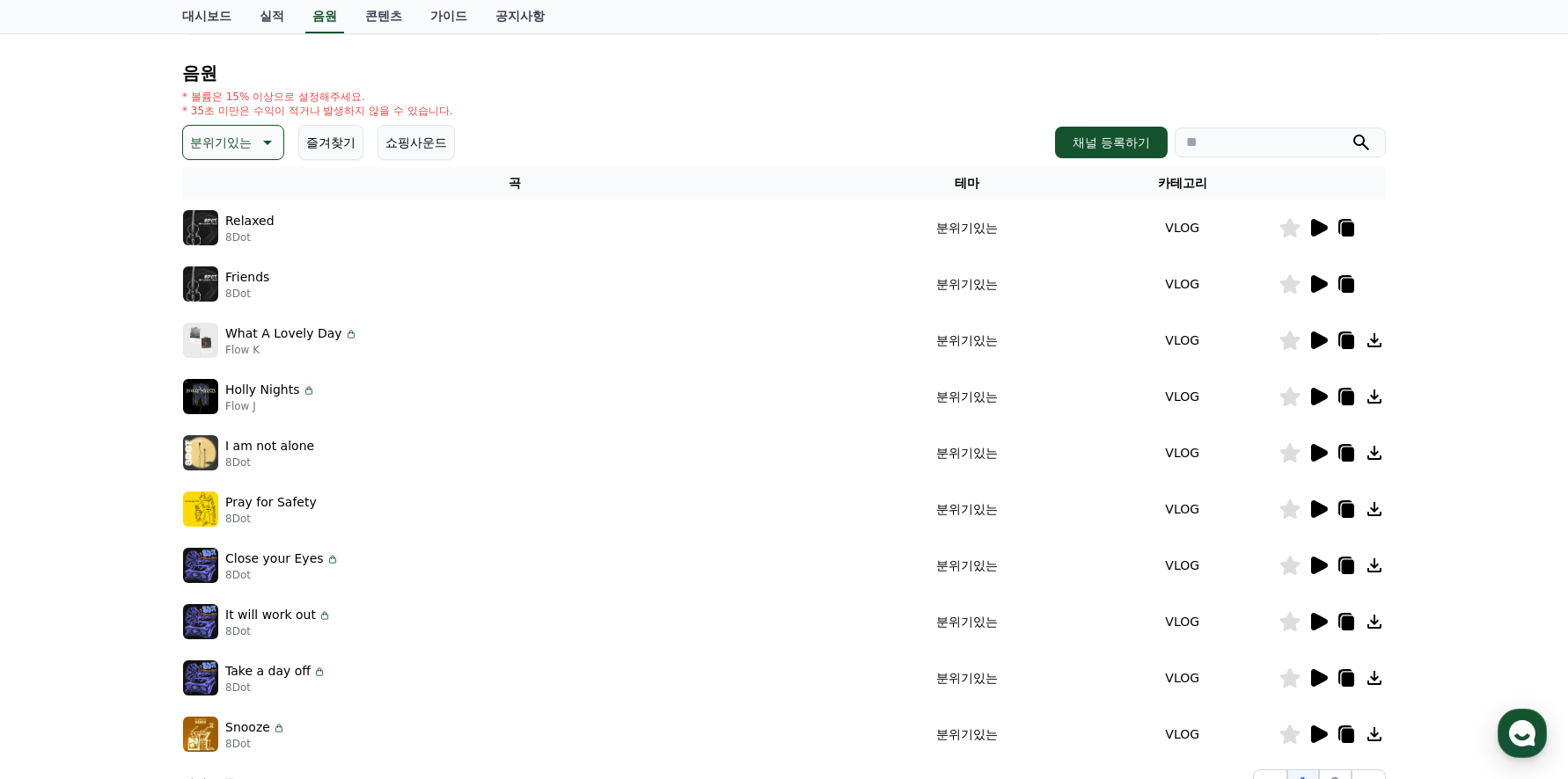
scroll to position [147, 0]
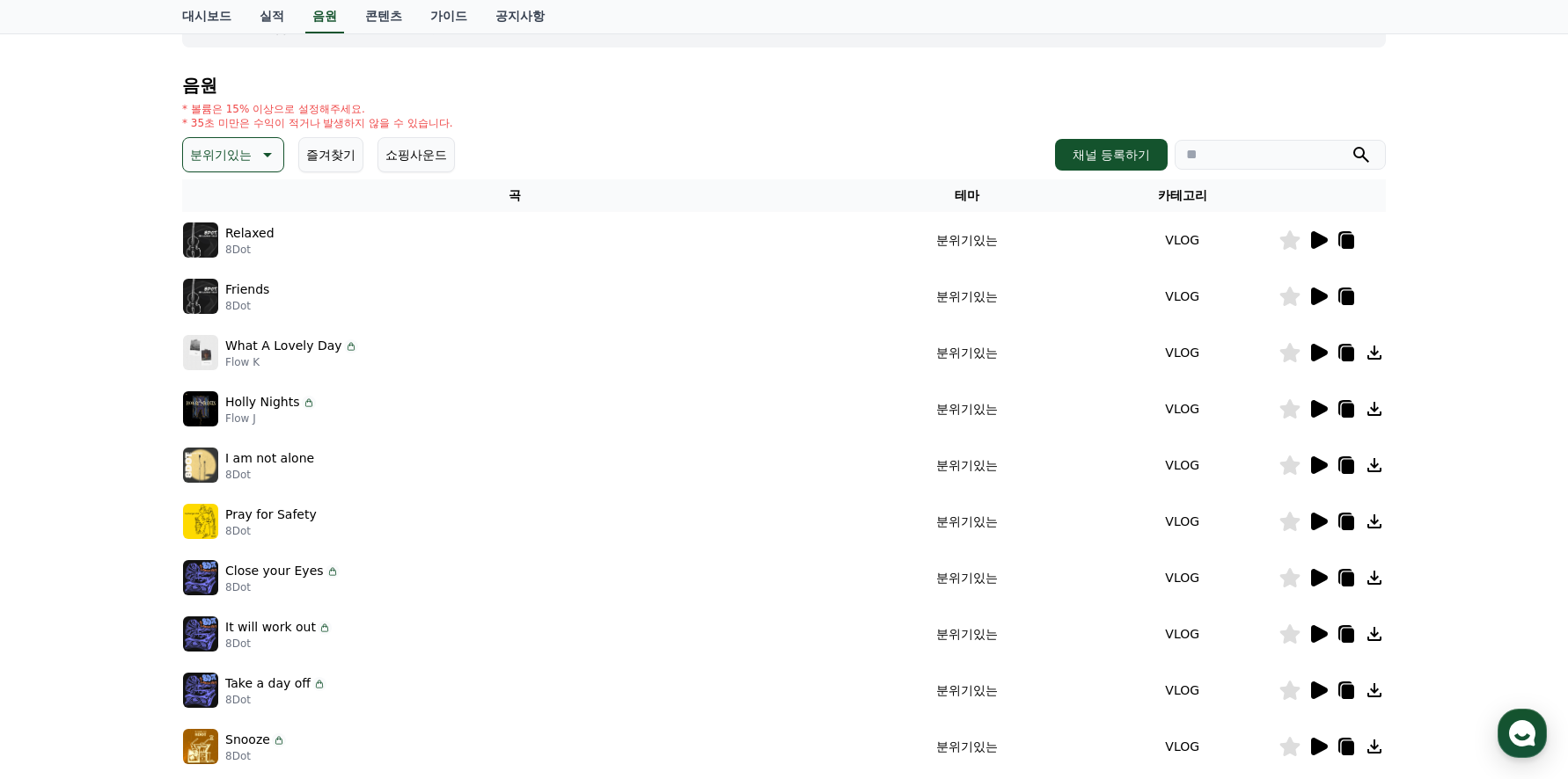
click at [1314, 408] on icon at bounding box center [1319, 408] width 16 height 17
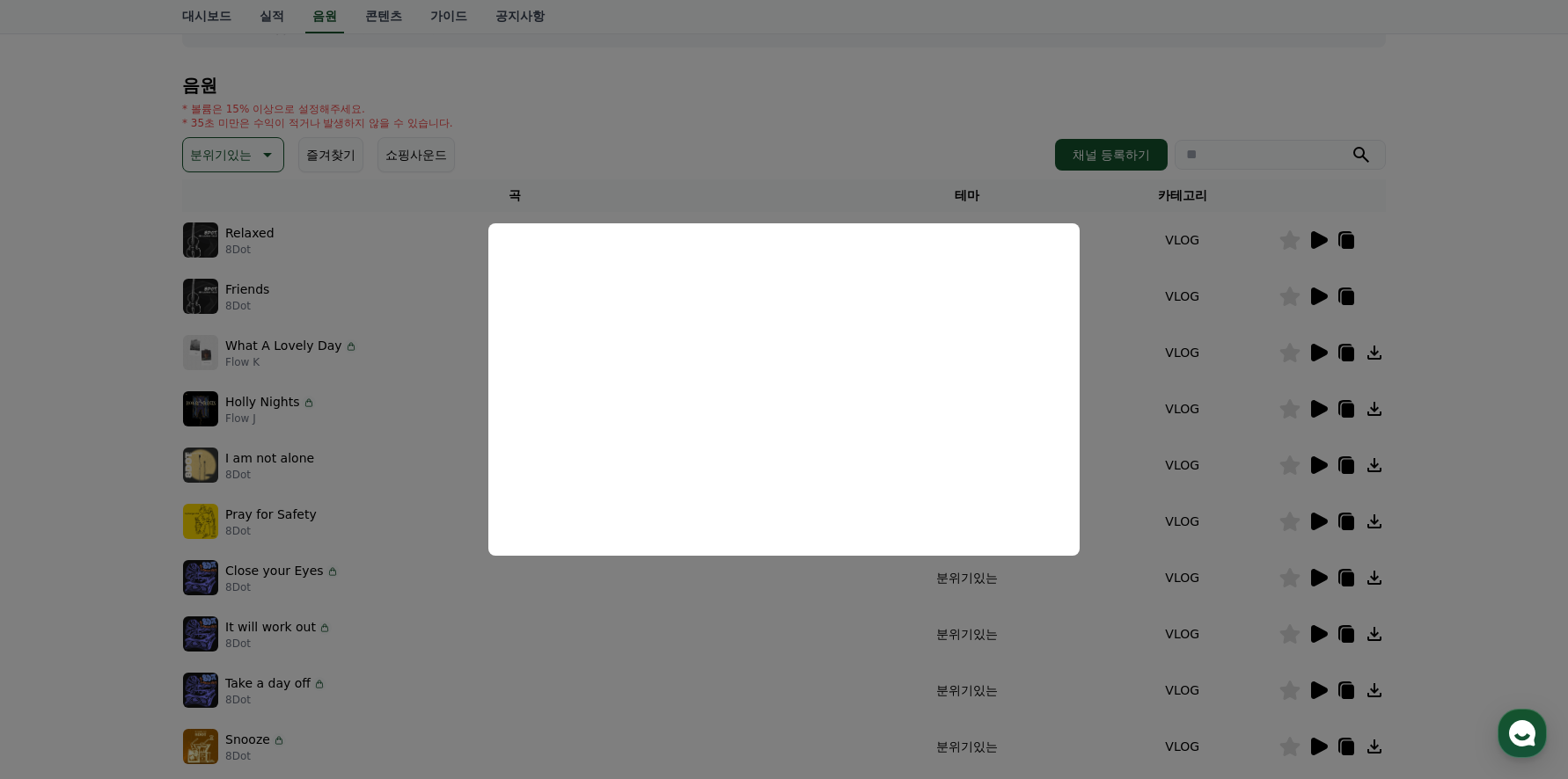
click at [1124, 401] on button "close modal" at bounding box center [784, 389] width 1568 height 779
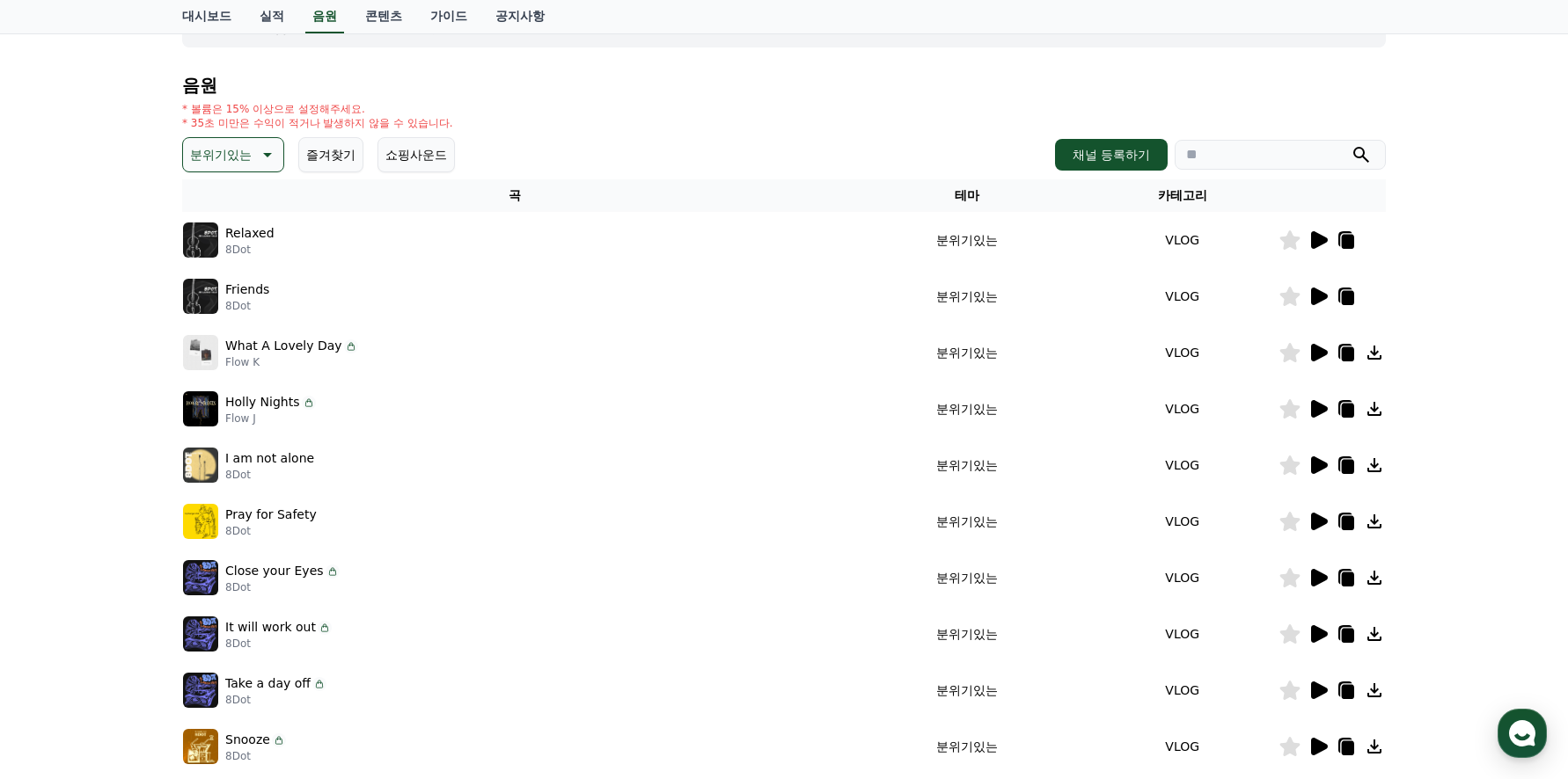
click at [1315, 356] on icon at bounding box center [1319, 352] width 16 height 17
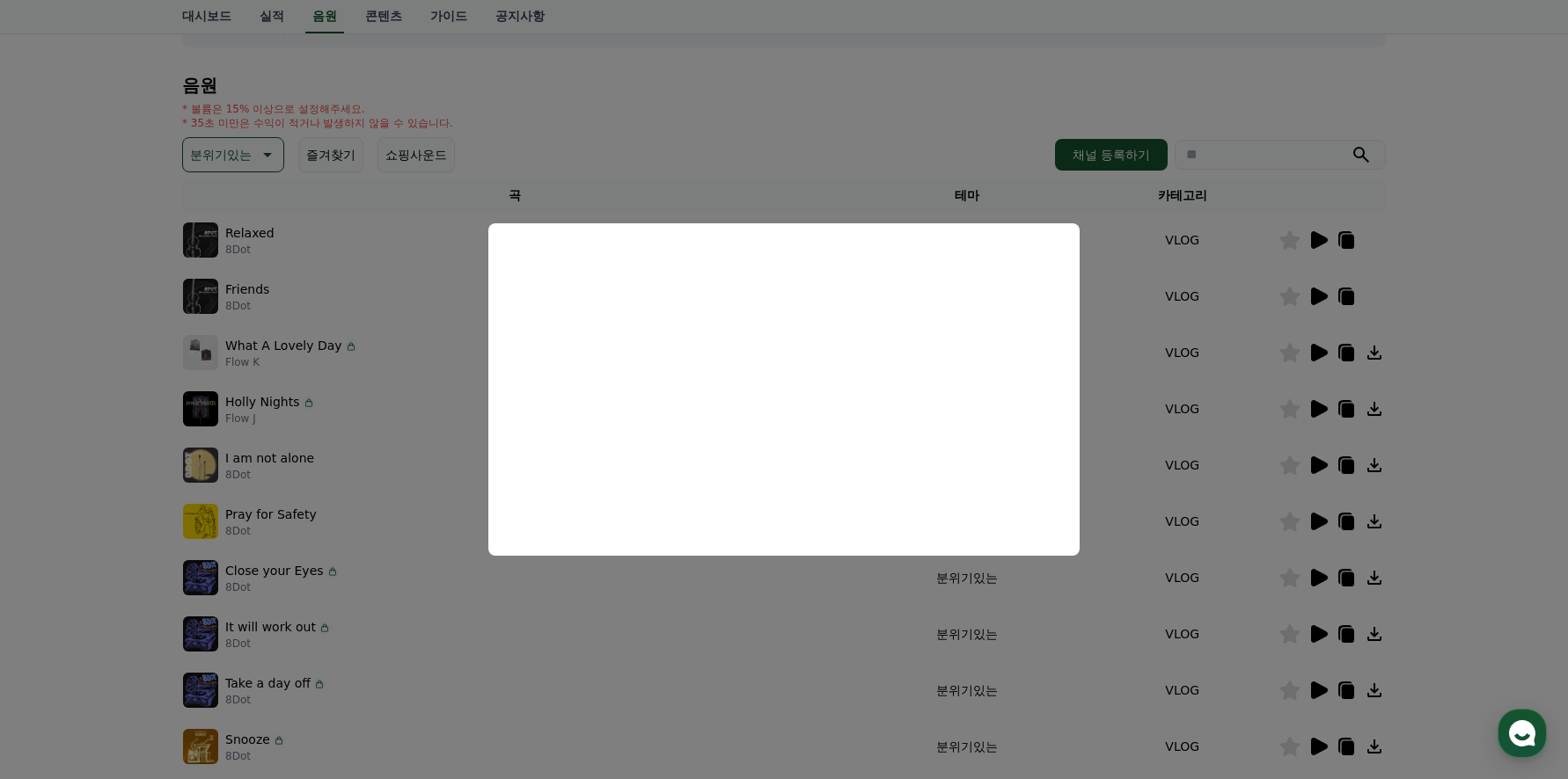
click at [639, 622] on button "close modal" at bounding box center [784, 389] width 1568 height 779
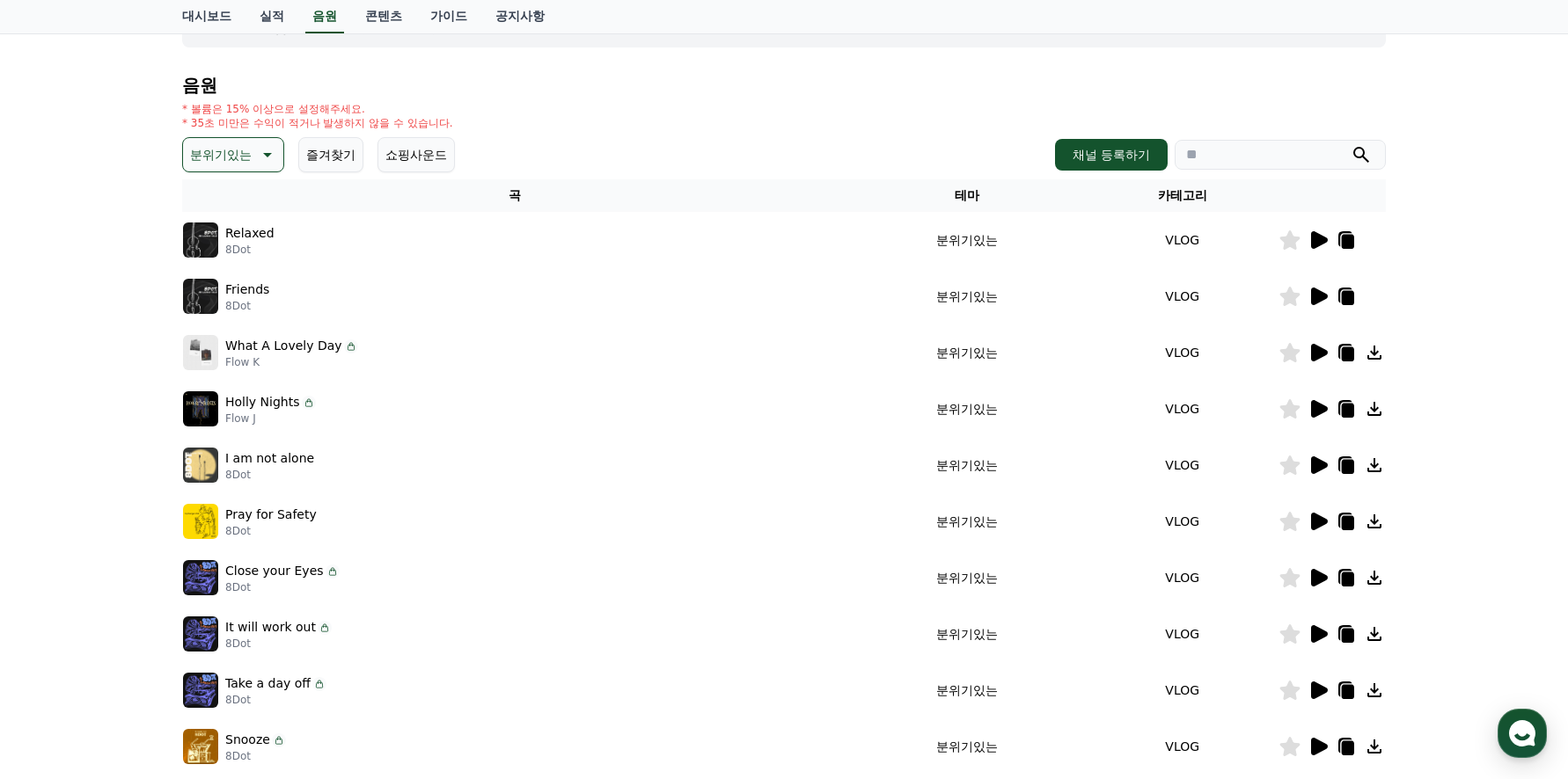
click at [1324, 582] on icon at bounding box center [1317, 577] width 21 height 21
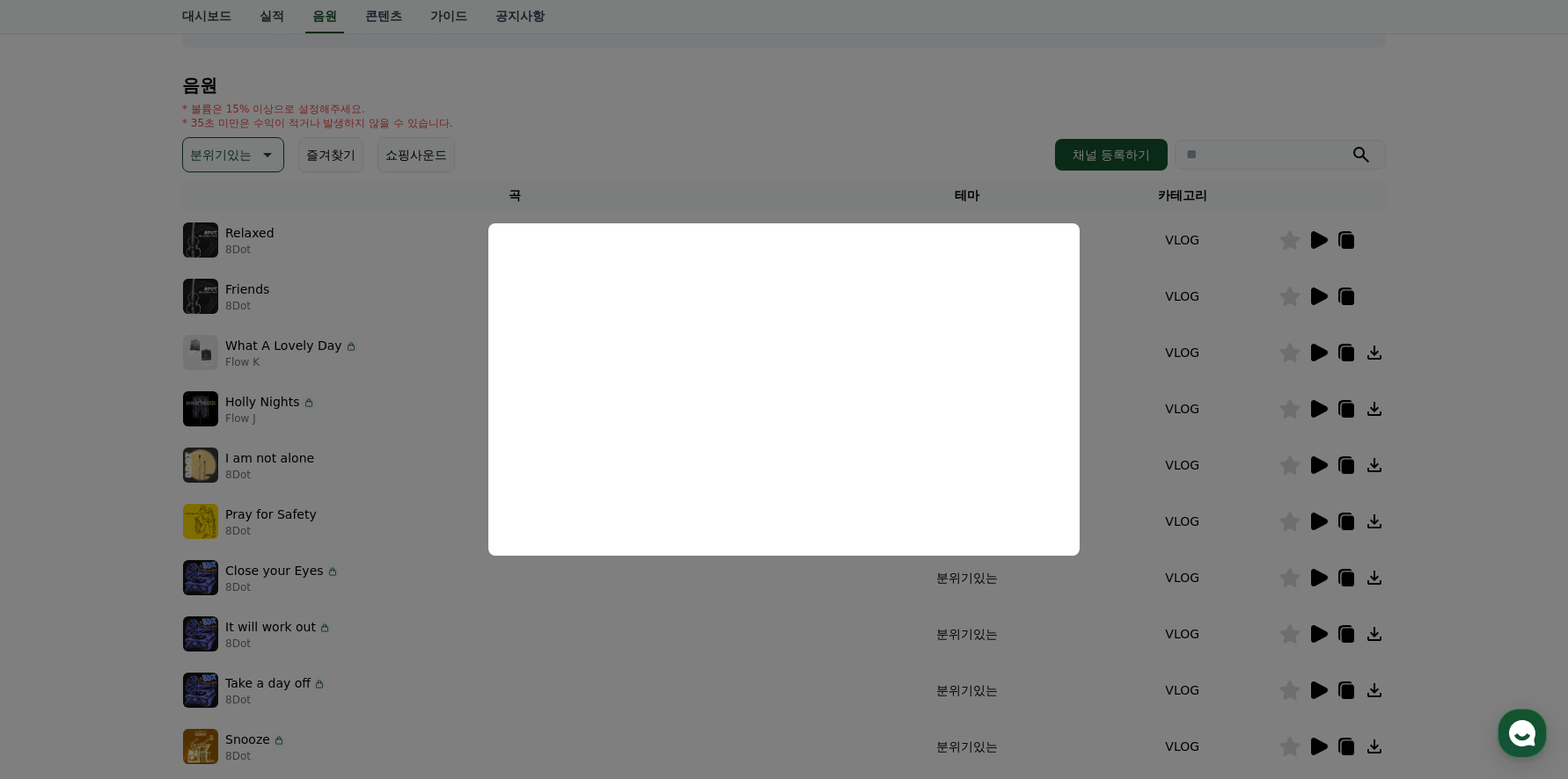
click at [744, 598] on button "close modal" at bounding box center [784, 389] width 1568 height 779
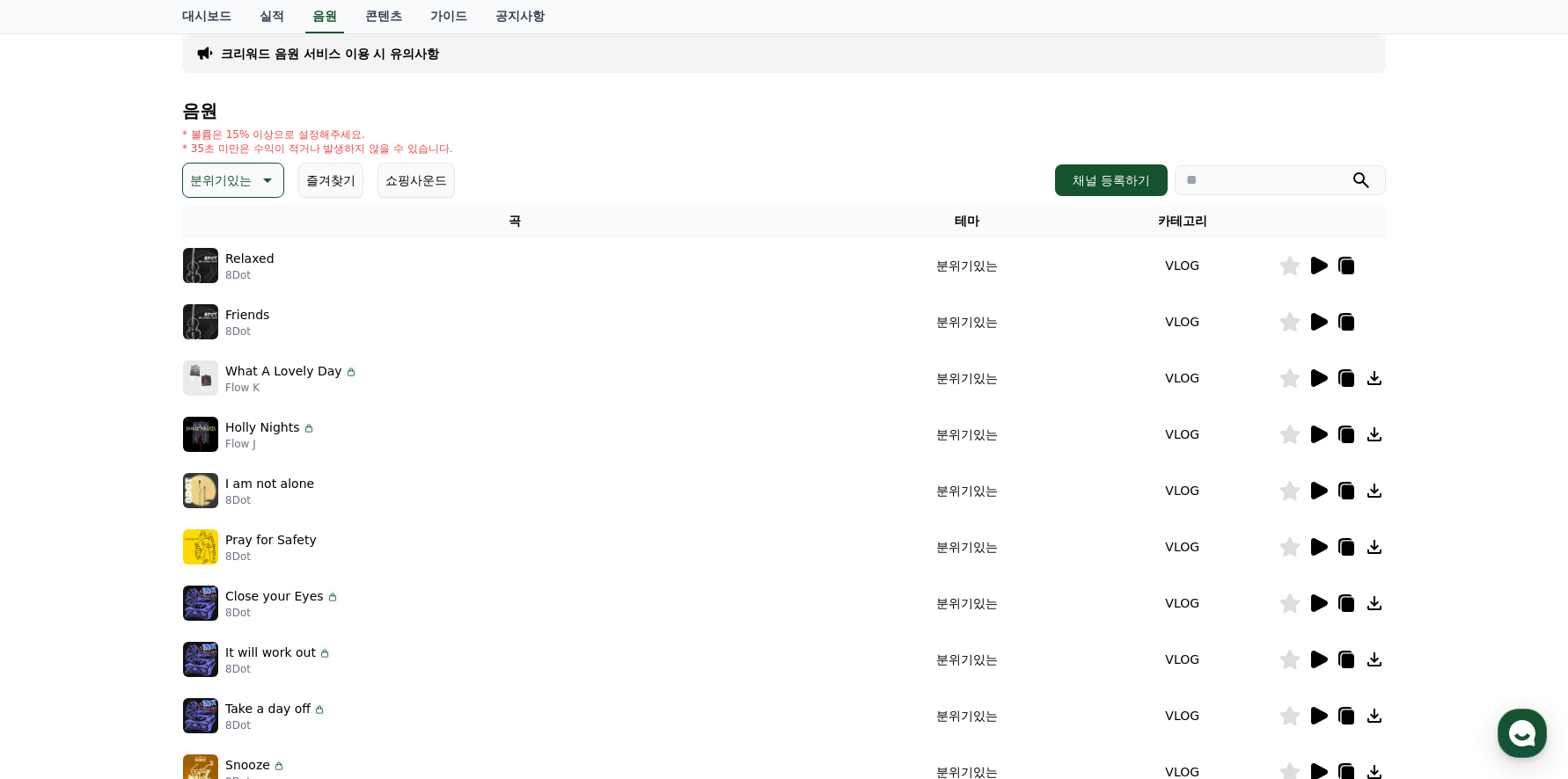
scroll to position [0, 0]
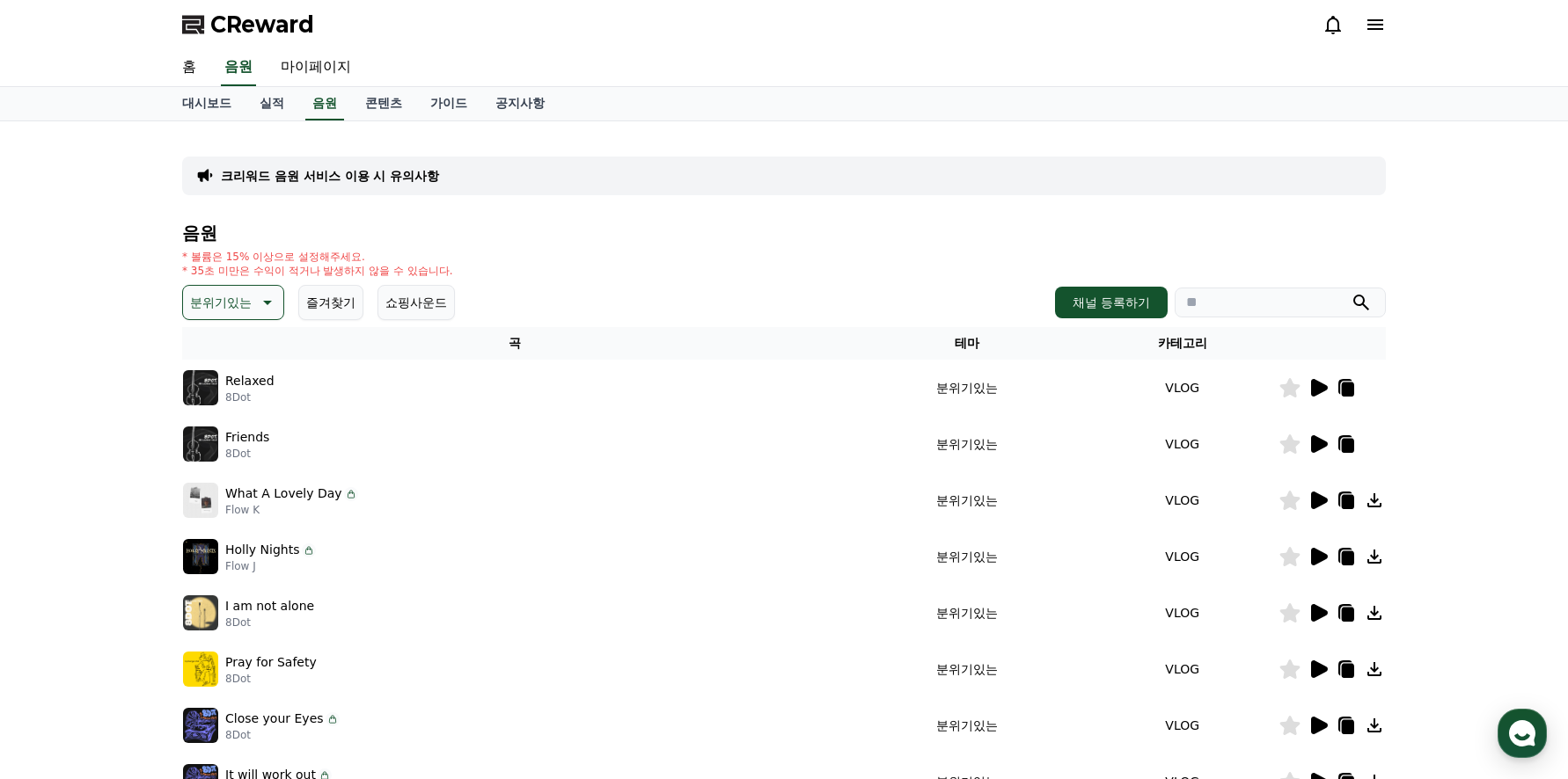
click at [272, 301] on icon at bounding box center [265, 302] width 21 height 21
click at [222, 394] on button "환상적인" at bounding box center [216, 394] width 63 height 39
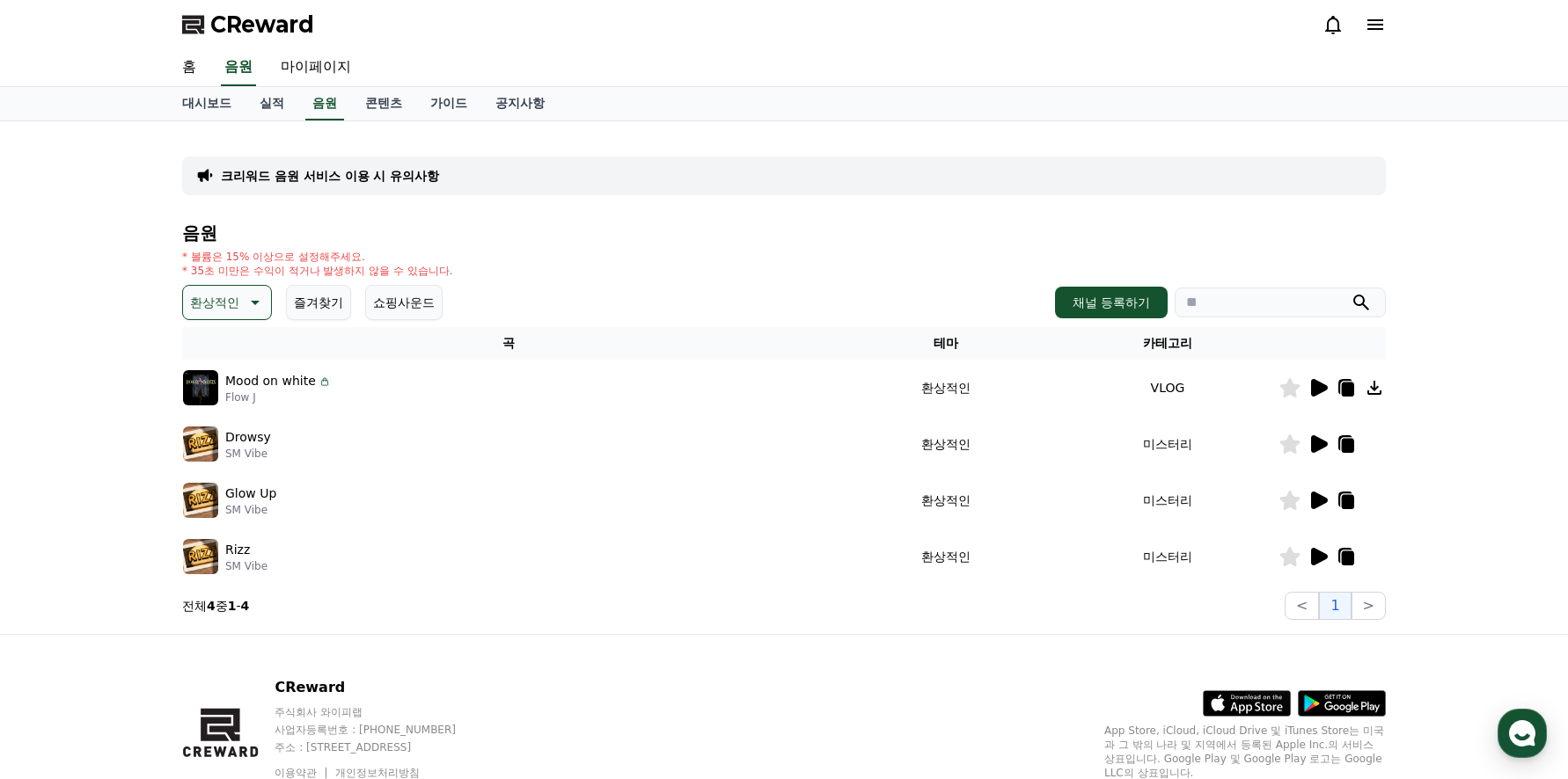
click at [1317, 443] on icon at bounding box center [1319, 443] width 16 height 17
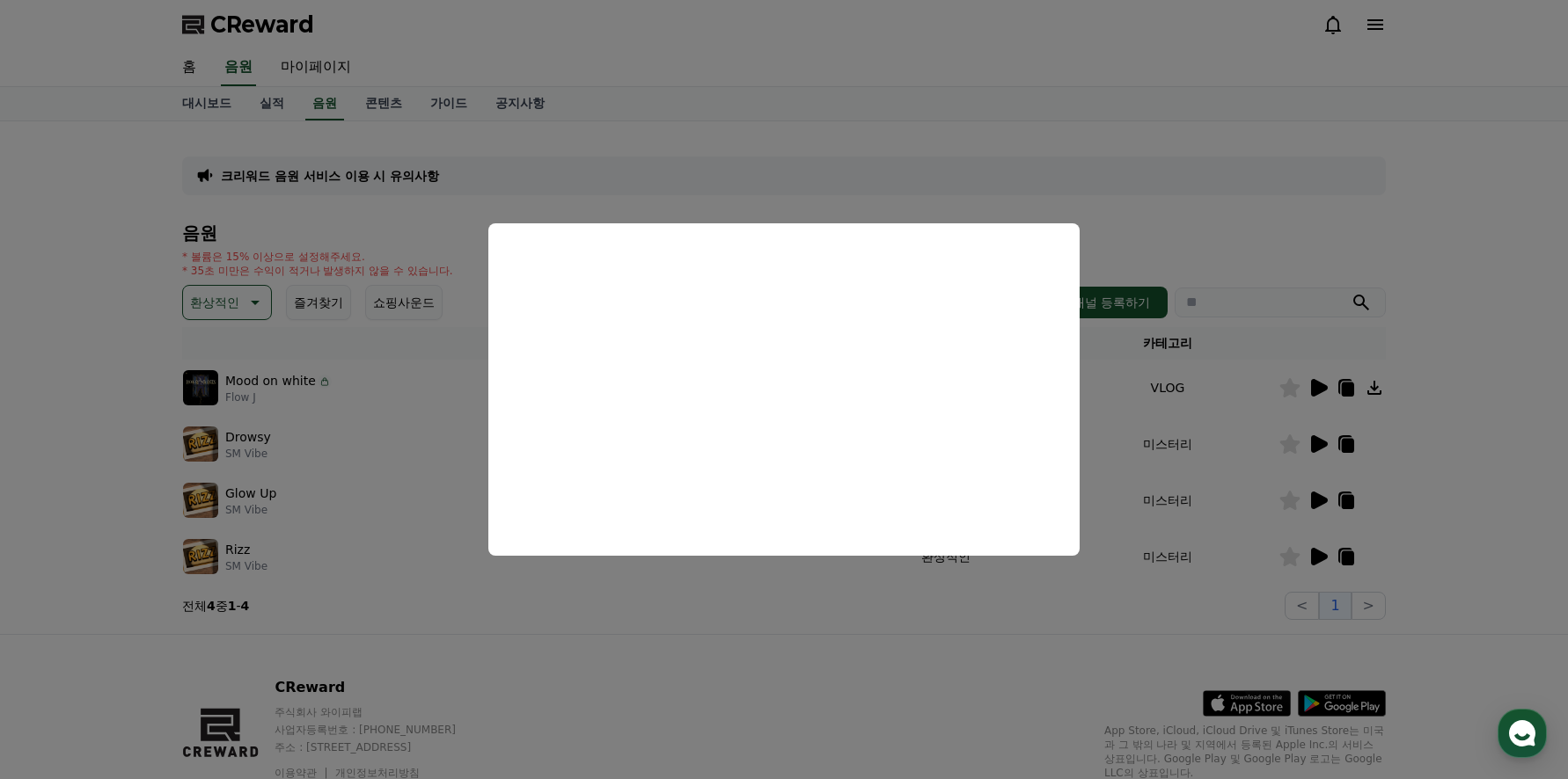
click at [403, 510] on button "close modal" at bounding box center [784, 389] width 1568 height 779
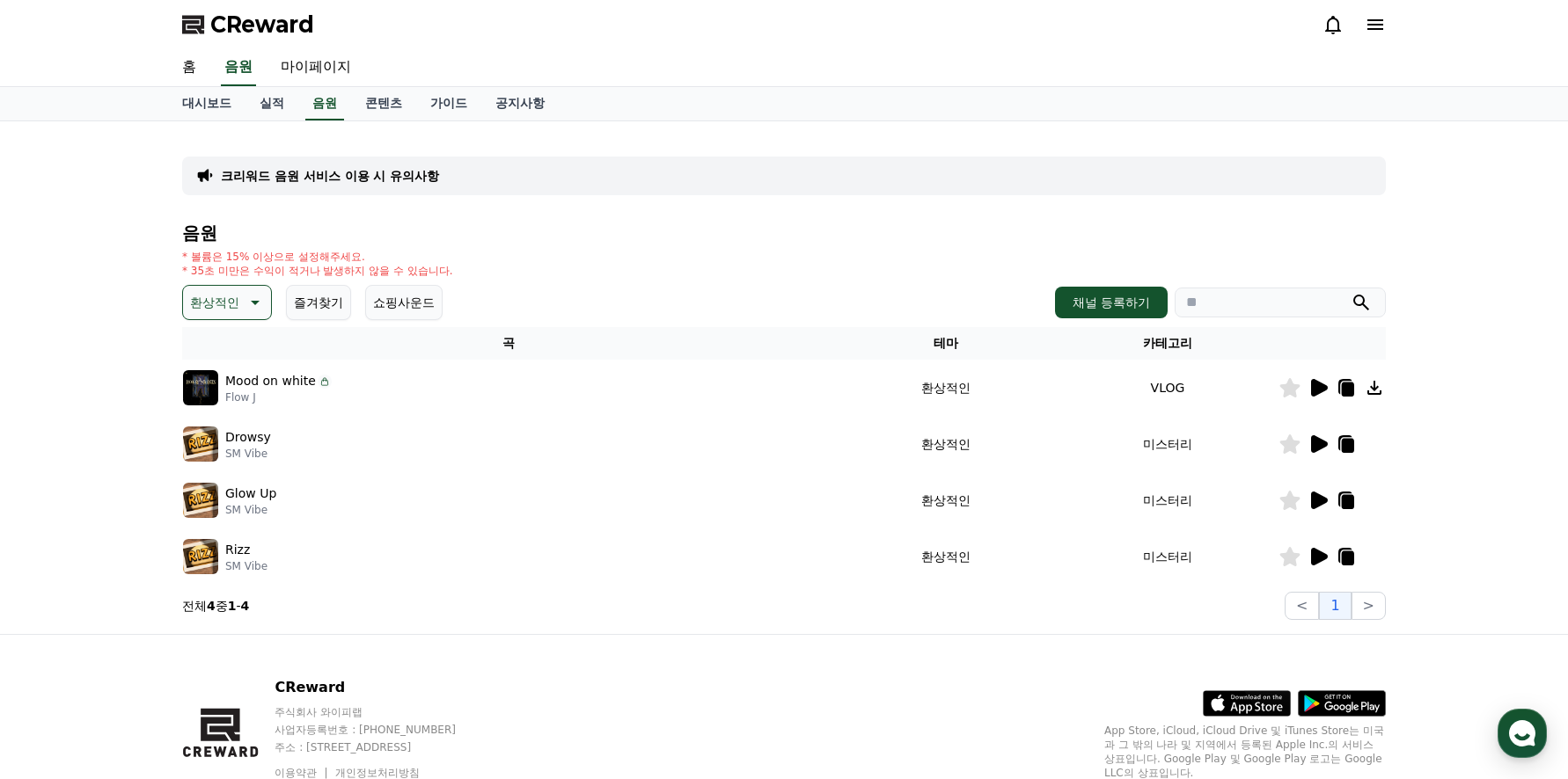
click at [1315, 501] on icon at bounding box center [1319, 499] width 16 height 17
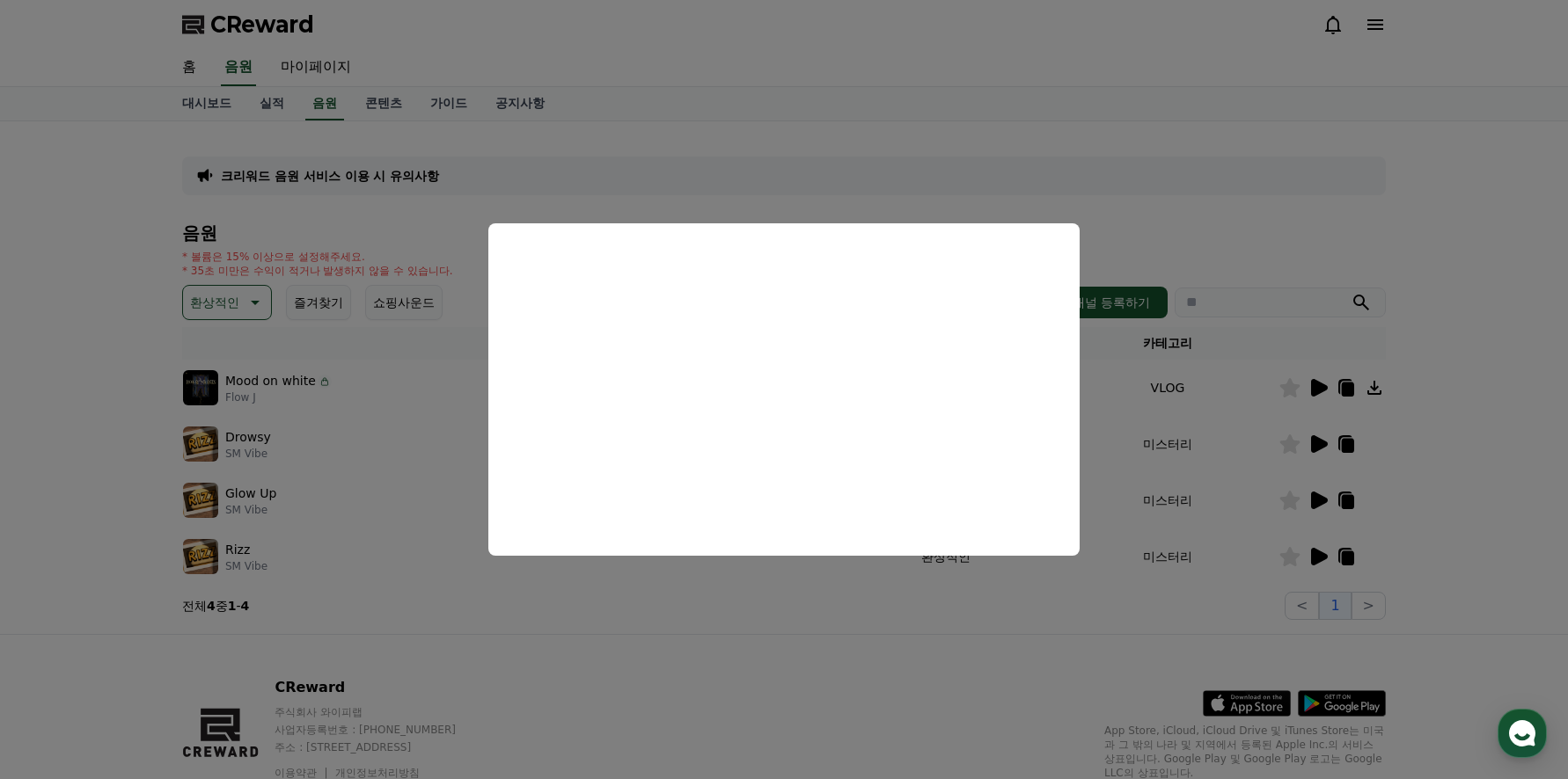
click at [856, 582] on button "close modal" at bounding box center [784, 389] width 1568 height 779
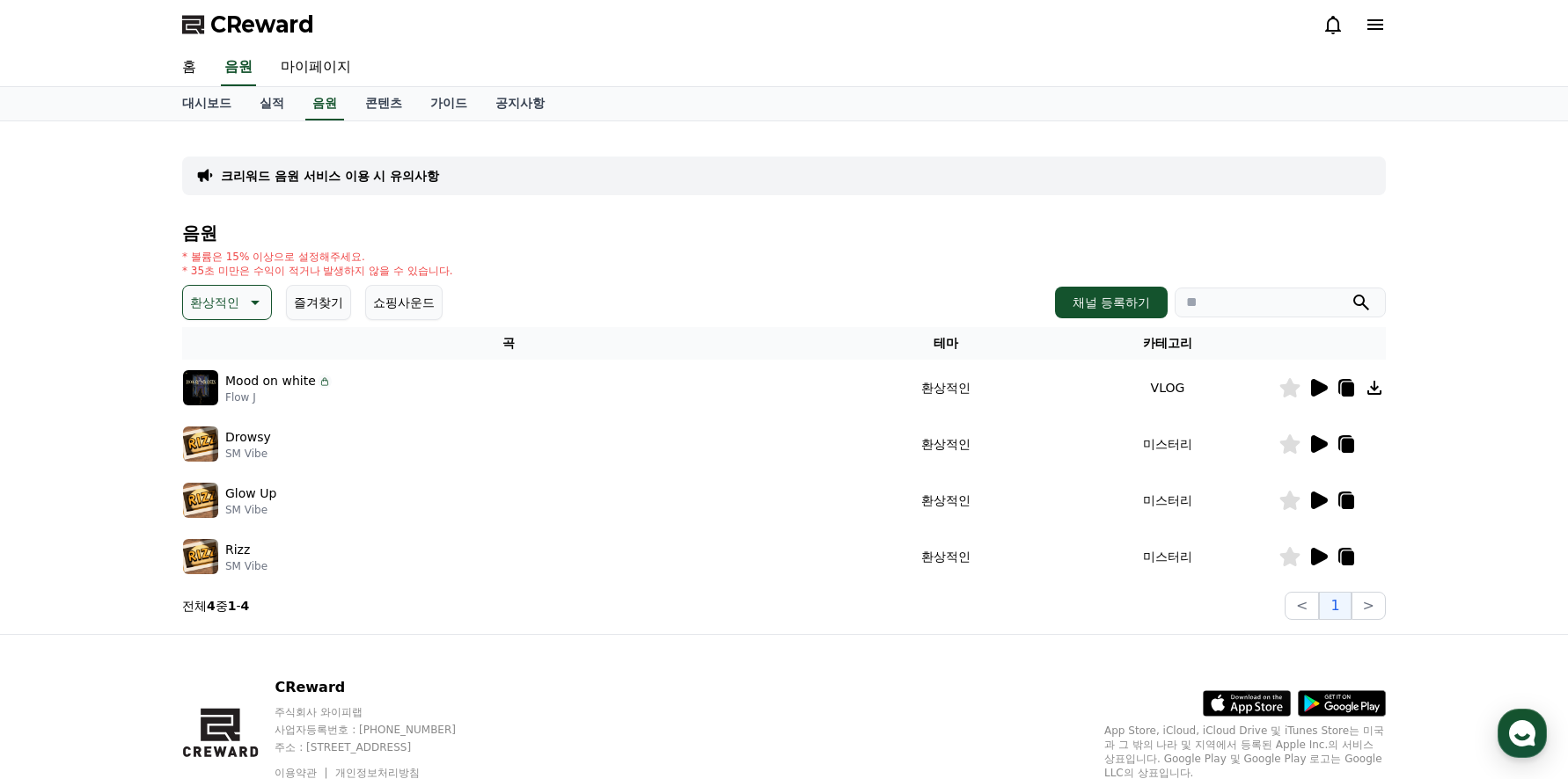
click at [1314, 554] on icon at bounding box center [1319, 556] width 16 height 17
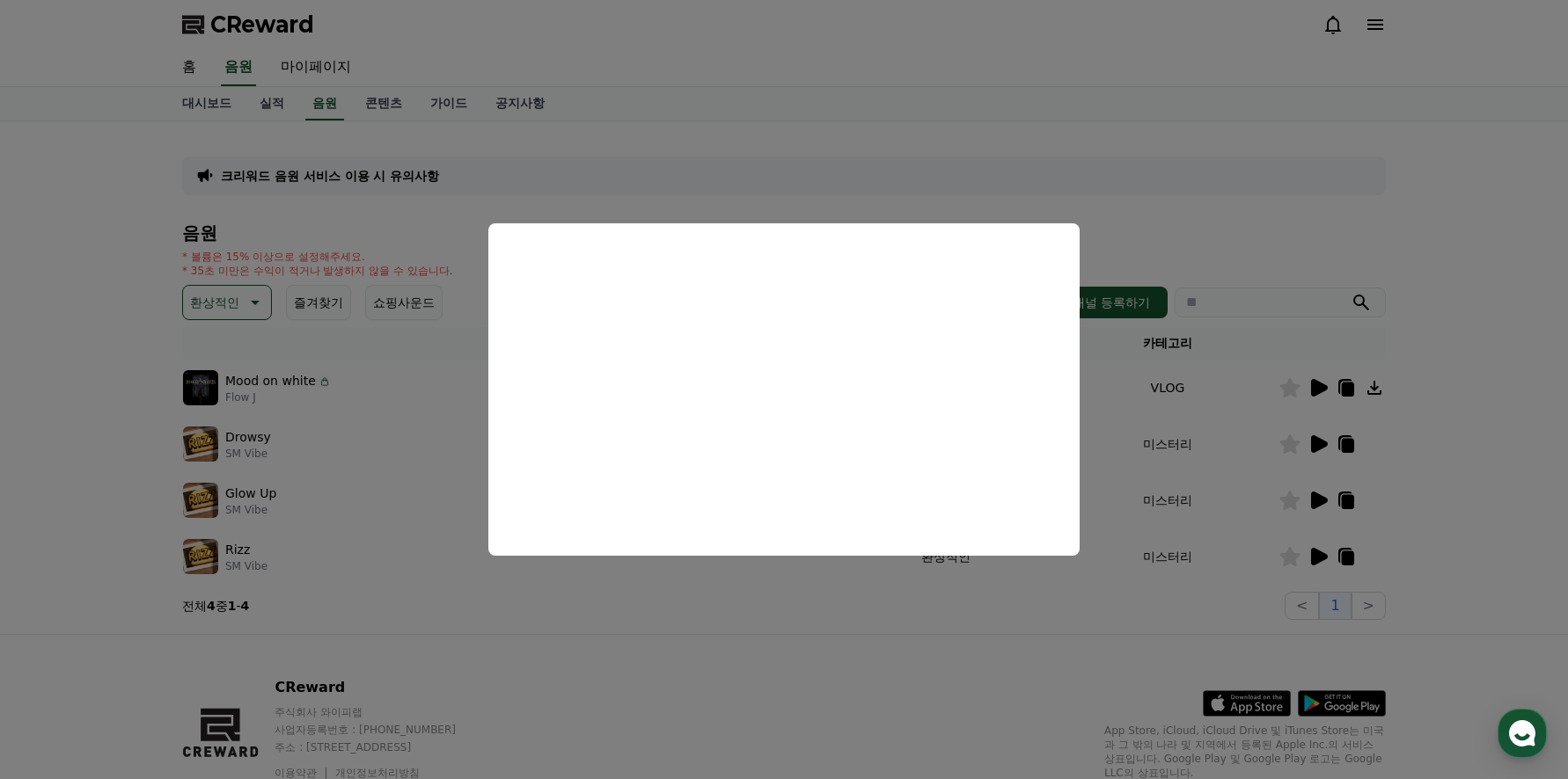
click at [416, 413] on button "close modal" at bounding box center [784, 389] width 1568 height 779
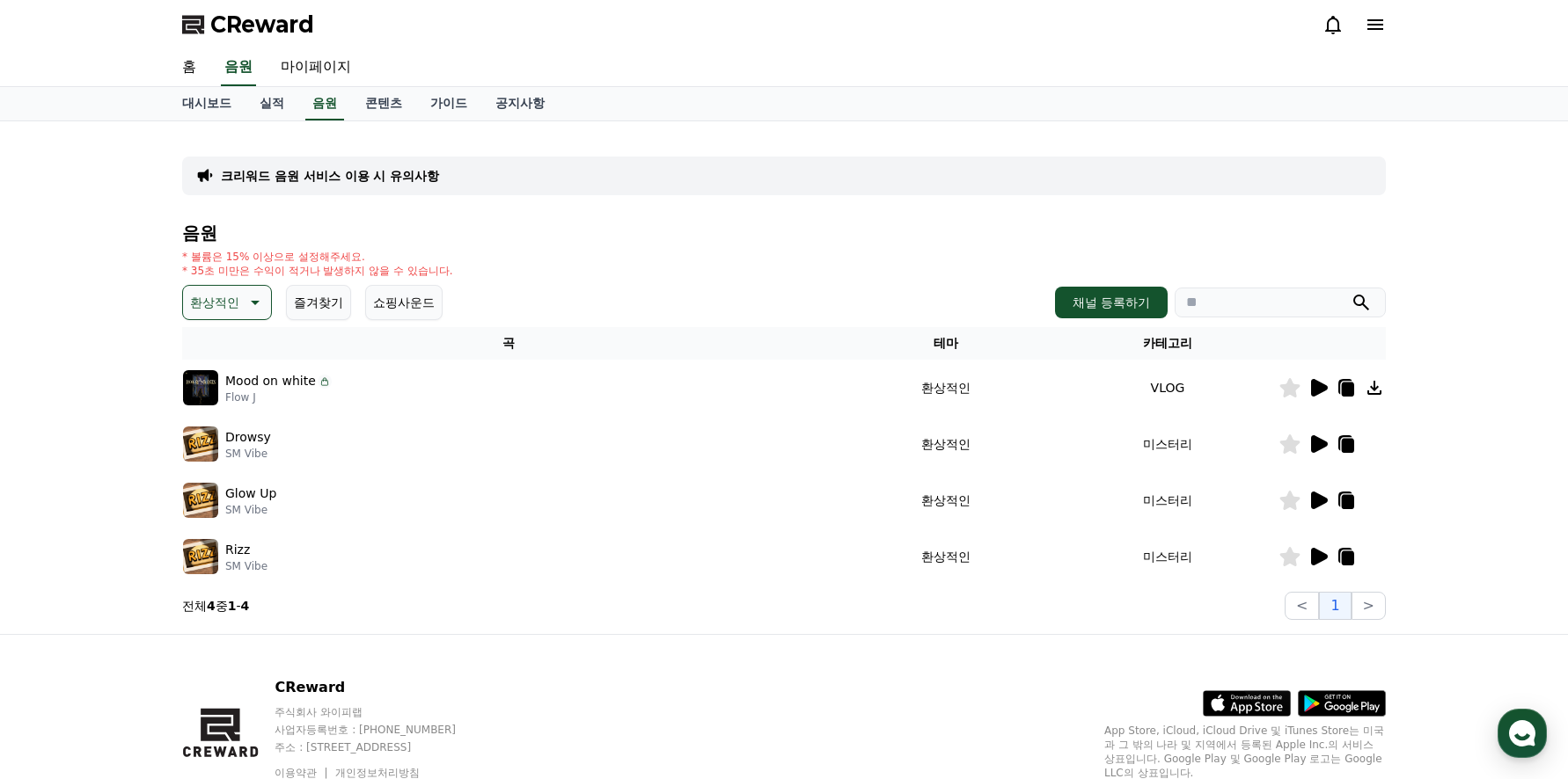
click at [253, 302] on icon at bounding box center [255, 302] width 9 height 5
click at [216, 402] on button "어두운" at bounding box center [210, 398] width 51 height 39
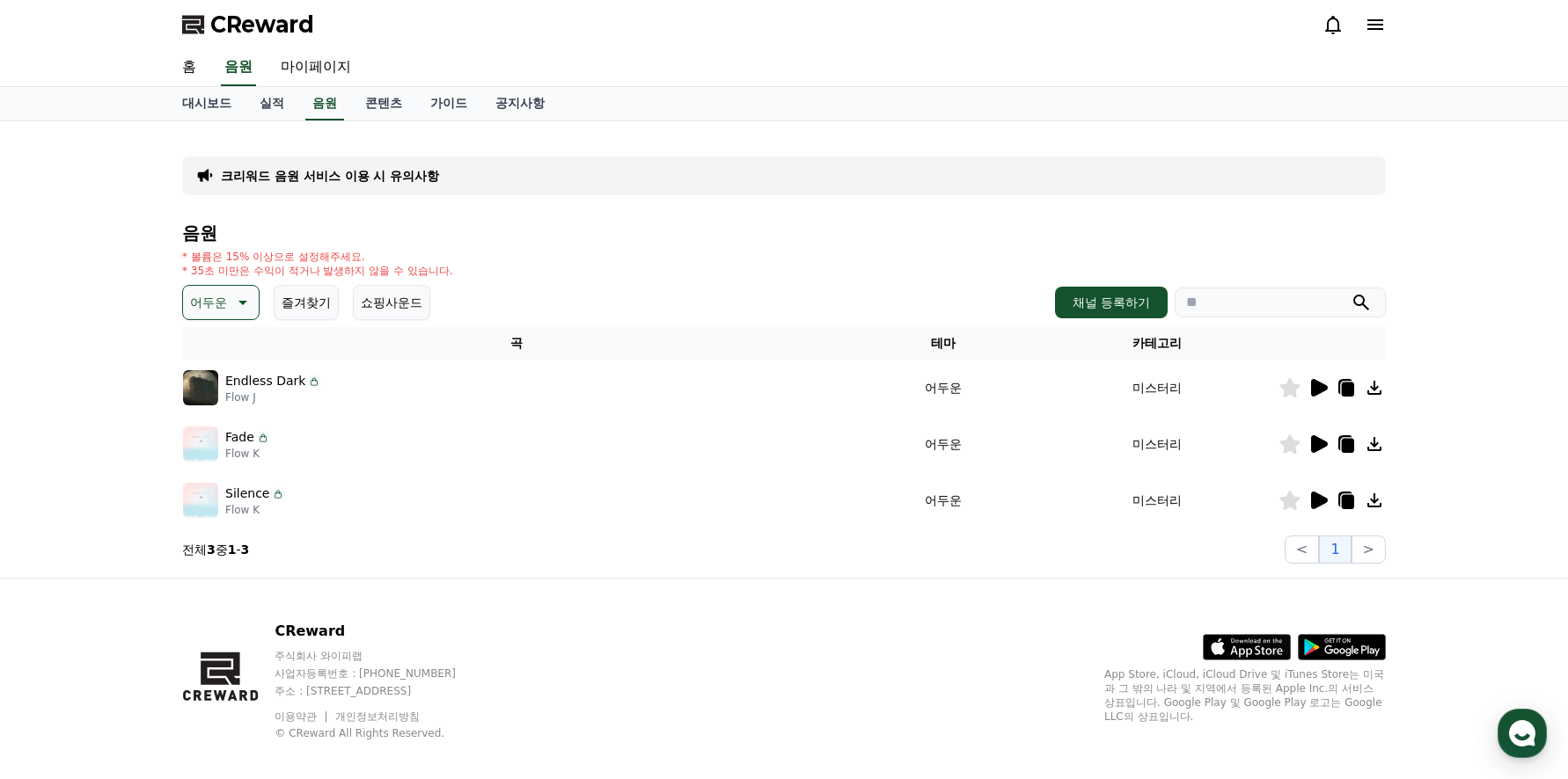
click at [1309, 439] on icon at bounding box center [1317, 443] width 21 height 21
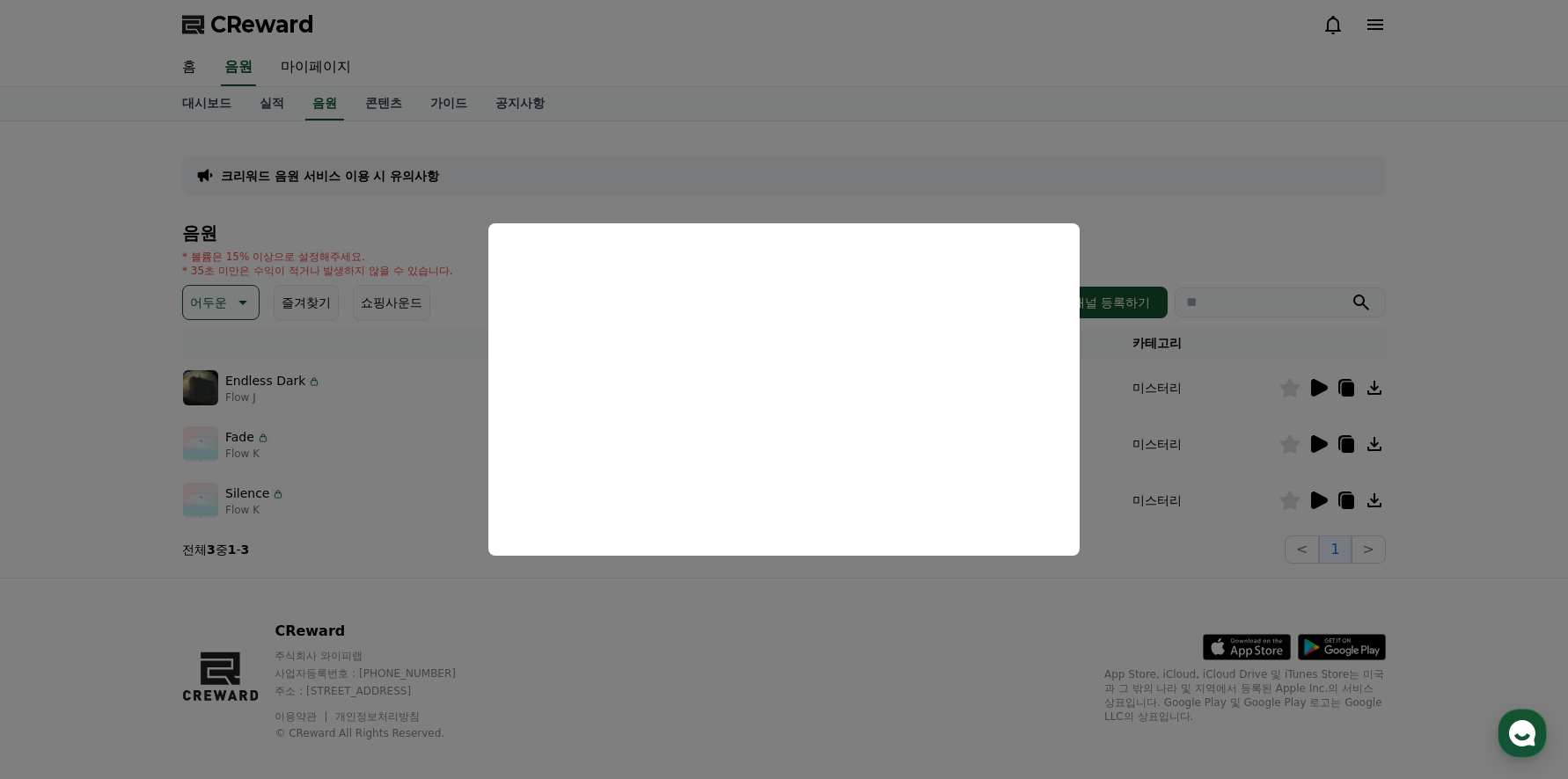
drag, startPoint x: 1318, startPoint y: 383, endPoint x: 1317, endPoint y: 393, distance: 10.0
click at [1315, 383] on button "close modal" at bounding box center [784, 389] width 1568 height 779
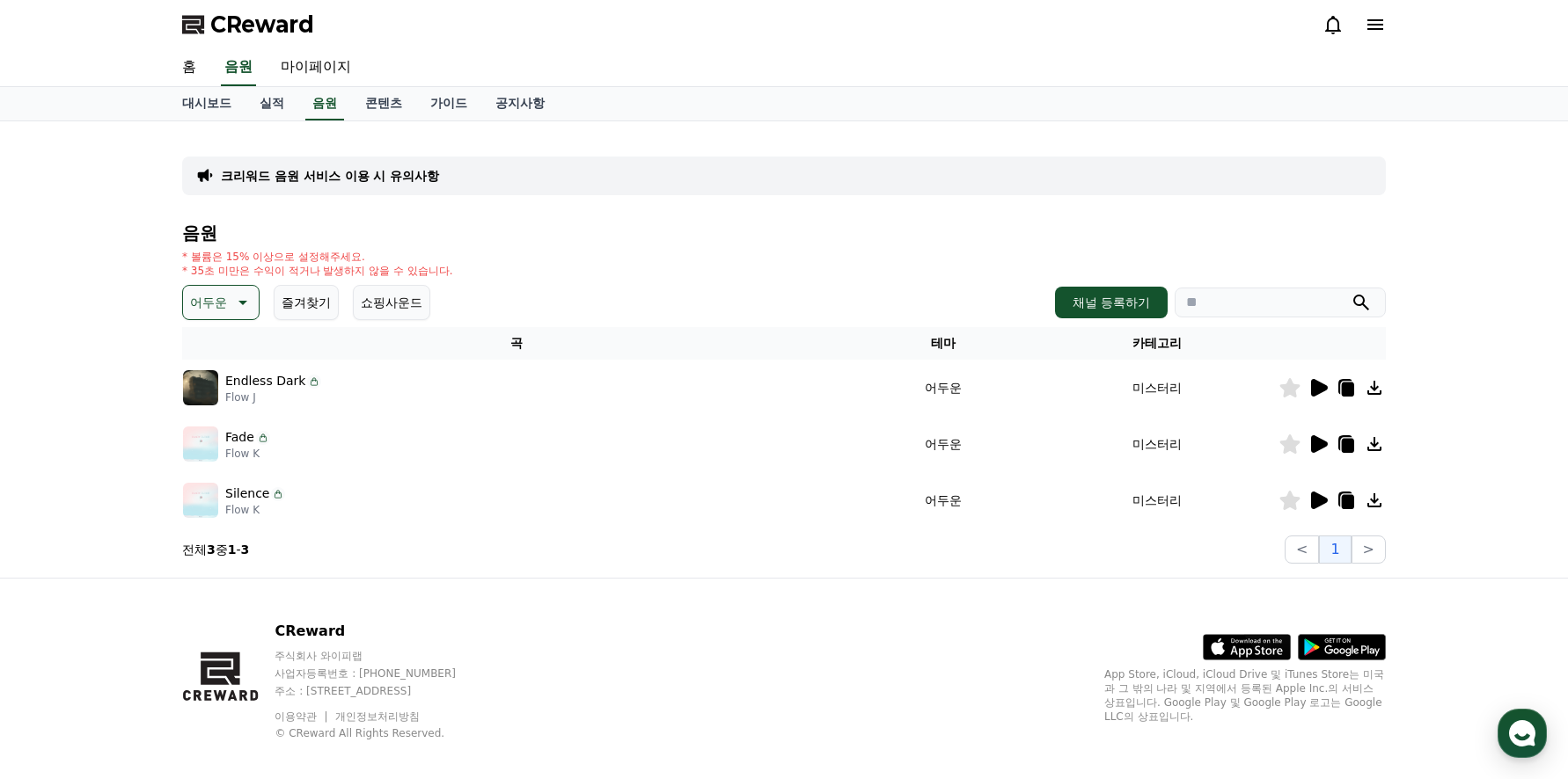
click at [1315, 390] on icon at bounding box center [1319, 387] width 16 height 17
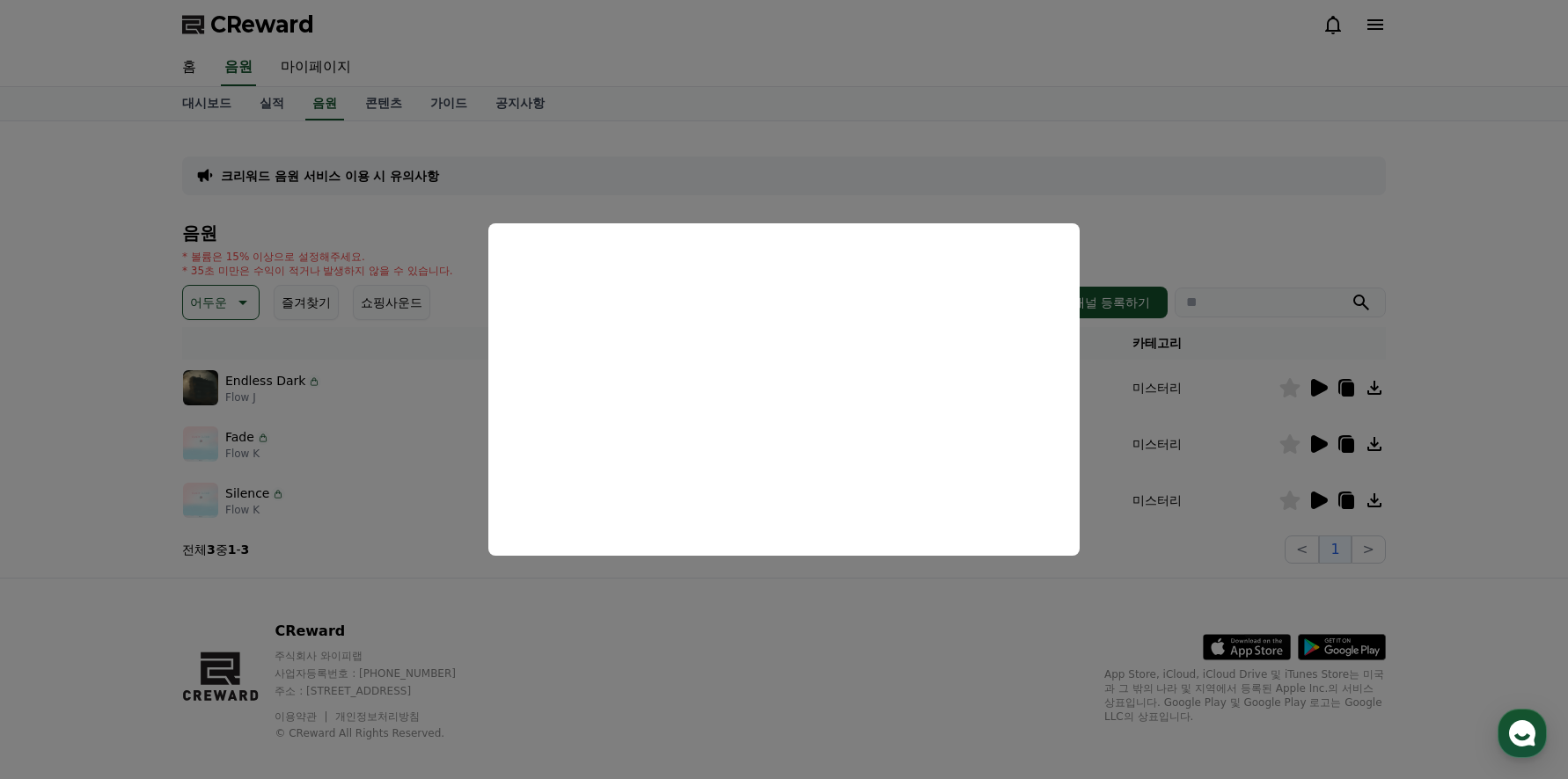
click at [1315, 497] on button "close modal" at bounding box center [784, 389] width 1568 height 779
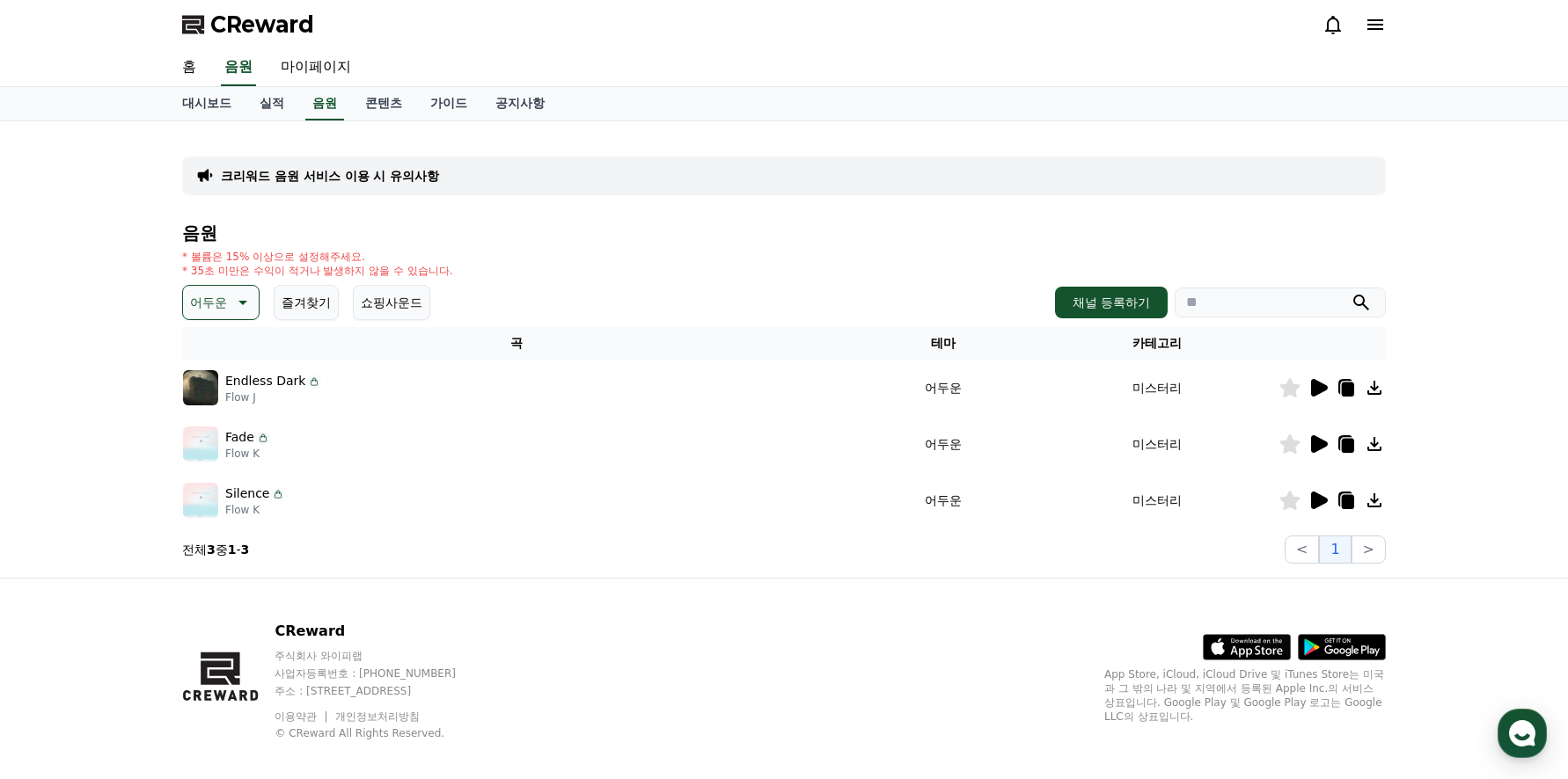
click at [1315, 496] on icon at bounding box center [1319, 499] width 16 height 17
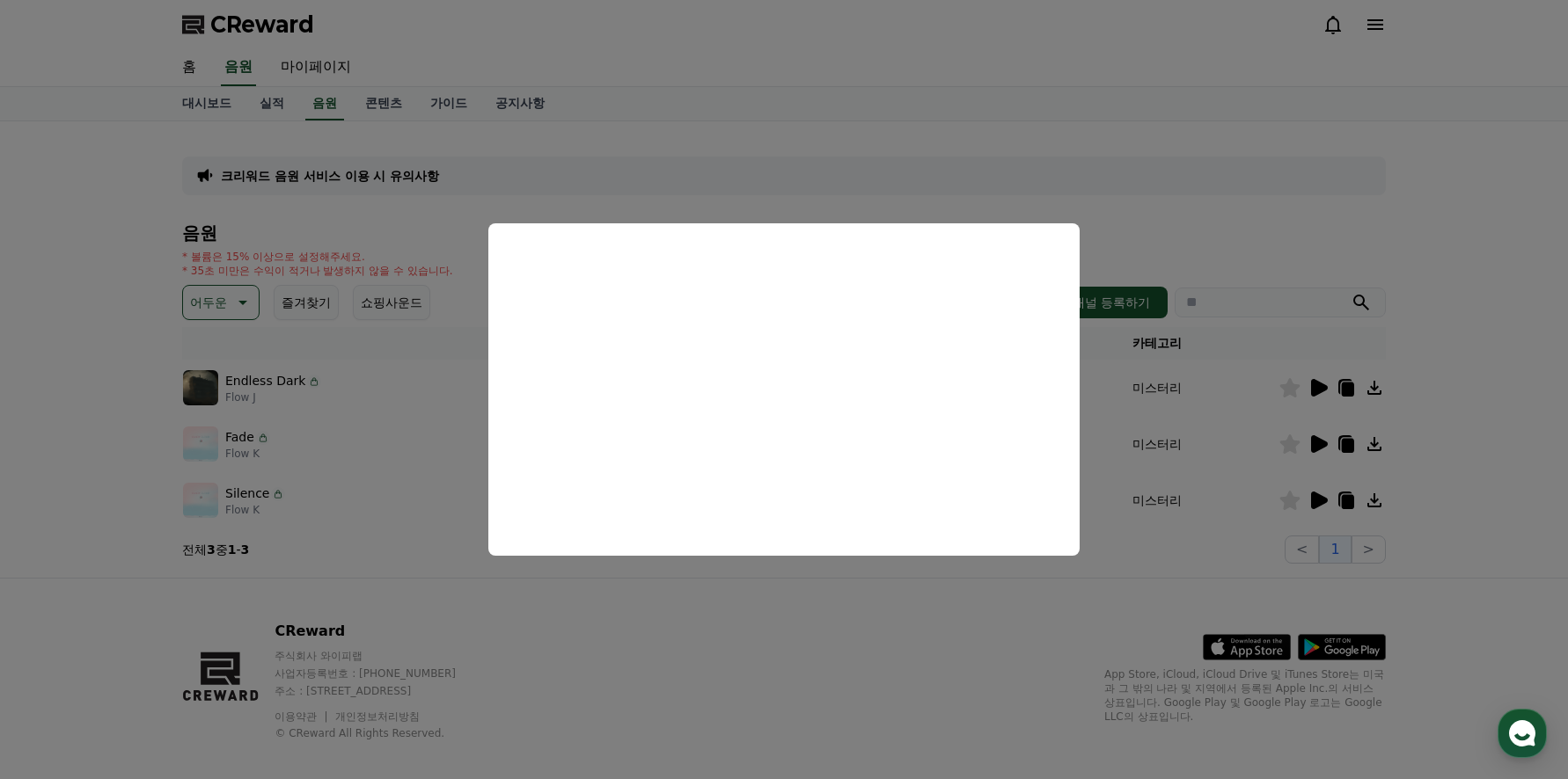
click at [409, 414] on button "close modal" at bounding box center [784, 389] width 1568 height 779
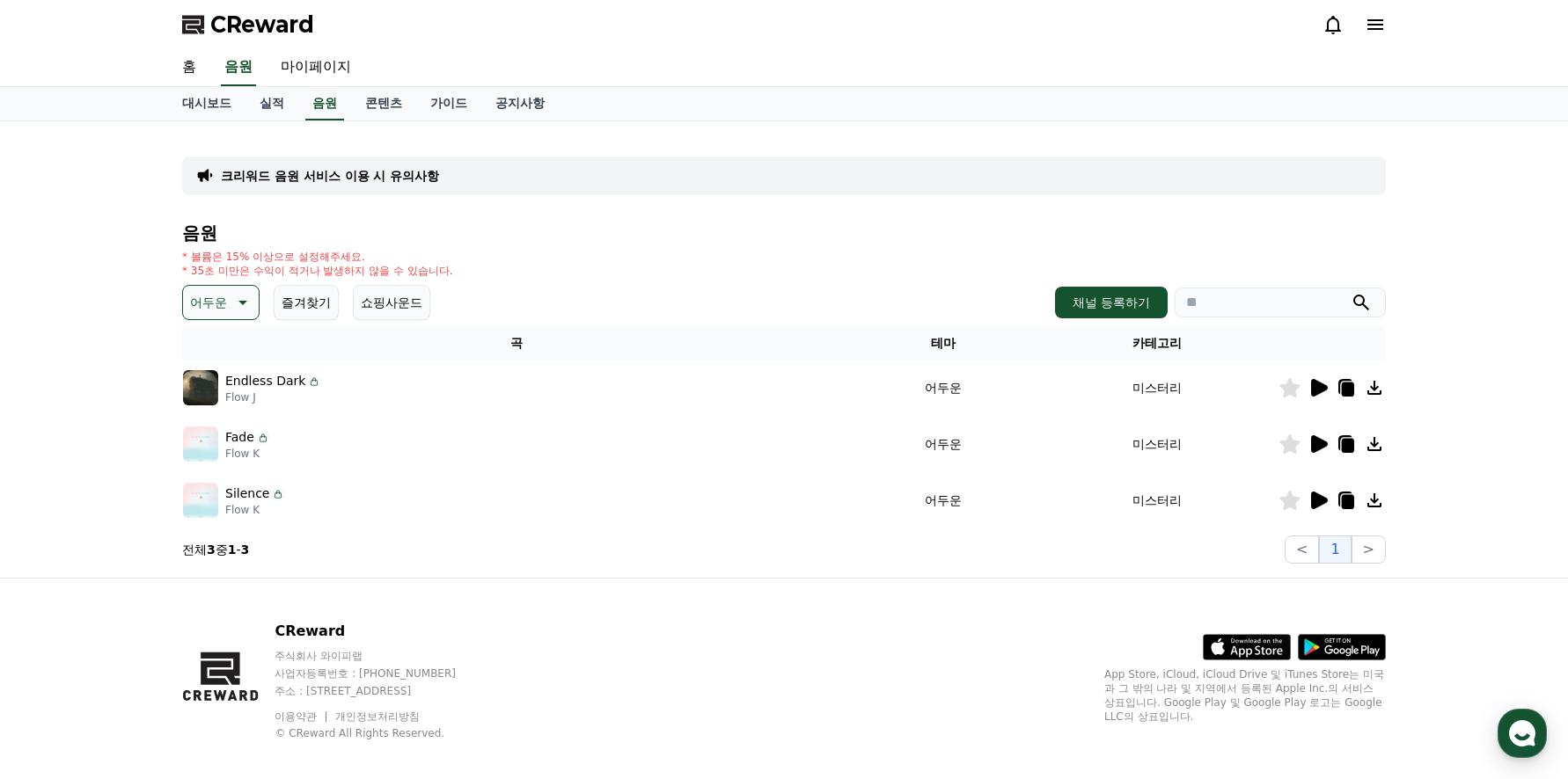
click at [241, 300] on icon at bounding box center [243, 302] width 9 height 5
click at [241, 300] on icon at bounding box center [241, 302] width 21 height 21
click at [1286, 504] on icon at bounding box center [1290, 499] width 20 height 19
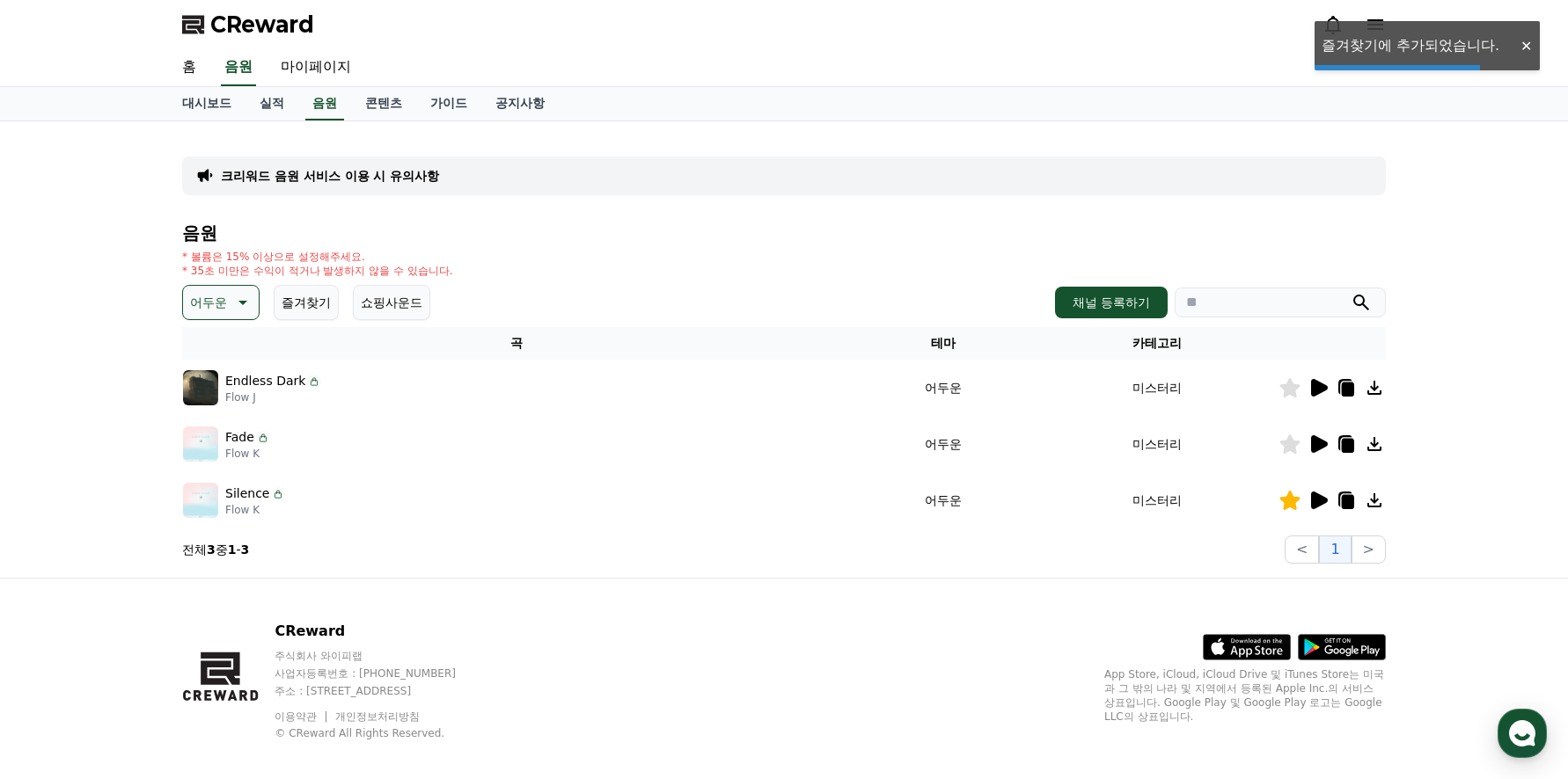
click at [1318, 503] on icon at bounding box center [1319, 499] width 16 height 17
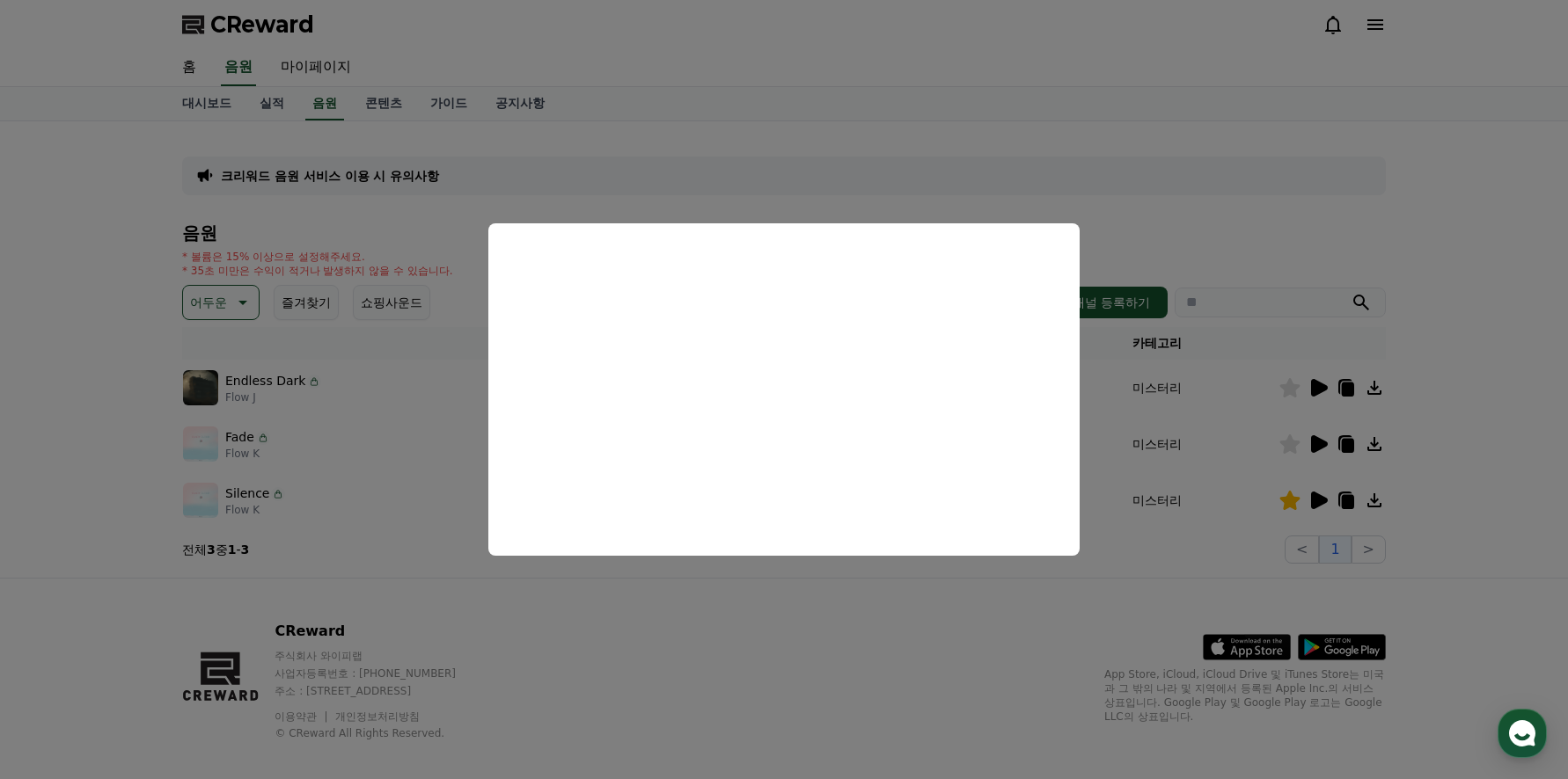
click at [392, 441] on button "close modal" at bounding box center [784, 389] width 1568 height 779
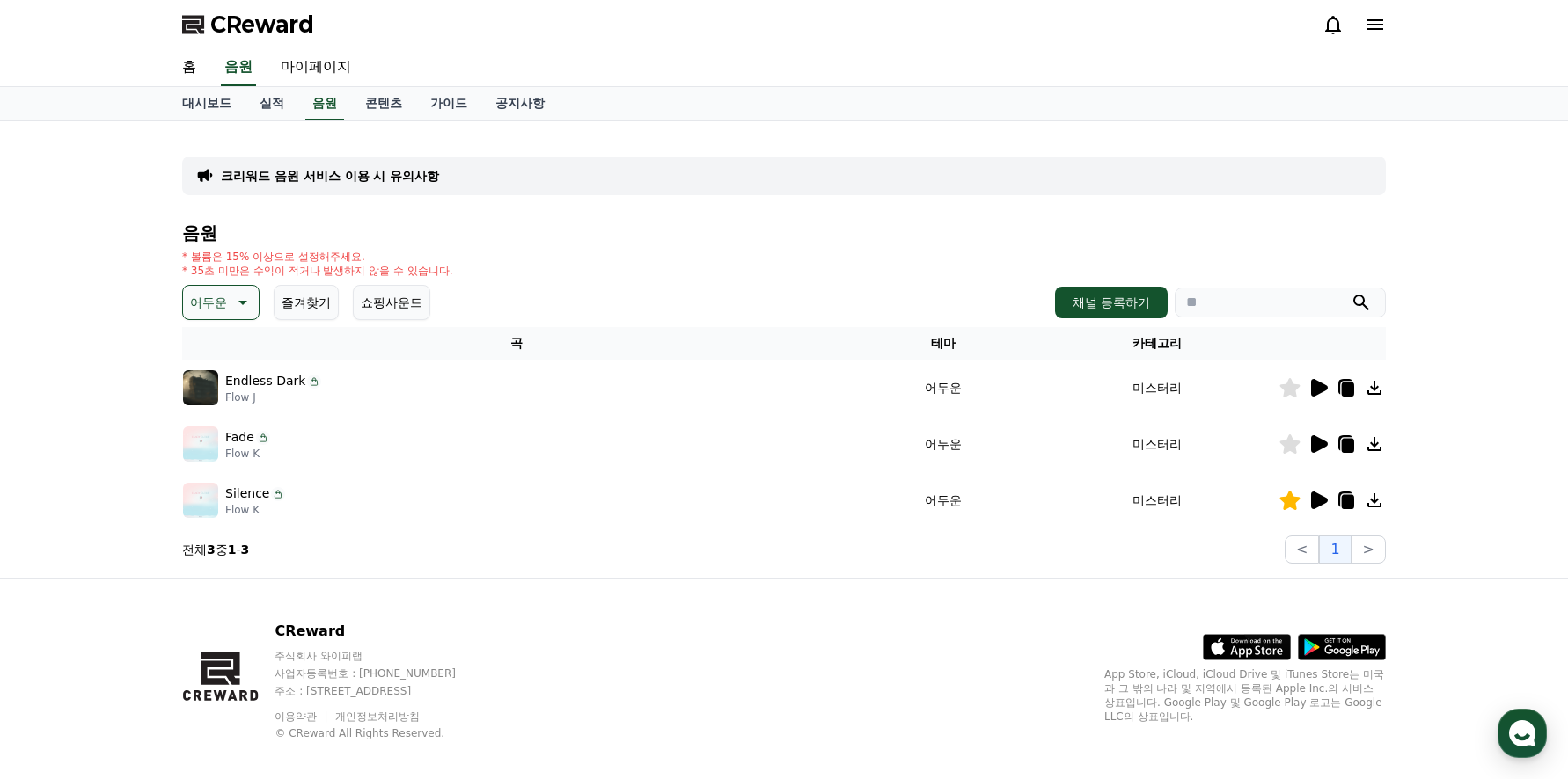
click at [248, 305] on icon at bounding box center [241, 302] width 21 height 21
click at [218, 404] on button "반전" at bounding box center [204, 405] width 39 height 39
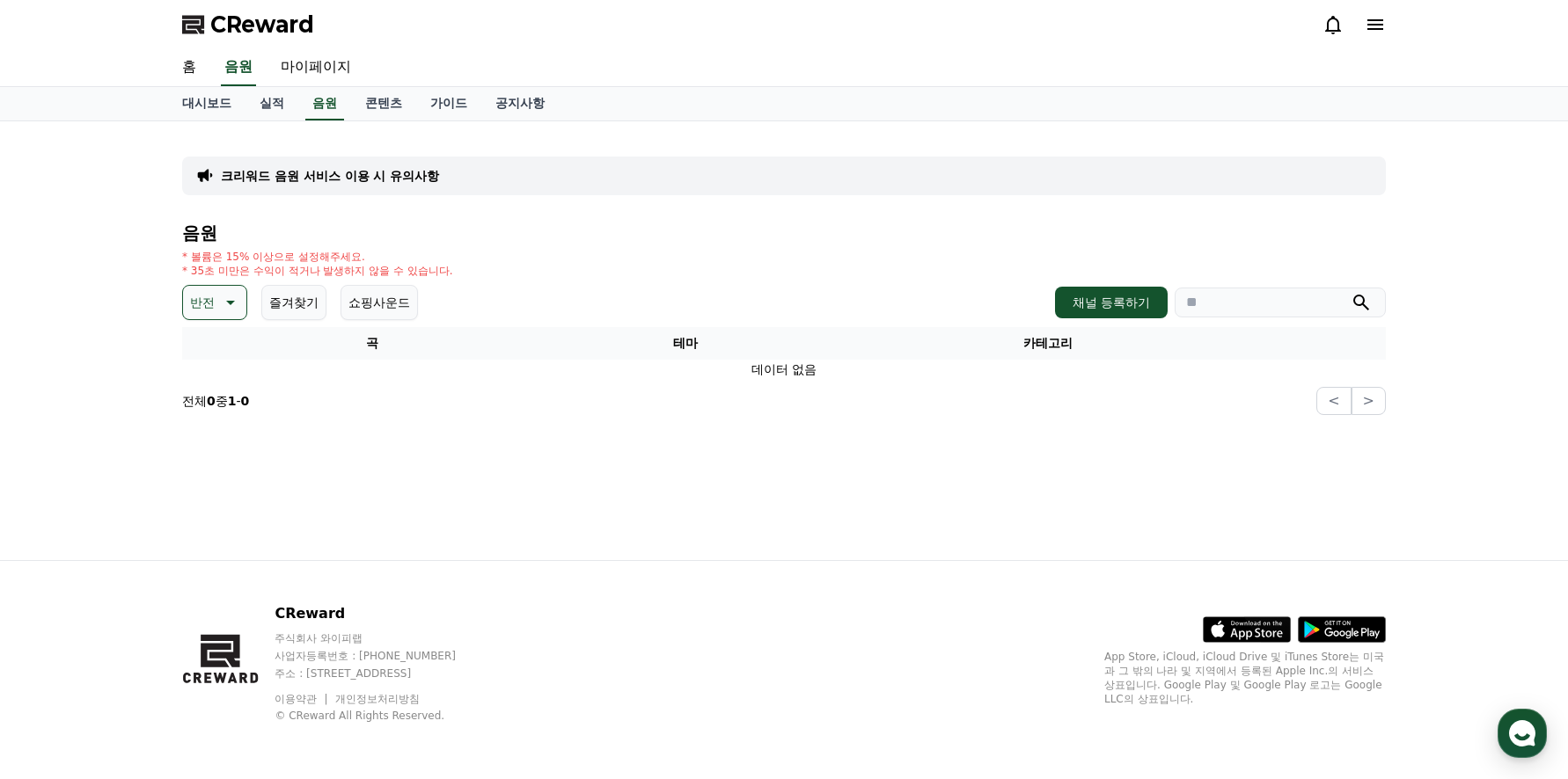
click at [234, 300] on icon at bounding box center [228, 302] width 21 height 21
click at [224, 493] on button "드라마틱" at bounding box center [216, 497] width 63 height 39
click at [245, 300] on icon at bounding box center [253, 302] width 21 height 21
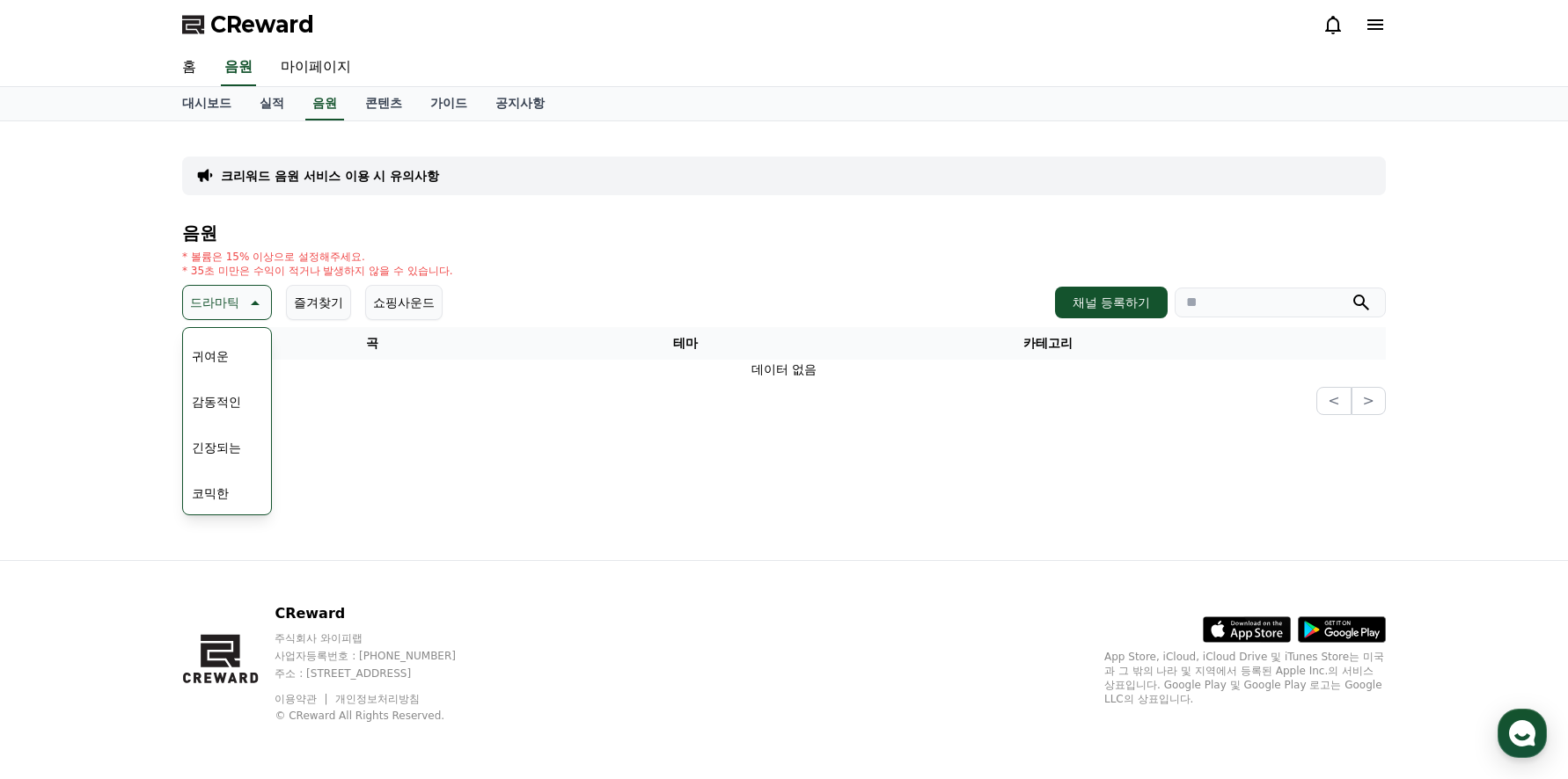
click at [228, 403] on button "감동적인" at bounding box center [216, 402] width 63 height 39
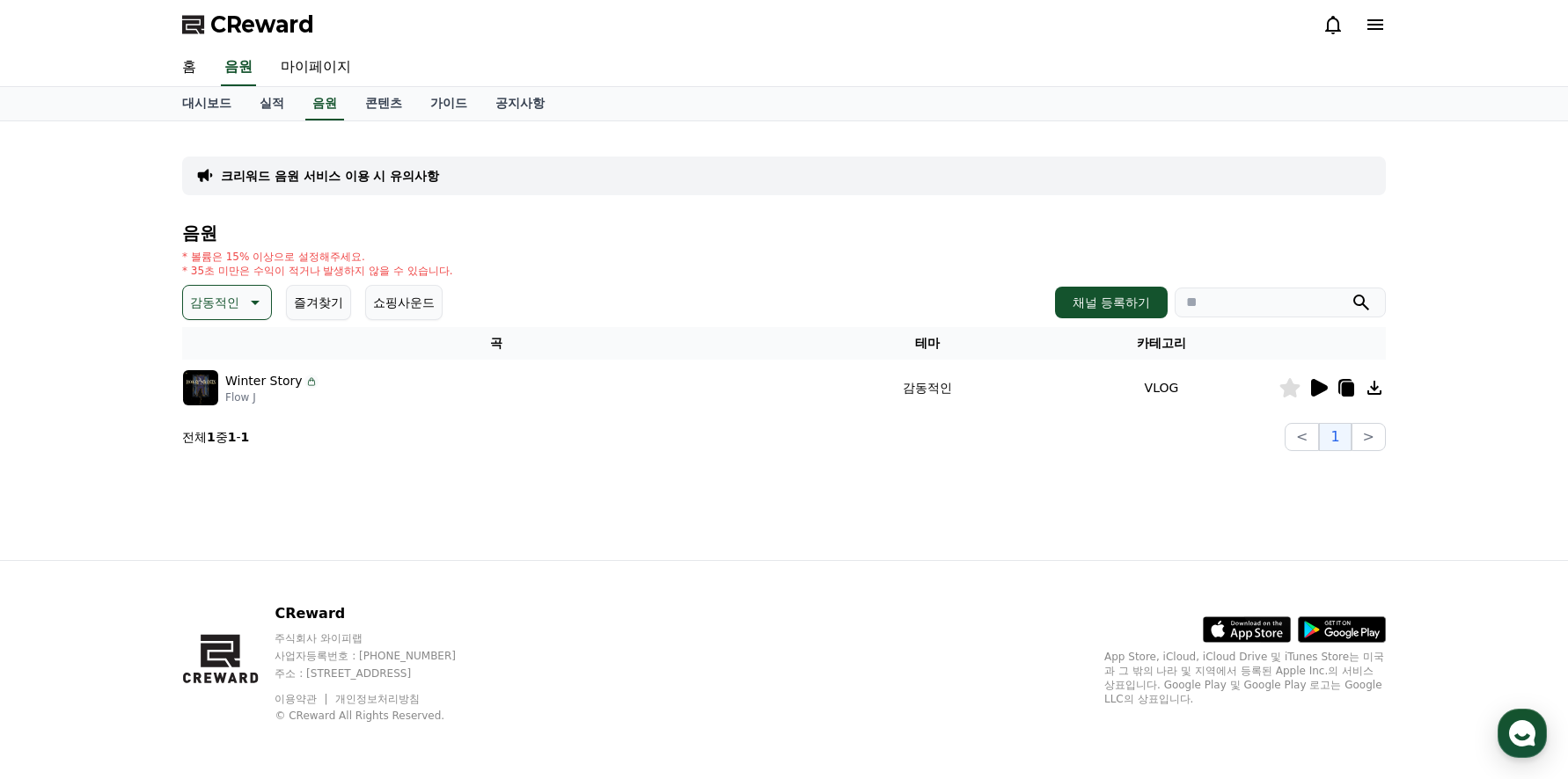
click at [1315, 381] on icon at bounding box center [1319, 387] width 16 height 17
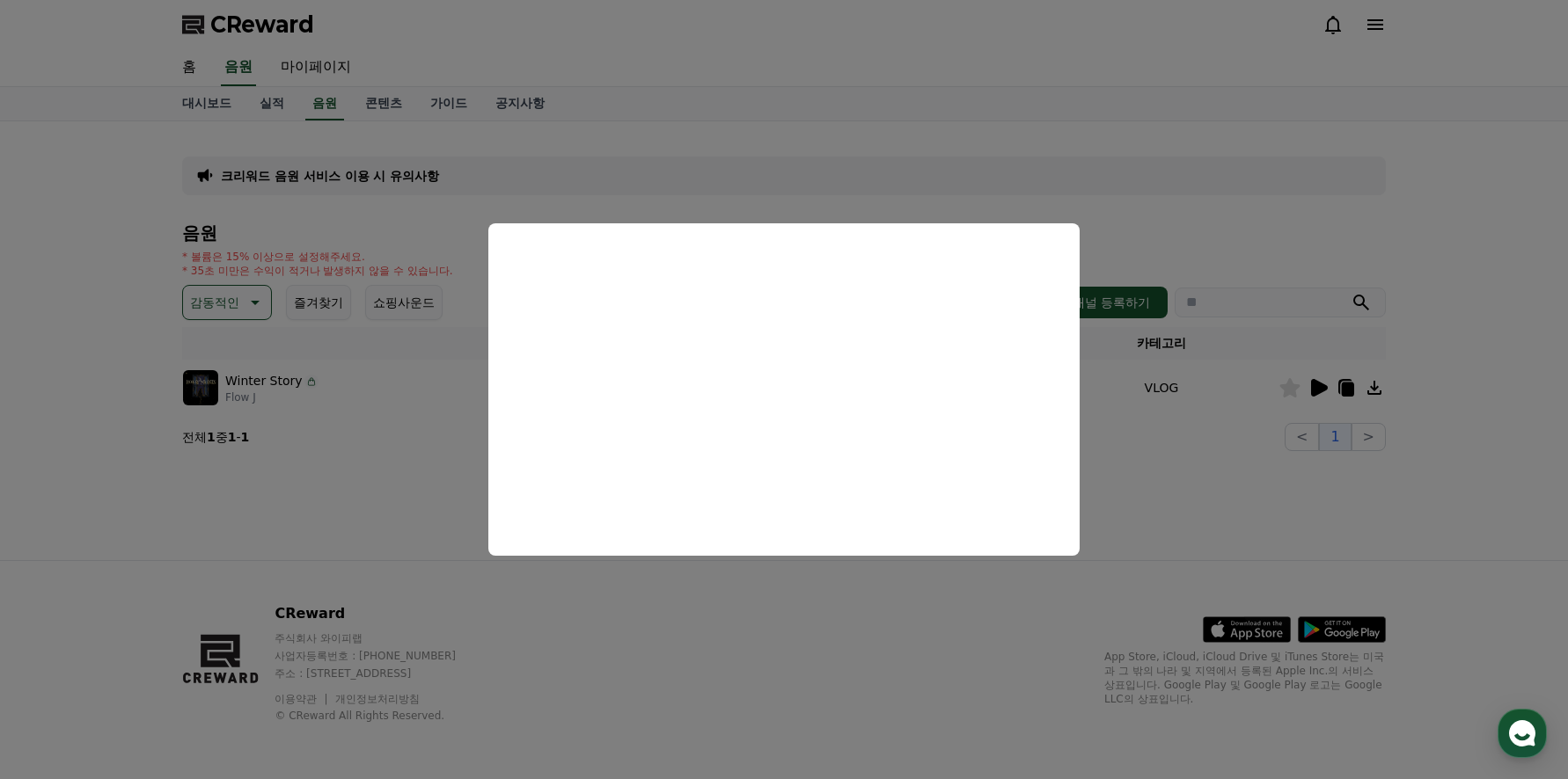
click at [393, 386] on button "close modal" at bounding box center [784, 389] width 1568 height 779
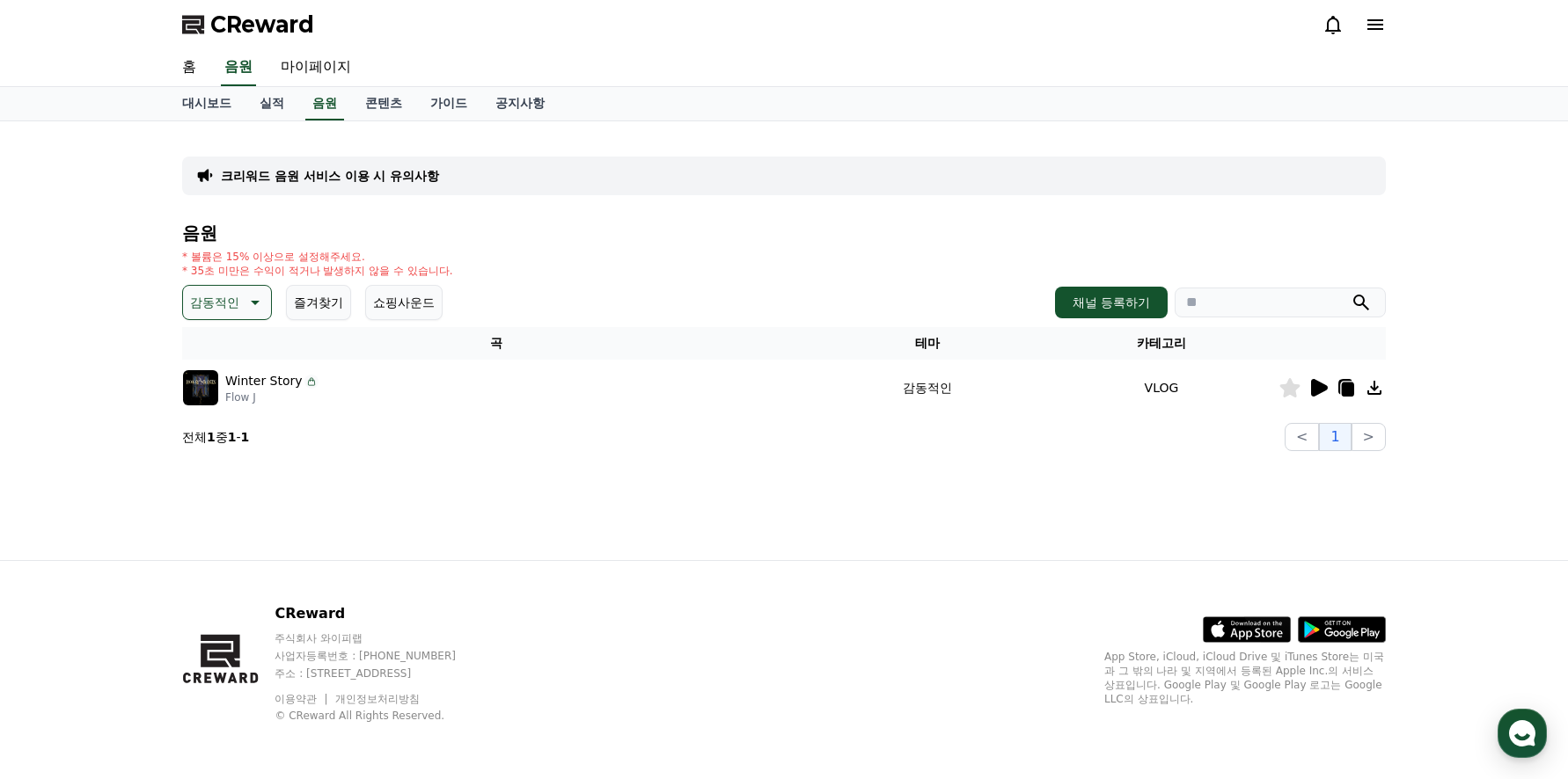
click at [249, 309] on icon at bounding box center [253, 302] width 21 height 21
click at [225, 413] on button "분위기있는" at bounding box center [223, 412] width 76 height 39
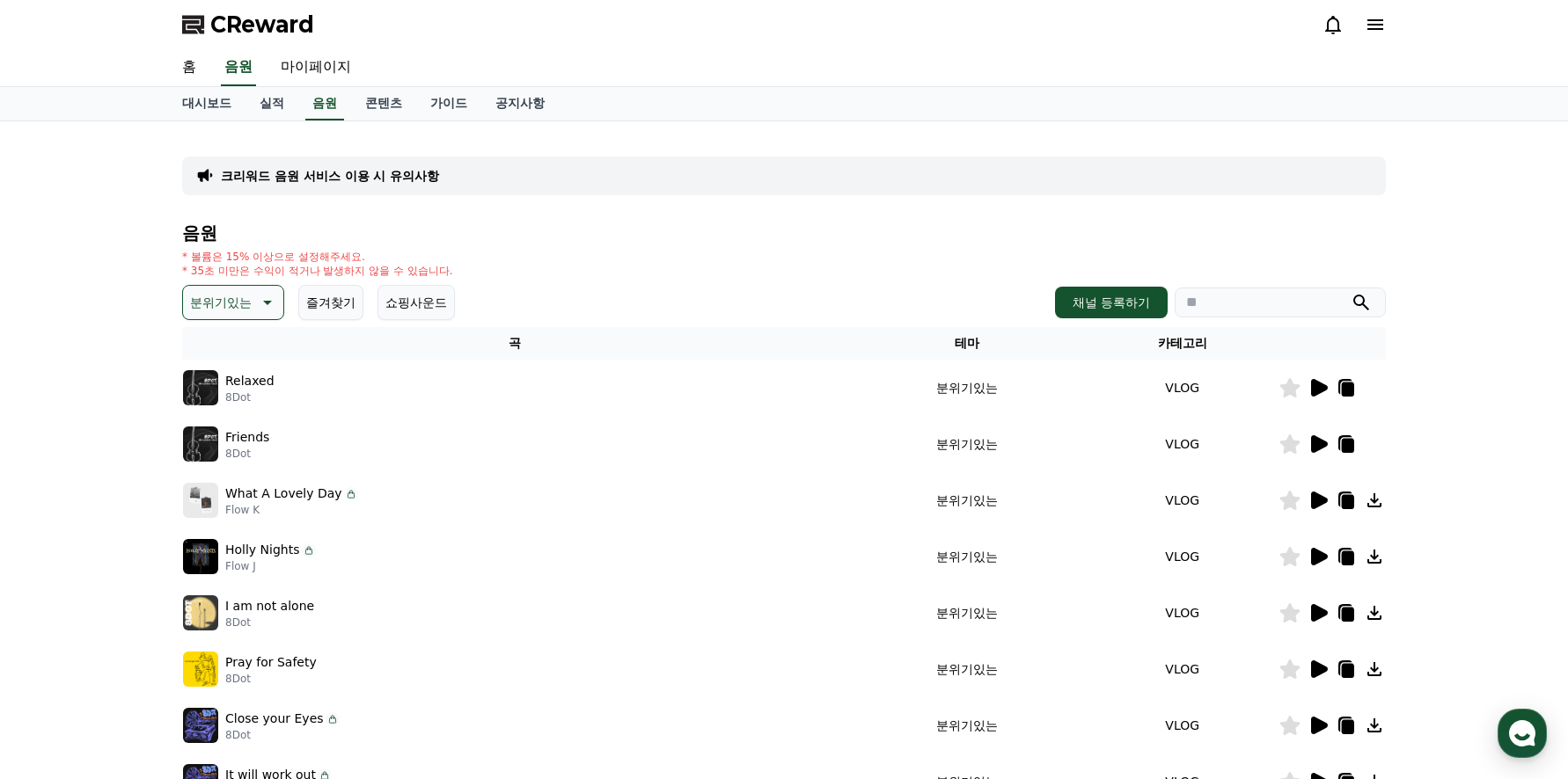
click at [269, 302] on icon at bounding box center [268, 302] width 9 height 5
click at [215, 364] on button "즐거움" at bounding box center [210, 366] width 51 height 39
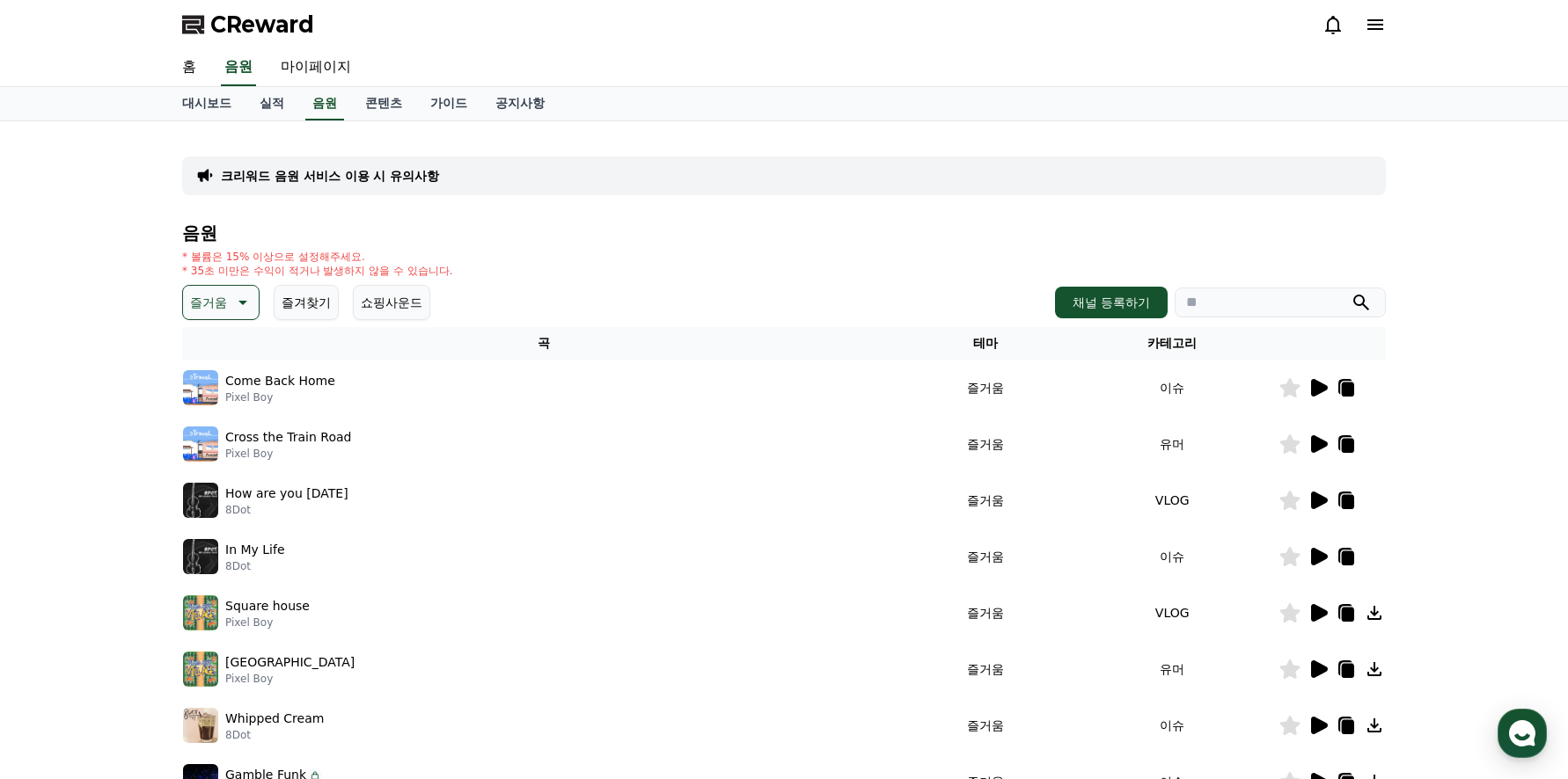
click at [1315, 384] on icon at bounding box center [1319, 387] width 16 height 17
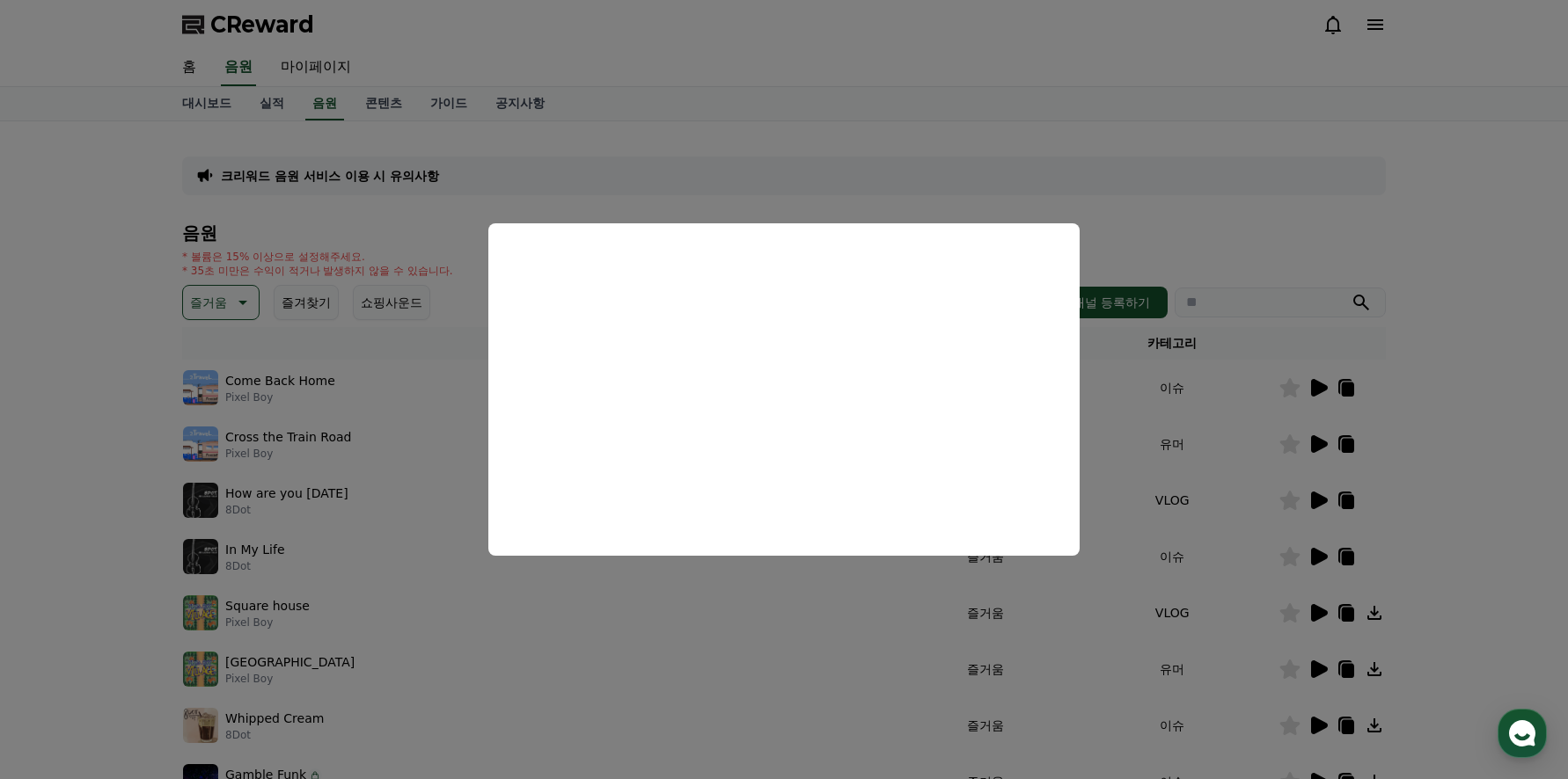
click at [789, 646] on button "close modal" at bounding box center [784, 389] width 1568 height 779
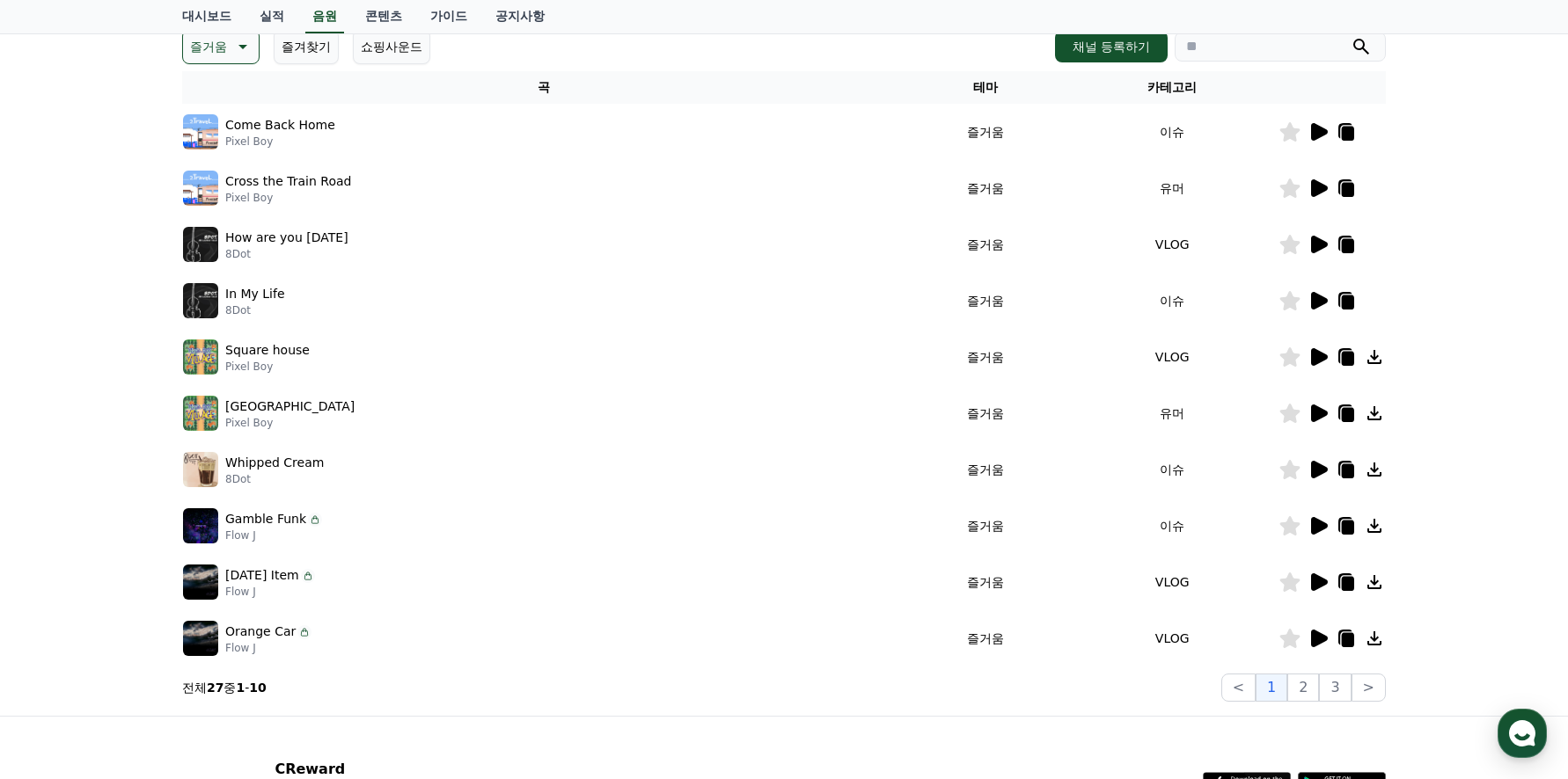
scroll to position [264, 0]
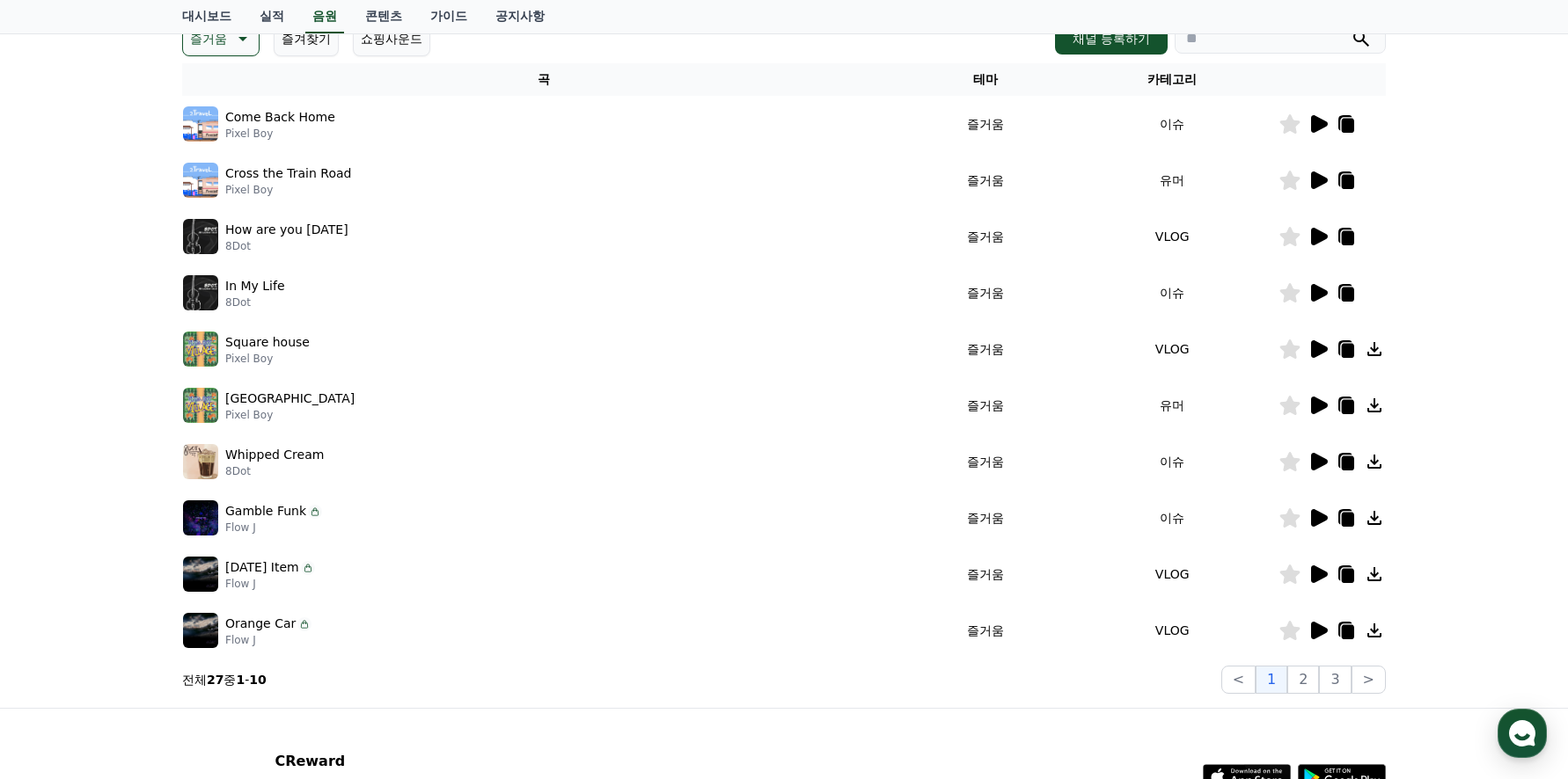
click at [1317, 632] on icon at bounding box center [1319, 630] width 16 height 17
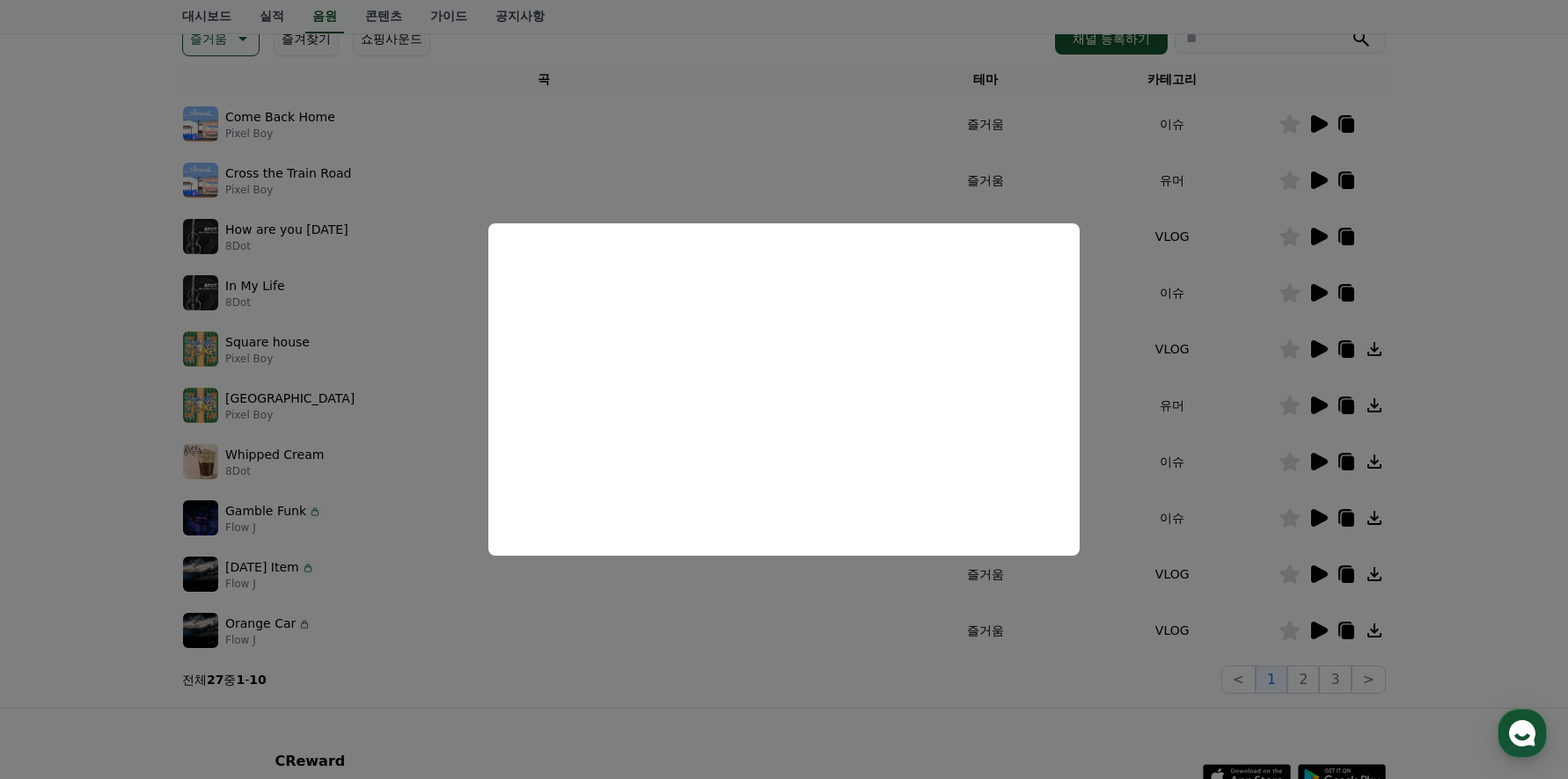
click at [411, 381] on button "close modal" at bounding box center [784, 389] width 1568 height 779
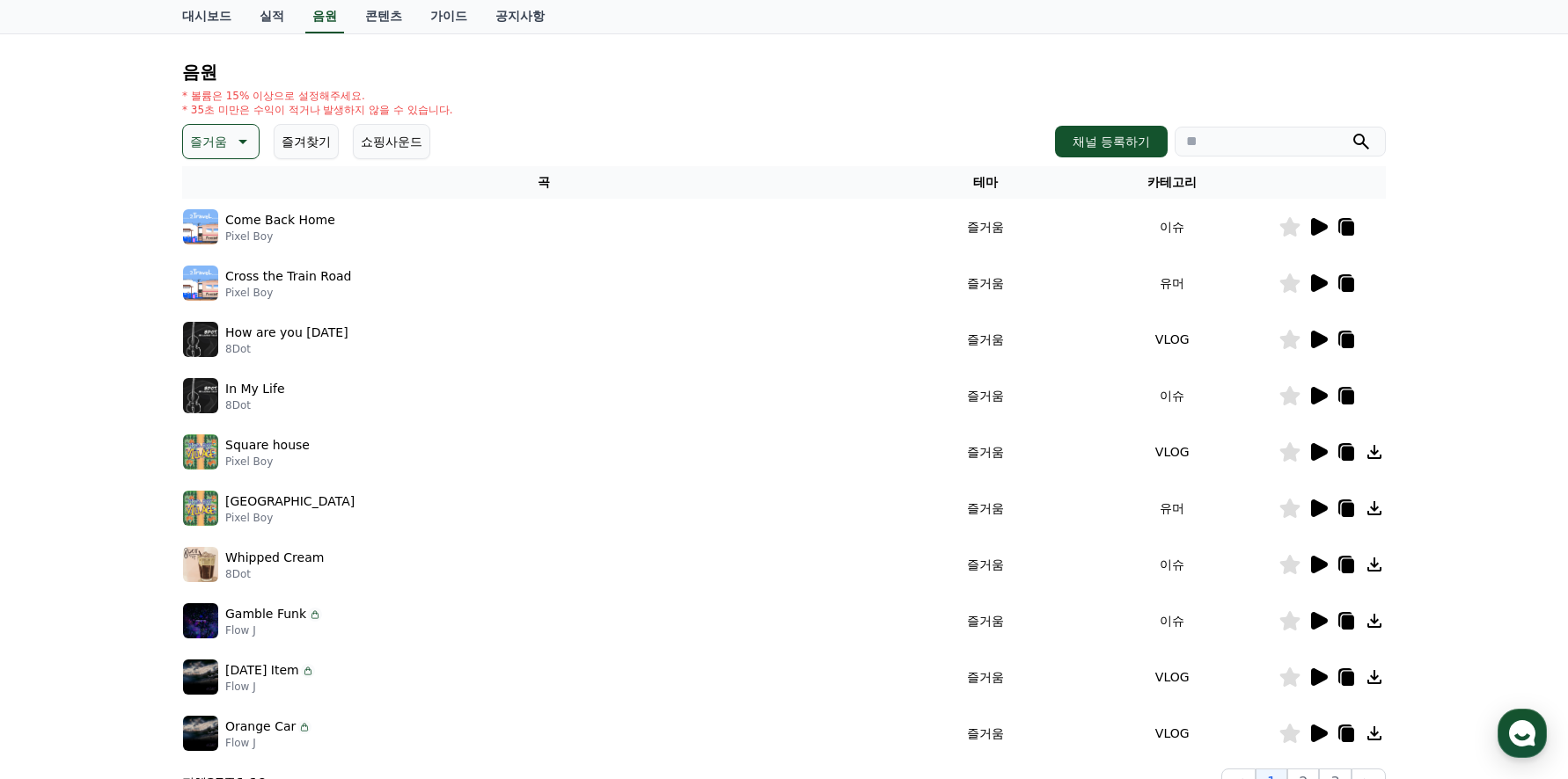
scroll to position [0, 0]
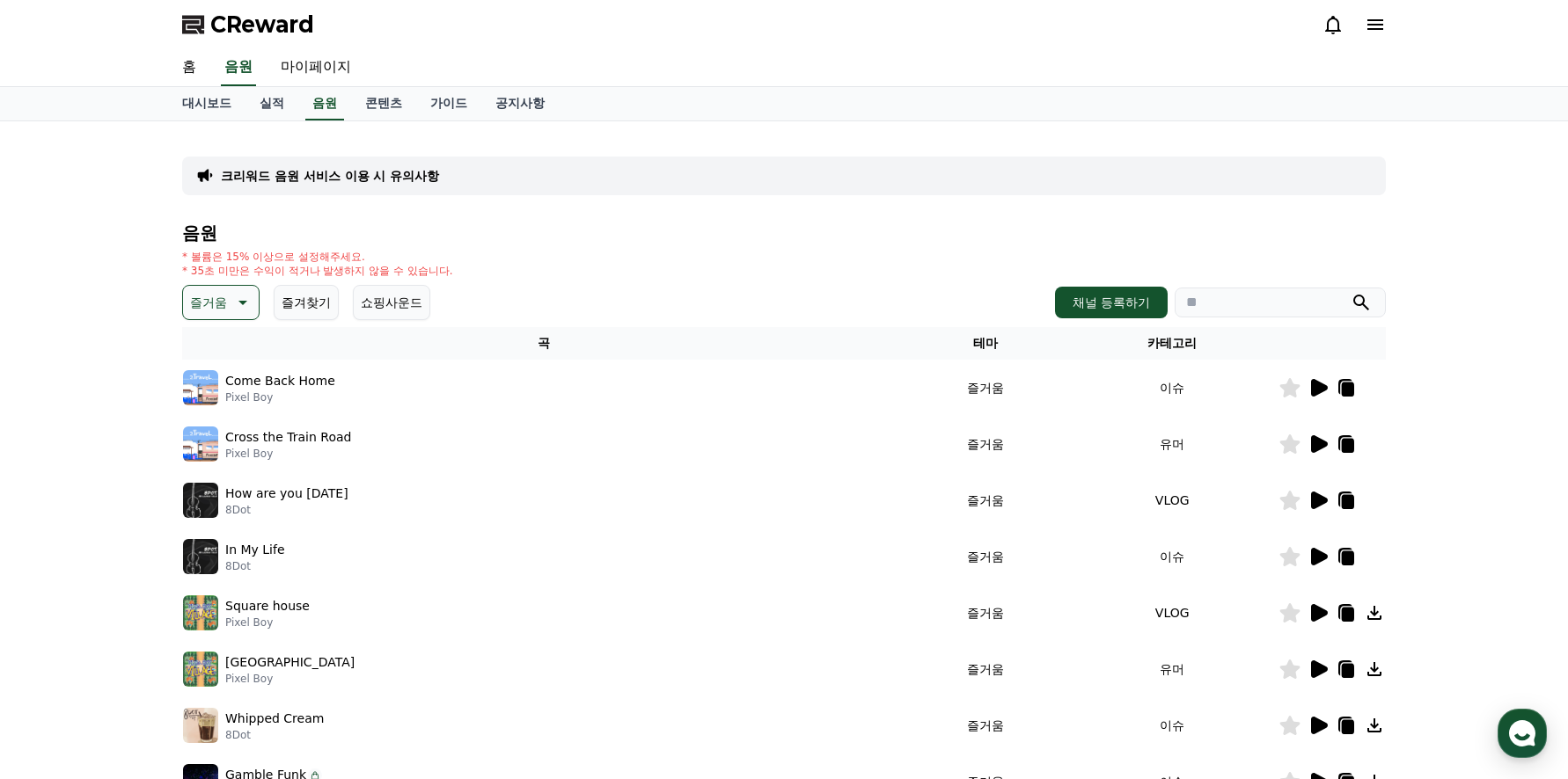
click at [230, 303] on button "즐거움" at bounding box center [221, 302] width 78 height 35
click at [220, 421] on button "잔잔한" at bounding box center [210, 419] width 51 height 39
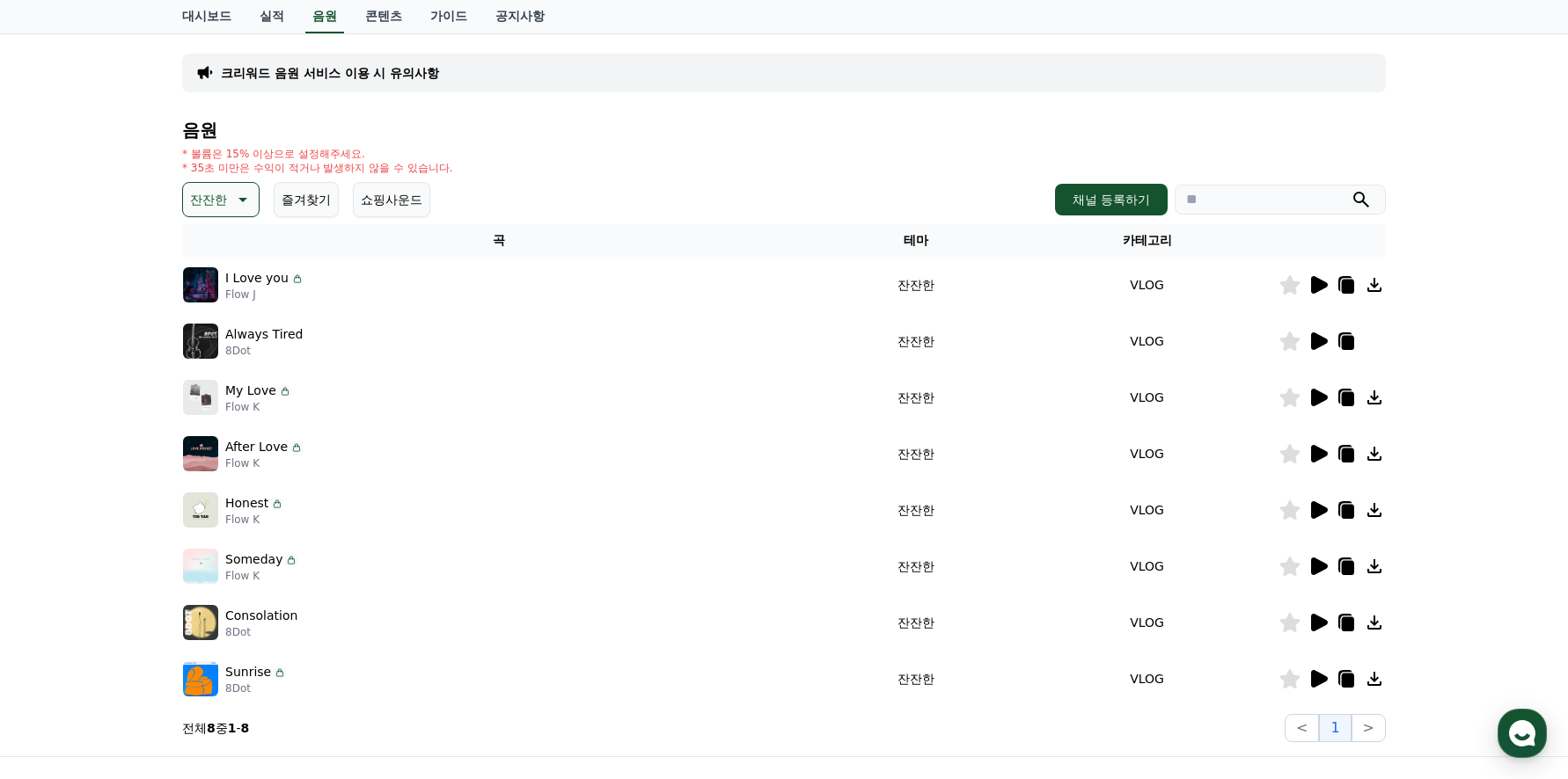
scroll to position [264, 0]
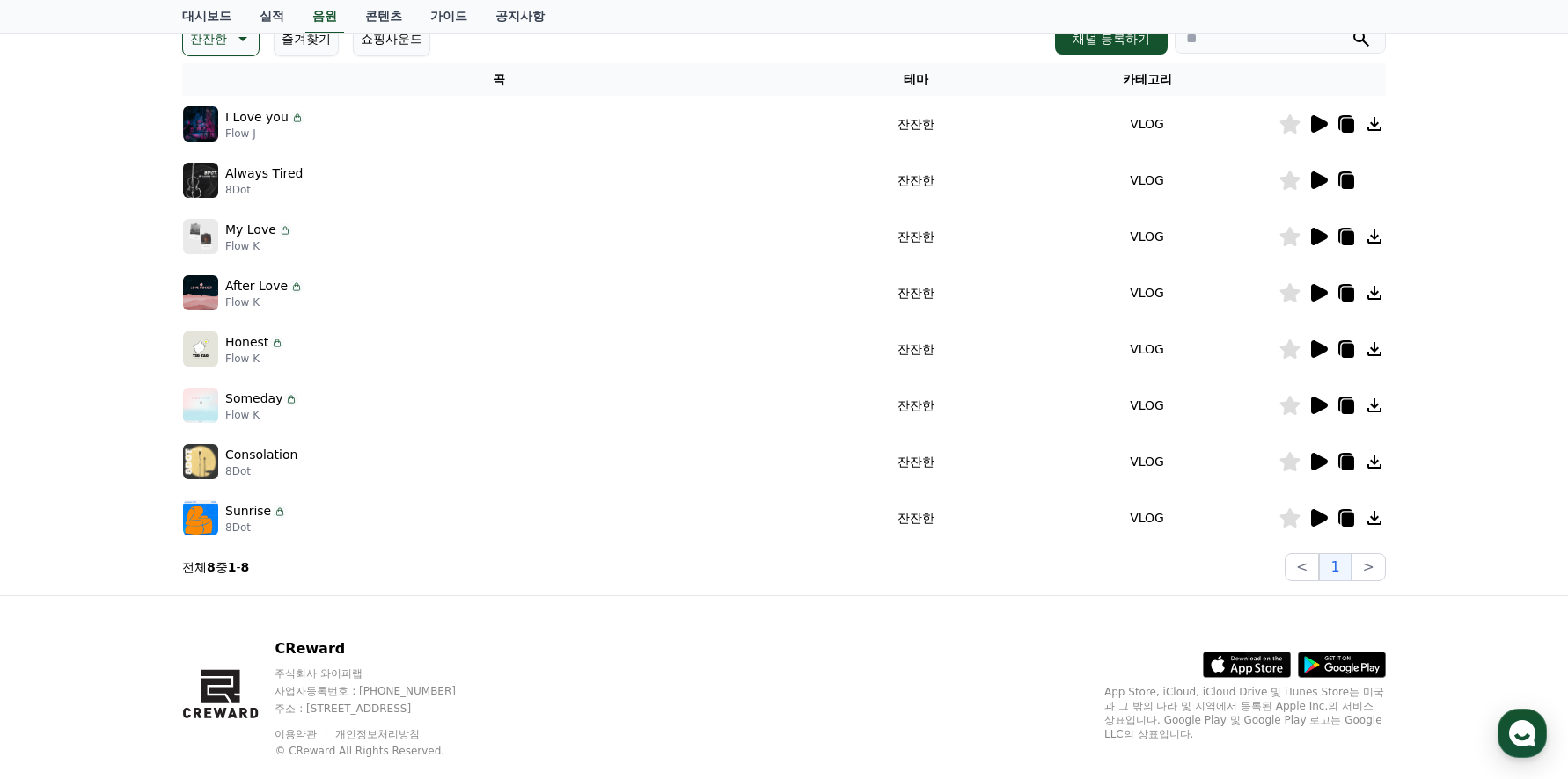
click at [1315, 516] on icon at bounding box center [1319, 518] width 16 height 17
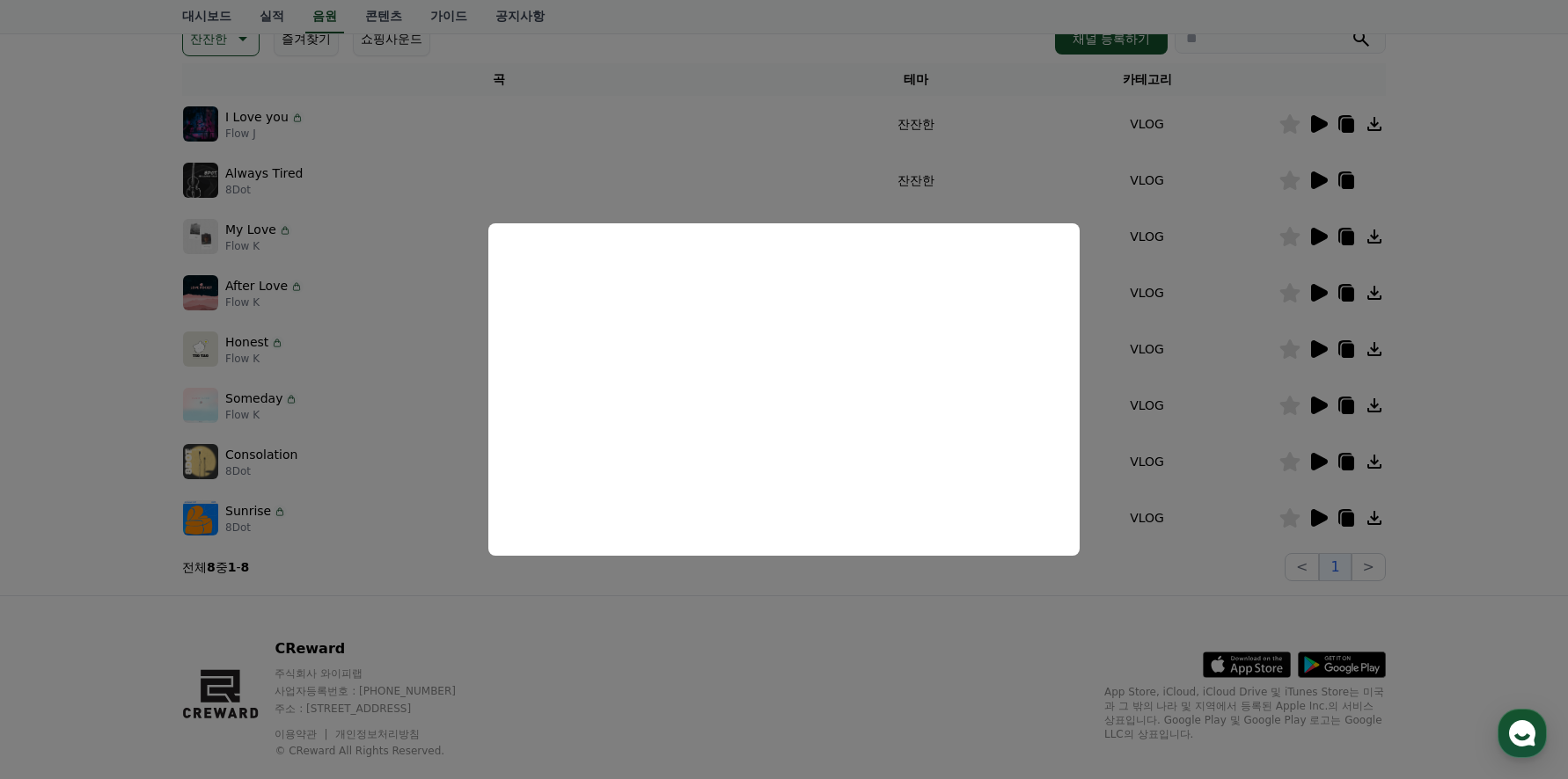
click at [1314, 459] on button "close modal" at bounding box center [784, 389] width 1568 height 779
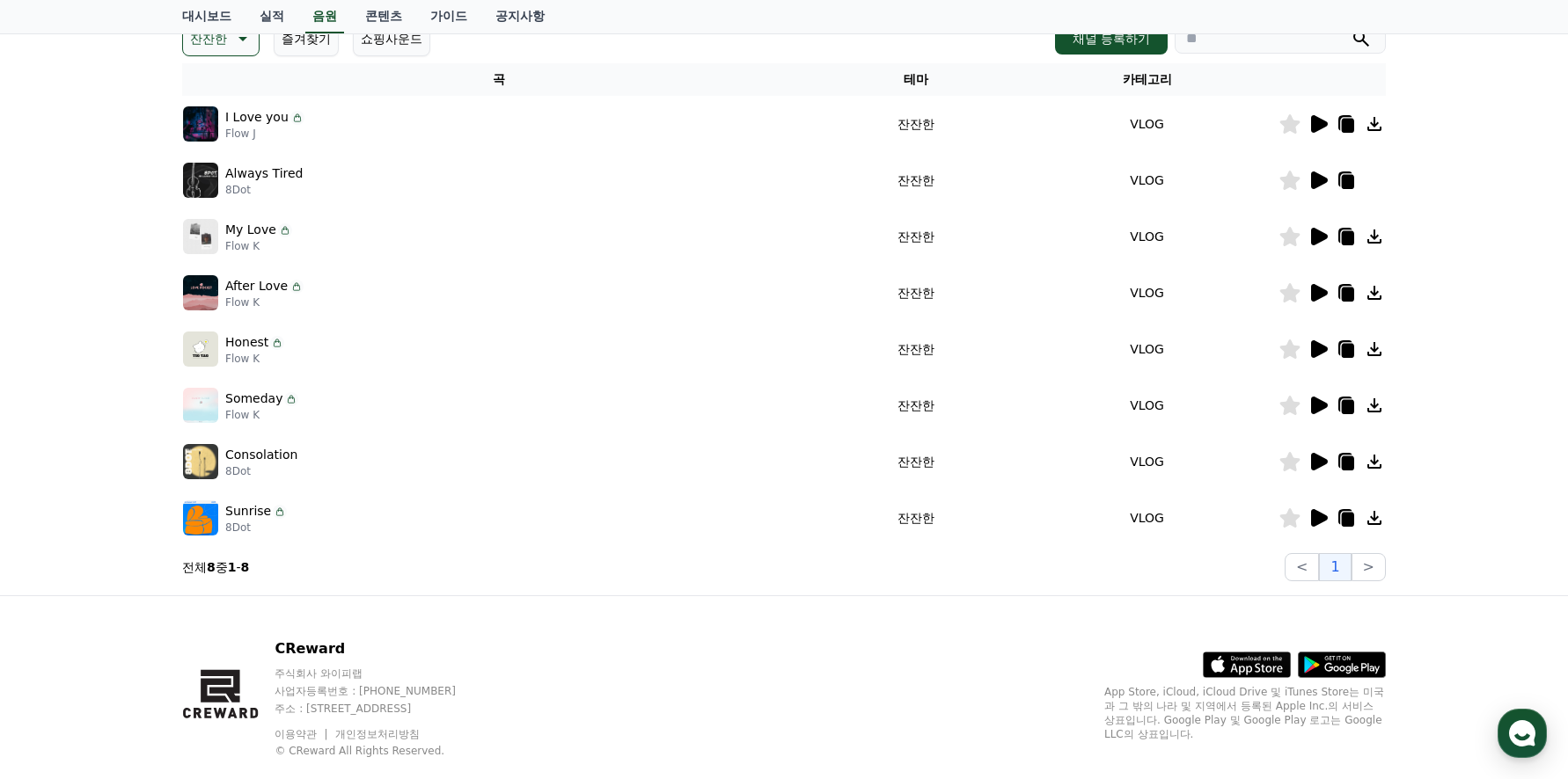
click at [1319, 460] on icon at bounding box center [1319, 461] width 16 height 17
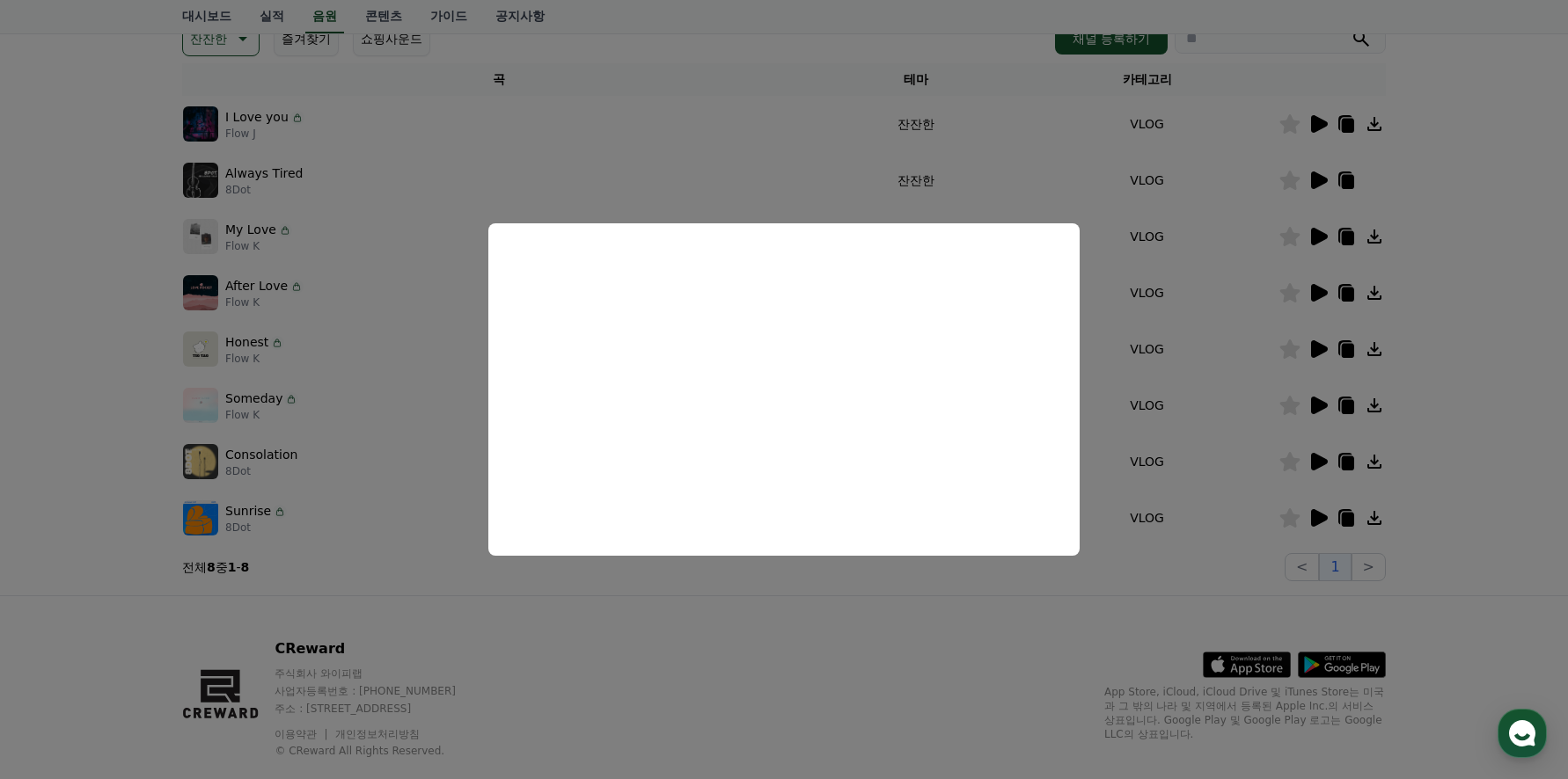
drag, startPoint x: 1305, startPoint y: 404, endPoint x: 1326, endPoint y: 404, distance: 21.0
click at [1312, 404] on button "close modal" at bounding box center [784, 389] width 1568 height 779
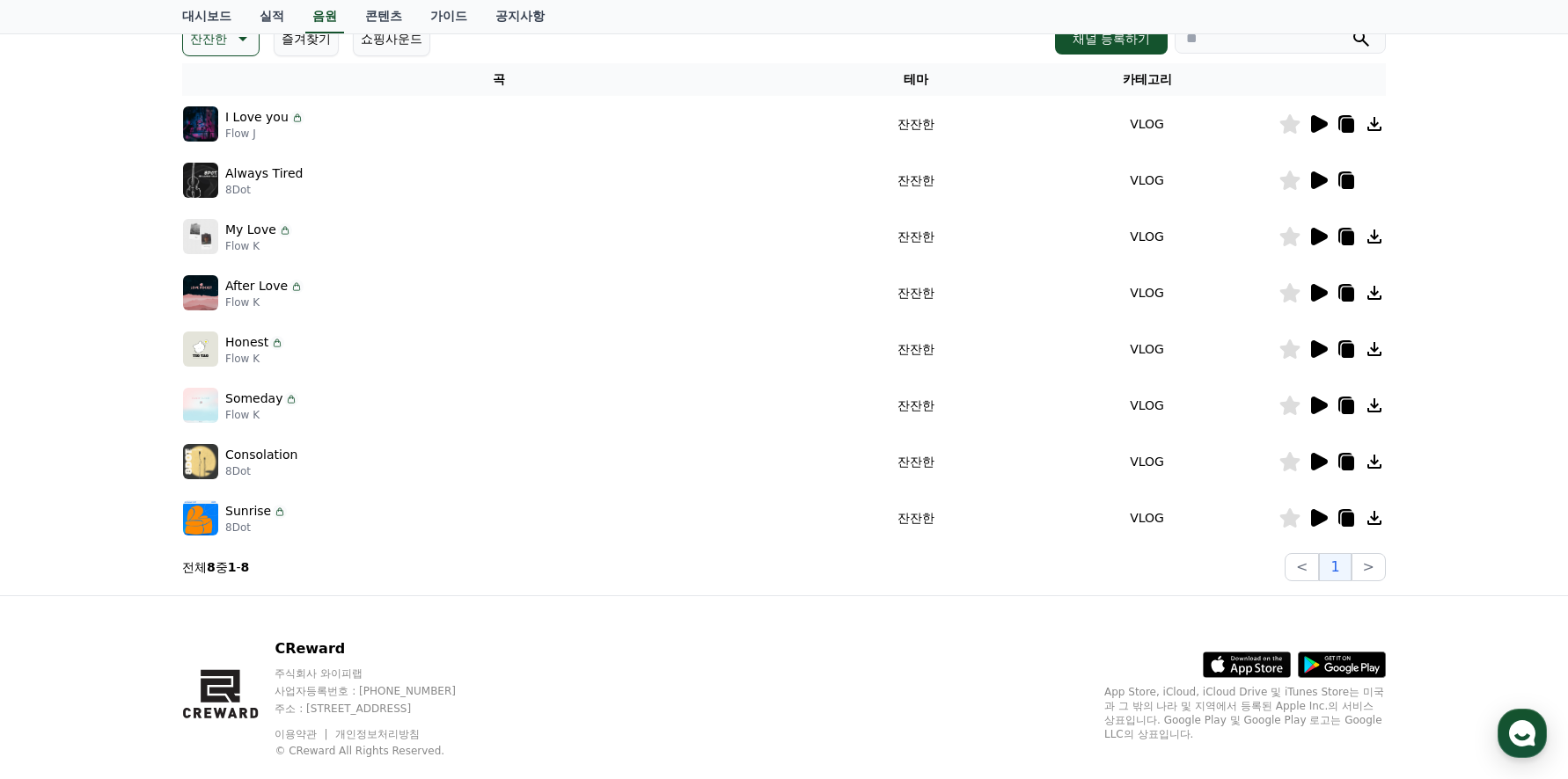
click at [1316, 401] on icon at bounding box center [1319, 404] width 16 height 17
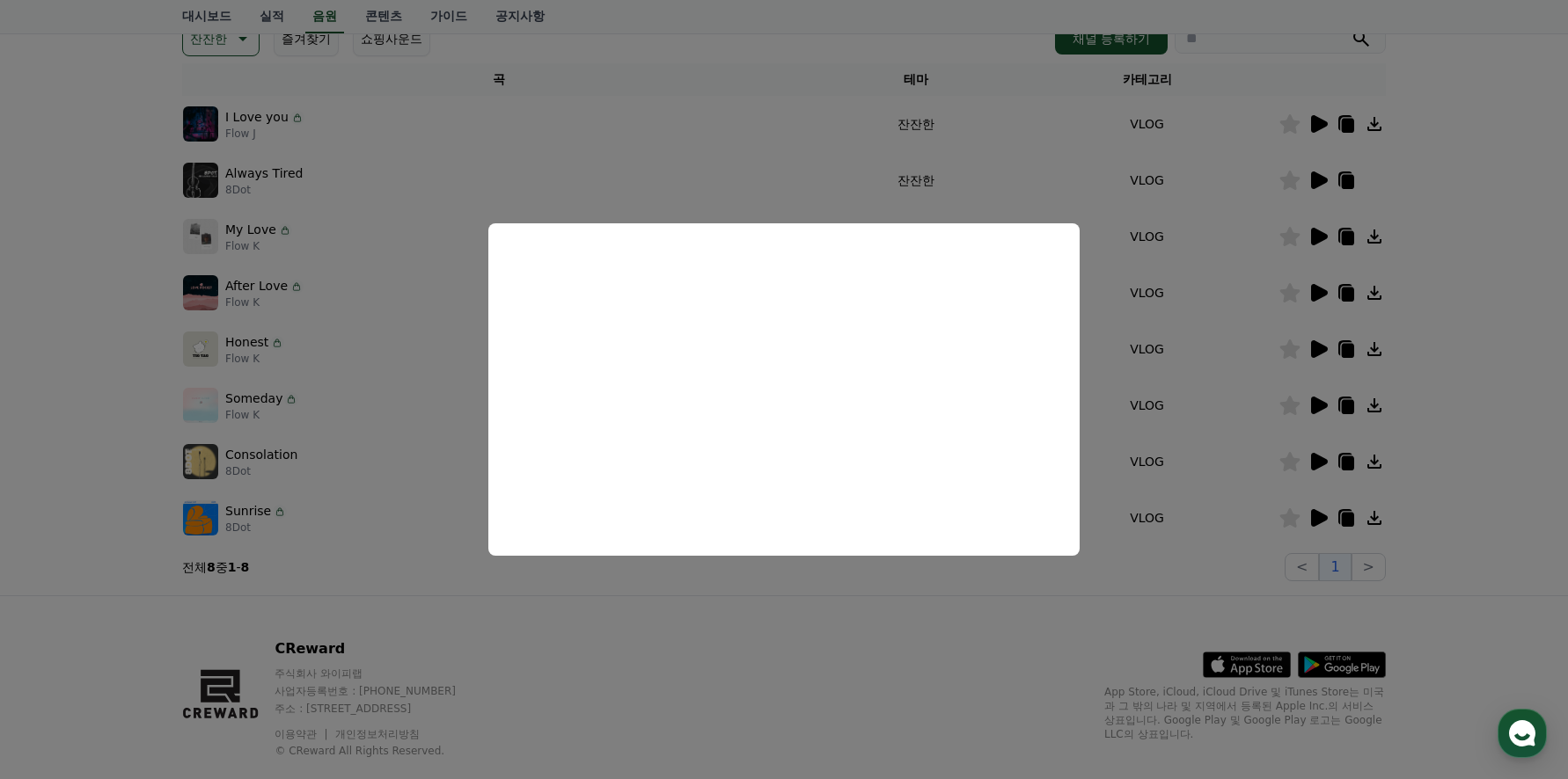
click at [982, 608] on button "close modal" at bounding box center [784, 389] width 1568 height 779
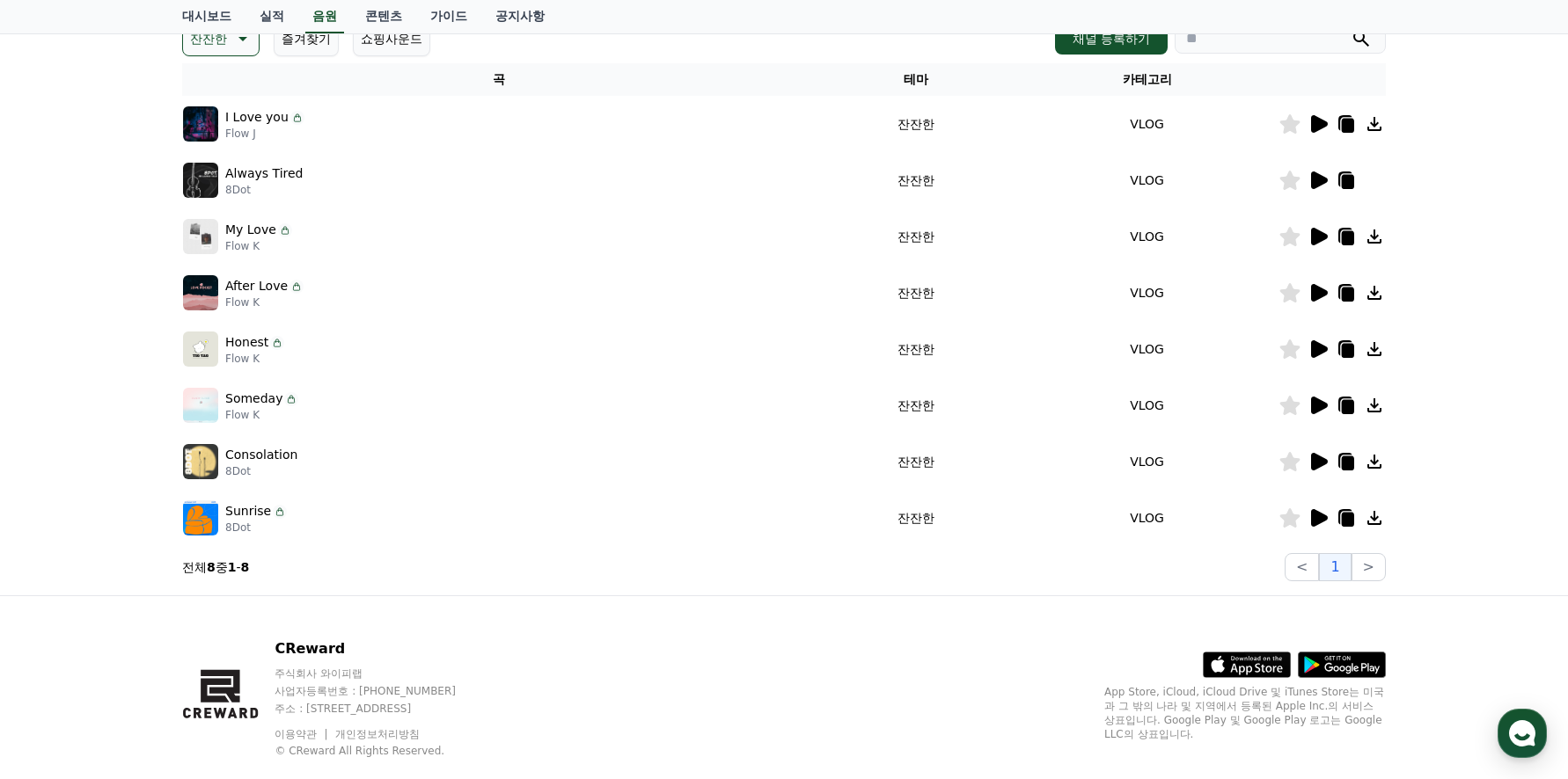
click at [1286, 407] on icon at bounding box center [1290, 404] width 20 height 19
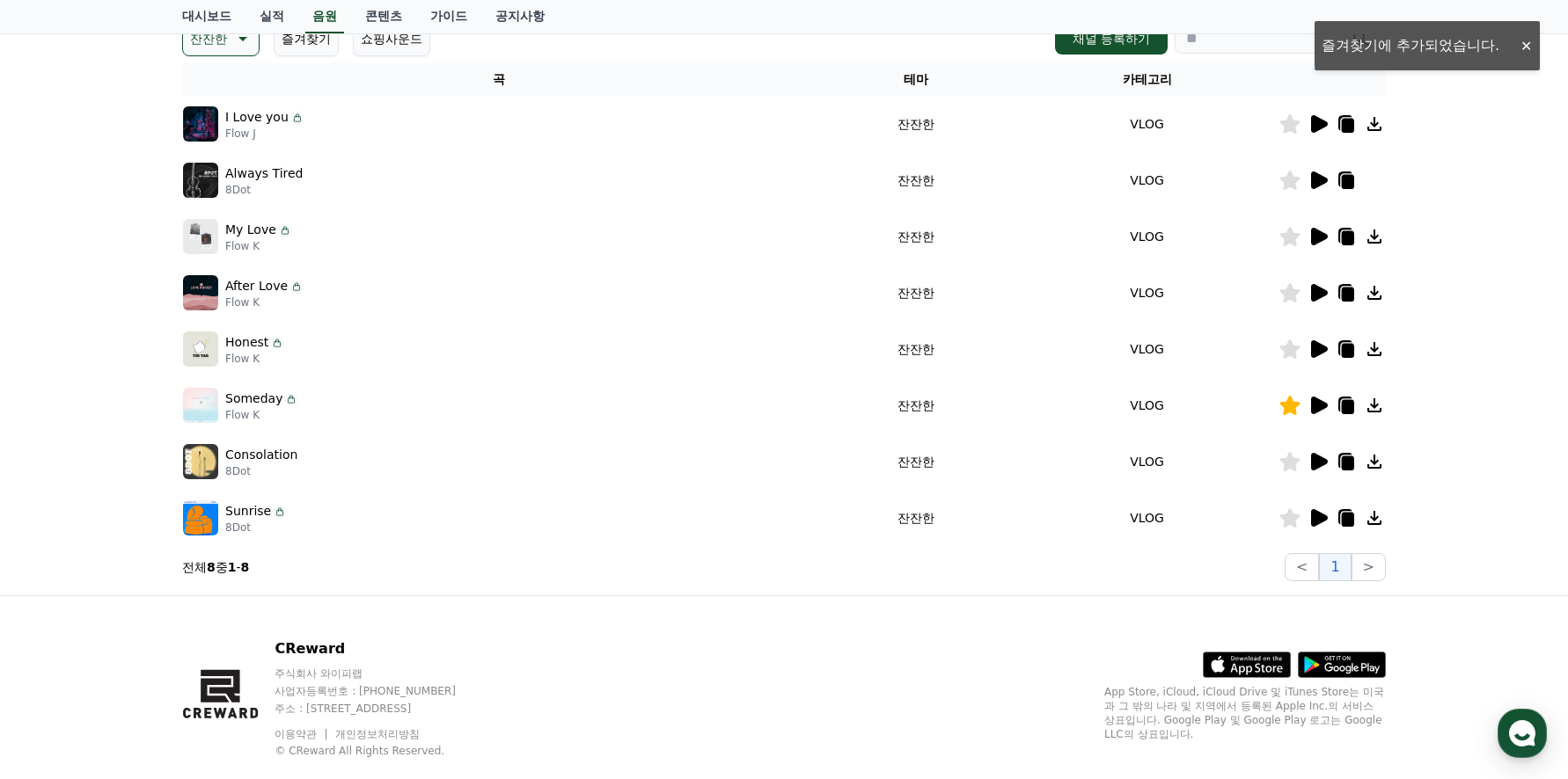
click at [1324, 345] on icon at bounding box center [1317, 348] width 21 height 21
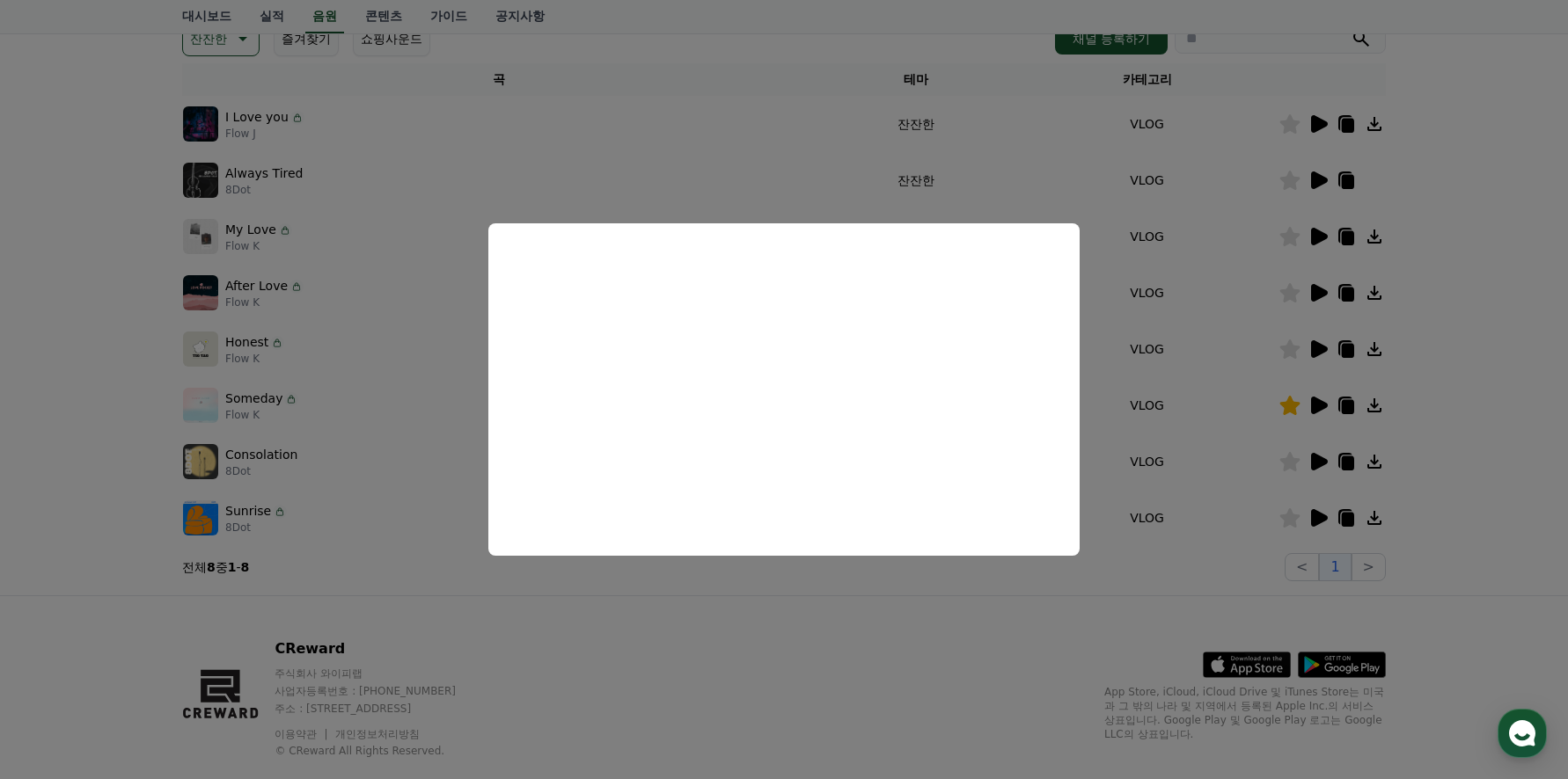
click at [388, 373] on button "close modal" at bounding box center [784, 389] width 1568 height 779
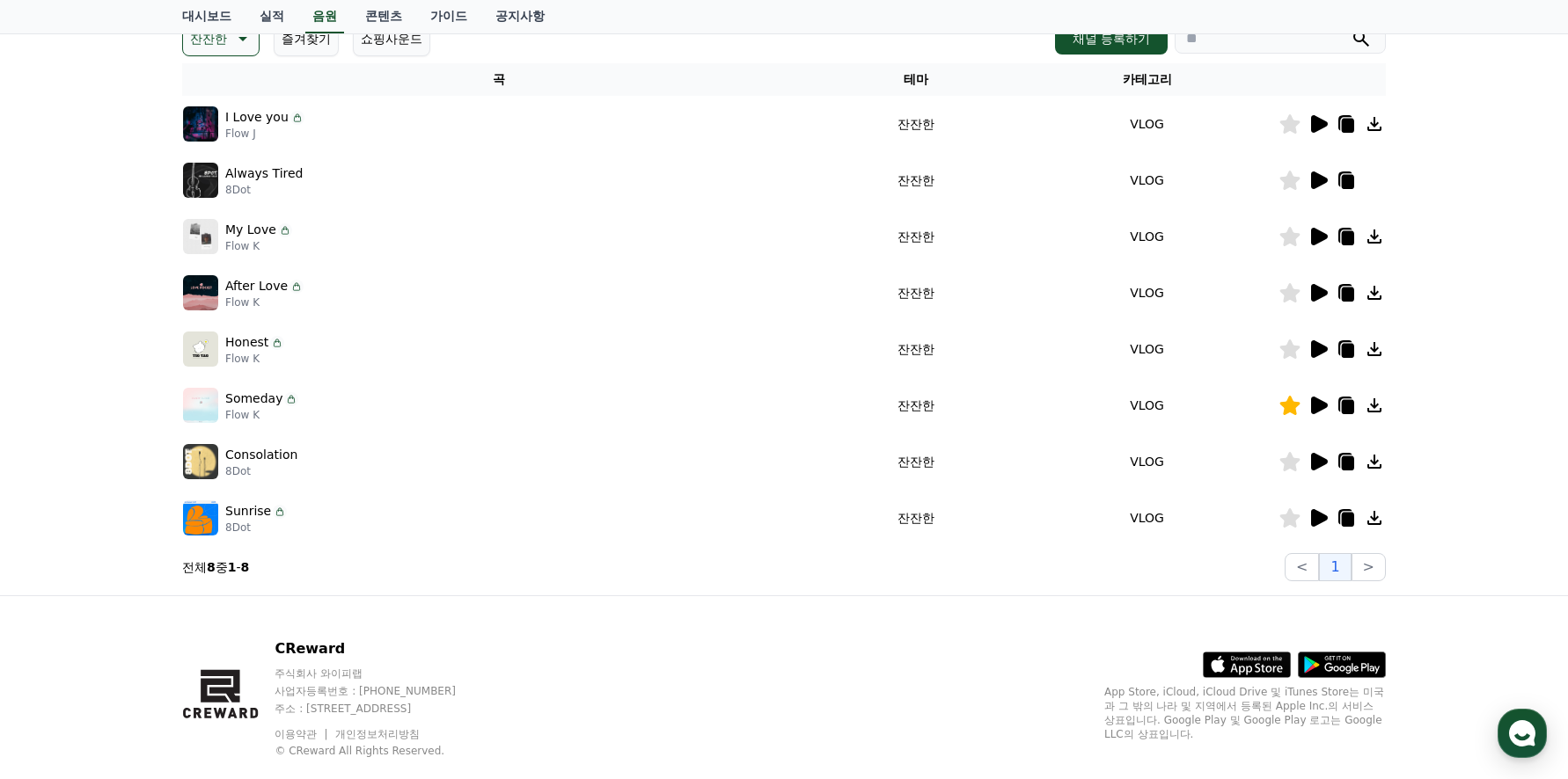
click at [1291, 352] on icon at bounding box center [1290, 348] width 20 height 19
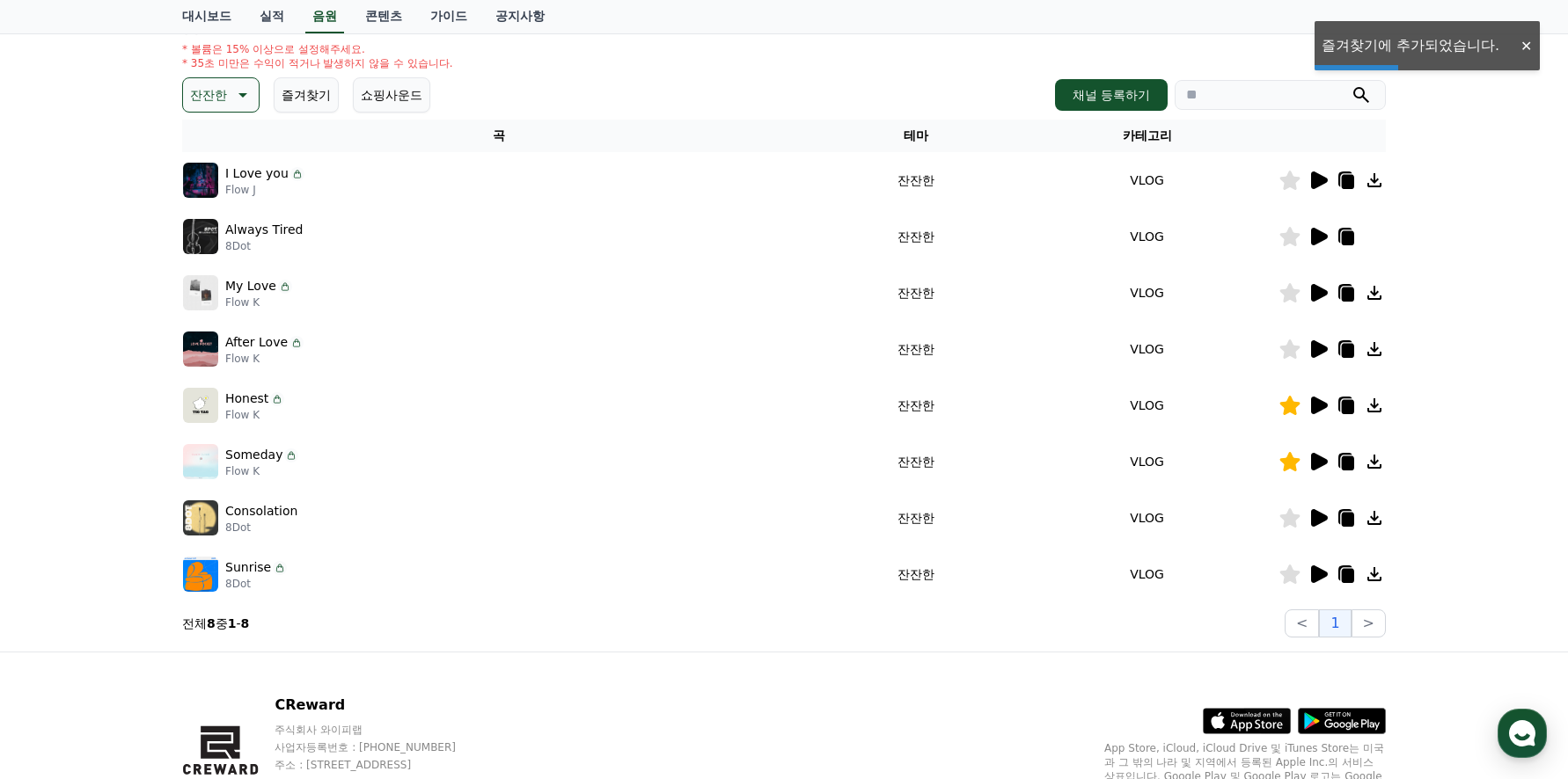
scroll to position [176, 0]
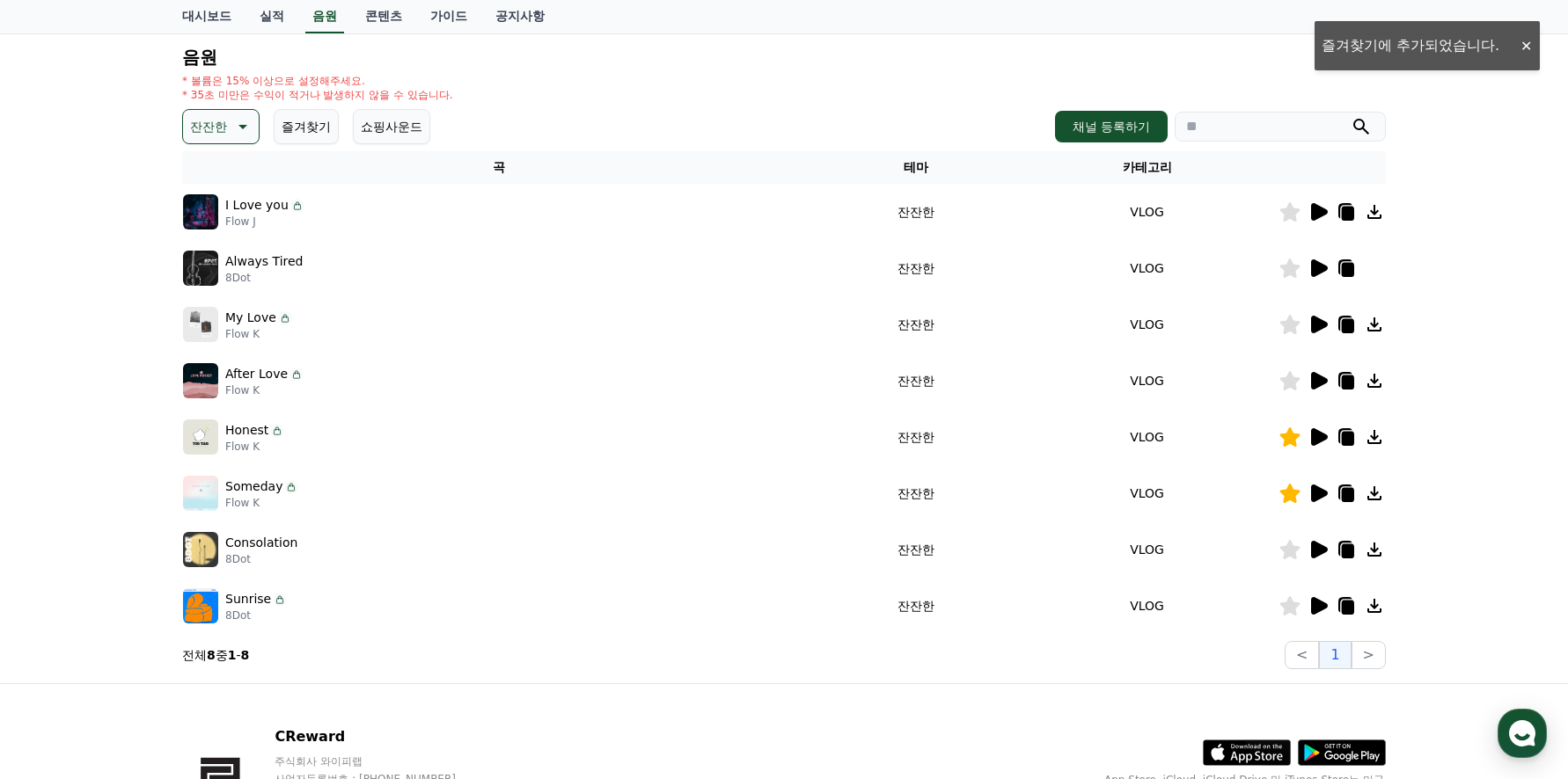
click at [1319, 384] on icon at bounding box center [1319, 380] width 16 height 17
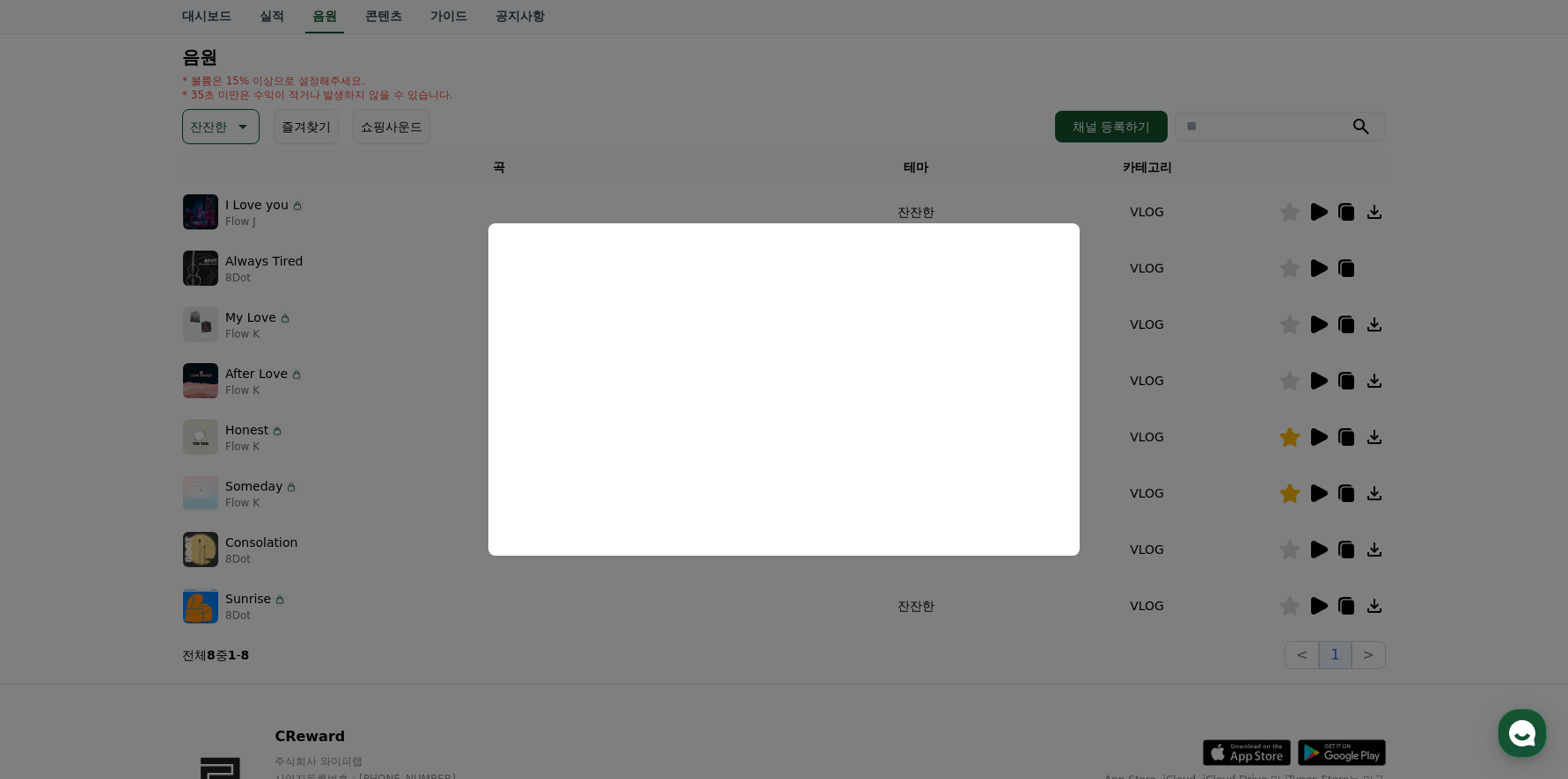
click at [421, 389] on button "close modal" at bounding box center [784, 389] width 1568 height 779
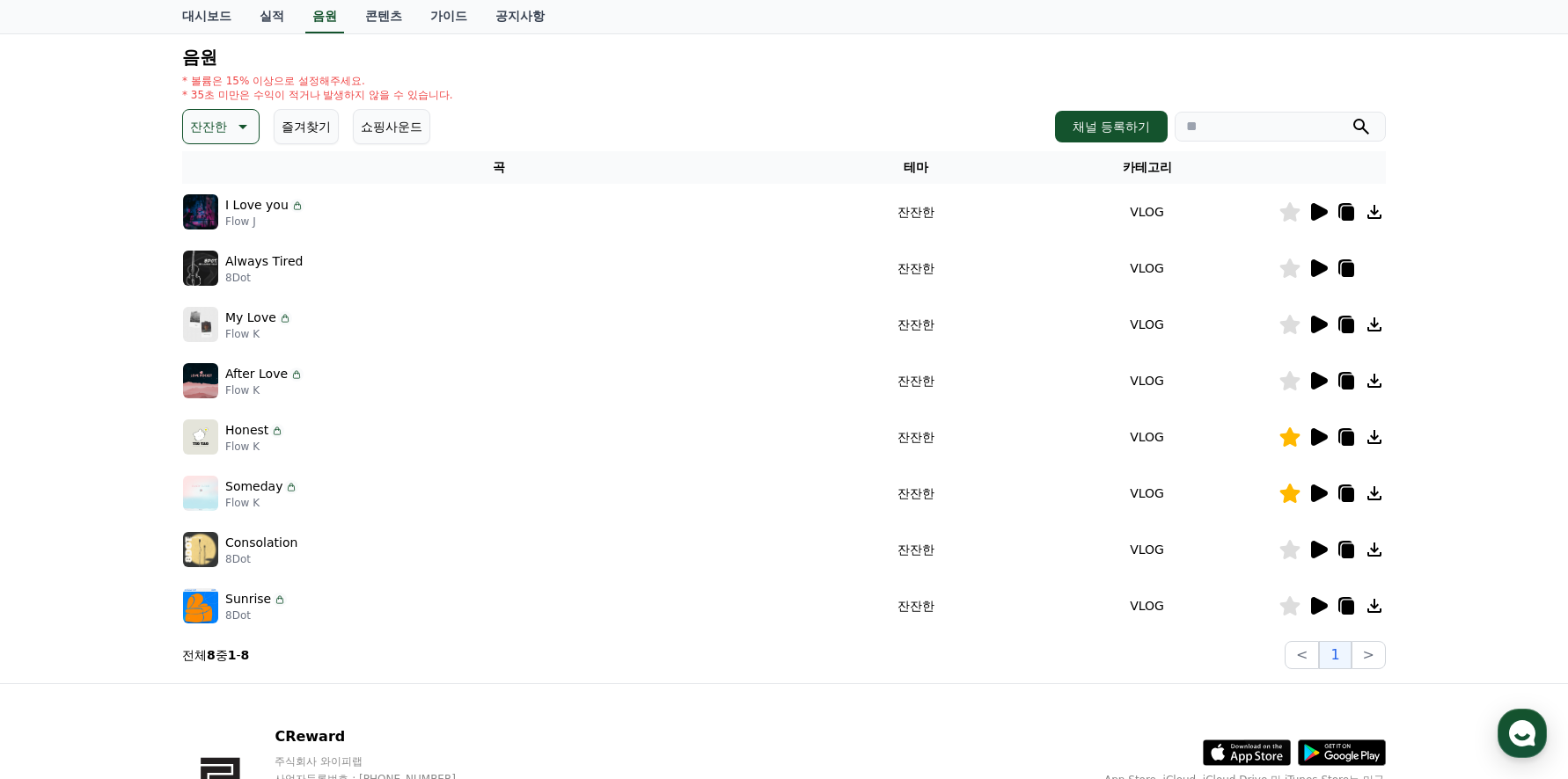
click at [1326, 324] on icon at bounding box center [1319, 324] width 16 height 17
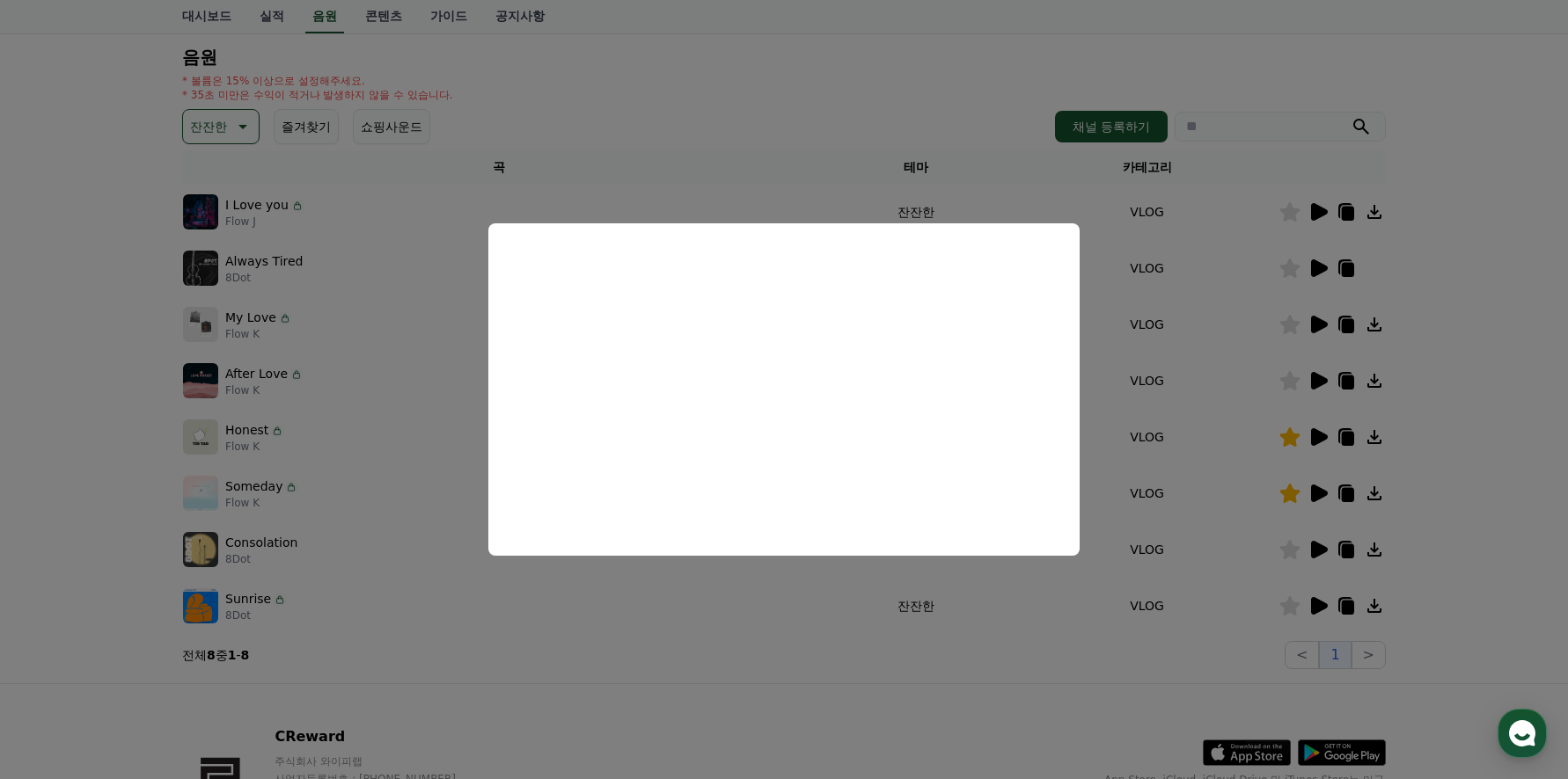
click at [433, 271] on button "close modal" at bounding box center [784, 389] width 1568 height 779
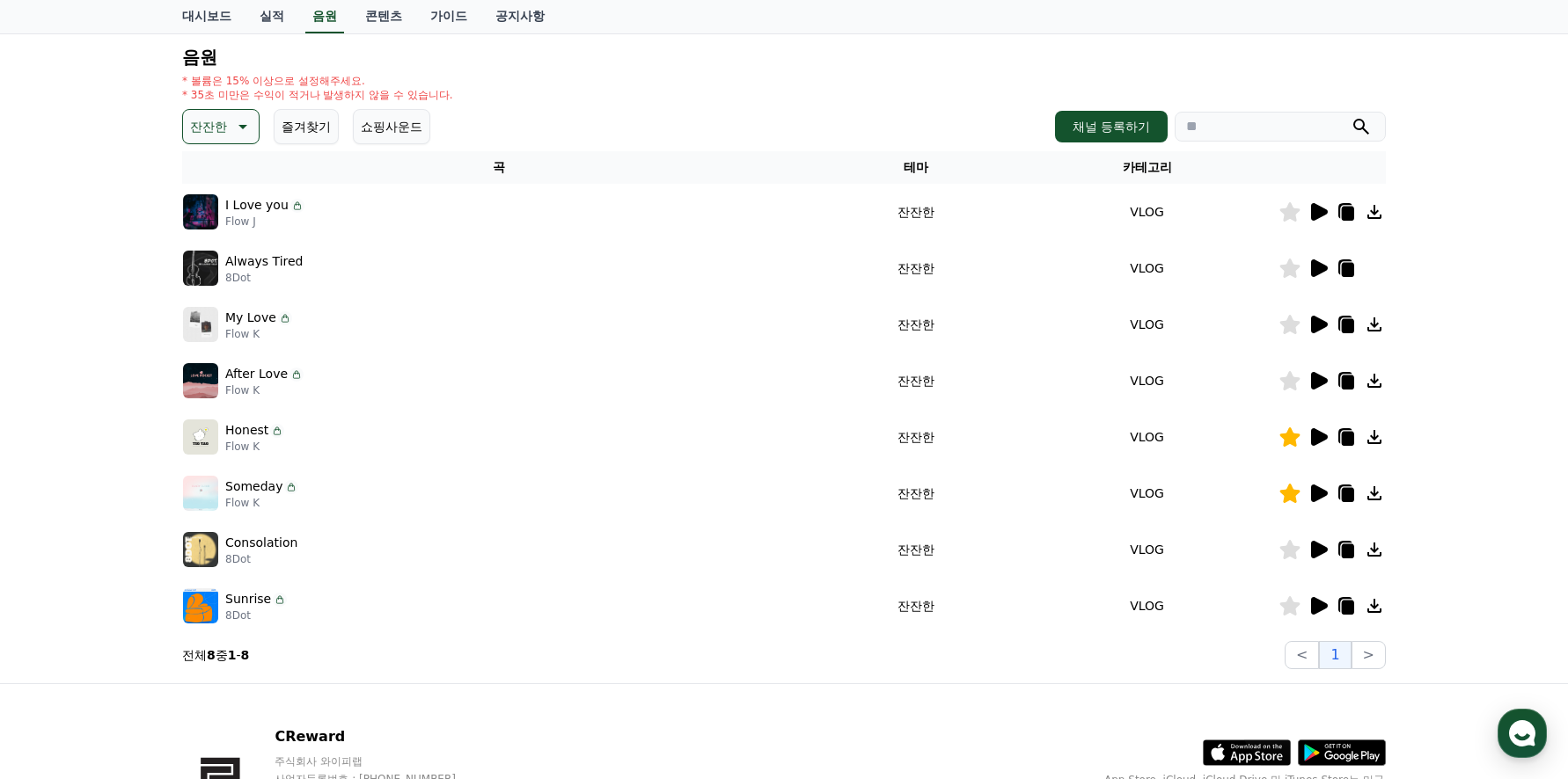
click at [1316, 266] on icon at bounding box center [1319, 268] width 16 height 17
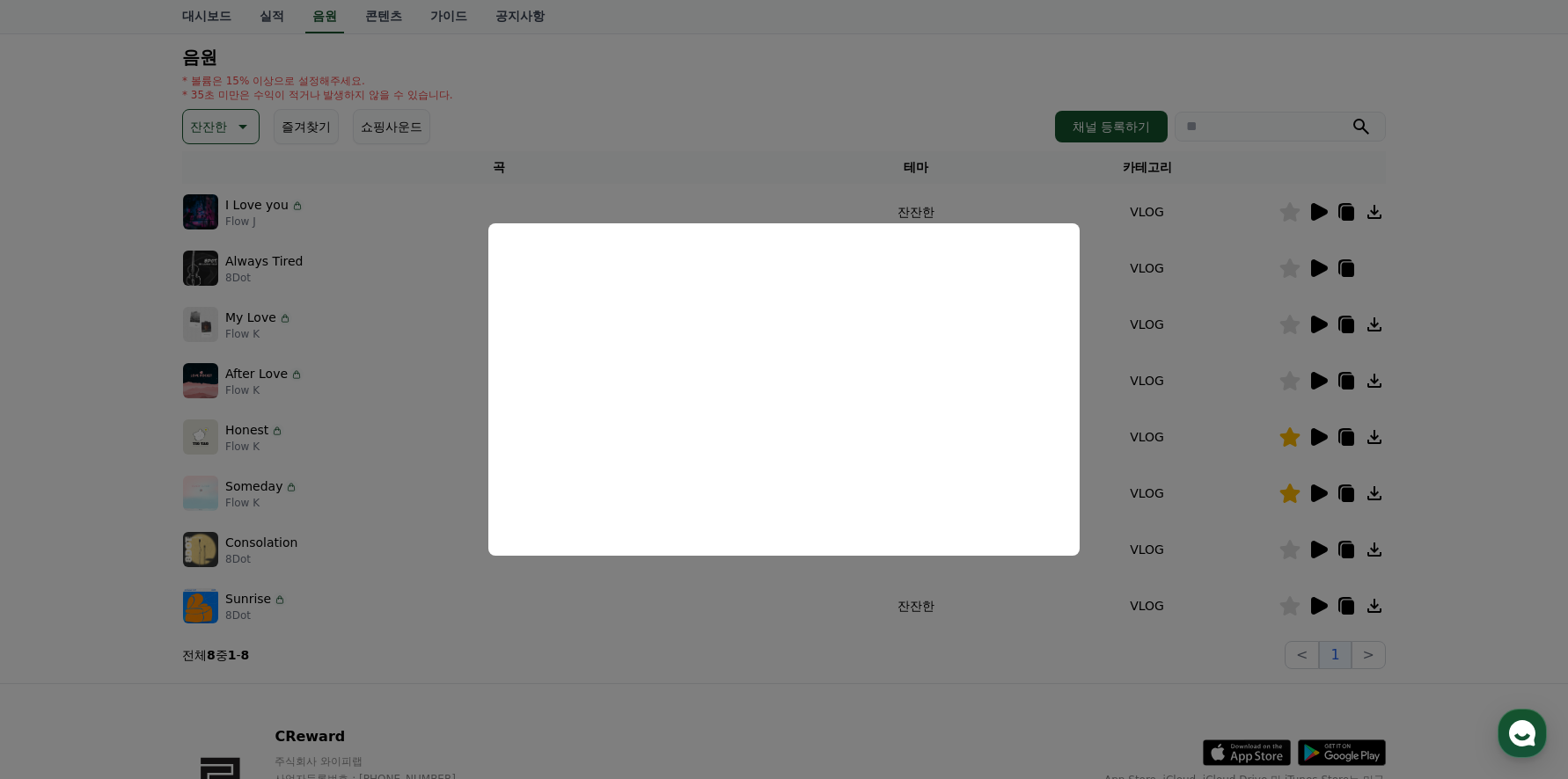
click at [1318, 206] on button "close modal" at bounding box center [784, 389] width 1568 height 779
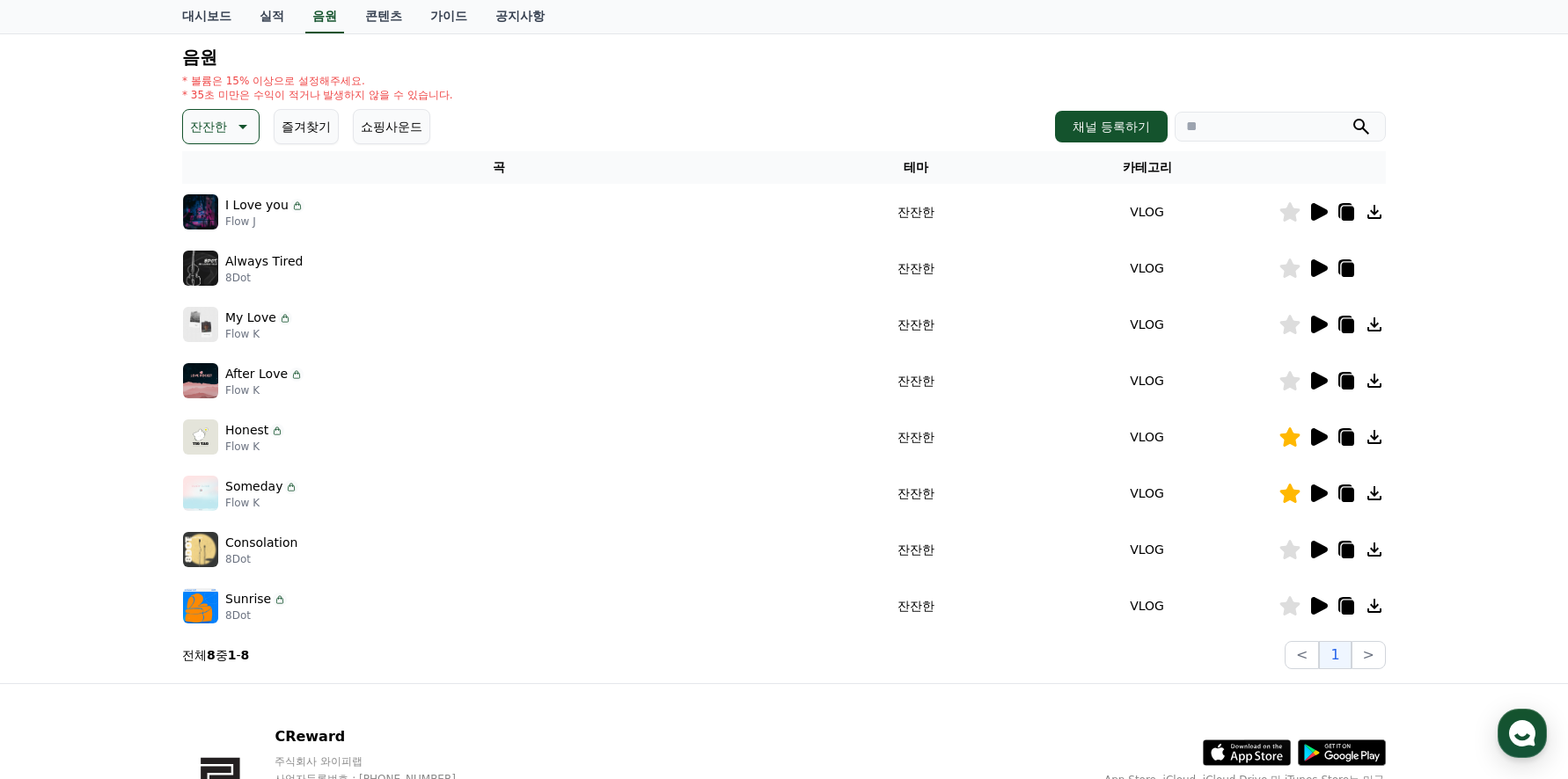
click at [1315, 210] on icon at bounding box center [1319, 211] width 16 height 17
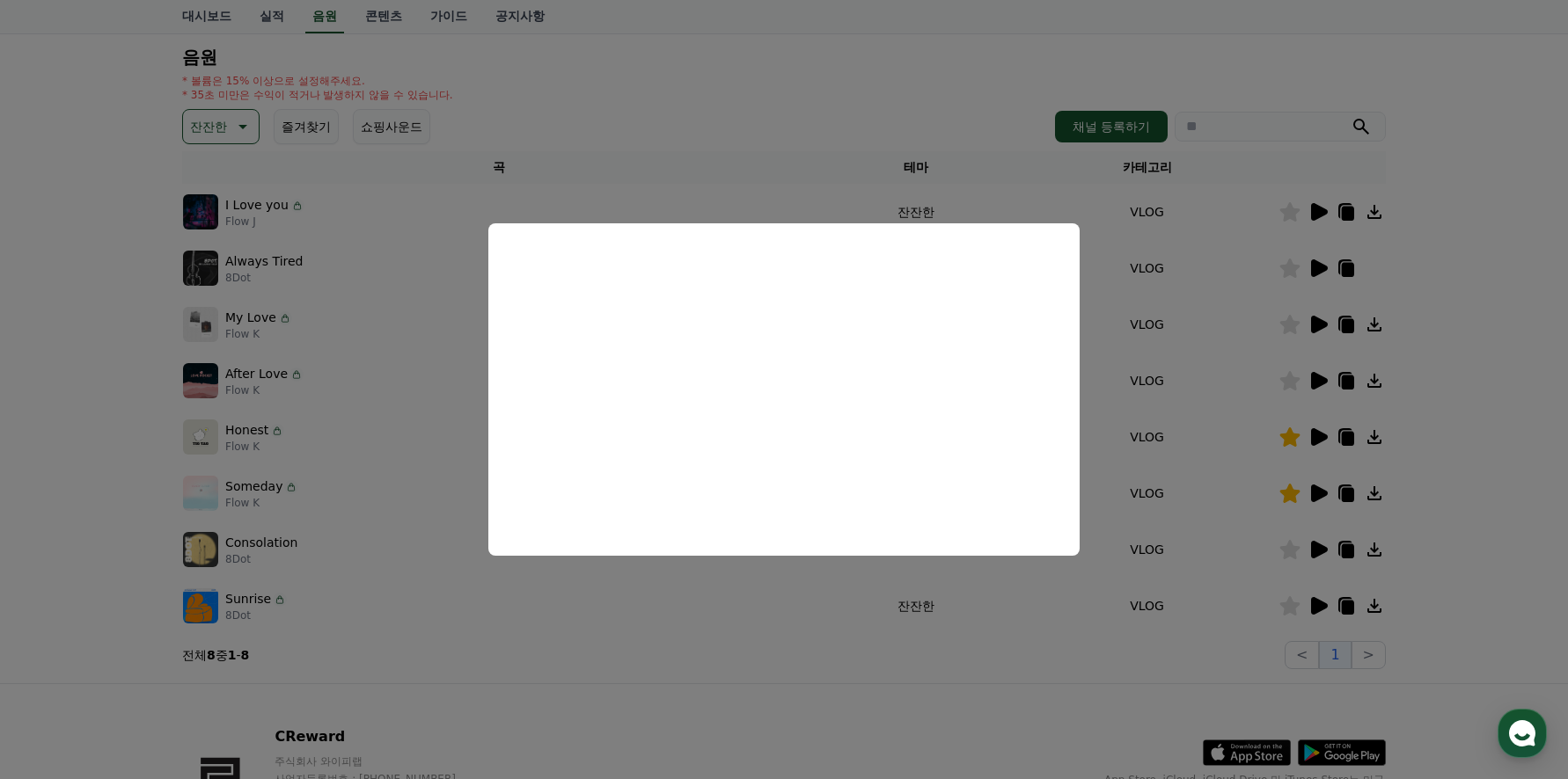
drag, startPoint x: 709, startPoint y: 625, endPoint x: 695, endPoint y: 627, distance: 14.1
click at [709, 626] on button "close modal" at bounding box center [784, 389] width 1568 height 779
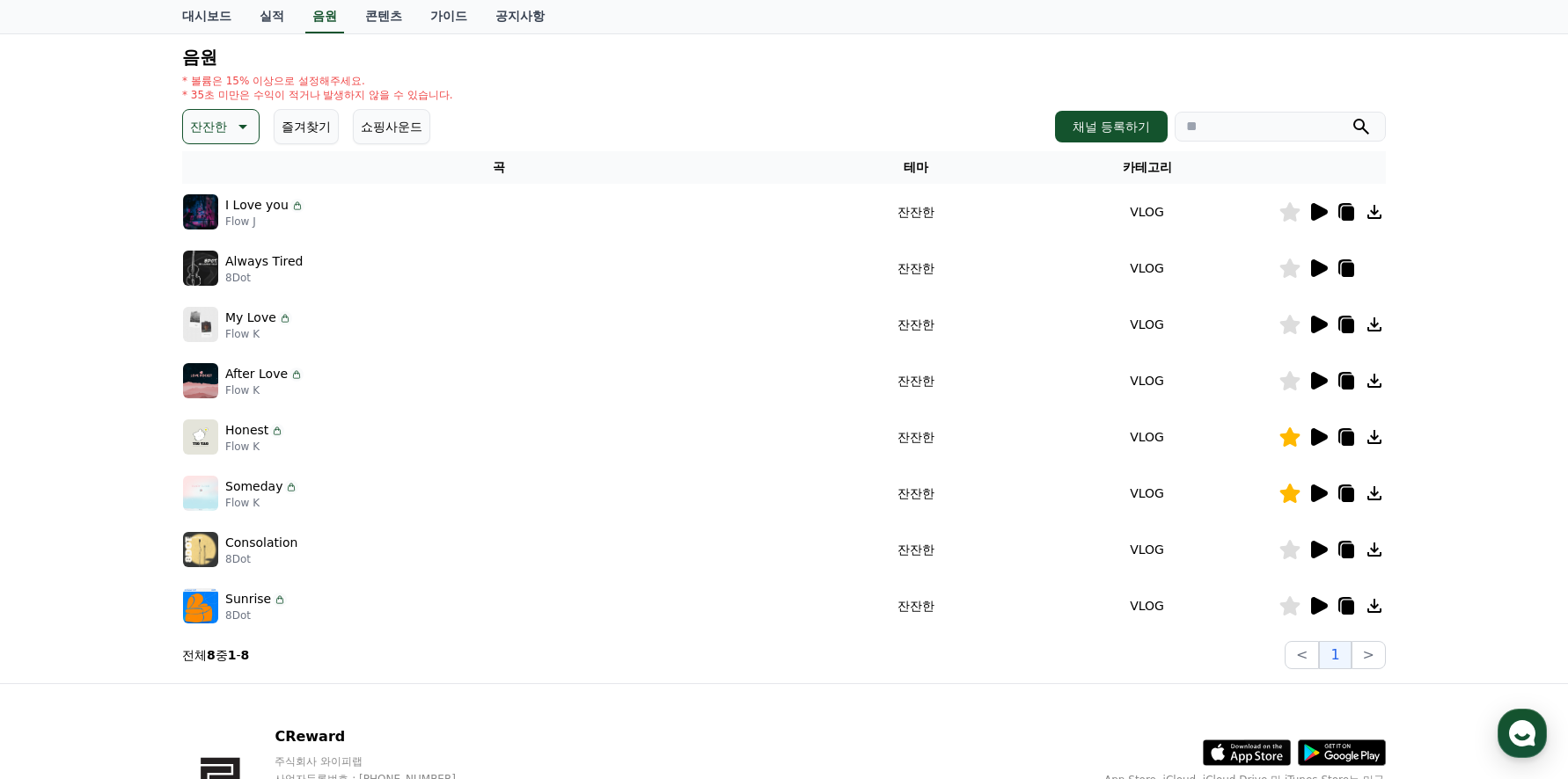
click at [310, 126] on button "즐겨찾기" at bounding box center [306, 127] width 65 height 35
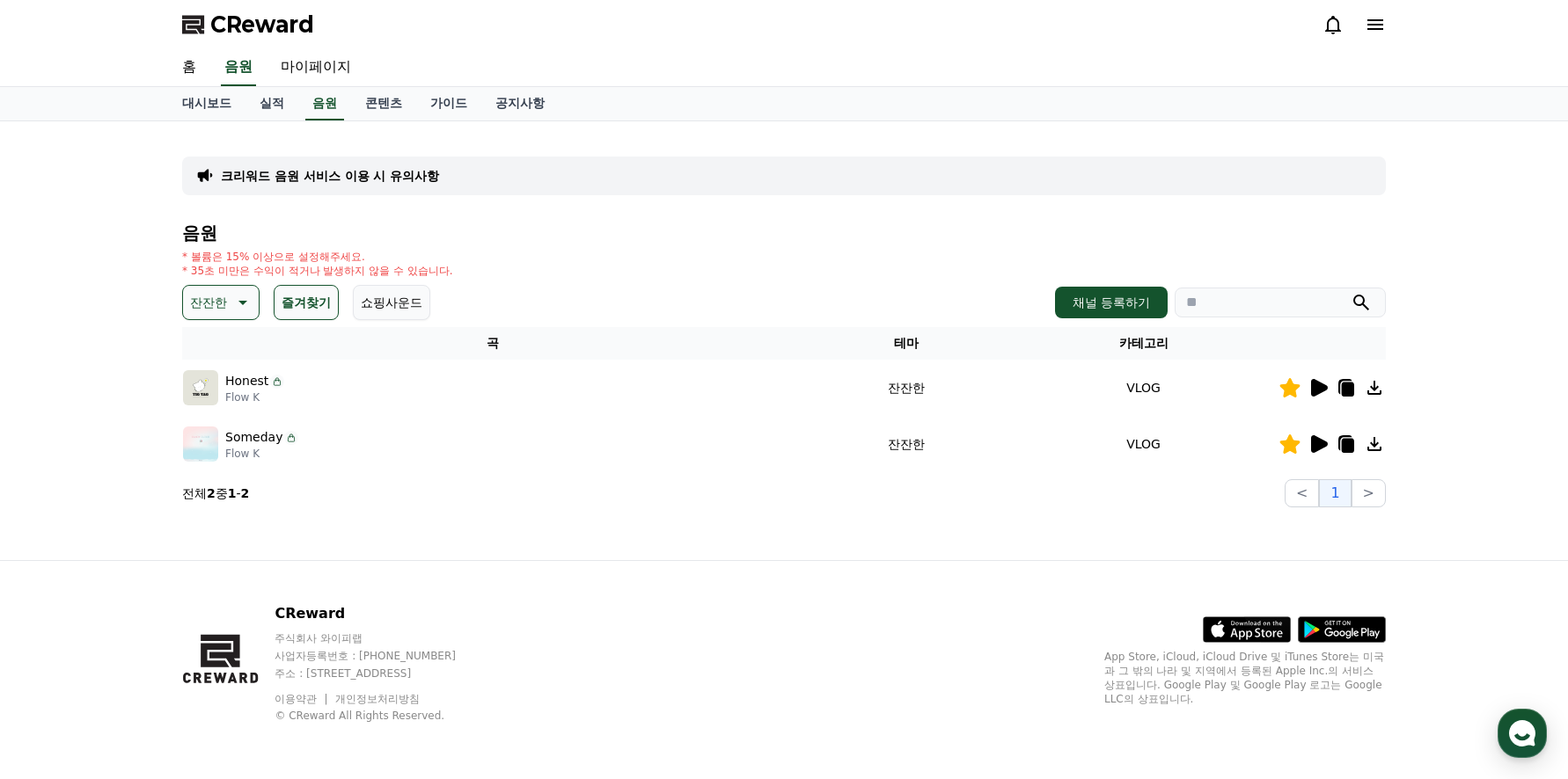
click at [247, 302] on icon at bounding box center [241, 302] width 21 height 21
click at [221, 348] on button "전체" at bounding box center [204, 348] width 39 height 39
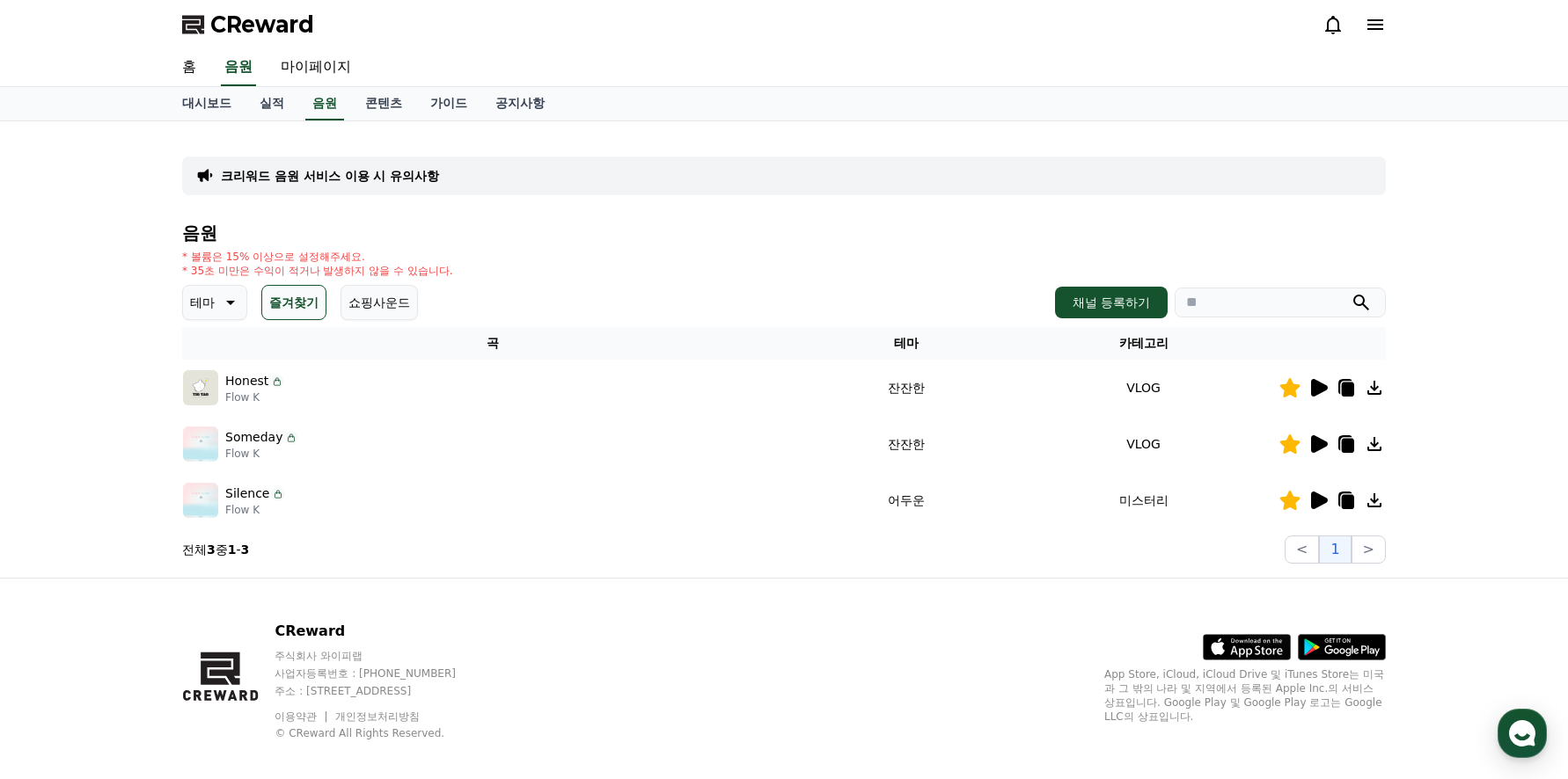
click at [1312, 497] on icon at bounding box center [1319, 499] width 16 height 17
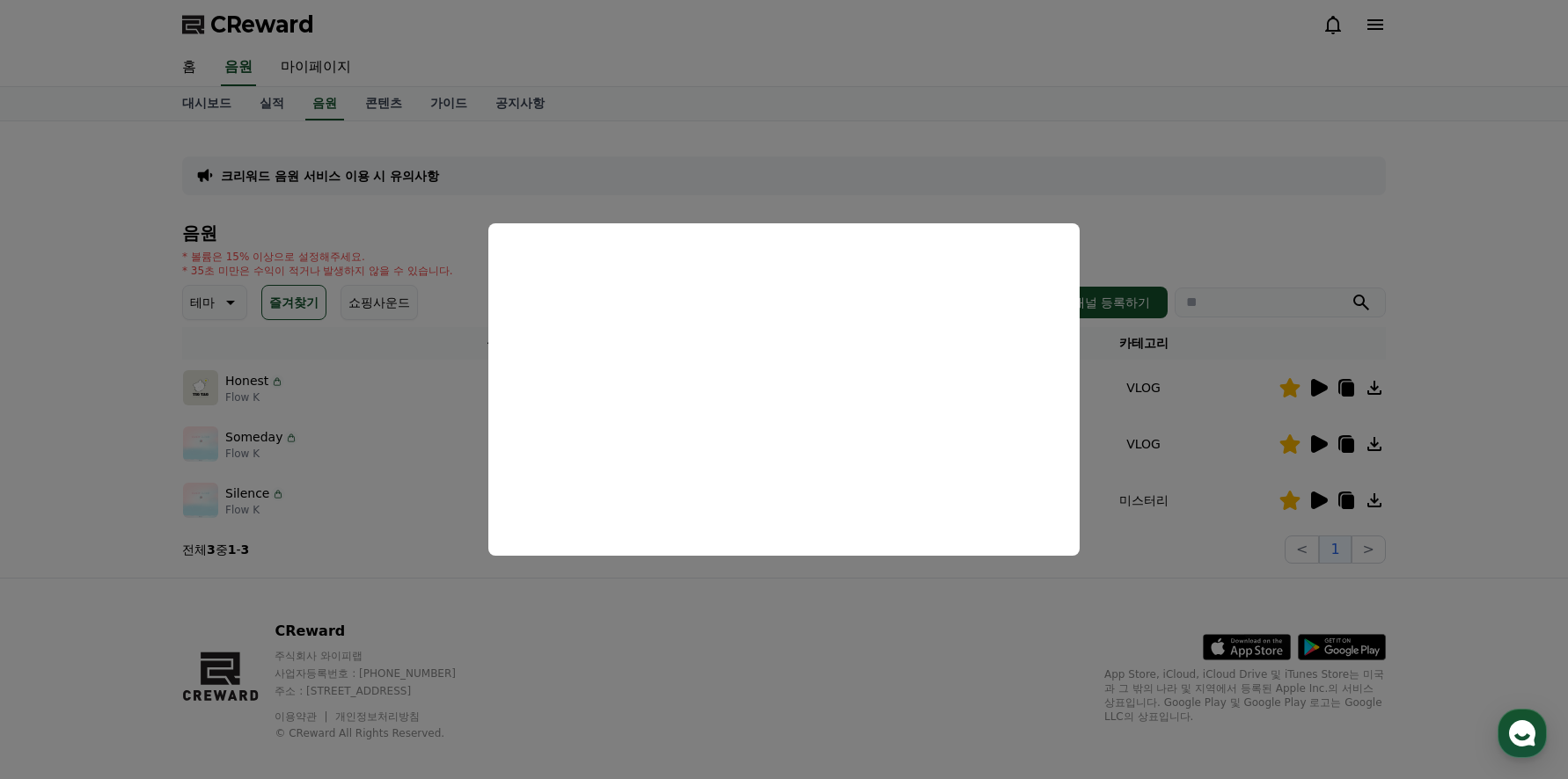
click at [388, 449] on button "close modal" at bounding box center [784, 389] width 1568 height 779
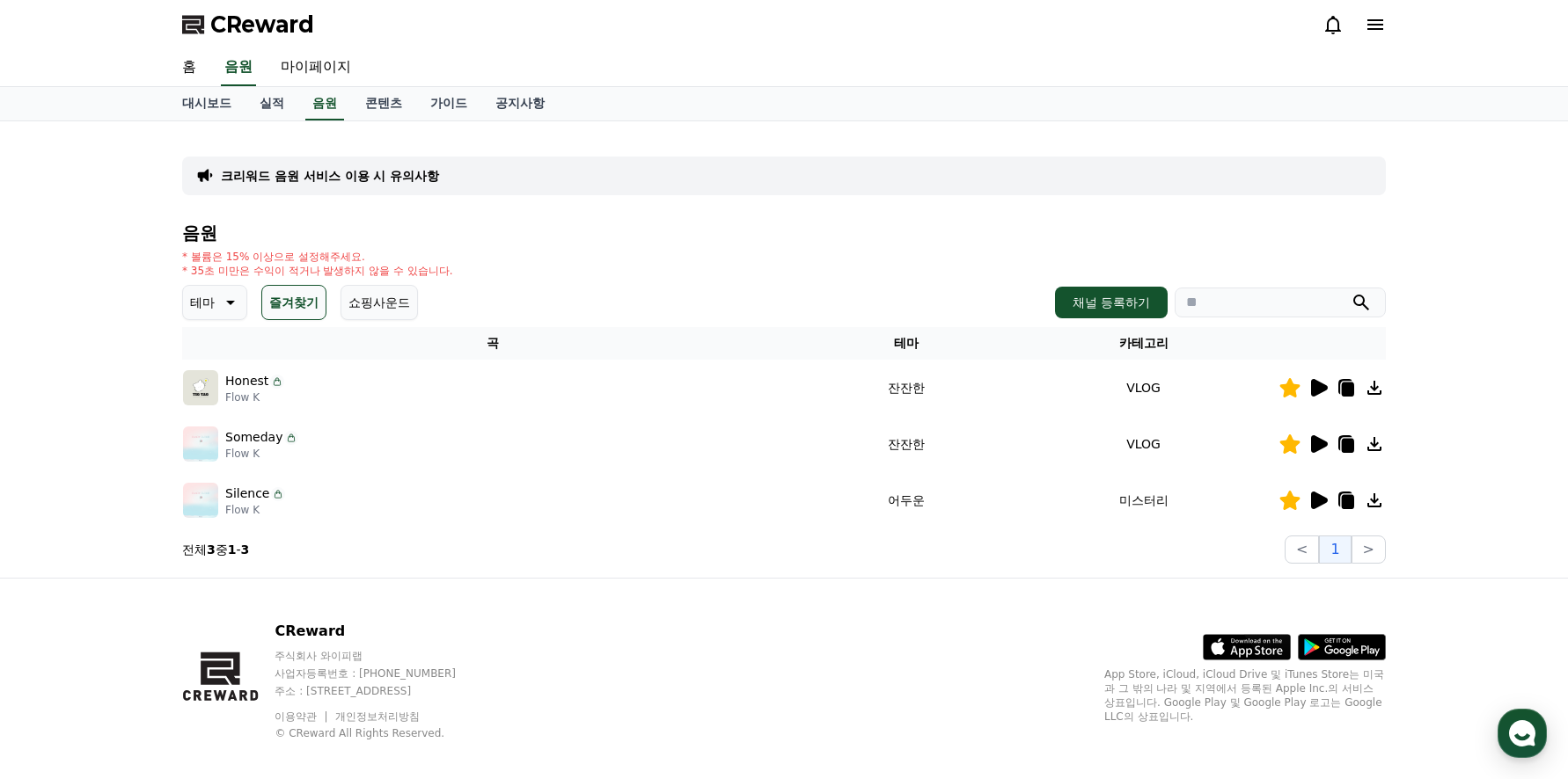
click at [1321, 451] on icon at bounding box center [1317, 443] width 21 height 21
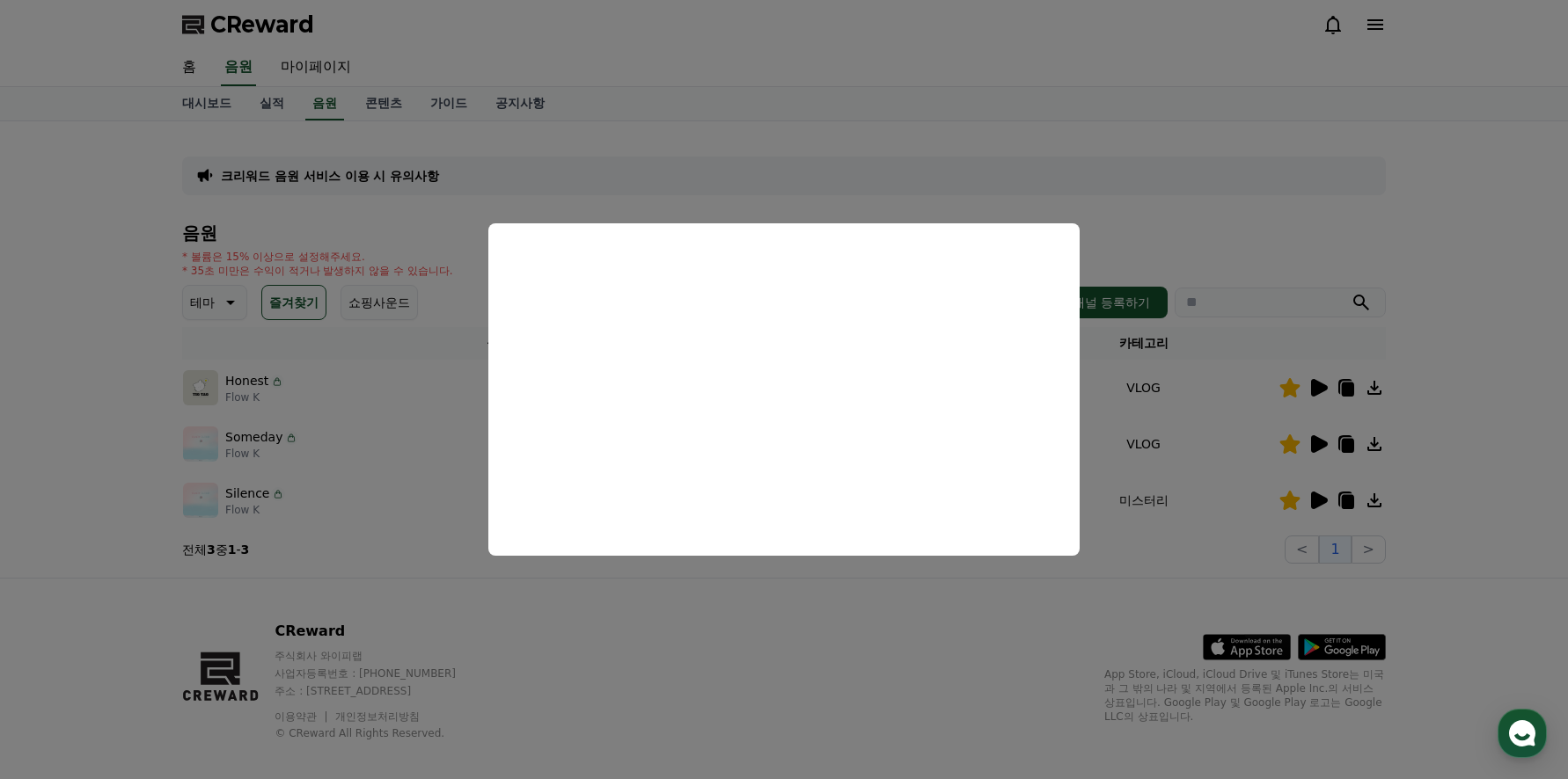
click at [396, 397] on button "close modal" at bounding box center [784, 389] width 1568 height 779
